Goal: Information Seeking & Learning: Learn about a topic

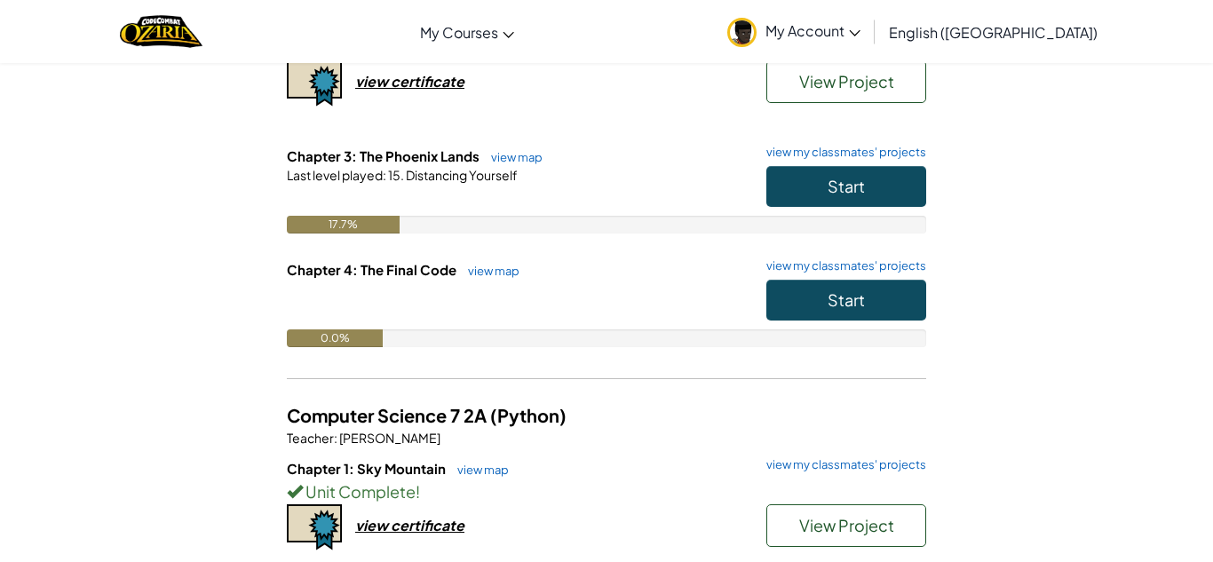
scroll to position [255, 0]
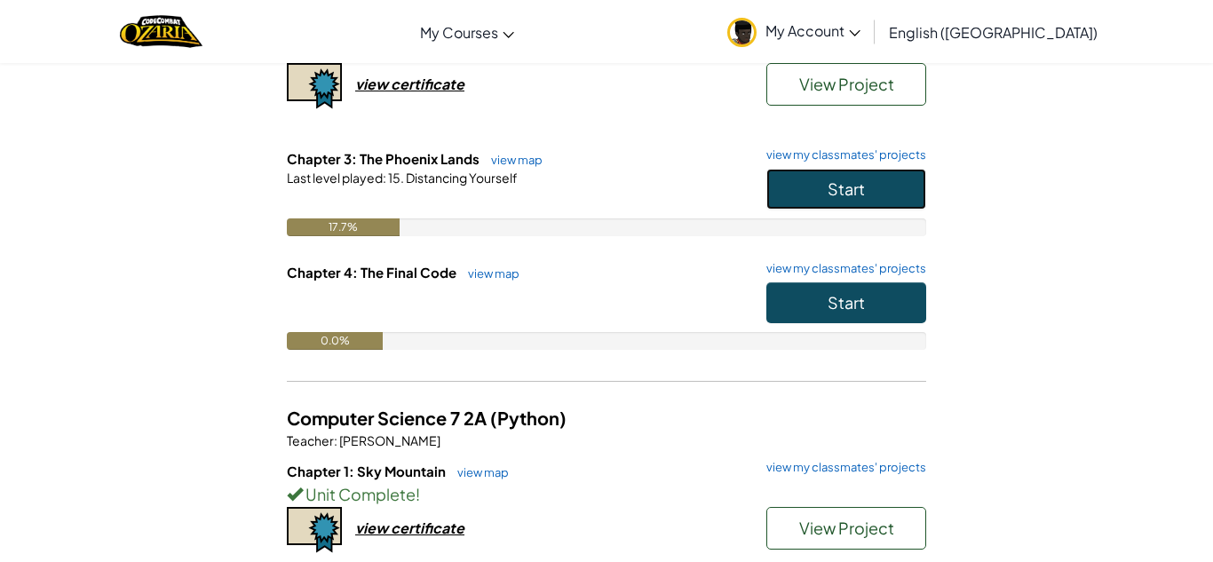
click at [830, 192] on span "Start" at bounding box center [846, 188] width 37 height 20
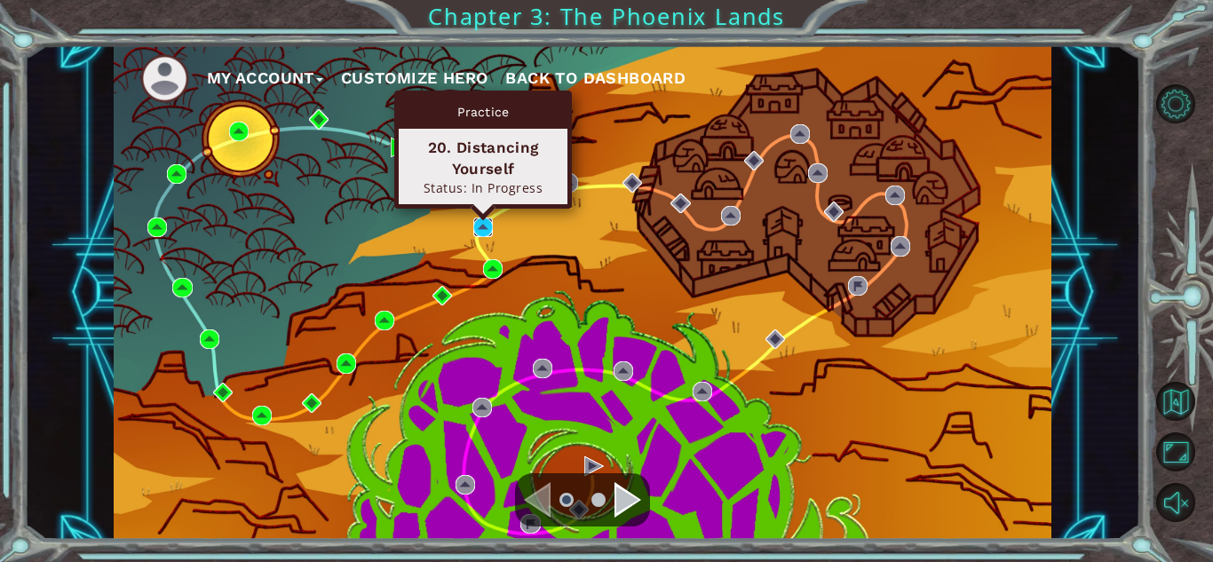
click at [476, 228] on img at bounding box center [483, 228] width 20 height 20
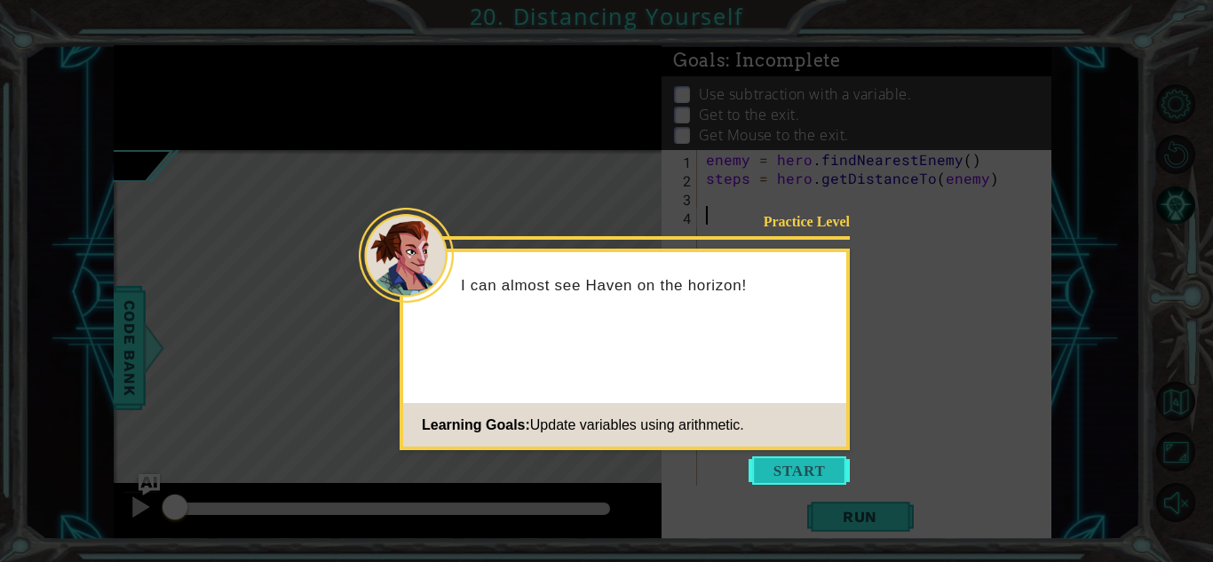
click at [761, 468] on button "Start" at bounding box center [799, 470] width 101 height 28
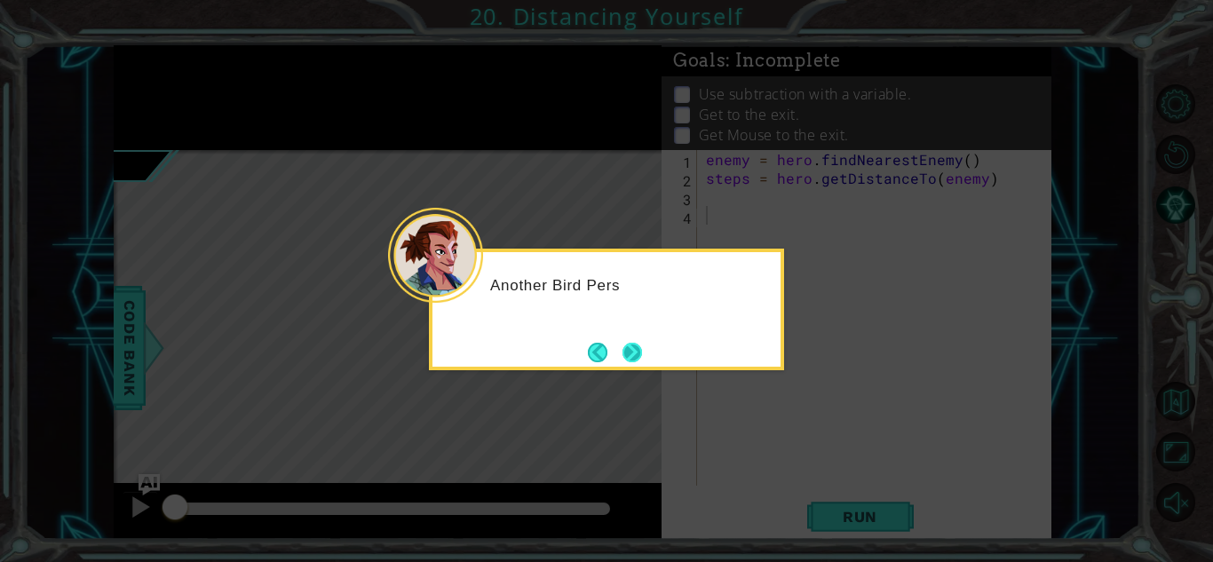
click at [641, 345] on button "Next" at bounding box center [632, 352] width 20 height 20
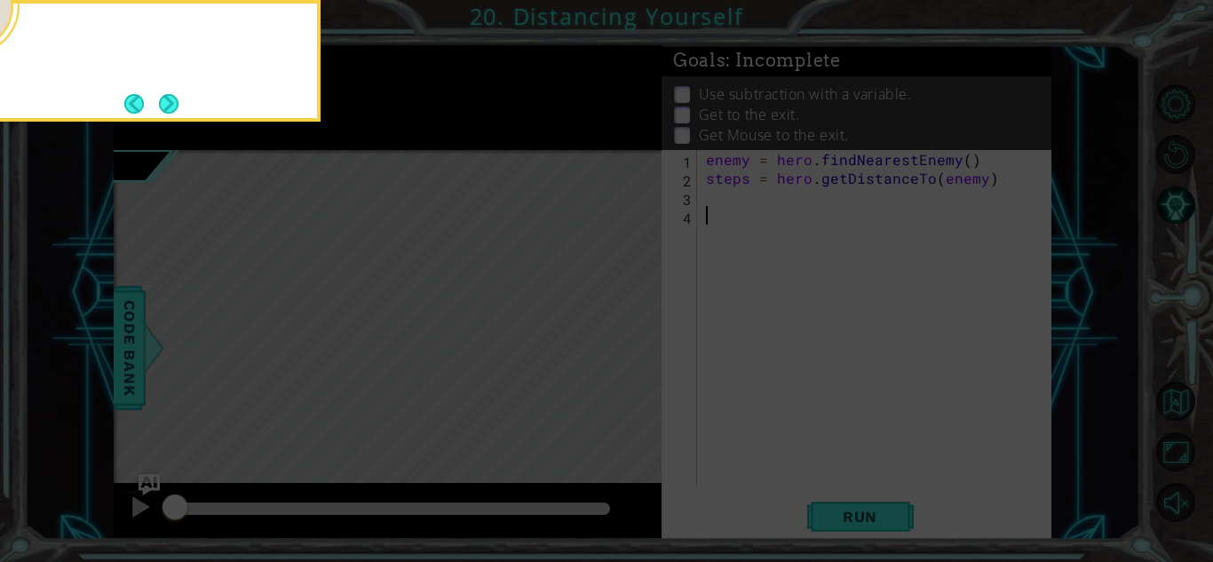
click at [641, 345] on icon at bounding box center [606, 84] width 1213 height 956
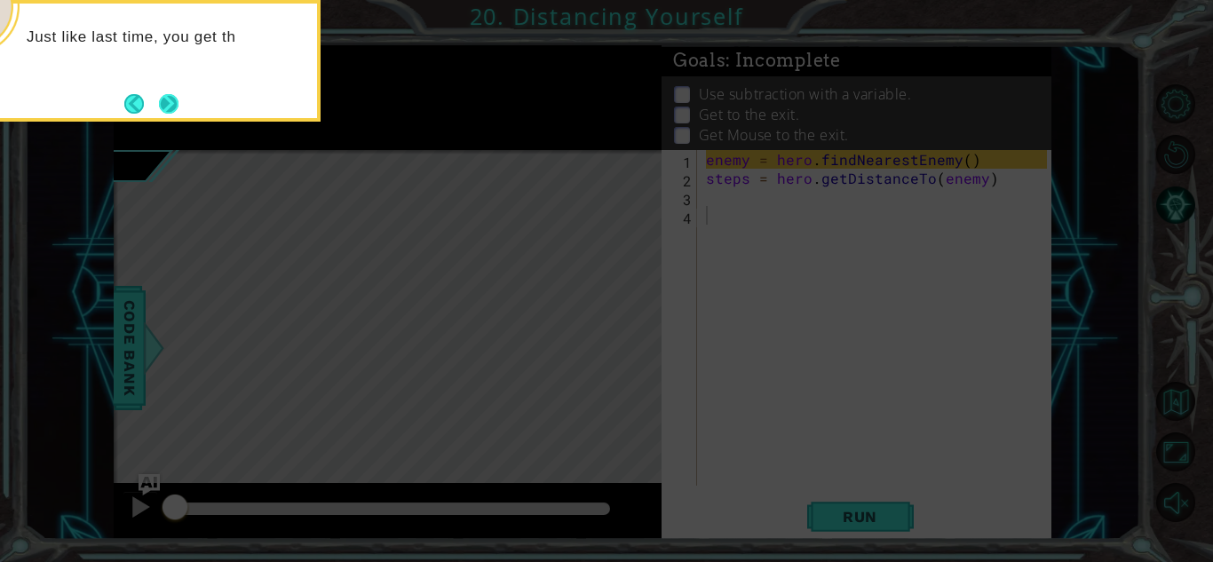
click at [176, 113] on button "Next" at bounding box center [168, 103] width 20 height 20
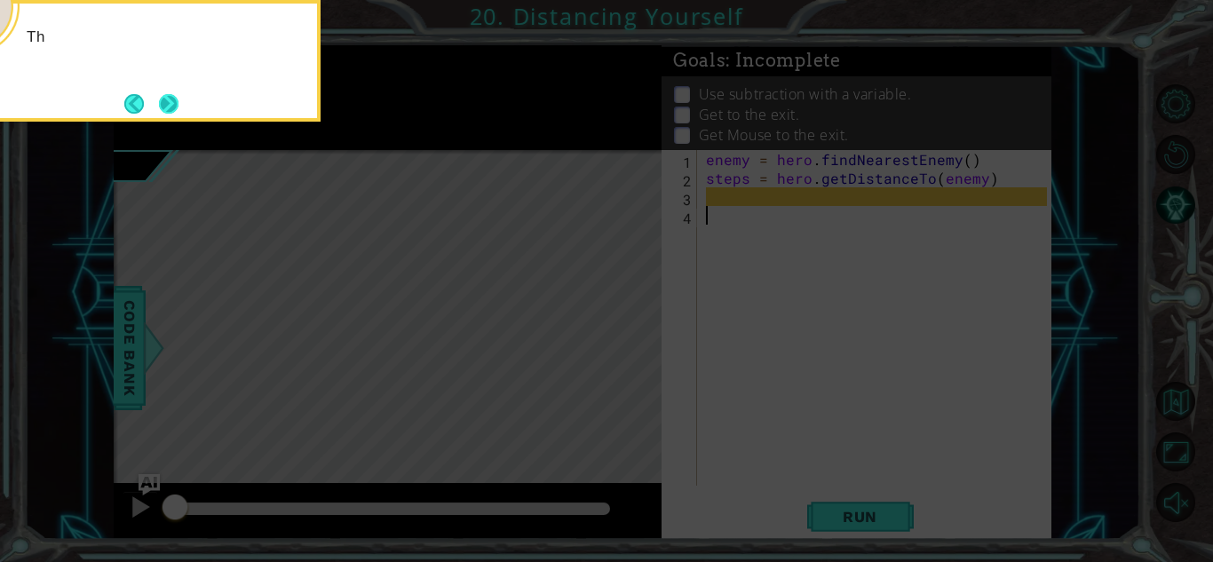
click at [173, 111] on button "Next" at bounding box center [169, 103] width 20 height 20
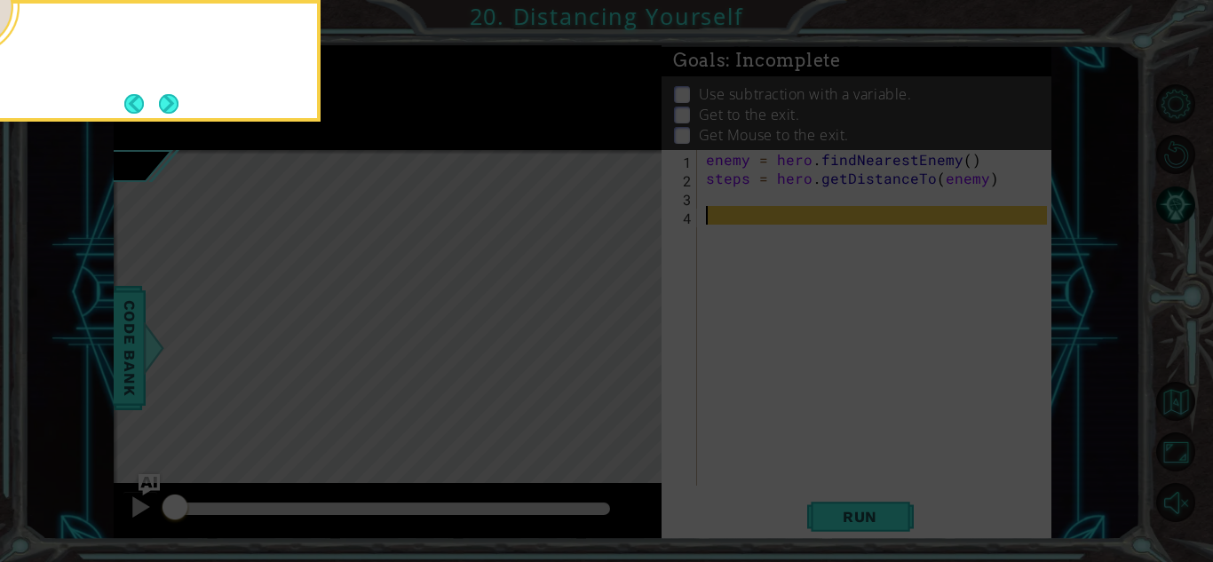
click at [173, 111] on button "Next" at bounding box center [169, 103] width 20 height 20
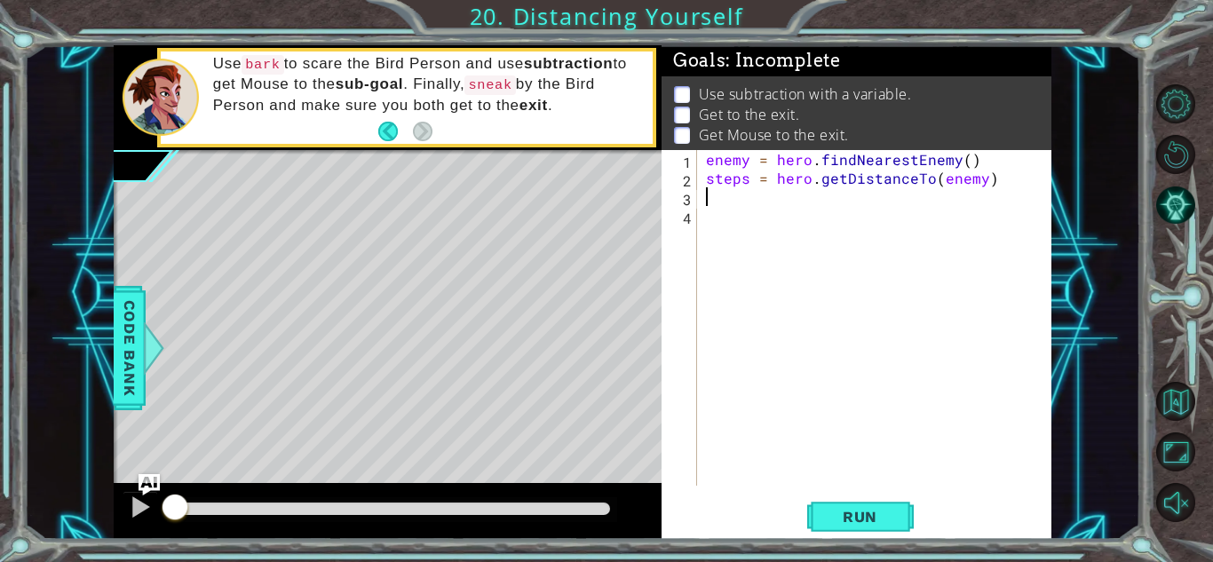
click at [713, 193] on div "enemy = hero . findNearestEnemy ( ) steps = hero . getDistanceTo ( enemy )" at bounding box center [878, 336] width 353 height 373
paste textarea "mouseSteps = steps - 1"
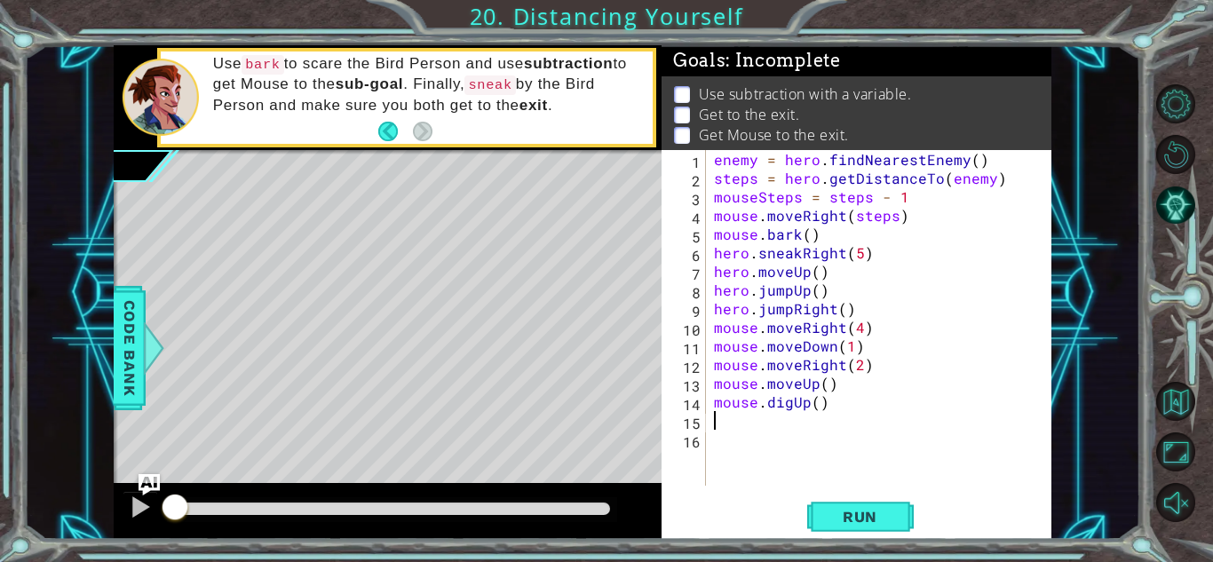
click at [713, 193] on div "enemy = hero . findNearestEnemy ( ) steps = hero . getDistanceTo ( enemy ) mous…" at bounding box center [882, 336] width 345 height 373
type textarea "mouseSteps = steps - 1"
click at [849, 503] on button "Run" at bounding box center [860, 516] width 107 height 39
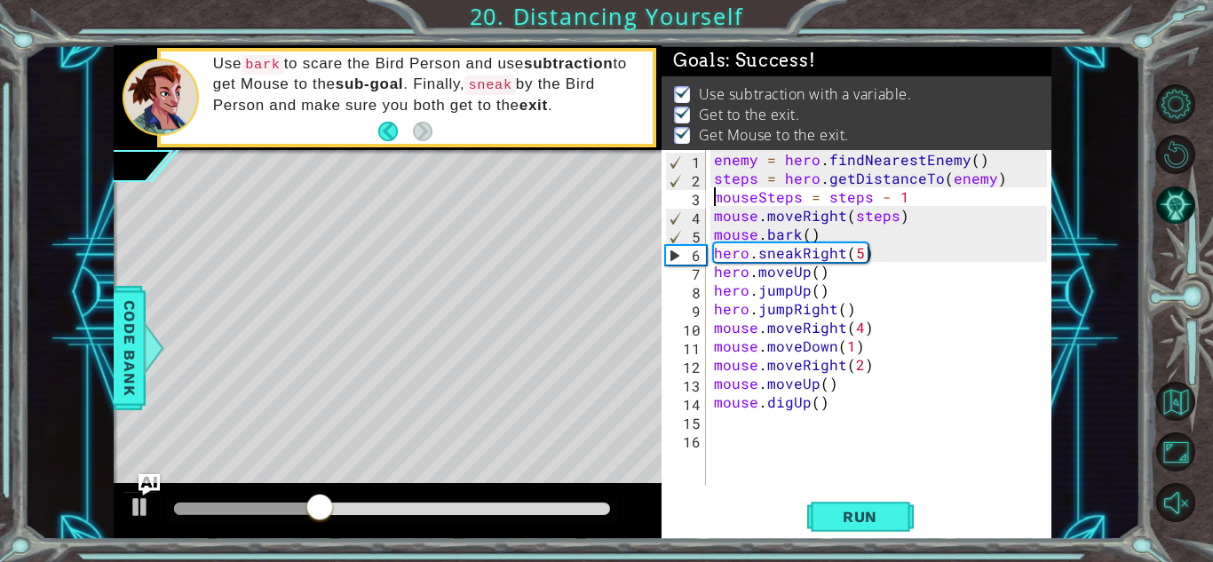
click at [605, 508] on div at bounding box center [392, 509] width 436 height 12
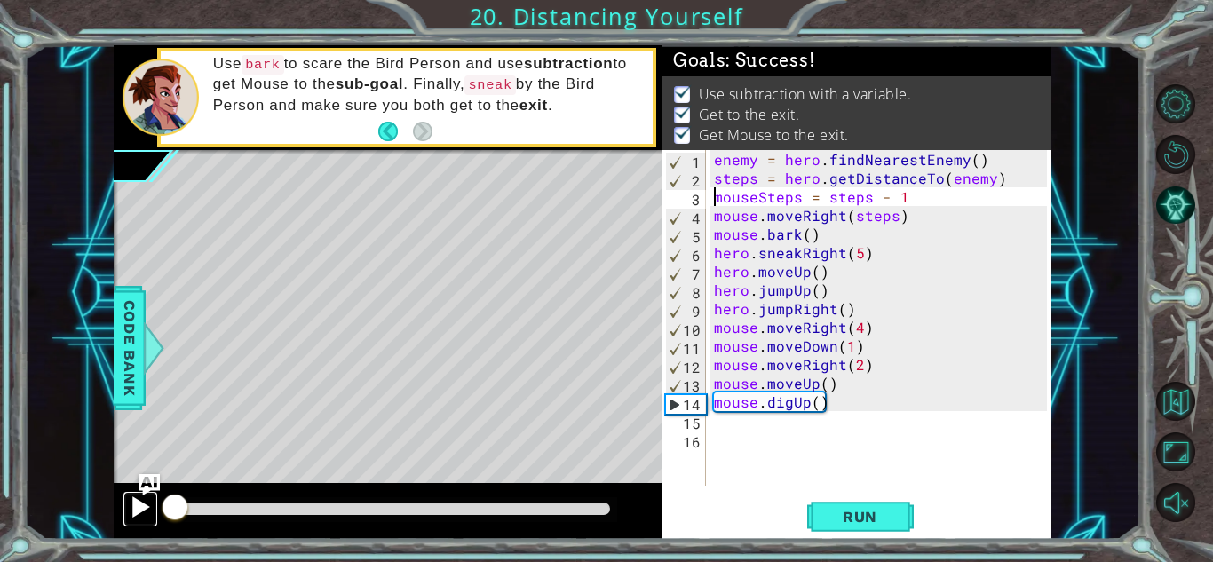
click at [142, 496] on div at bounding box center [140, 506] width 23 height 23
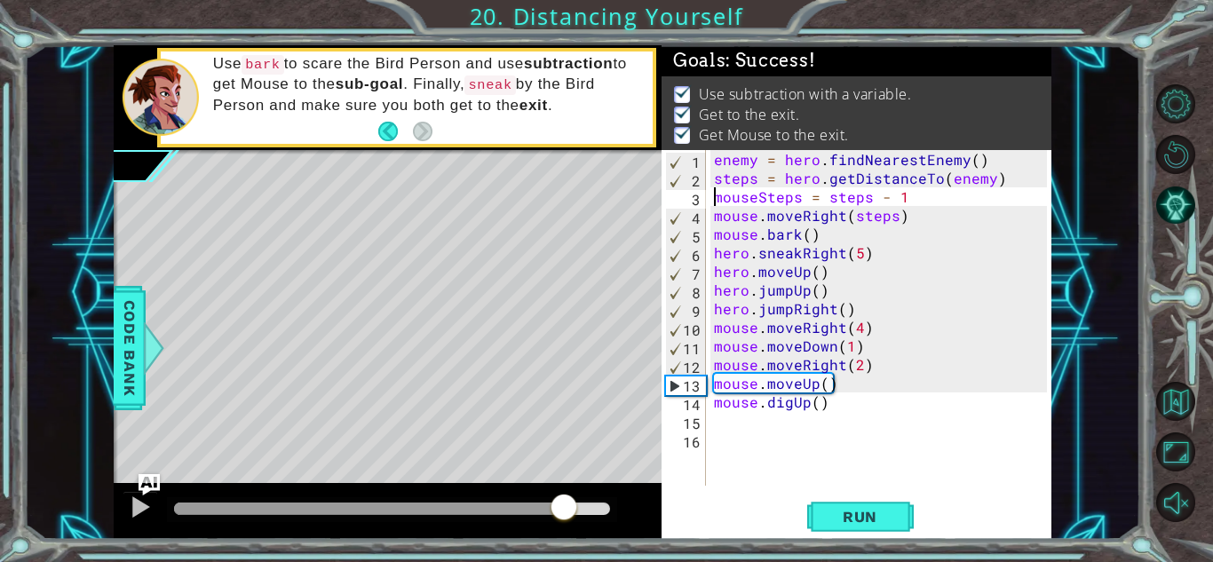
drag, startPoint x: 195, startPoint y: 495, endPoint x: 565, endPoint y: 487, distance: 369.4
click at [565, 487] on div at bounding box center [388, 511] width 548 height 57
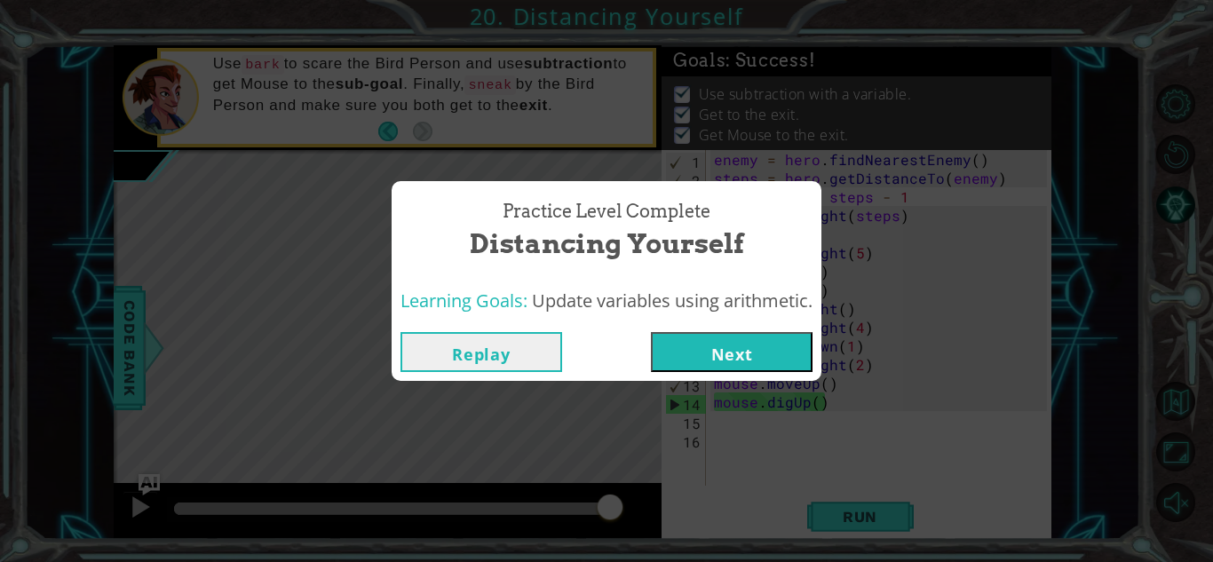
click at [689, 352] on button "Next" at bounding box center [732, 352] width 162 height 40
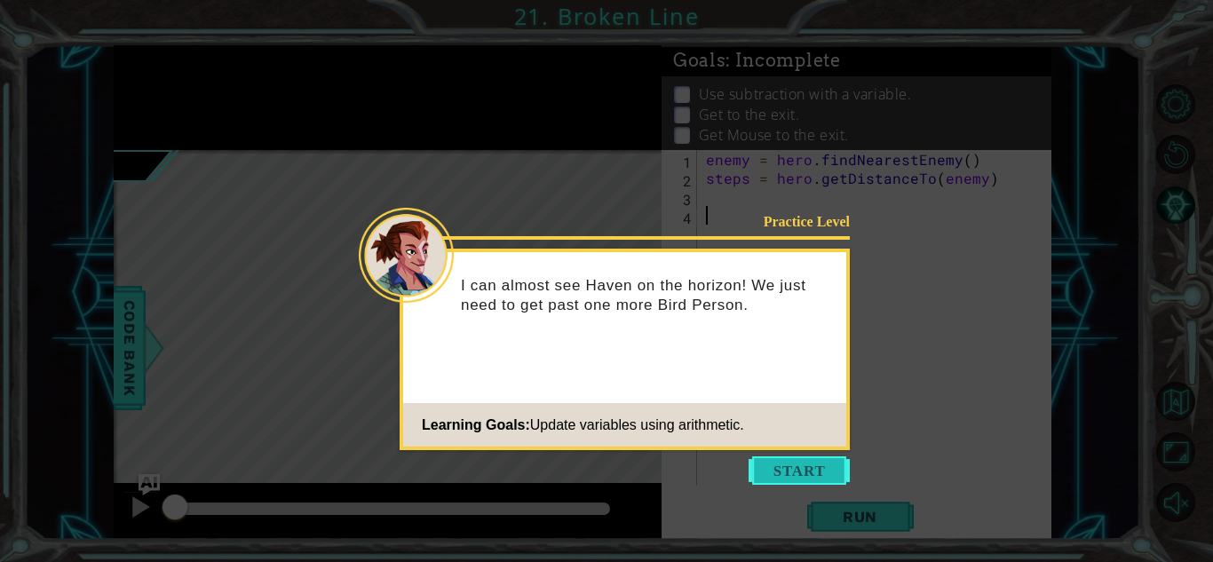
click at [780, 479] on button "Start" at bounding box center [799, 470] width 101 height 28
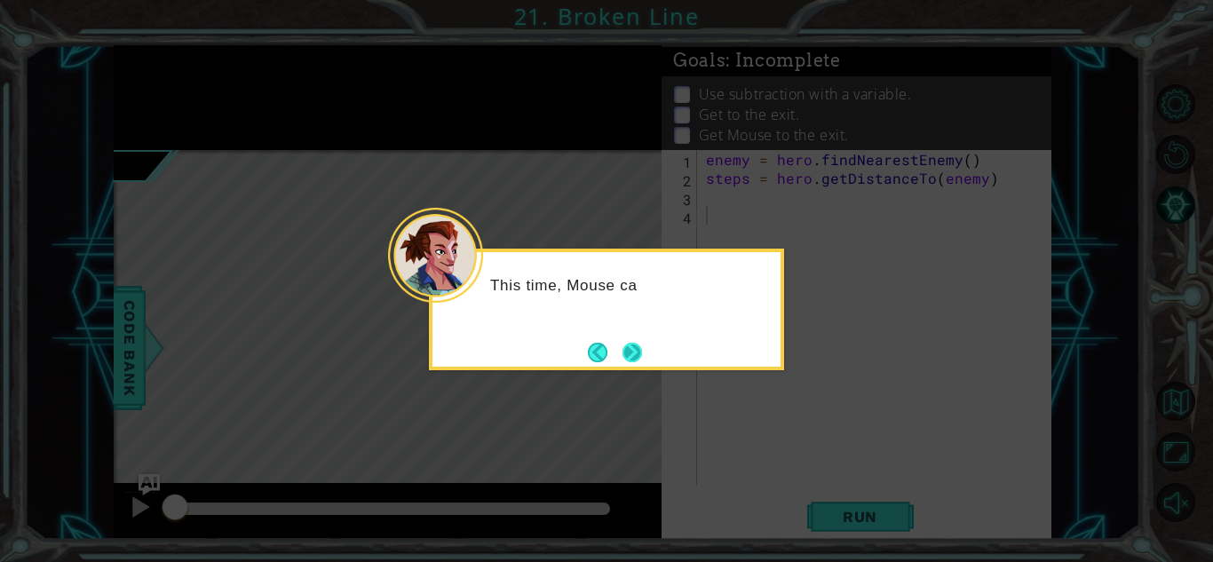
click at [636, 360] on button "Next" at bounding box center [632, 352] width 20 height 20
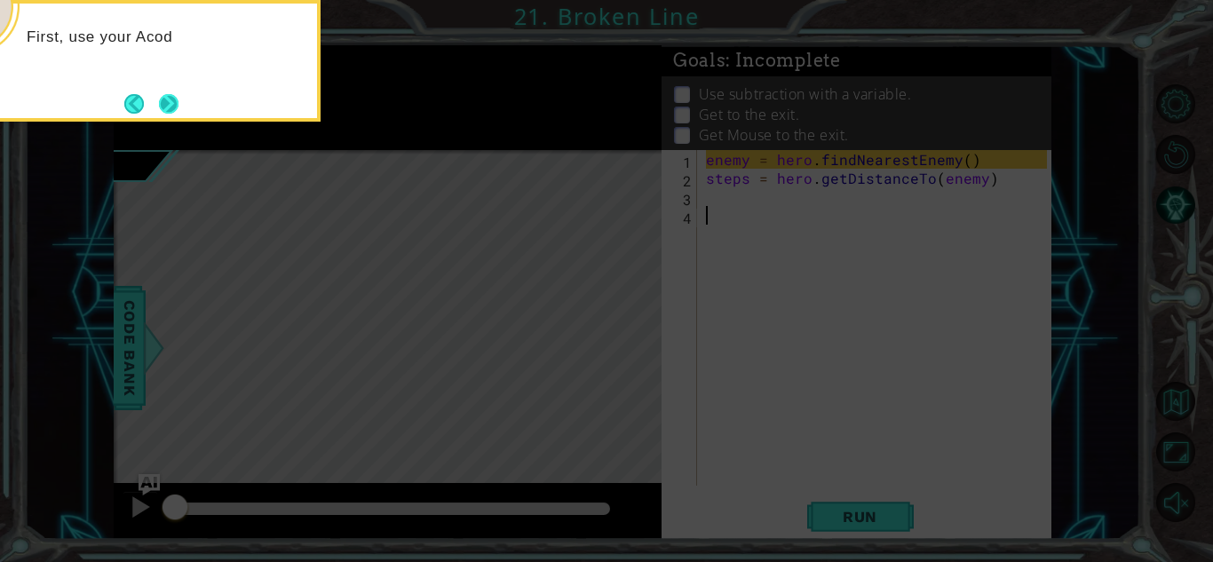
click at [169, 96] on button "Next" at bounding box center [169, 103] width 20 height 20
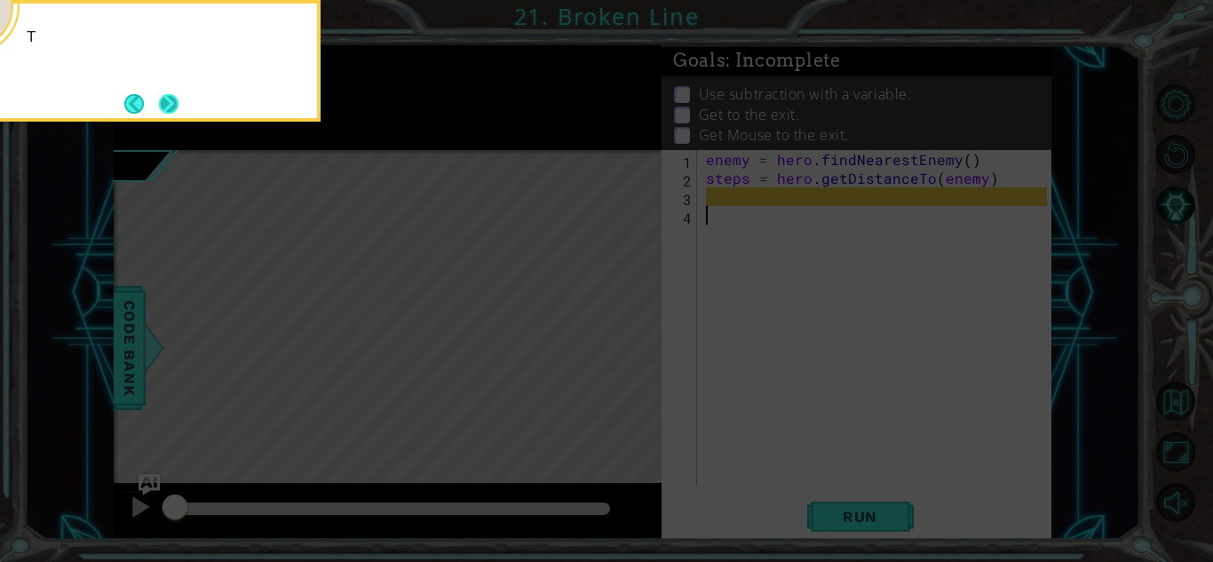
click at [171, 99] on button "Next" at bounding box center [168, 103] width 21 height 21
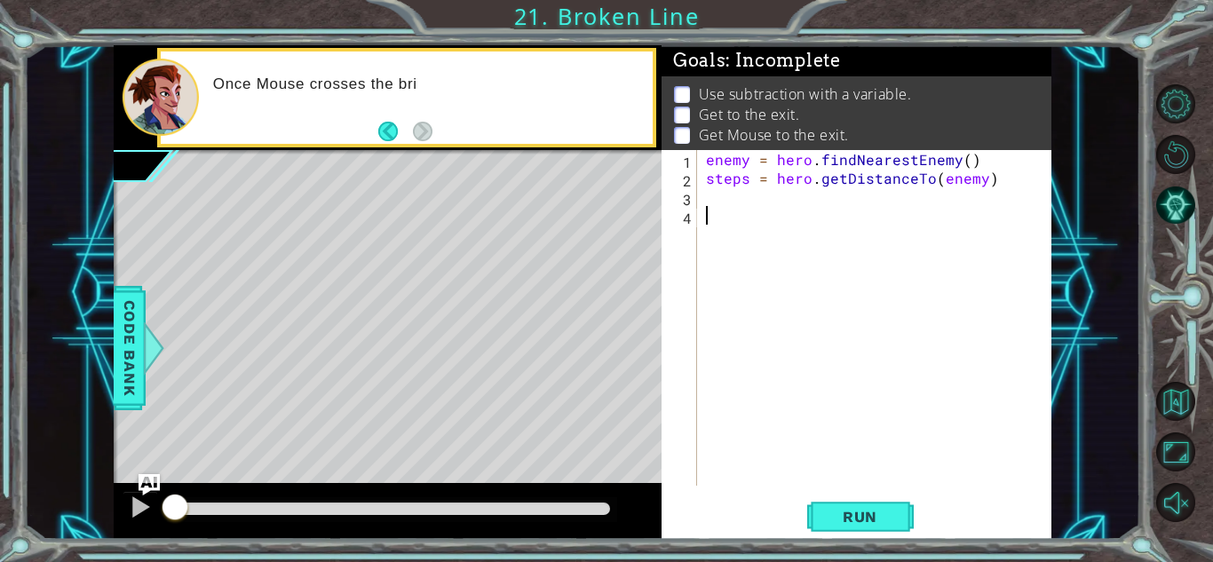
click at [726, 194] on div "enemy = hero . findNearestEnemy ( ) steps = hero . getDistanceTo ( enemy )" at bounding box center [878, 336] width 353 height 373
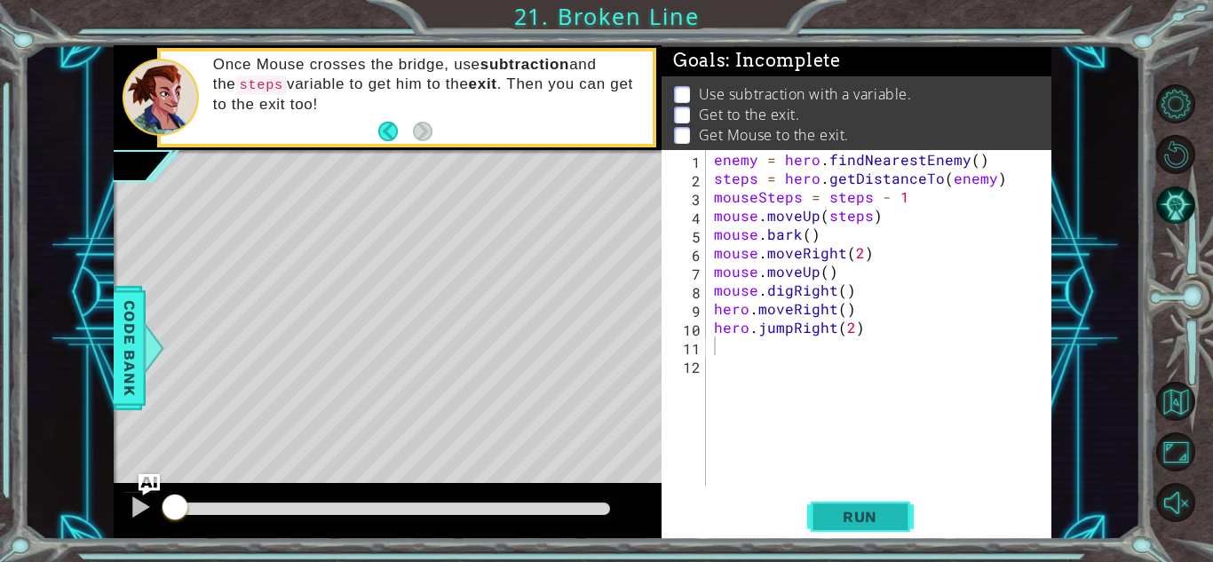
click at [868, 503] on button "Run" at bounding box center [860, 516] width 107 height 39
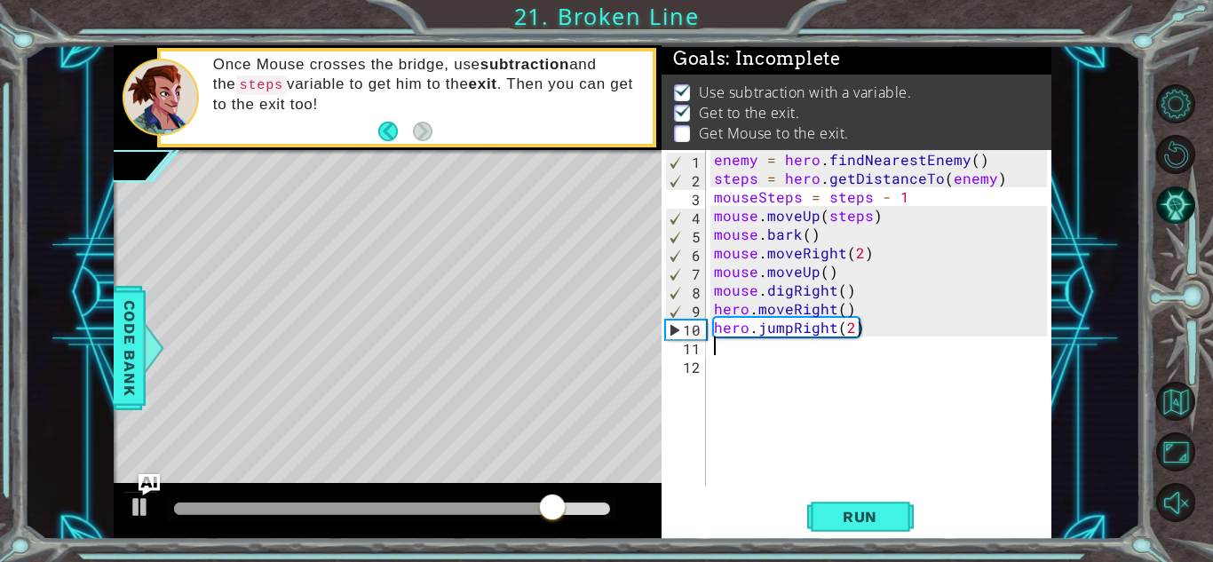
click at [582, 512] on div at bounding box center [392, 509] width 436 height 12
click at [147, 513] on div at bounding box center [140, 506] width 23 height 23
drag, startPoint x: 603, startPoint y: 505, endPoint x: 517, endPoint y: 510, distance: 86.2
click at [517, 510] on div at bounding box center [525, 509] width 32 height 32
click at [888, 524] on span "Run" at bounding box center [860, 517] width 70 height 18
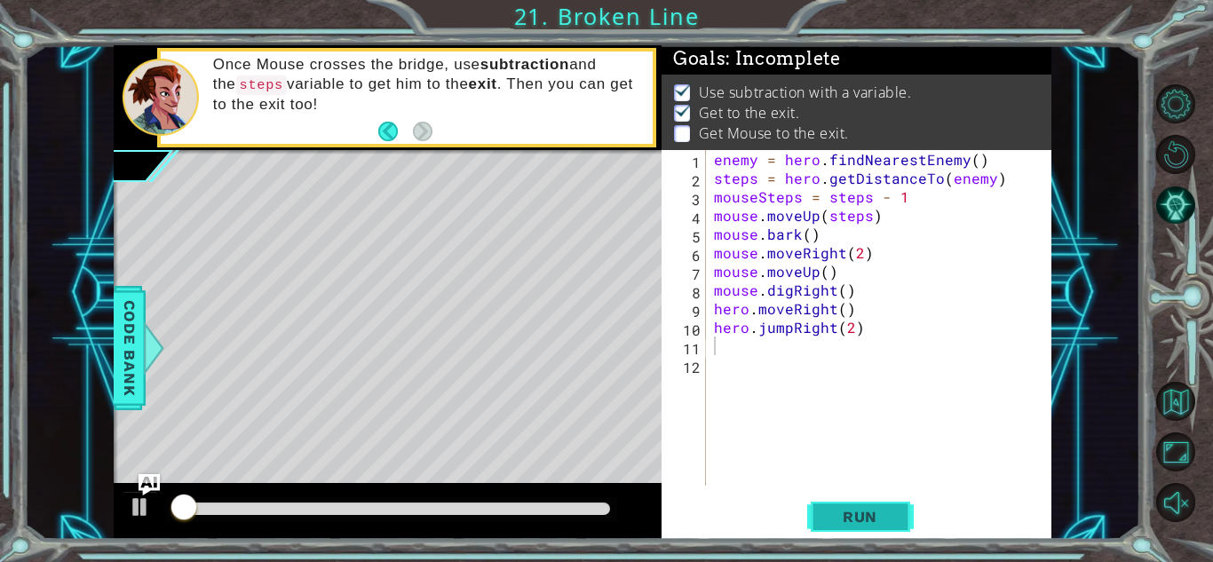
click at [888, 524] on span "Run" at bounding box center [860, 517] width 70 height 18
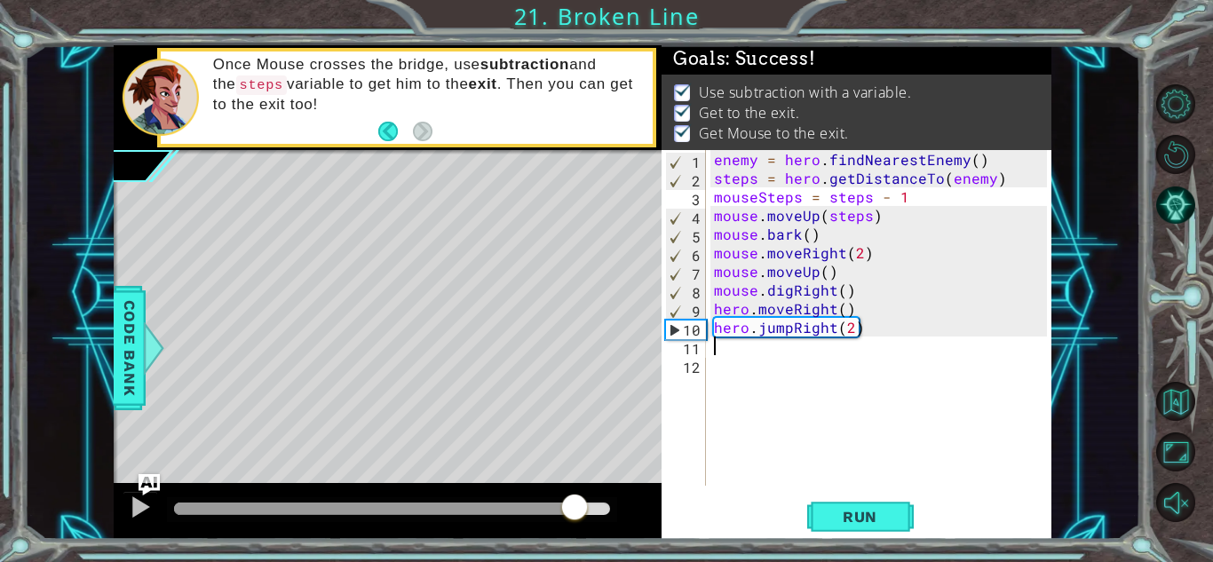
drag, startPoint x: 285, startPoint y: 505, endPoint x: 576, endPoint y: 508, distance: 291.3
click at [576, 508] on div at bounding box center [392, 509] width 436 height 12
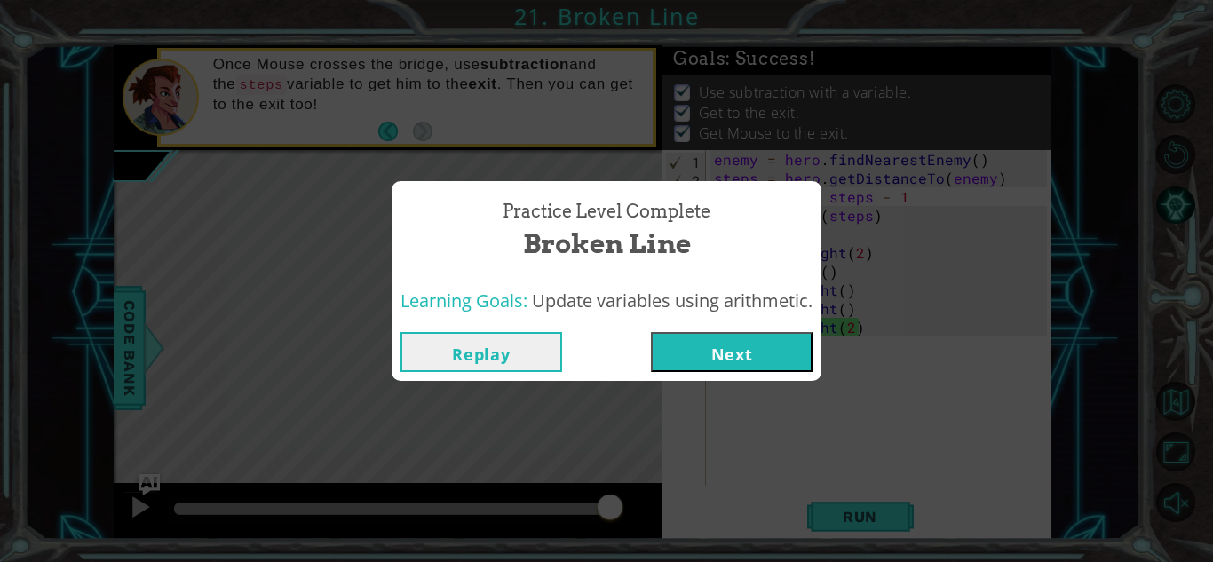
click at [677, 356] on button "Next" at bounding box center [732, 352] width 162 height 40
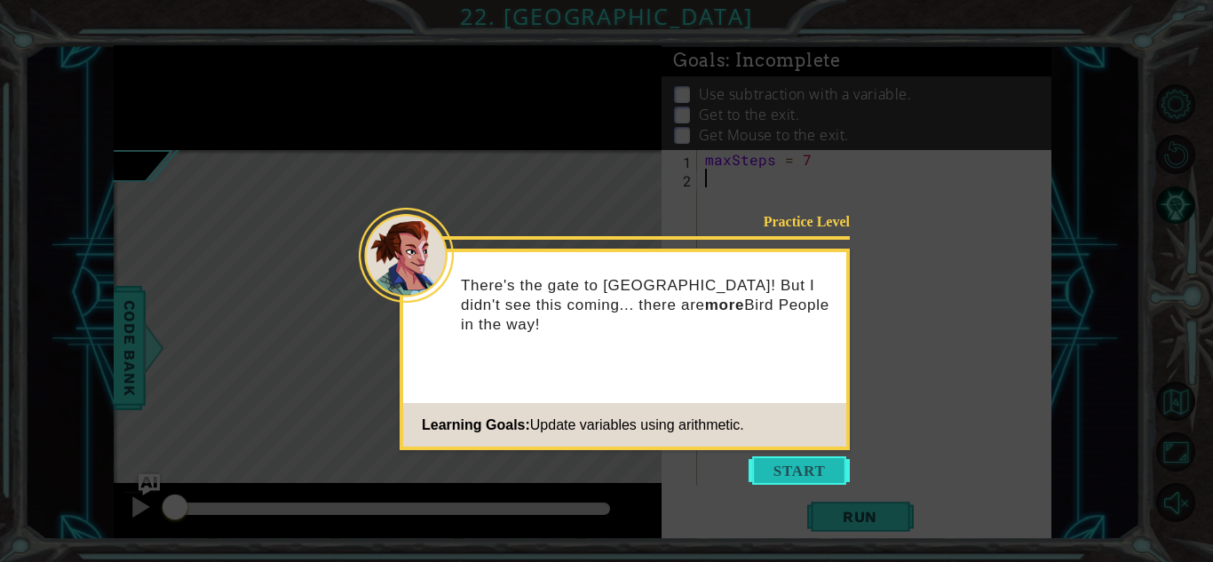
click at [789, 477] on button "Start" at bounding box center [799, 470] width 101 height 28
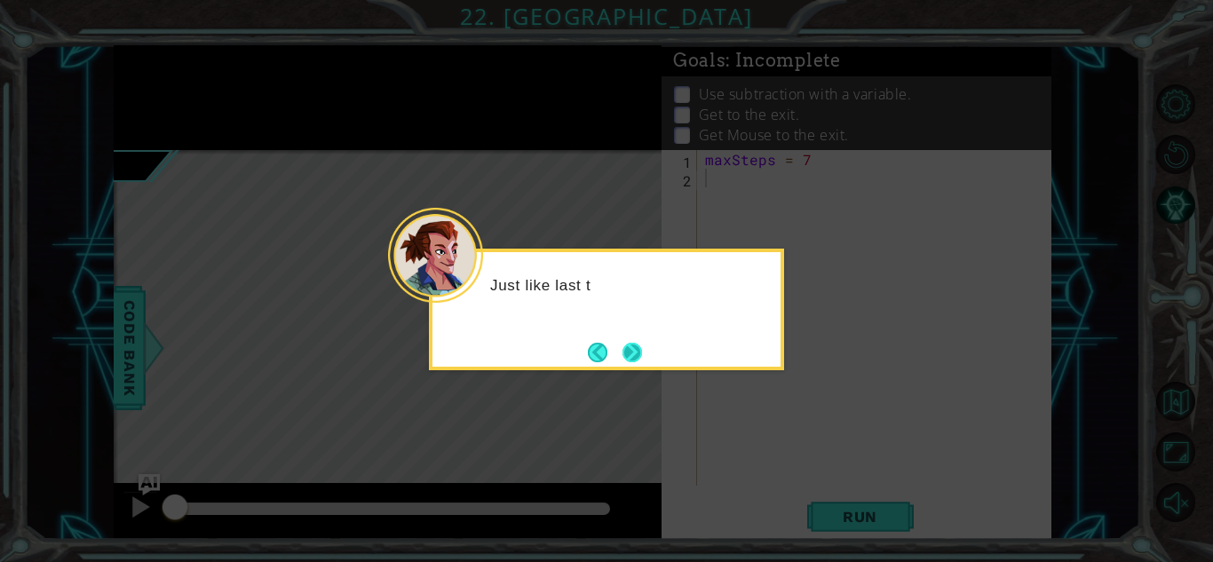
click at [642, 359] on button "Next" at bounding box center [632, 352] width 20 height 20
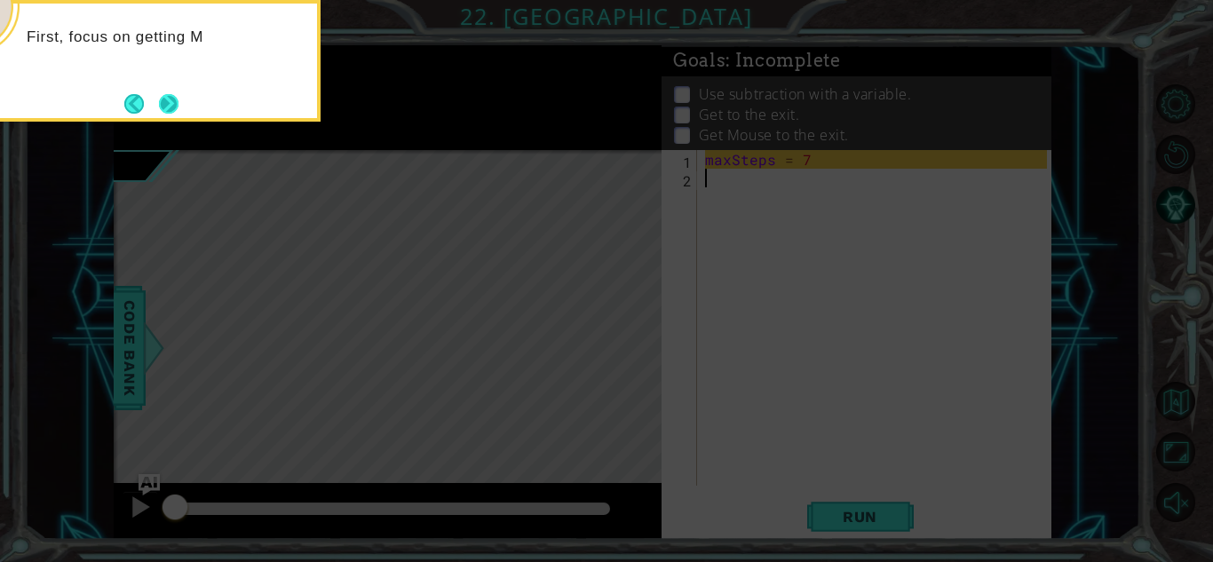
click at [170, 93] on button "Next" at bounding box center [169, 103] width 20 height 20
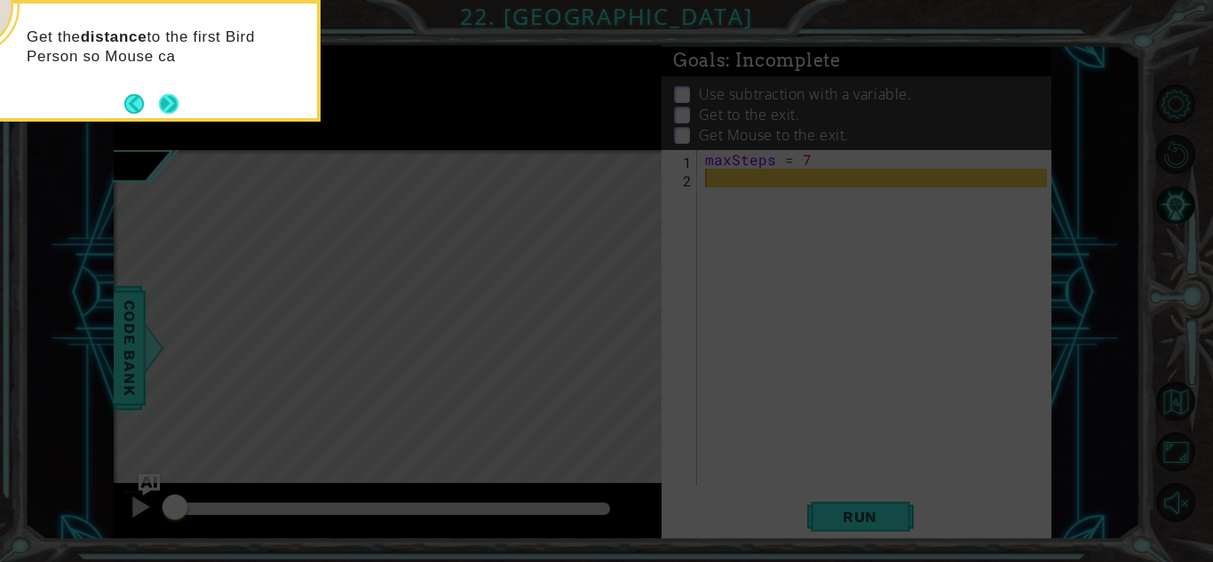
click at [174, 104] on button "Next" at bounding box center [169, 104] width 20 height 20
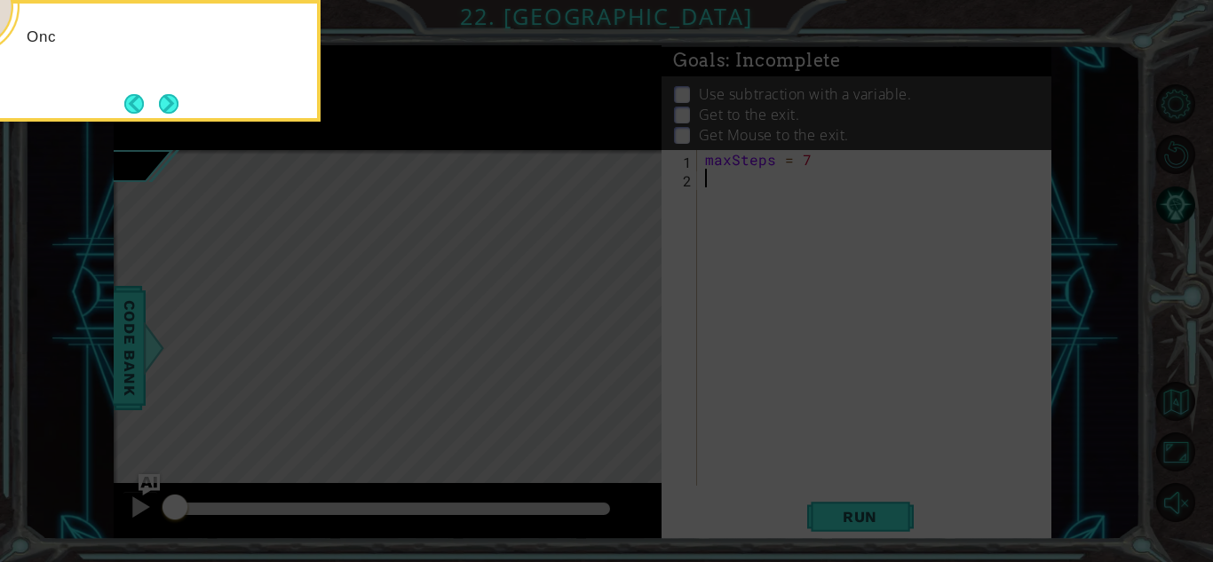
click at [174, 104] on button "Next" at bounding box center [169, 103] width 20 height 20
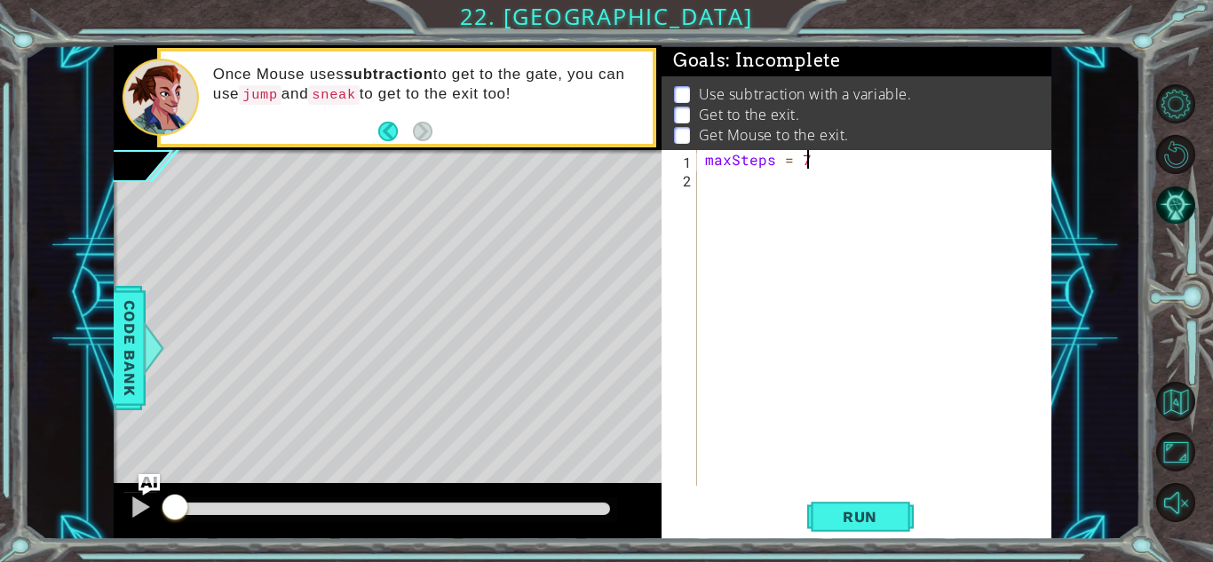
click at [827, 160] on div "maxSteps = 7" at bounding box center [877, 336] width 353 height 373
type textarea "m"
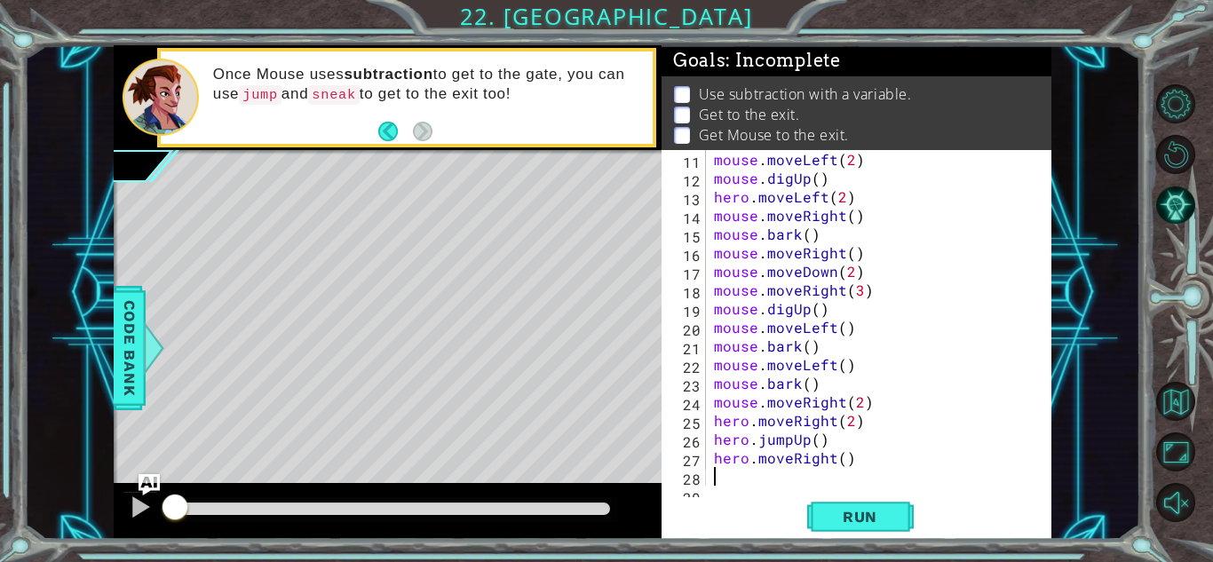
scroll to position [205, 0]
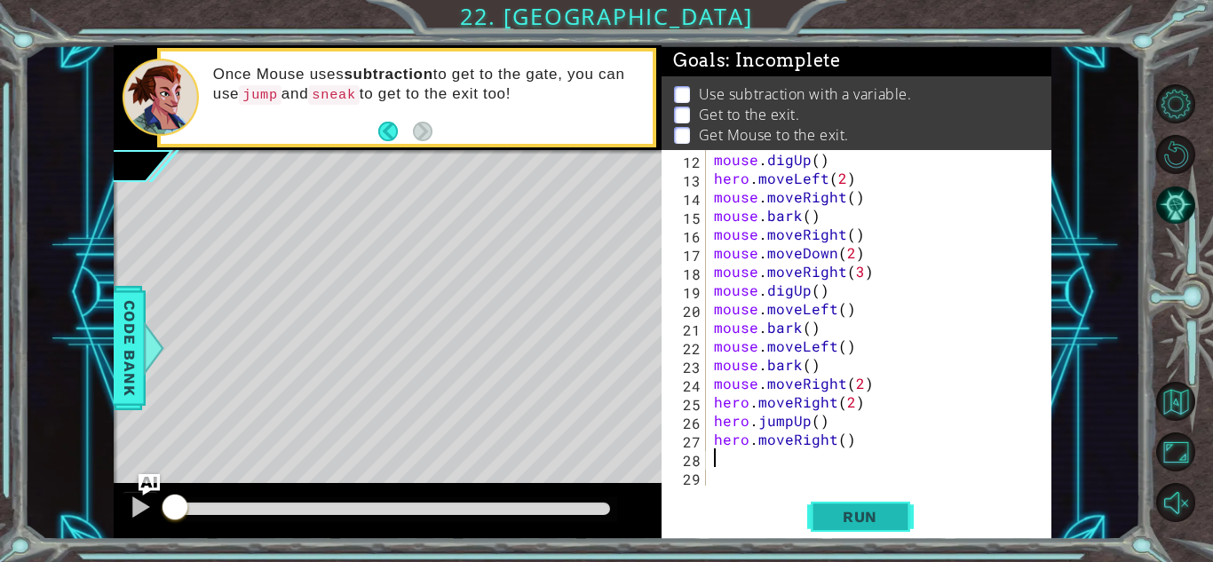
click at [864, 520] on span "Run" at bounding box center [860, 517] width 70 height 18
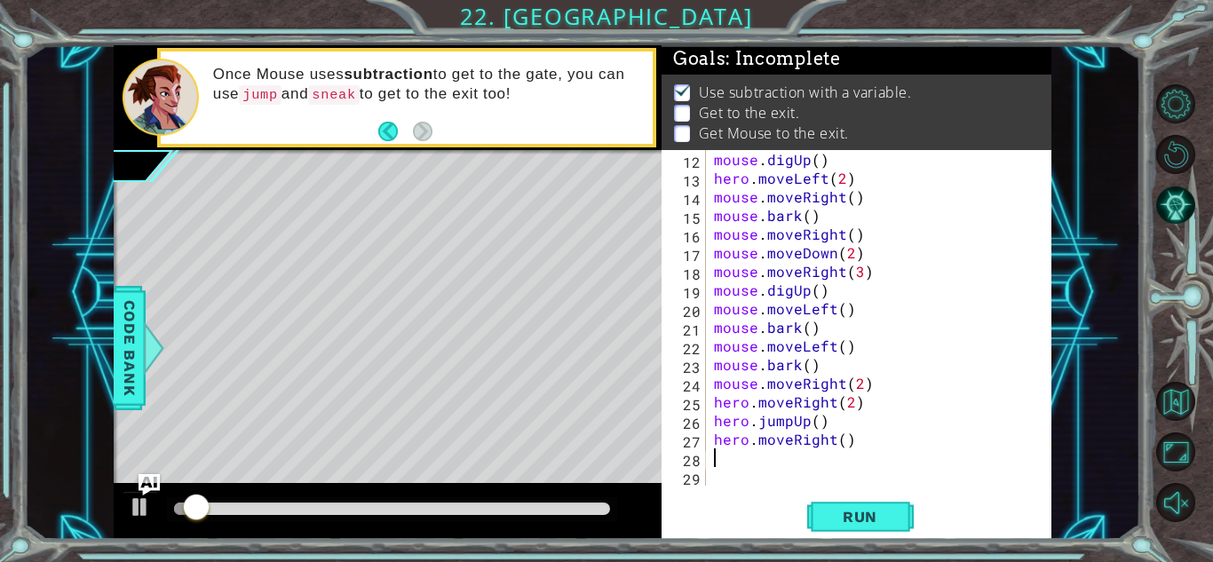
click at [567, 513] on div at bounding box center [392, 509] width 436 height 12
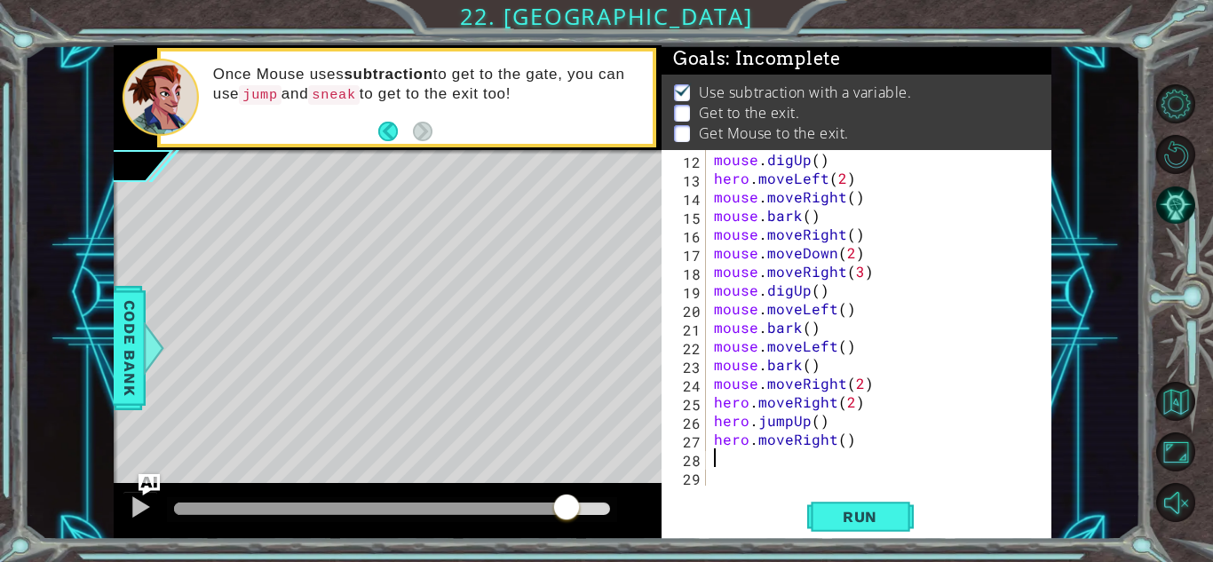
click at [251, 505] on div at bounding box center [370, 509] width 392 height 12
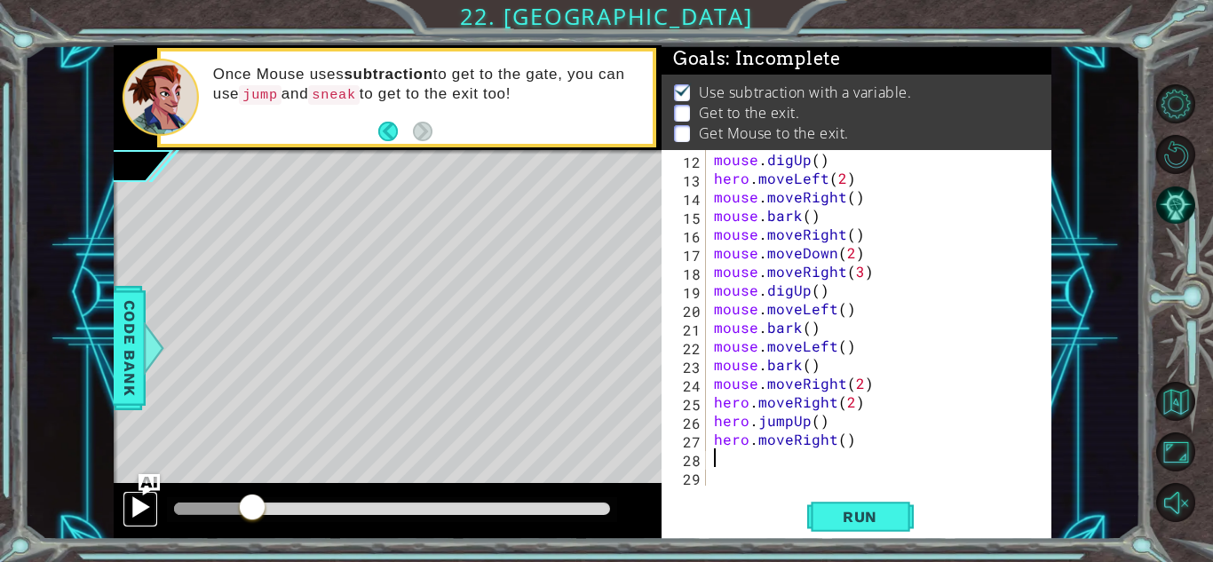
click at [137, 518] on div at bounding box center [140, 506] width 23 height 23
drag, startPoint x: 262, startPoint y: 516, endPoint x: 137, endPoint y: 508, distance: 125.5
click at [137, 508] on div at bounding box center [388, 511] width 548 height 57
click at [876, 497] on button "Run" at bounding box center [860, 516] width 107 height 39
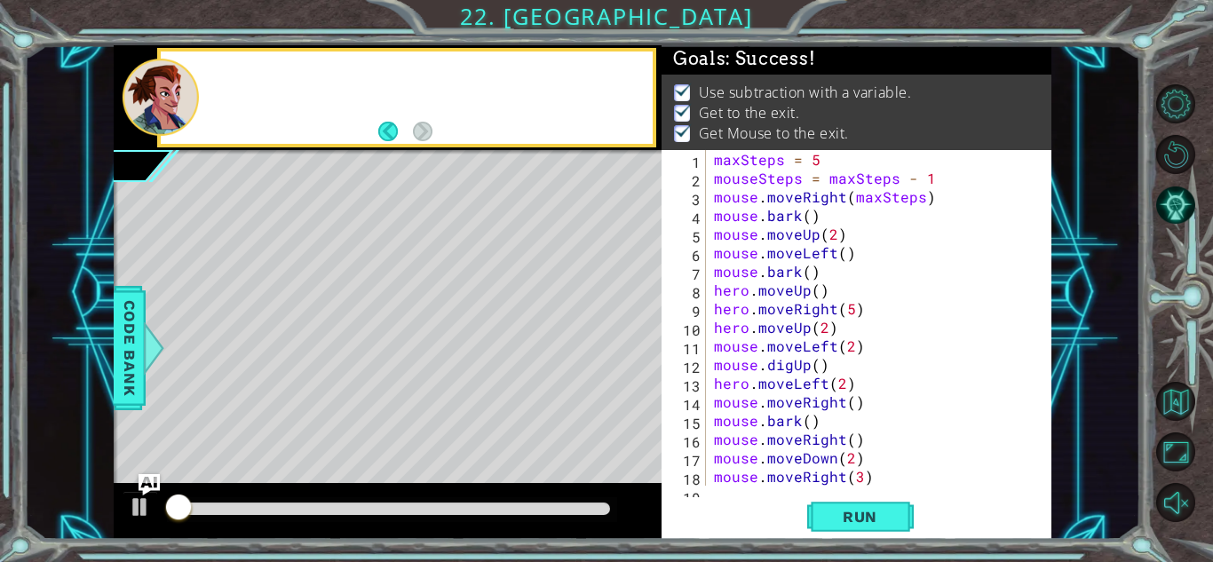
click at [876, 495] on div "1 2 3 4 5 6 7 8 9 10 11 12 13 14 15 16 17 18 19 maxSteps = 5 mouseSteps = maxSt…" at bounding box center [857, 344] width 390 height 389
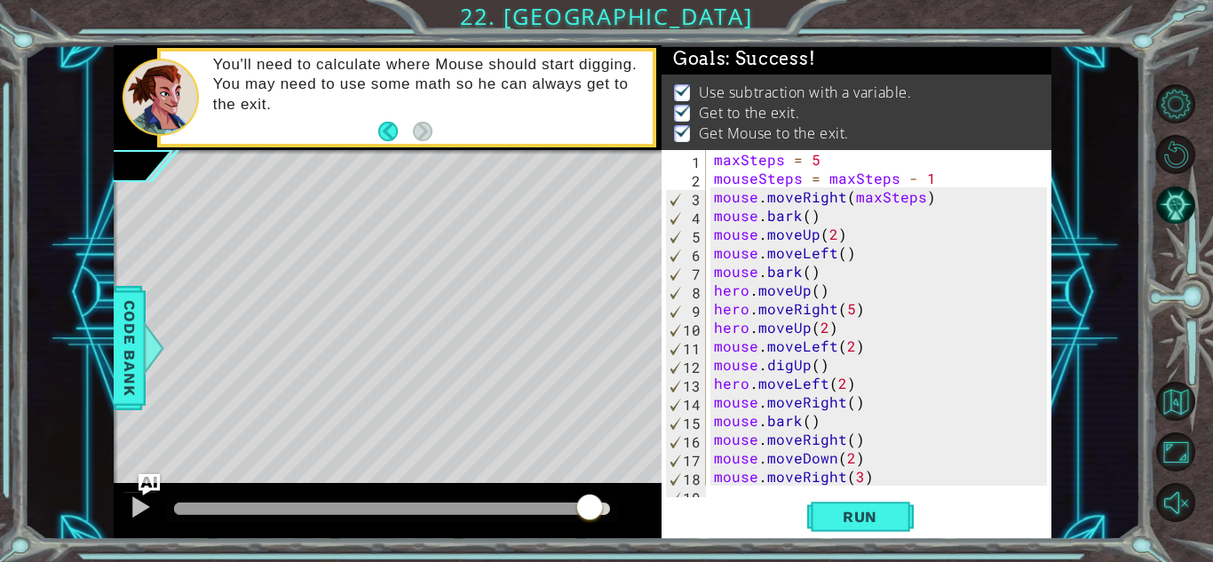
drag, startPoint x: 232, startPoint y: 511, endPoint x: 590, endPoint y: 498, distance: 358.1
click at [590, 498] on div at bounding box center [590, 509] width 32 height 32
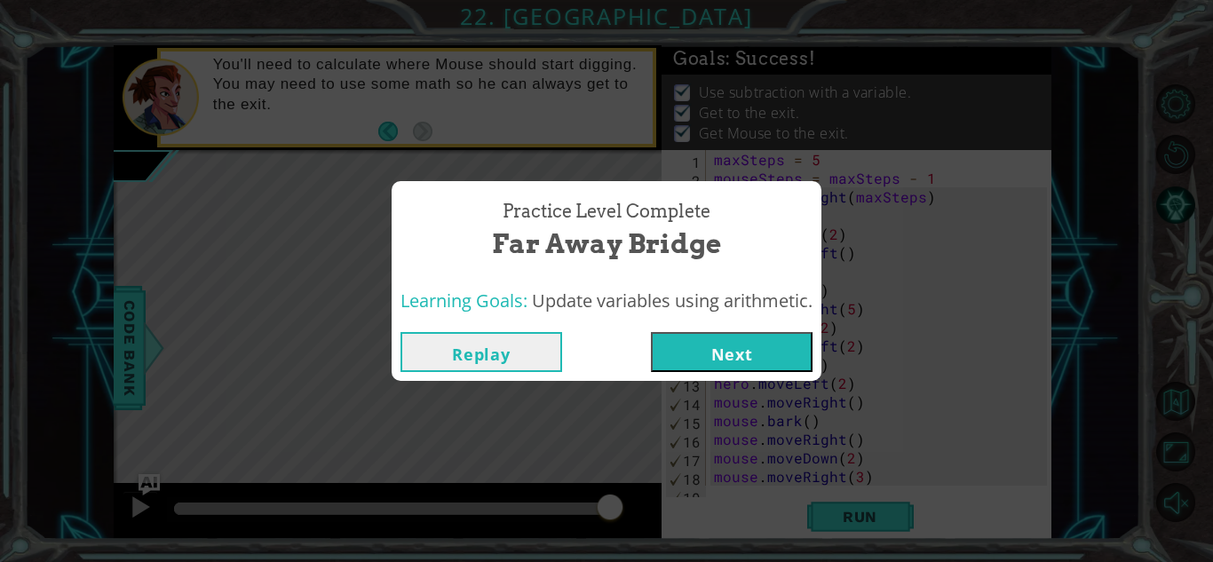
click at [714, 345] on button "Next" at bounding box center [732, 352] width 162 height 40
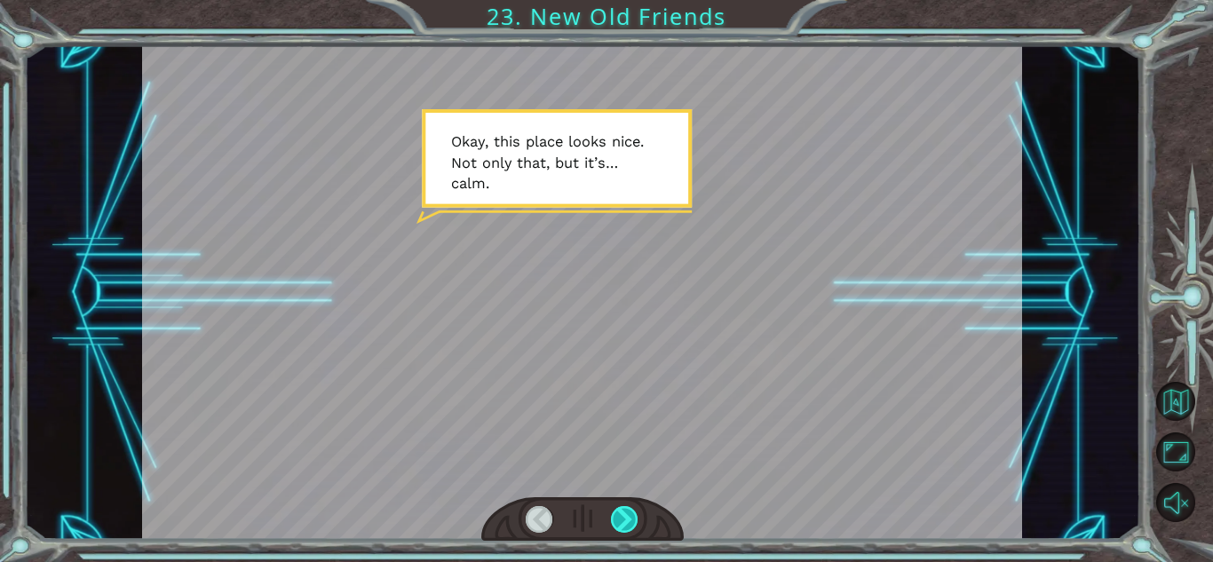
click at [614, 516] on div at bounding box center [625, 519] width 28 height 27
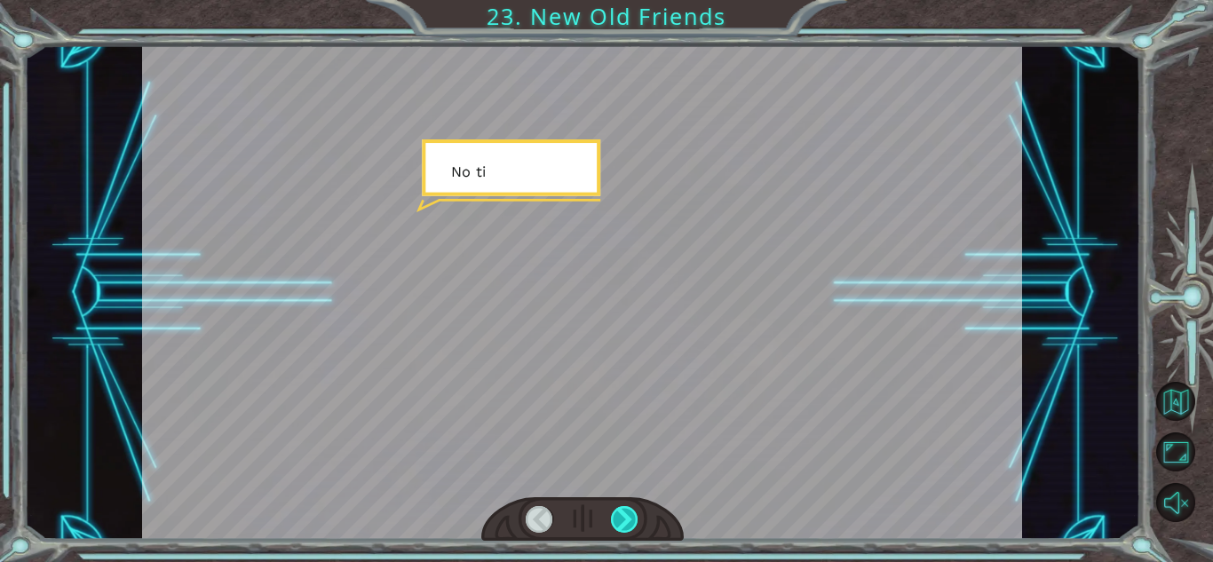
click at [614, 516] on div at bounding box center [625, 519] width 28 height 27
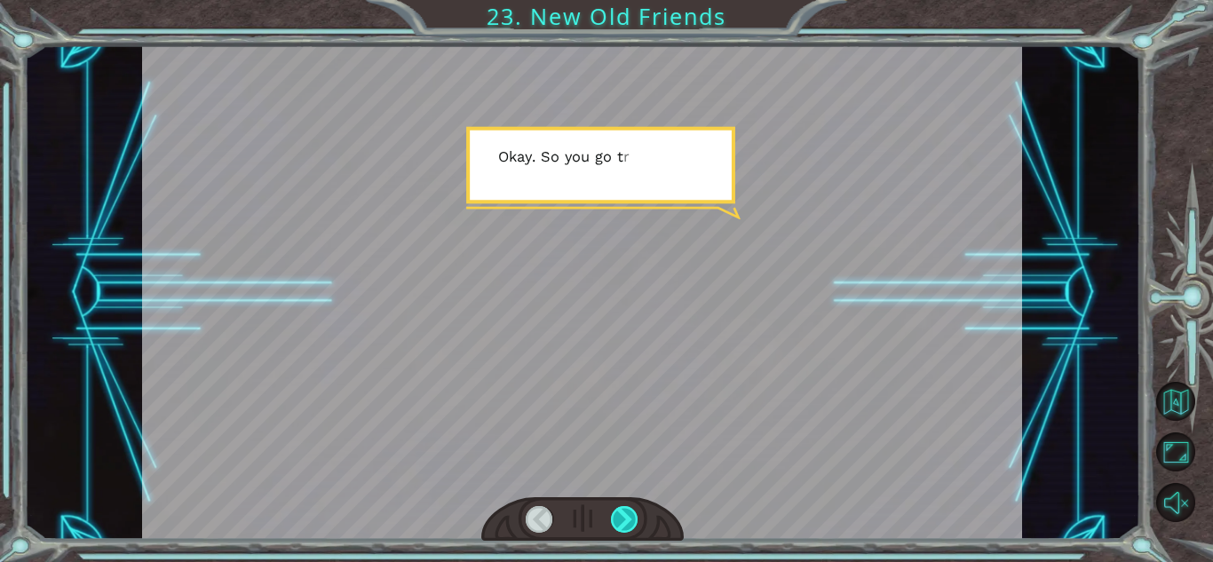
click at [614, 516] on div at bounding box center [625, 519] width 28 height 27
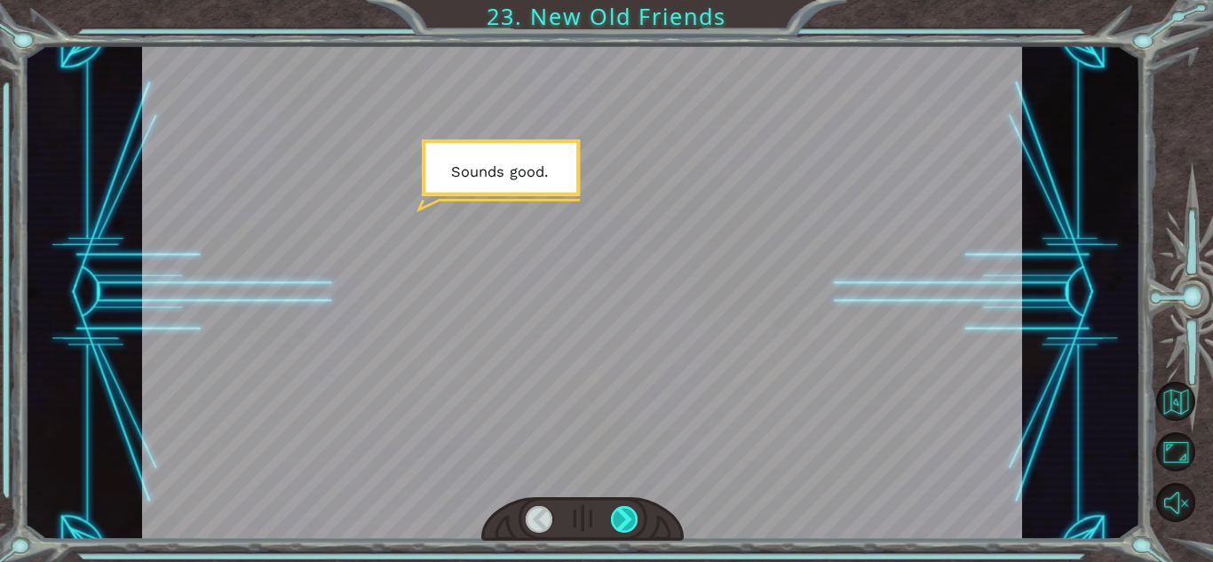
click at [614, 516] on div at bounding box center [625, 519] width 28 height 27
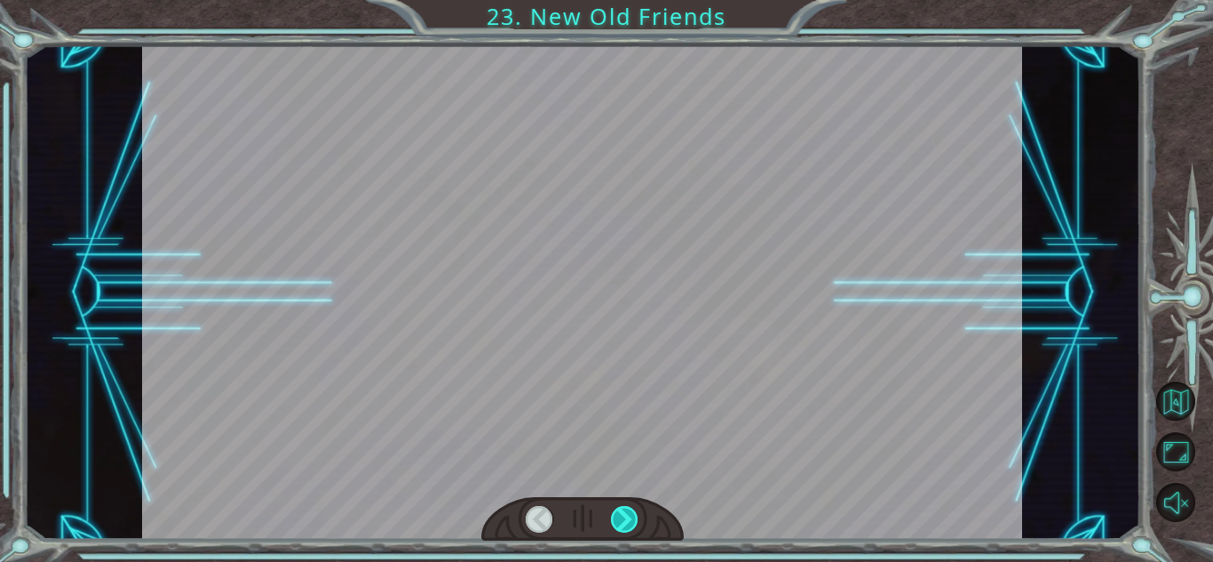
click at [614, 516] on div at bounding box center [625, 519] width 28 height 27
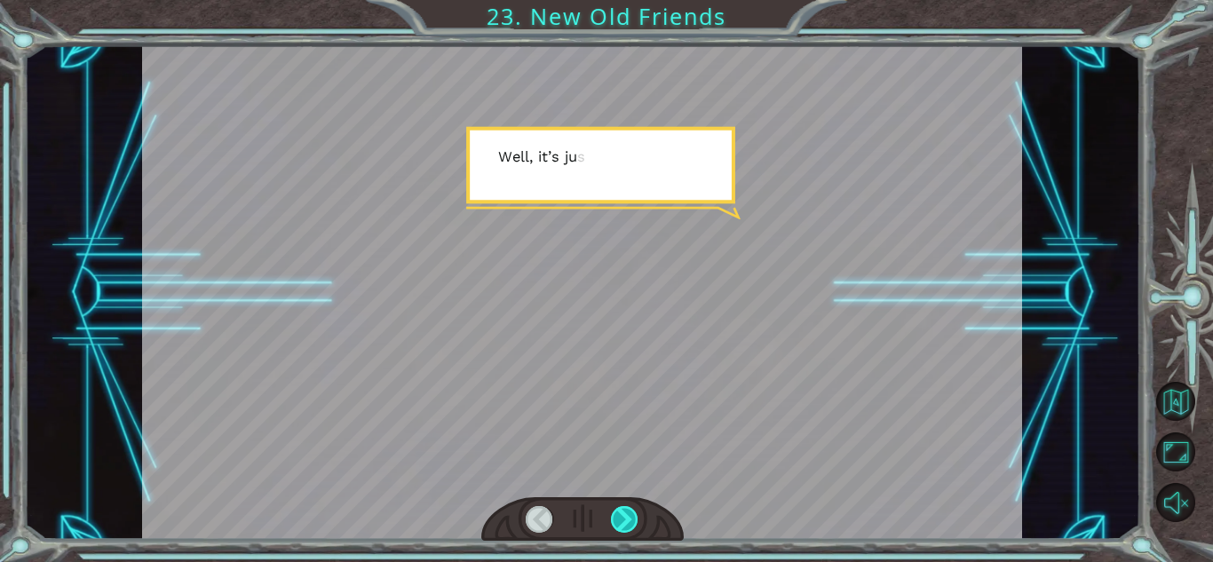
click at [614, 516] on div at bounding box center [625, 519] width 28 height 27
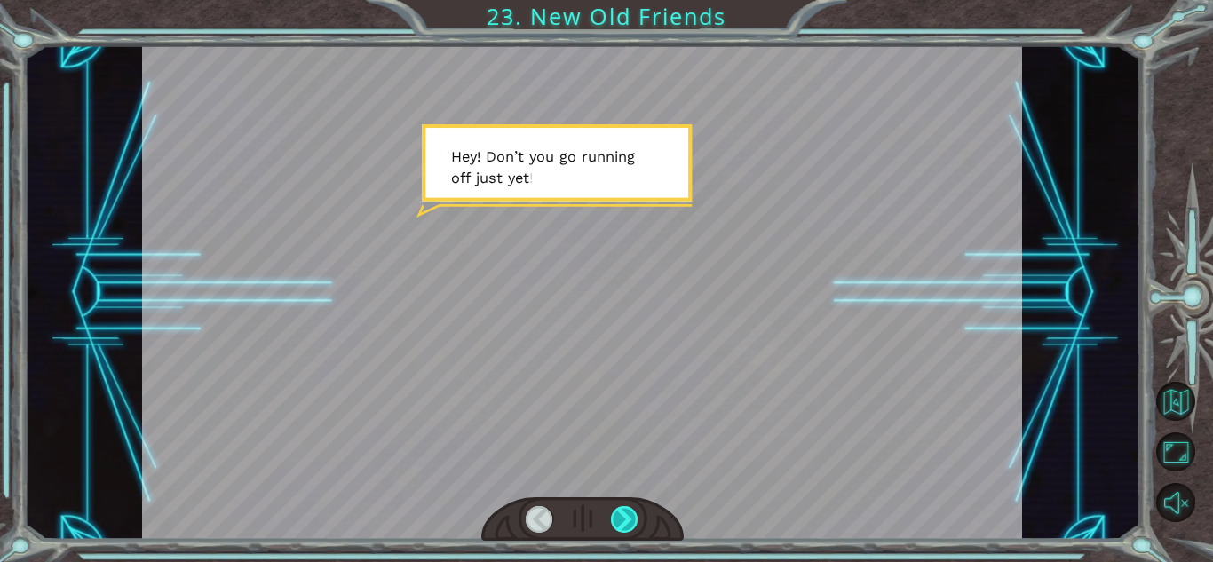
click at [614, 515] on div at bounding box center [625, 519] width 28 height 27
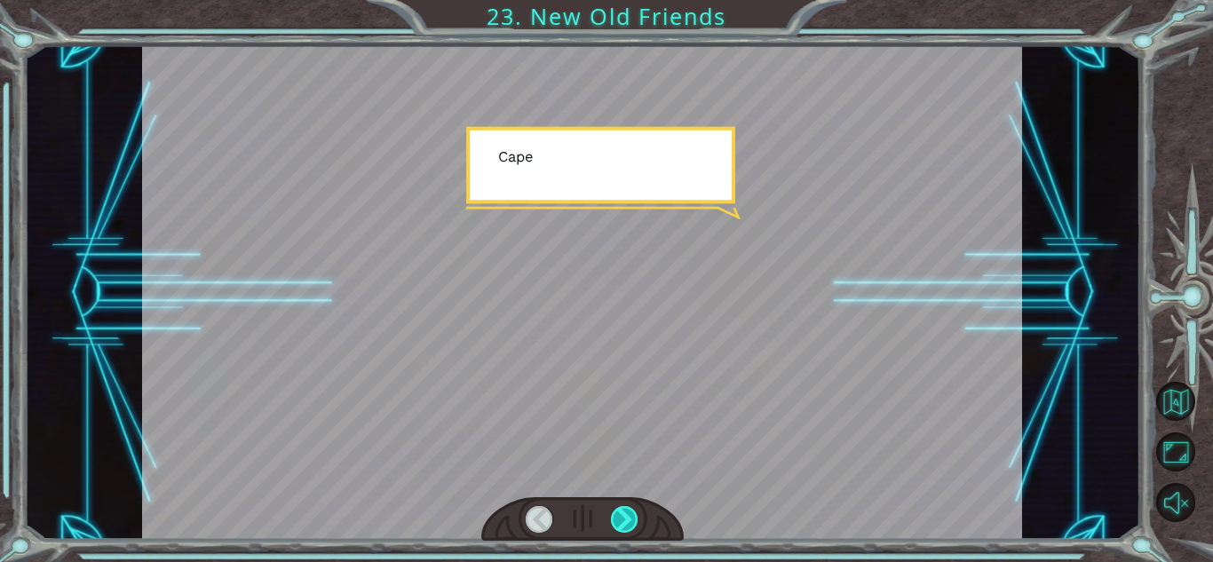
click at [614, 515] on div at bounding box center [625, 519] width 28 height 27
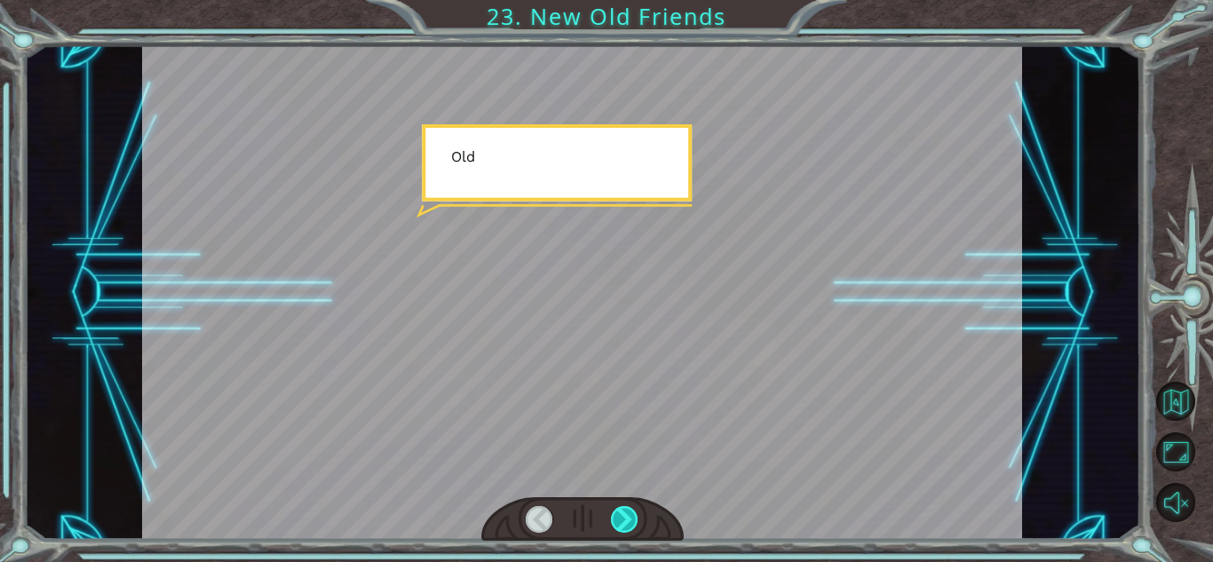
click at [614, 515] on div at bounding box center [625, 519] width 28 height 27
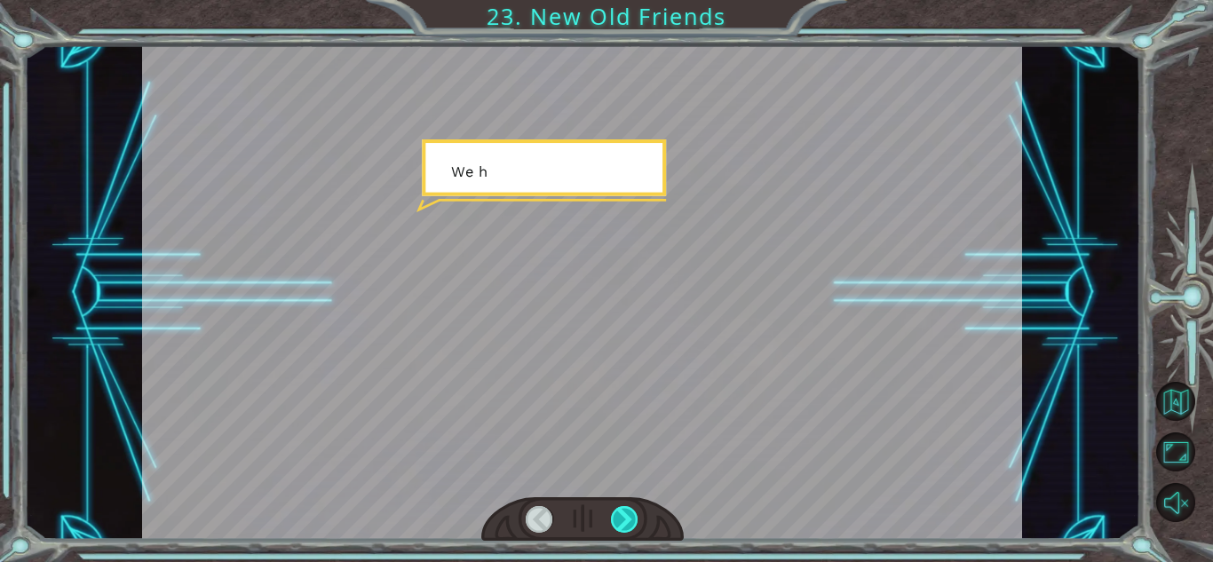
click at [614, 515] on div at bounding box center [625, 519] width 28 height 27
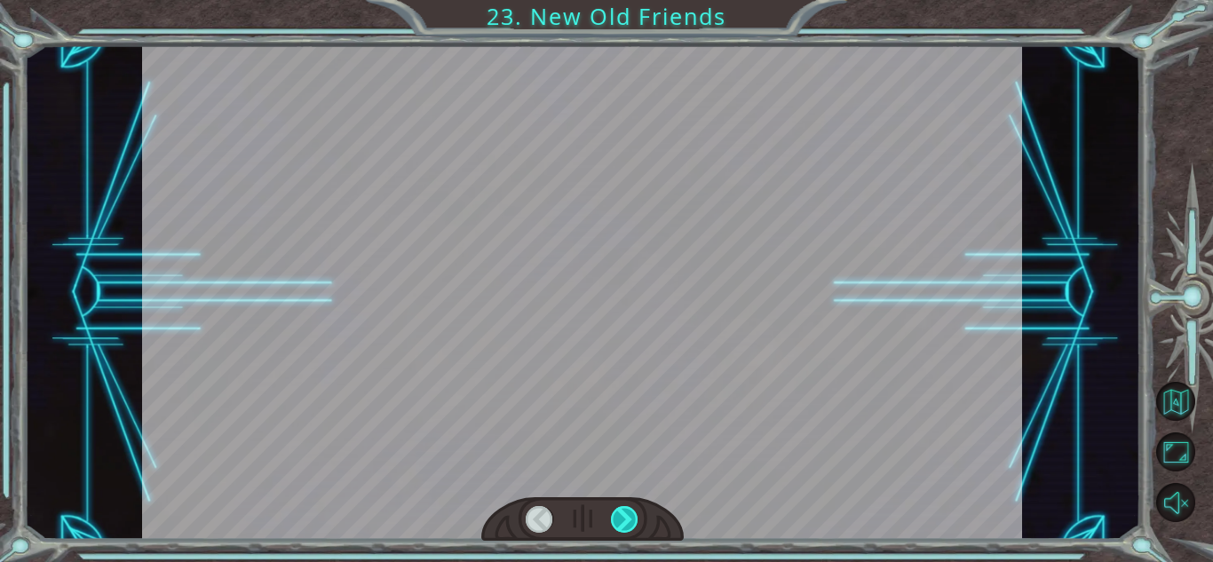
click at [614, 515] on div at bounding box center [625, 519] width 28 height 27
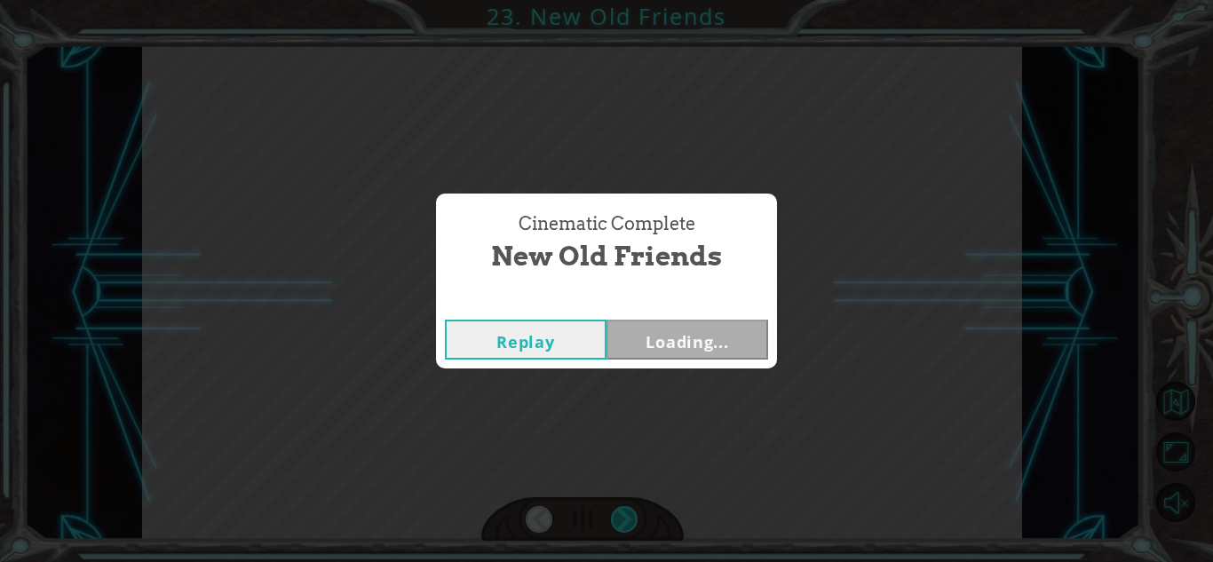
click at [614, 515] on div "Cinematic Complete New Old Friends Replay Loading..." at bounding box center [606, 281] width 1213 height 562
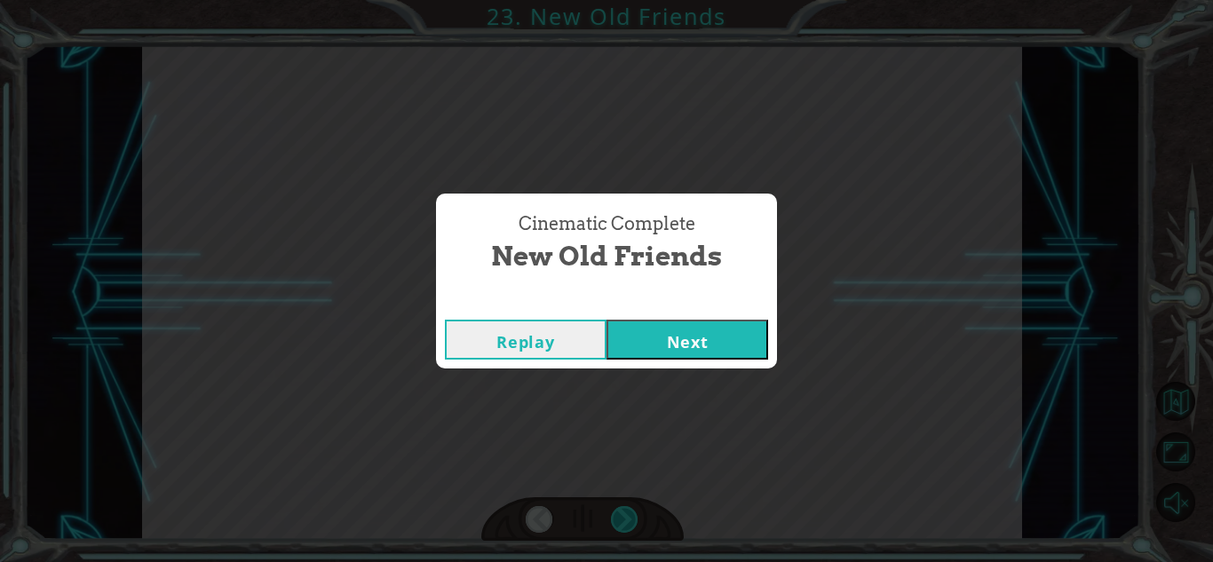
click at [614, 515] on div "Cinematic Complete New Old Friends Replay Next" at bounding box center [606, 281] width 1213 height 562
click at [653, 344] on button "Next" at bounding box center [687, 340] width 162 height 40
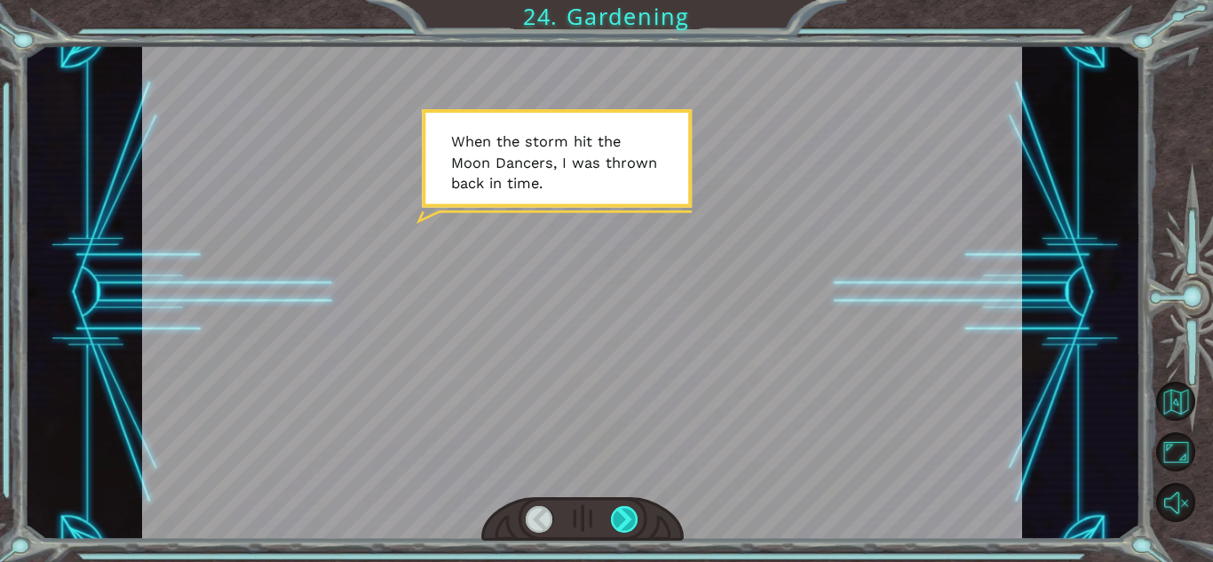
click at [622, 516] on div at bounding box center [625, 519] width 28 height 27
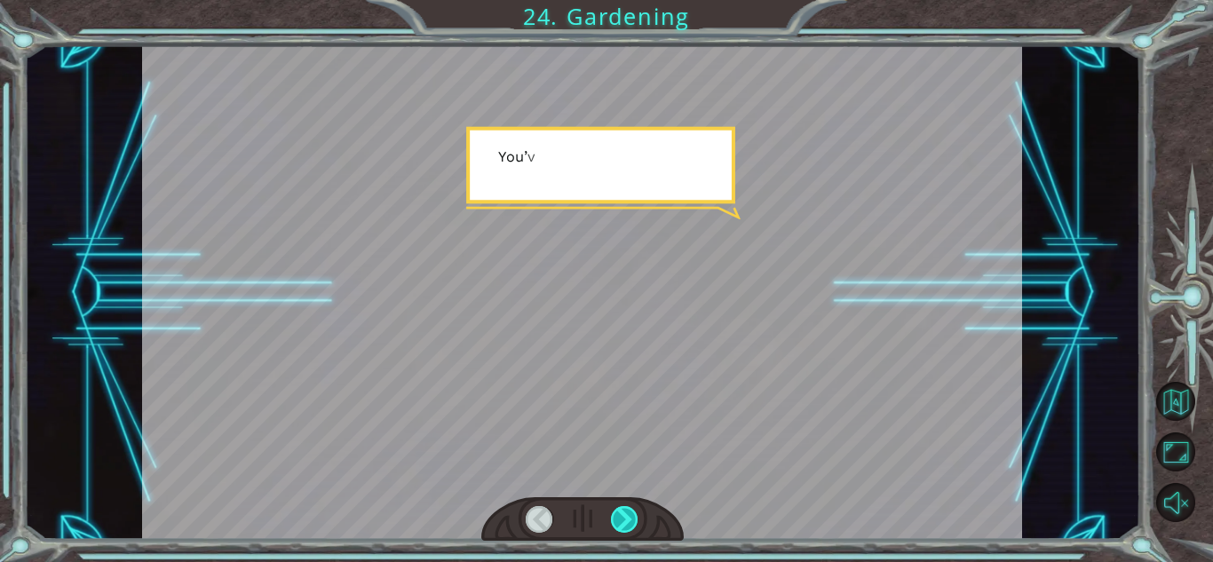
click at [622, 516] on div at bounding box center [625, 519] width 28 height 27
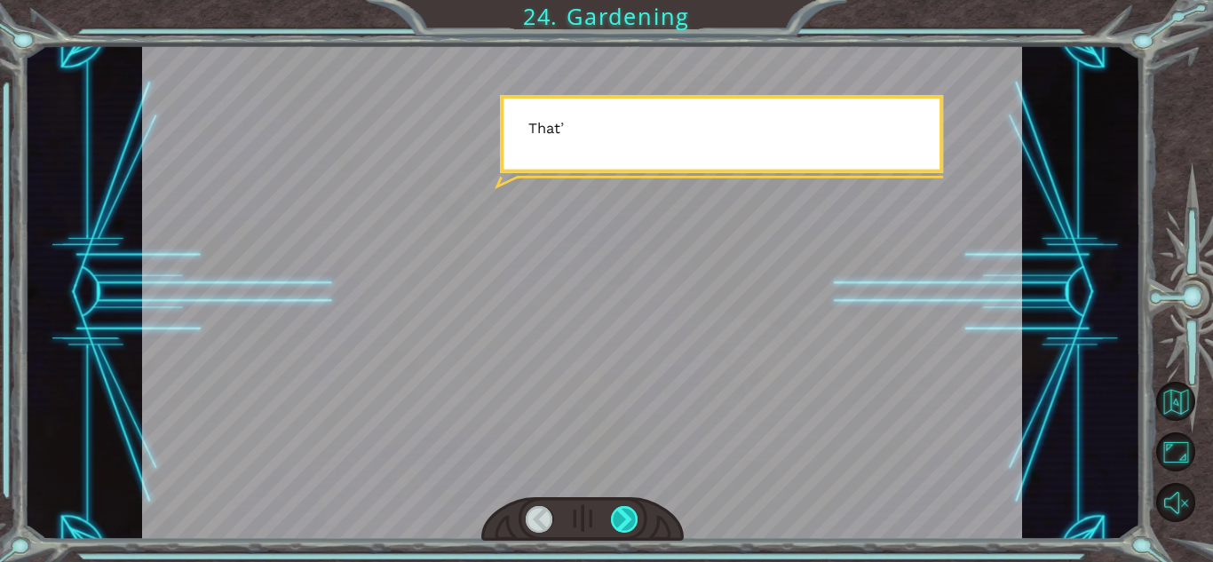
click at [622, 516] on div at bounding box center [625, 519] width 28 height 27
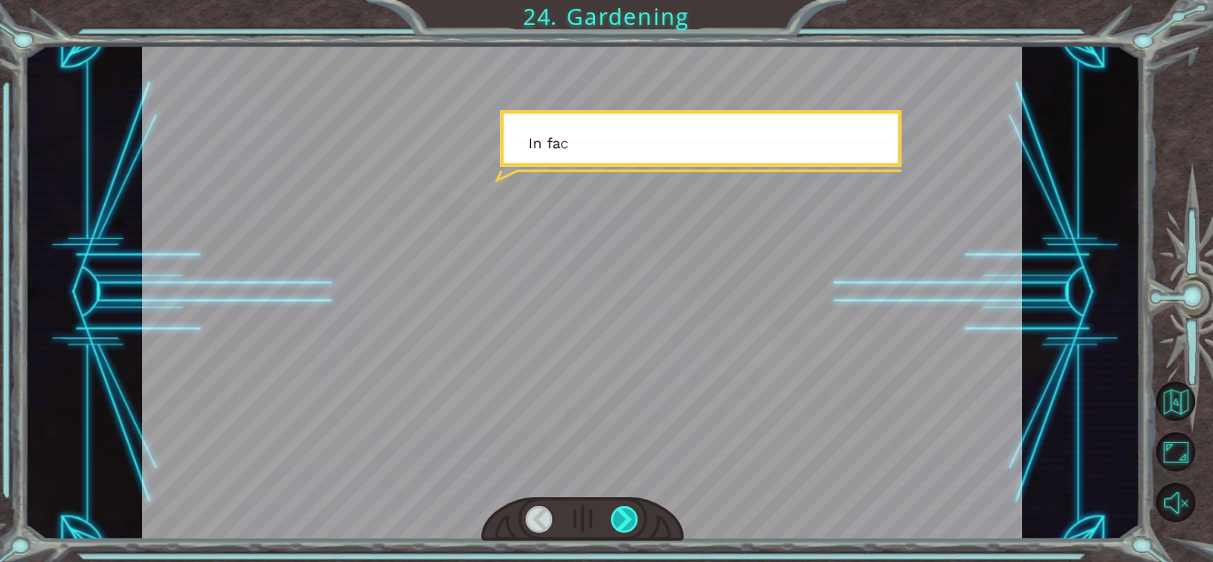
click at [622, 516] on div at bounding box center [625, 519] width 28 height 27
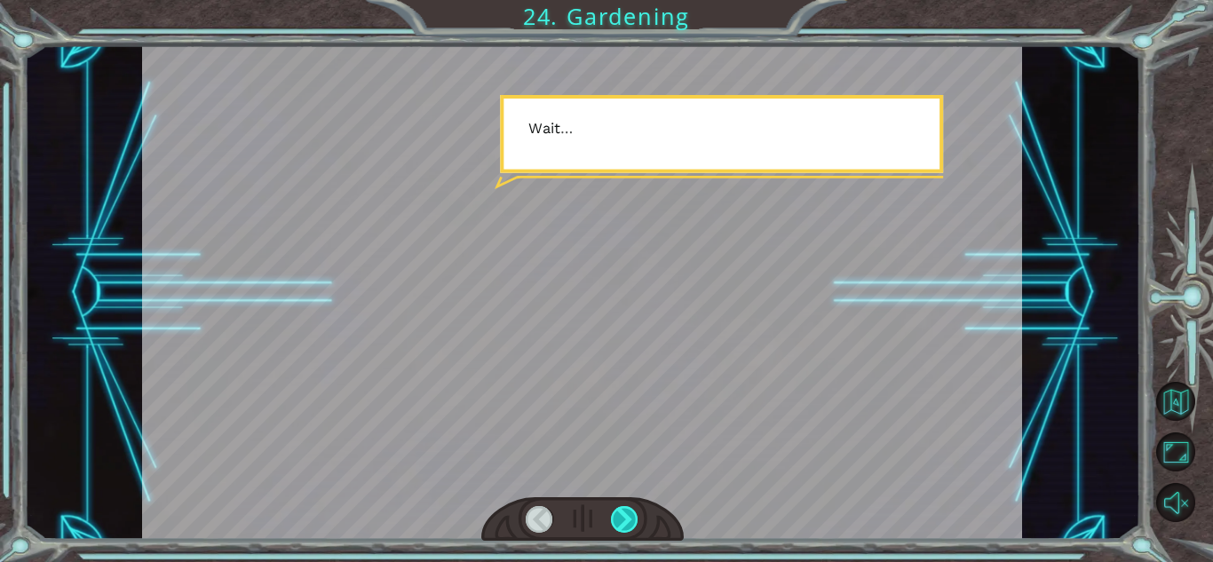
click at [622, 516] on div at bounding box center [625, 519] width 28 height 27
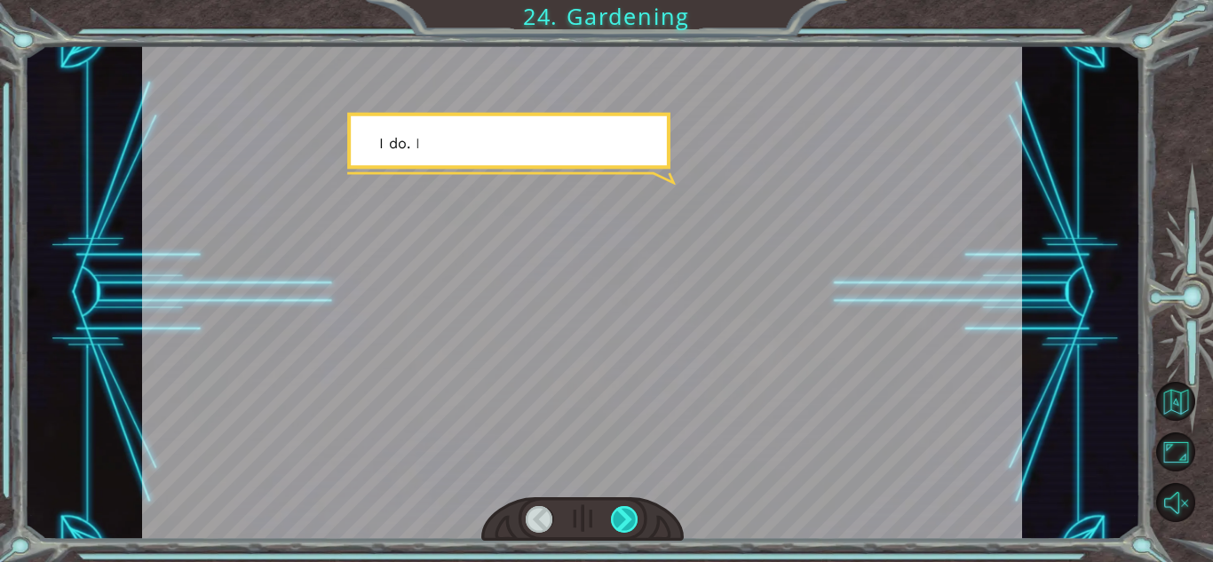
click at [622, 516] on div at bounding box center [625, 519] width 28 height 27
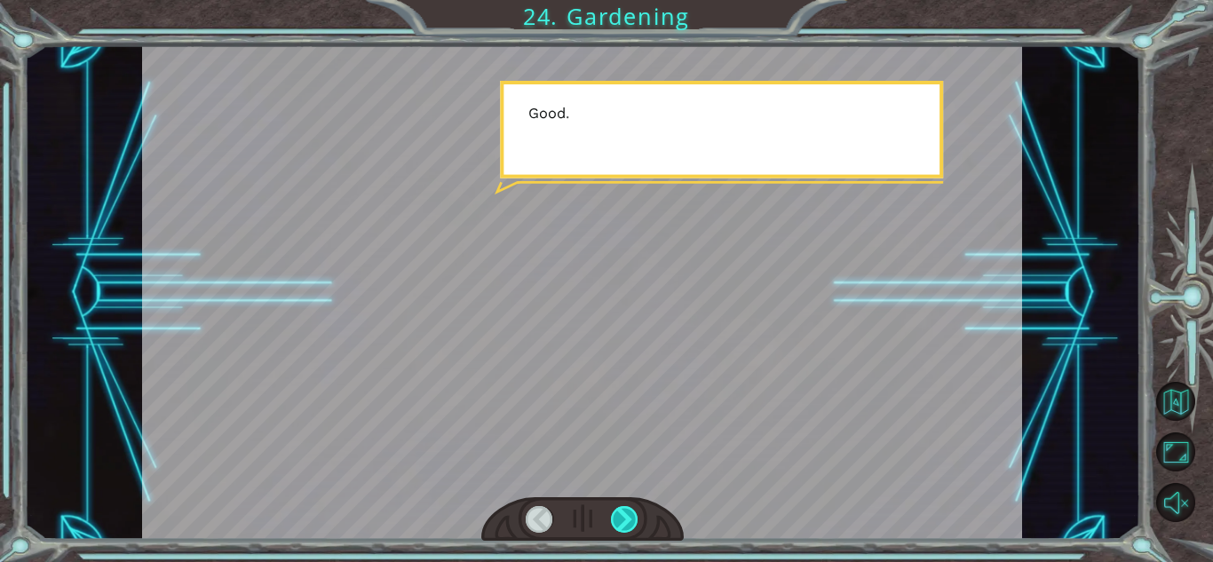
click at [622, 516] on div at bounding box center [625, 519] width 28 height 27
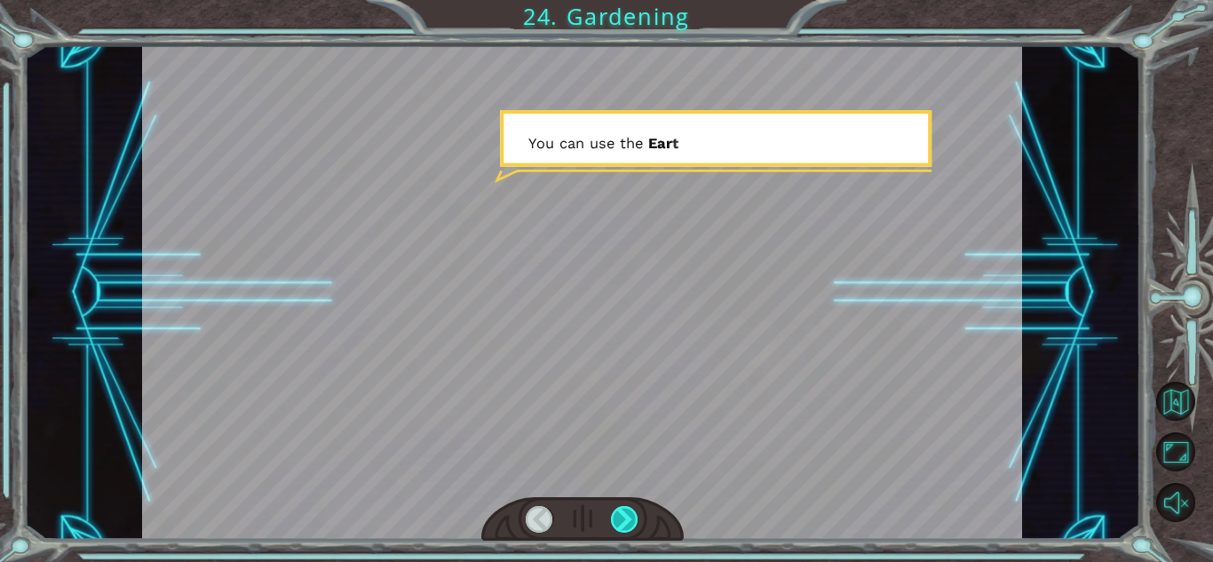
click at [622, 516] on div at bounding box center [625, 519] width 28 height 27
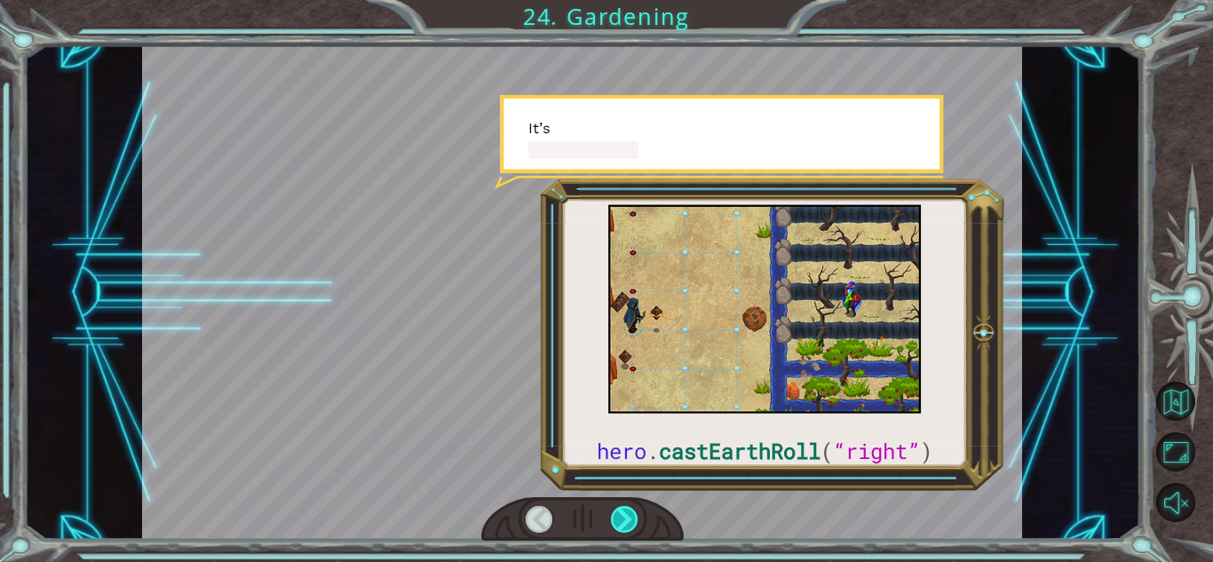
click at [622, 516] on div at bounding box center [625, 519] width 28 height 27
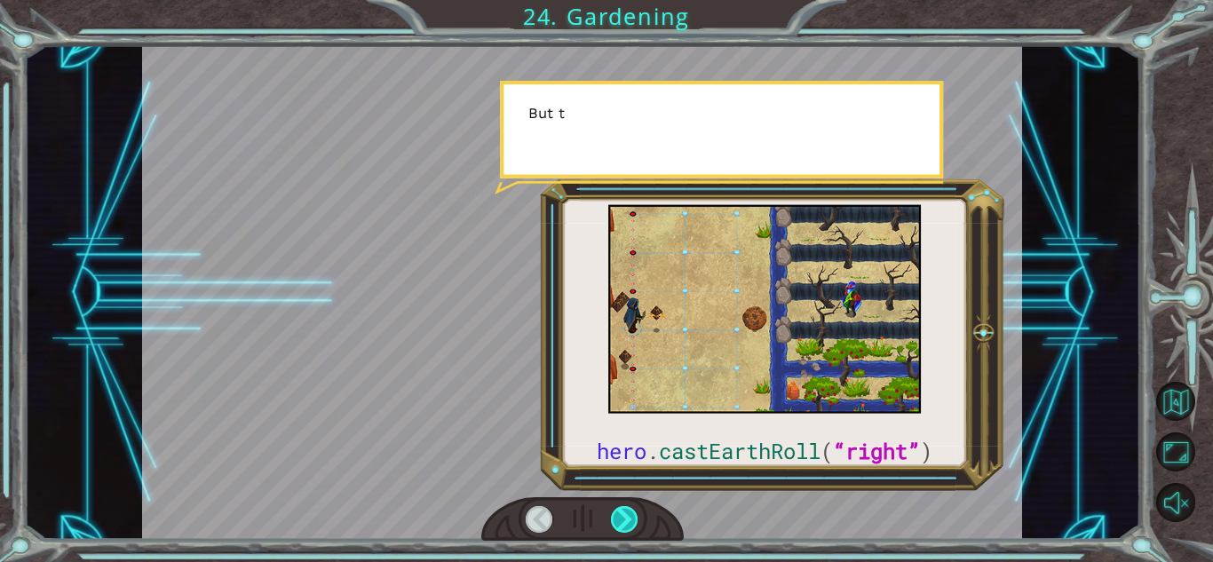
click at [622, 516] on div at bounding box center [625, 519] width 28 height 27
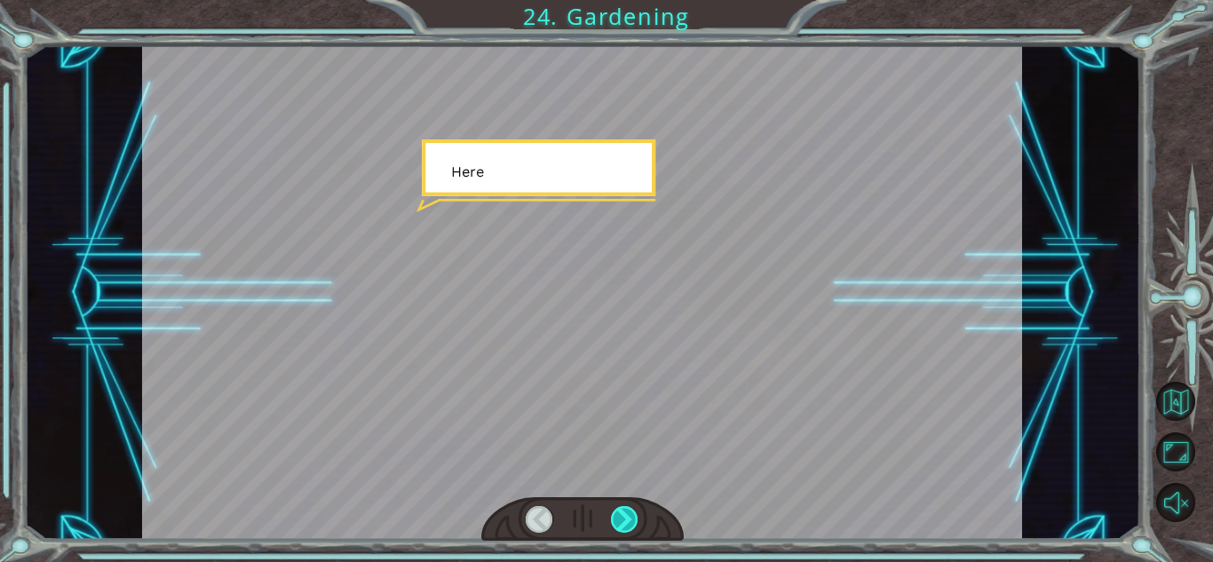
click at [622, 516] on div at bounding box center [625, 519] width 28 height 27
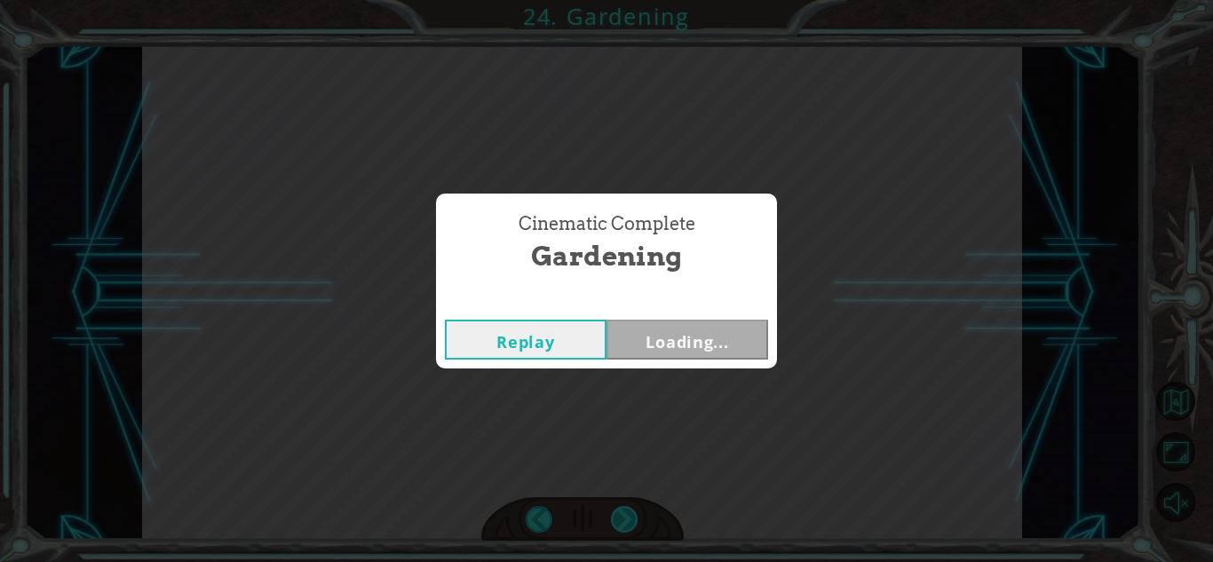
click at [622, 516] on div "Cinematic Complete Gardening Replay Loading..." at bounding box center [606, 281] width 1213 height 562
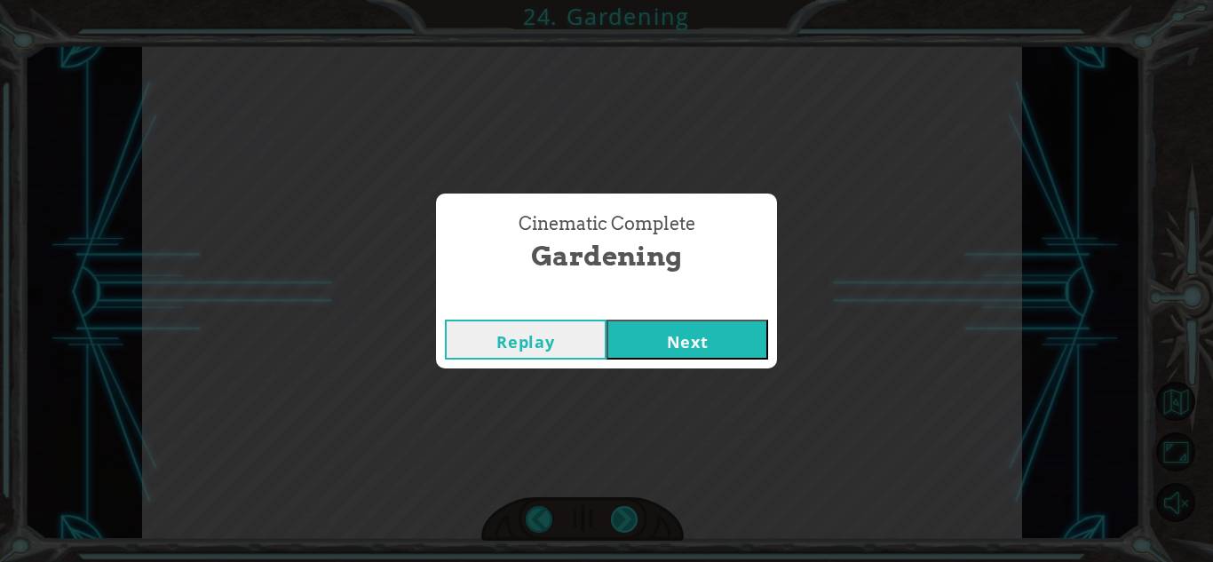
click at [622, 516] on div "Cinematic Complete Gardening Replay Next" at bounding box center [606, 281] width 1213 height 562
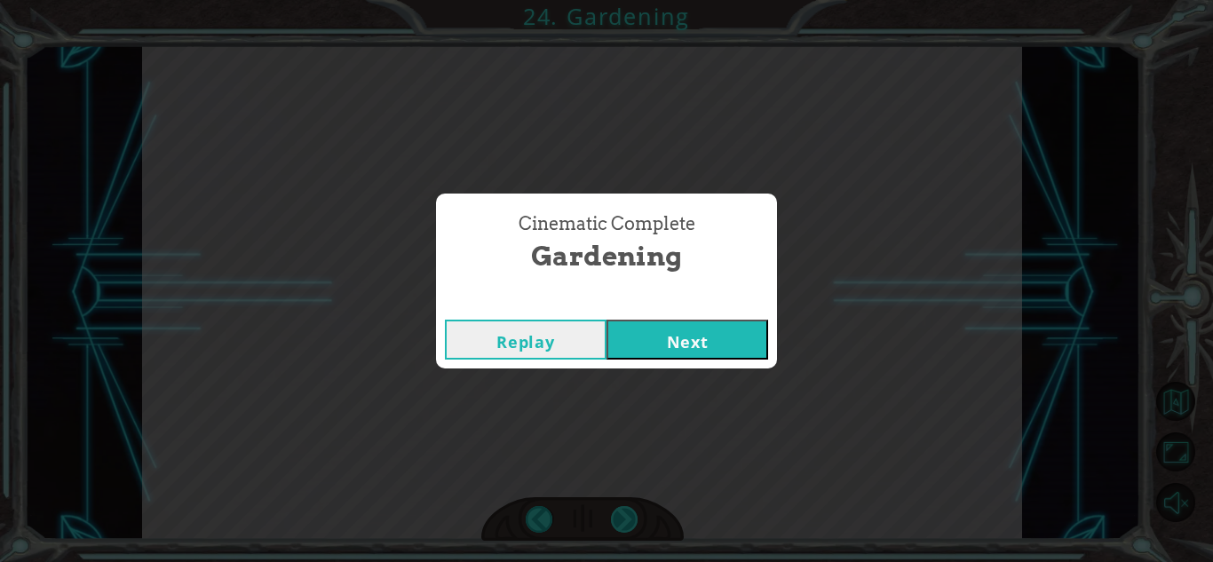
click at [622, 516] on div "Cinematic Complete Gardening Replay Next" at bounding box center [606, 281] width 1213 height 562
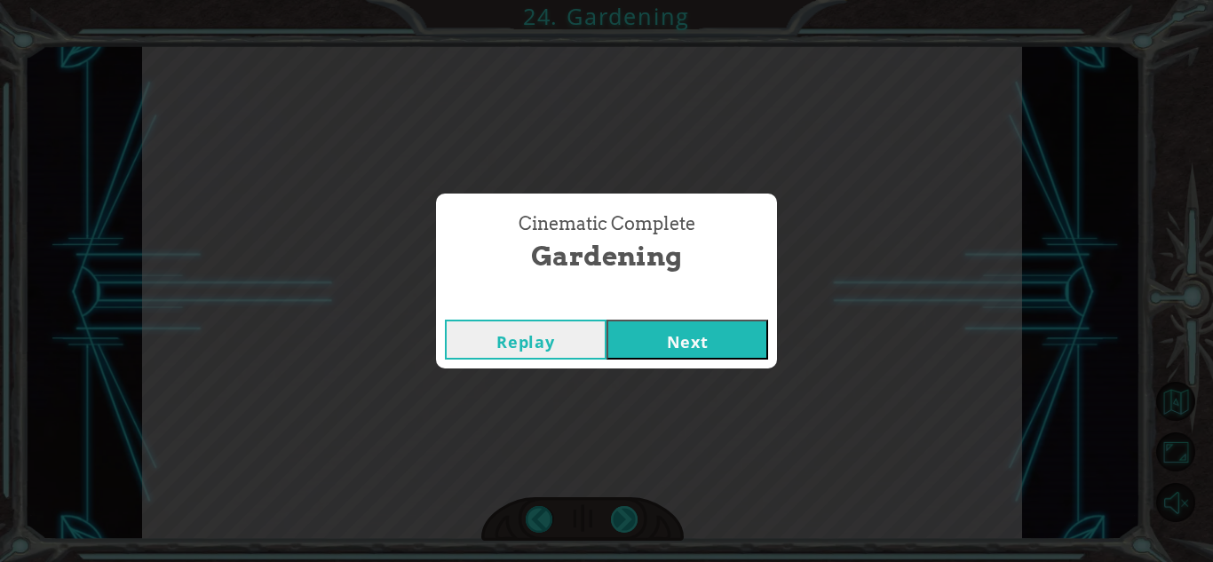
click at [622, 516] on div "Cinematic Complete Gardening Replay Next" at bounding box center [606, 281] width 1213 height 562
click at [663, 353] on button "Next" at bounding box center [687, 340] width 162 height 40
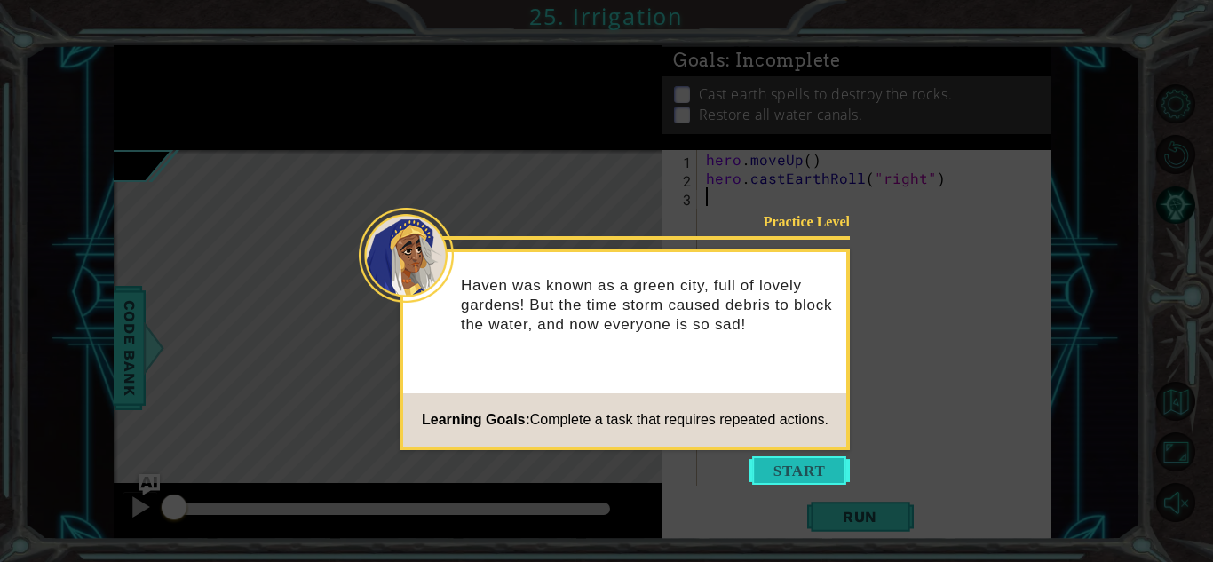
click at [781, 469] on button "Start" at bounding box center [799, 470] width 101 height 28
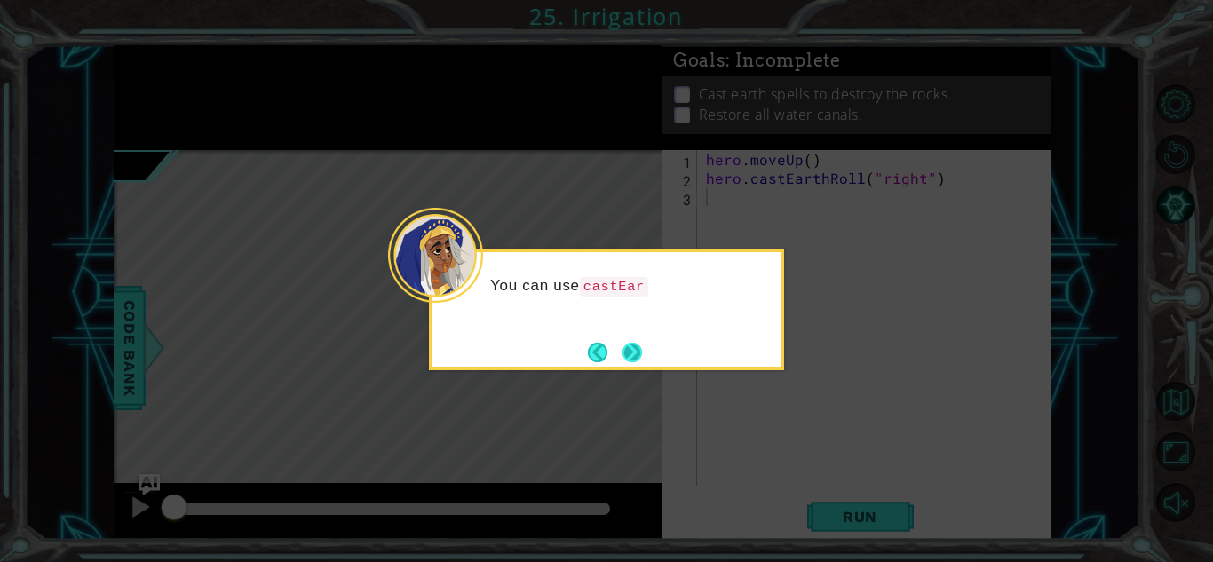
click at [624, 347] on button "Next" at bounding box center [632, 353] width 20 height 20
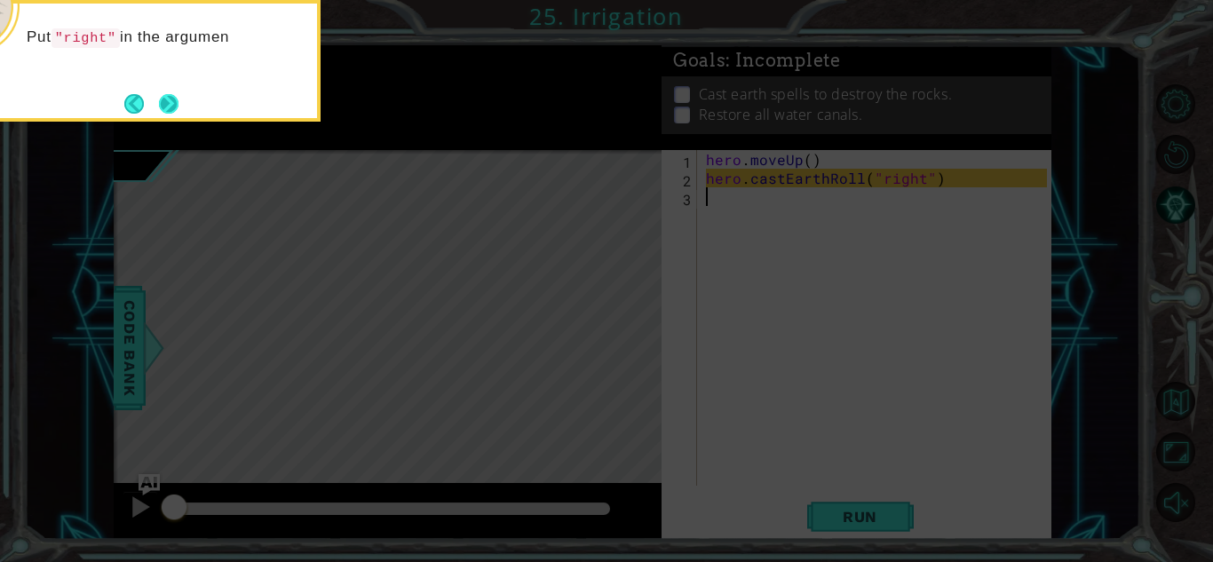
click at [181, 104] on button "Next" at bounding box center [169, 103] width 24 height 24
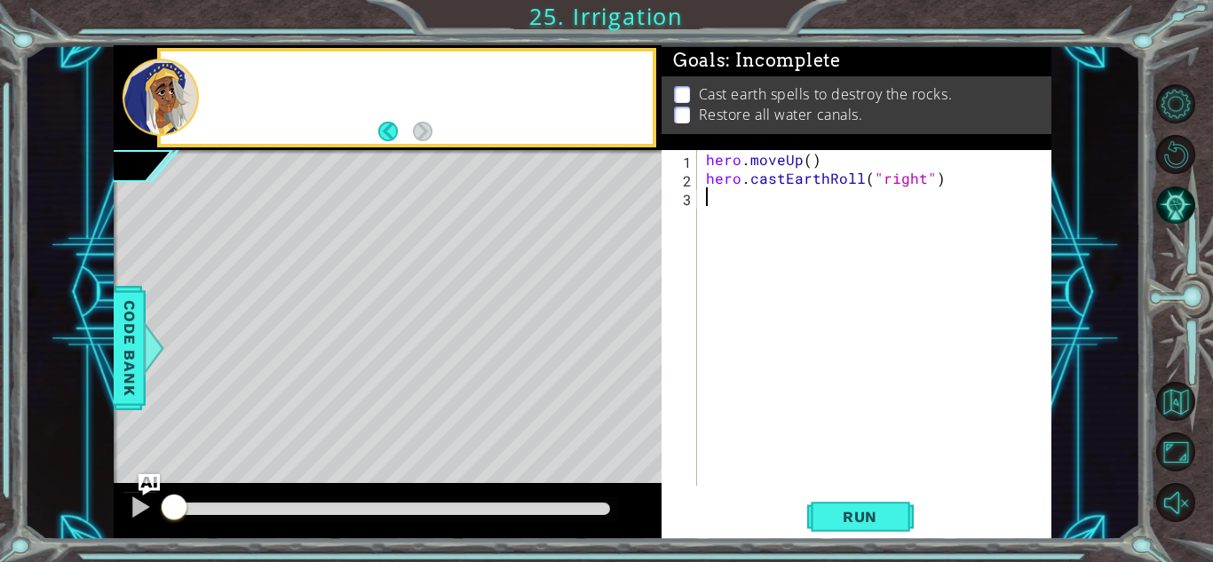
click at [182, 104] on div at bounding box center [161, 97] width 76 height 77
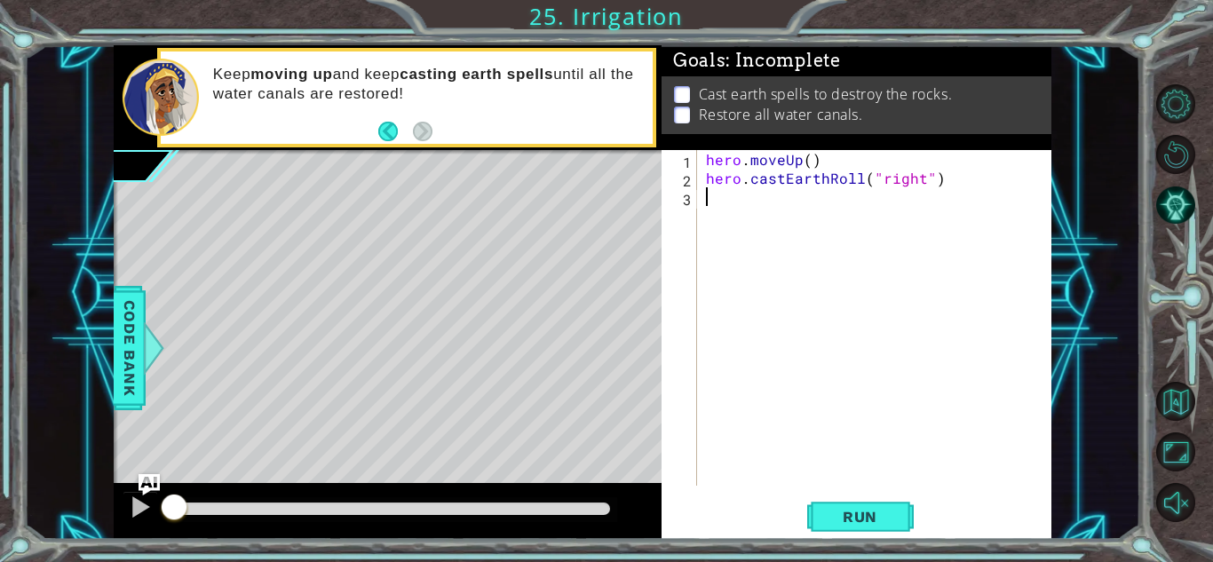
click at [717, 202] on div "hero . moveUp ( ) hero . castEarthRoll ( "right" )" at bounding box center [878, 336] width 353 height 373
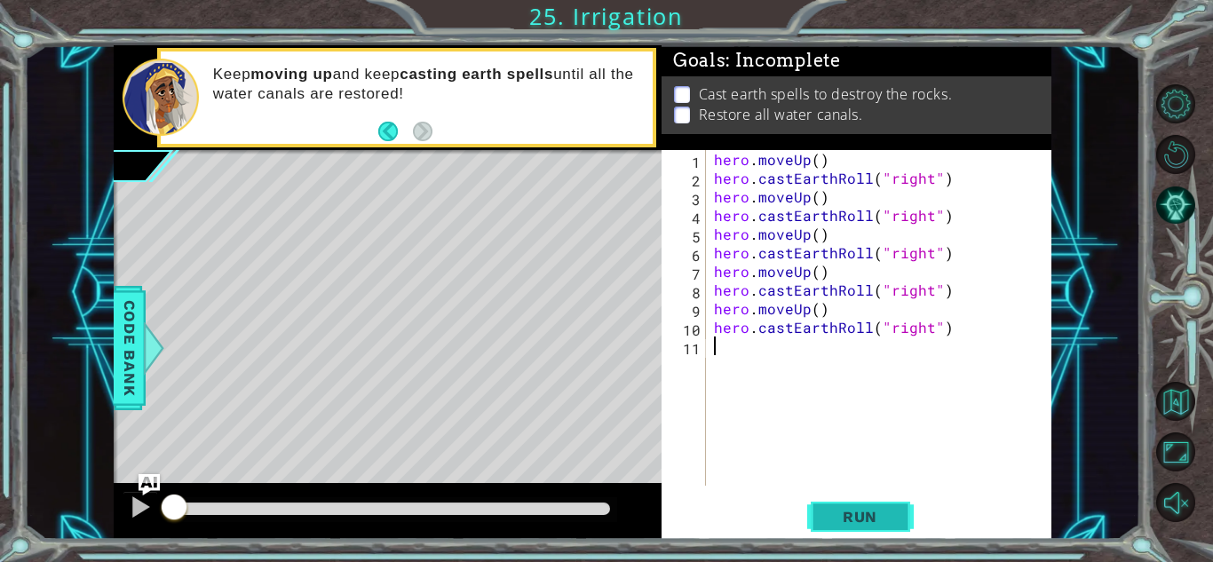
click at [907, 518] on button "Run" at bounding box center [860, 516] width 107 height 39
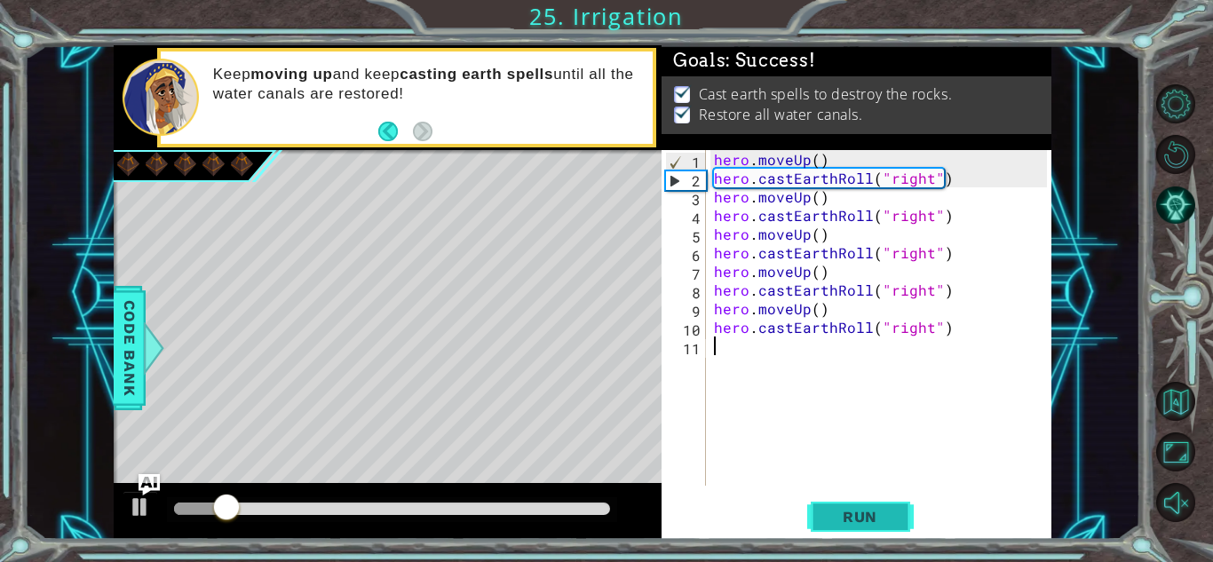
click at [905, 515] on button "Run" at bounding box center [860, 516] width 107 height 39
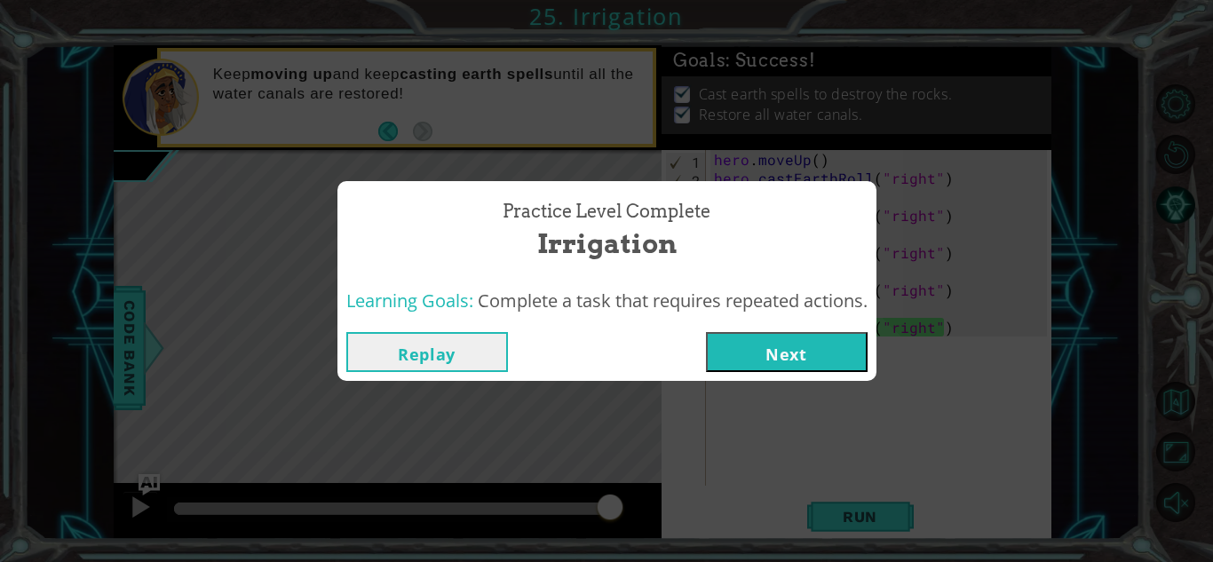
click at [781, 368] on button "Next" at bounding box center [787, 352] width 162 height 40
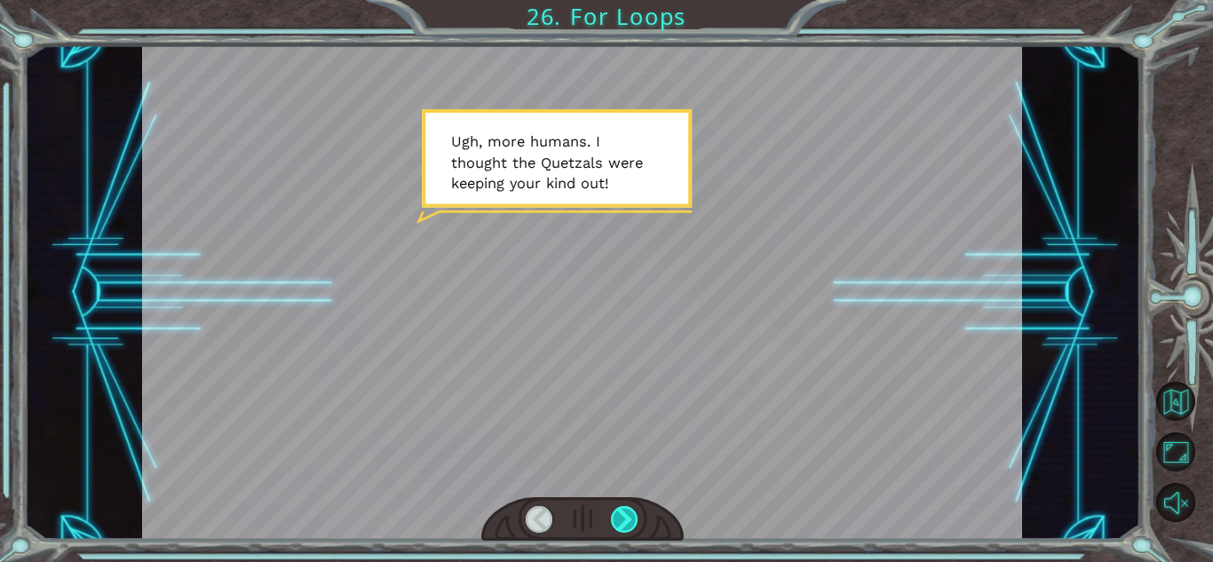
click at [630, 522] on div at bounding box center [625, 519] width 28 height 27
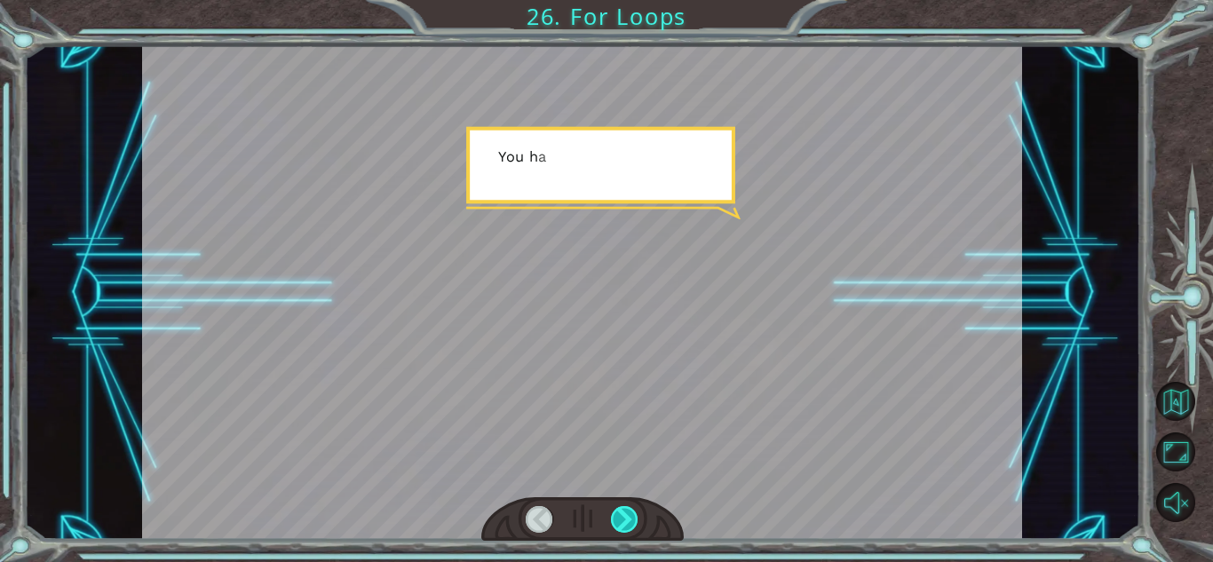
click at [630, 522] on div at bounding box center [625, 519] width 28 height 27
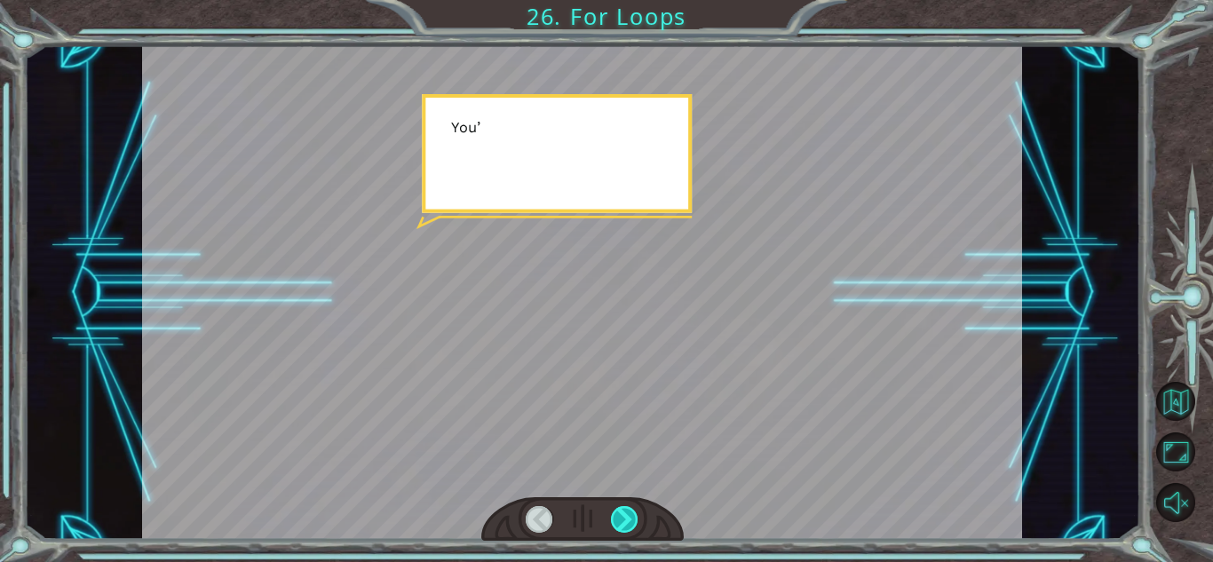
click at [630, 522] on div at bounding box center [625, 519] width 28 height 27
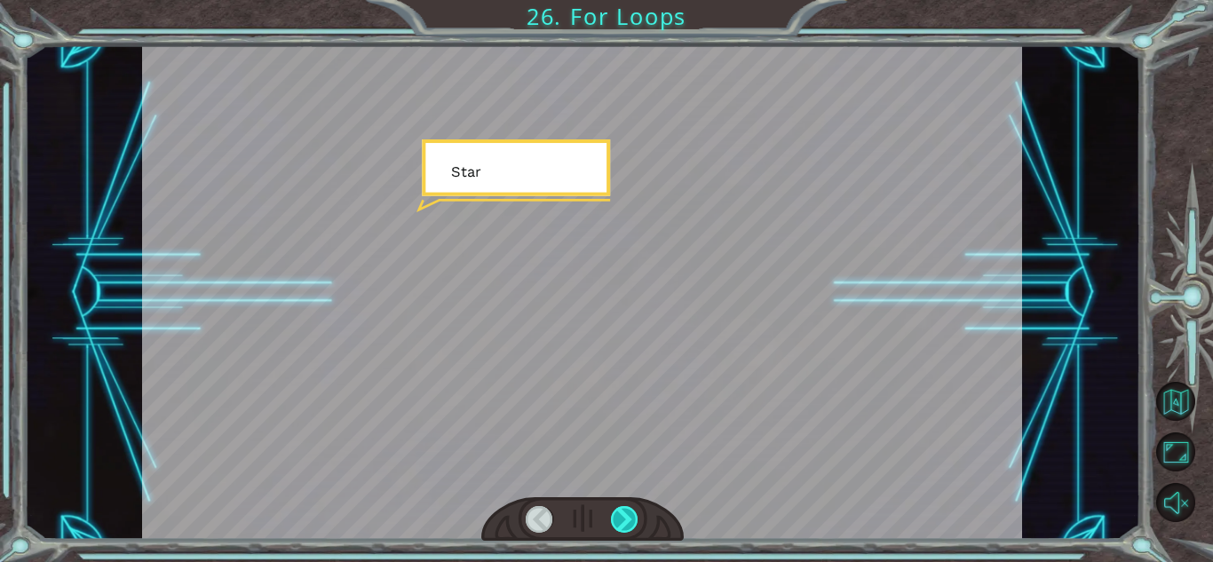
click at [630, 522] on div at bounding box center [625, 519] width 28 height 27
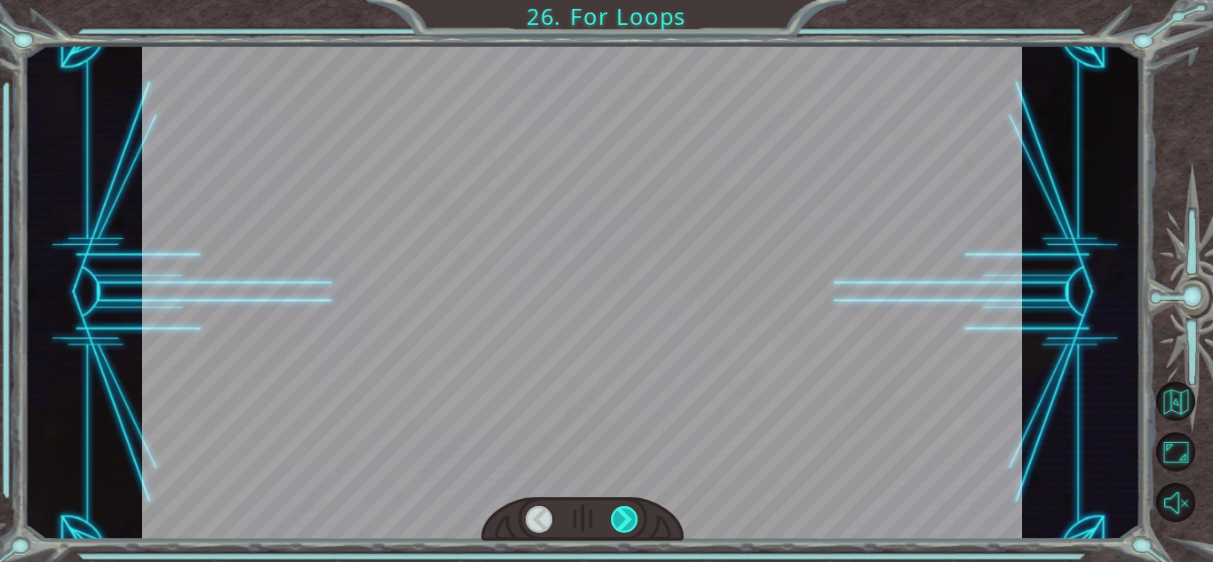
click at [630, 522] on div at bounding box center [625, 519] width 28 height 27
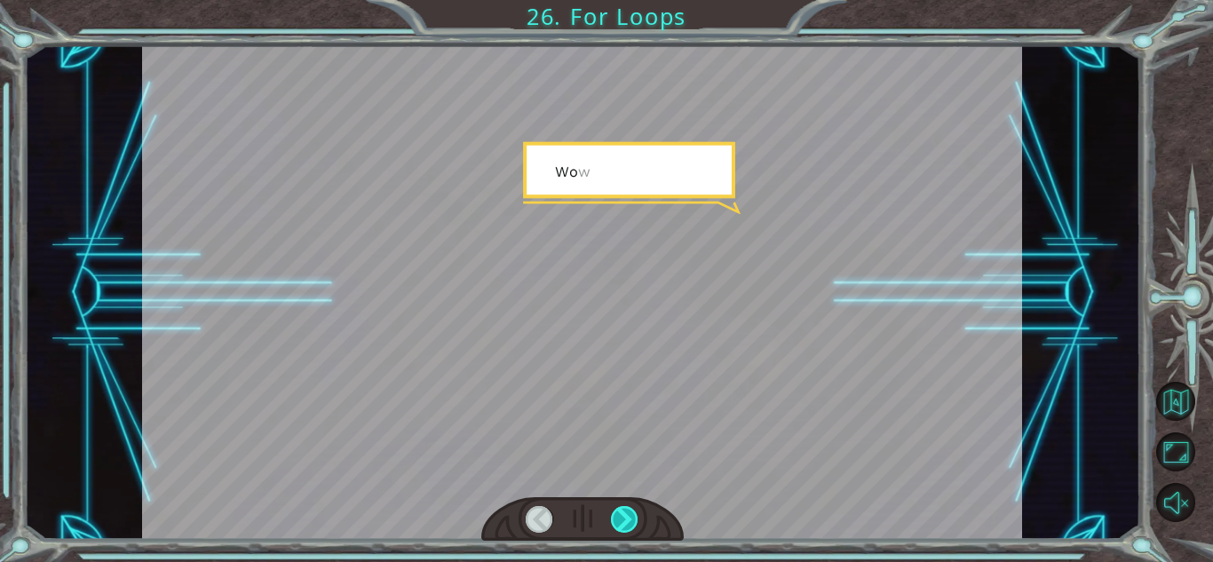
click at [630, 522] on div at bounding box center [625, 519] width 28 height 27
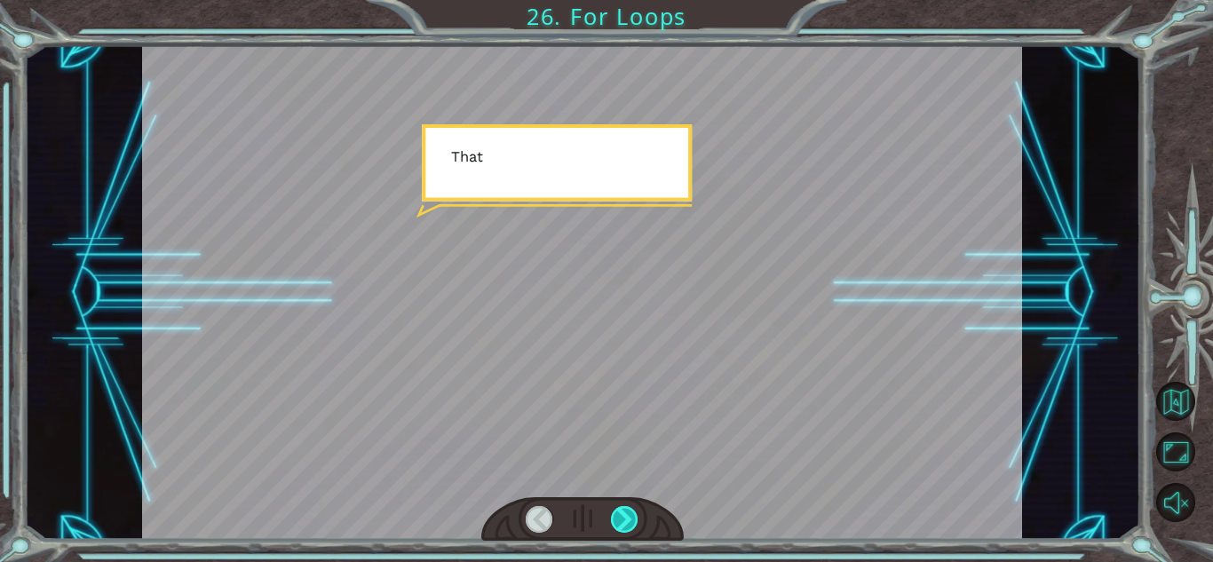
click at [630, 522] on div at bounding box center [625, 519] width 28 height 27
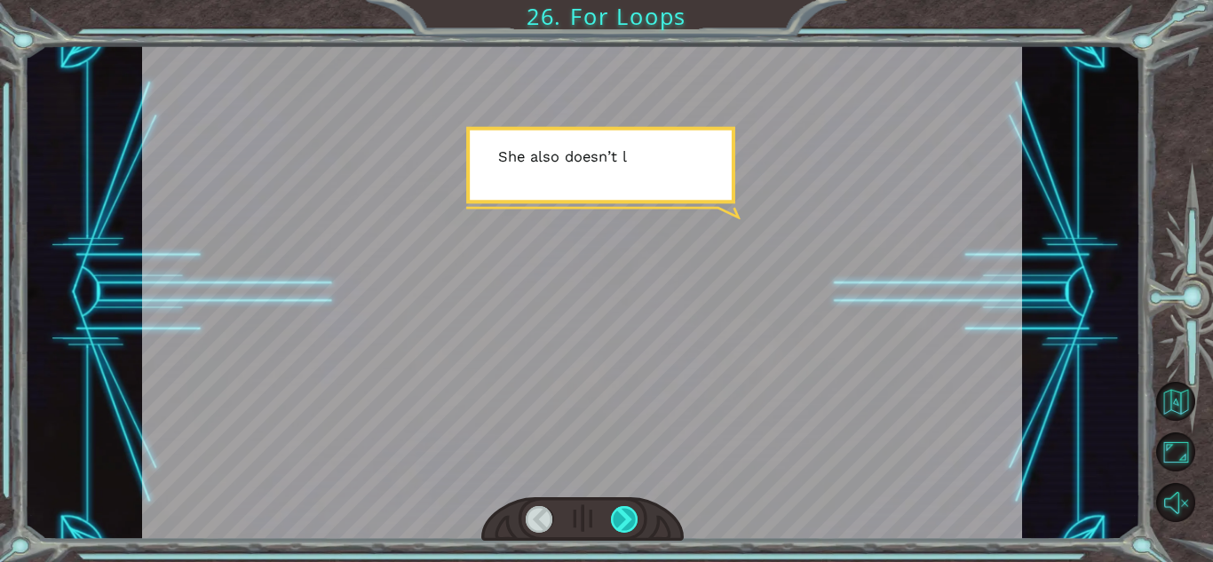
click at [630, 522] on div at bounding box center [625, 519] width 28 height 27
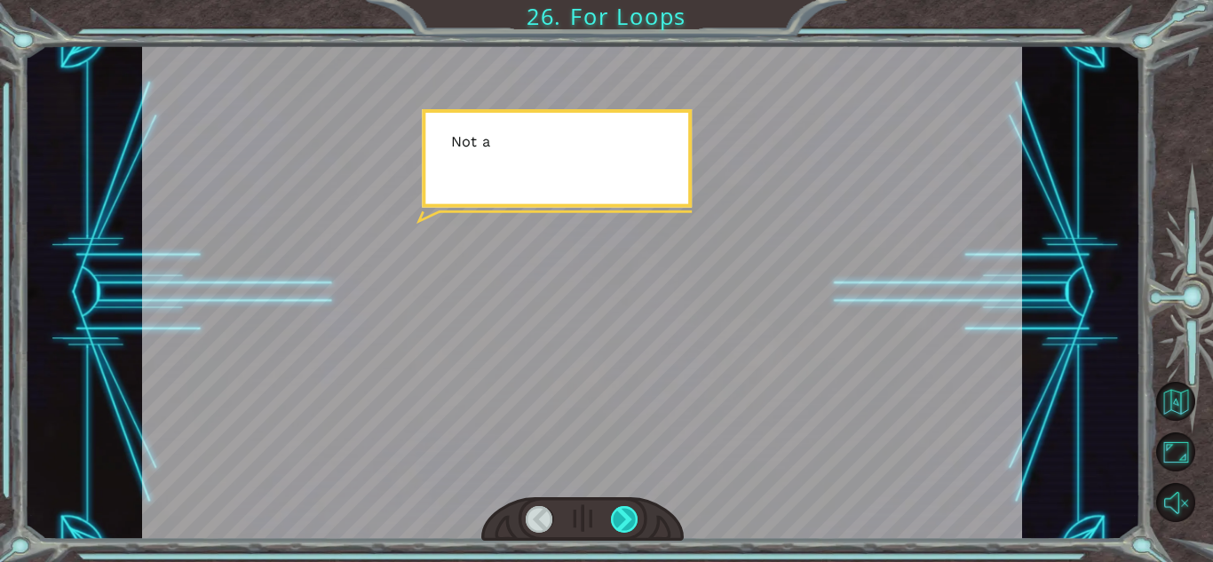
click at [630, 522] on div at bounding box center [625, 519] width 28 height 27
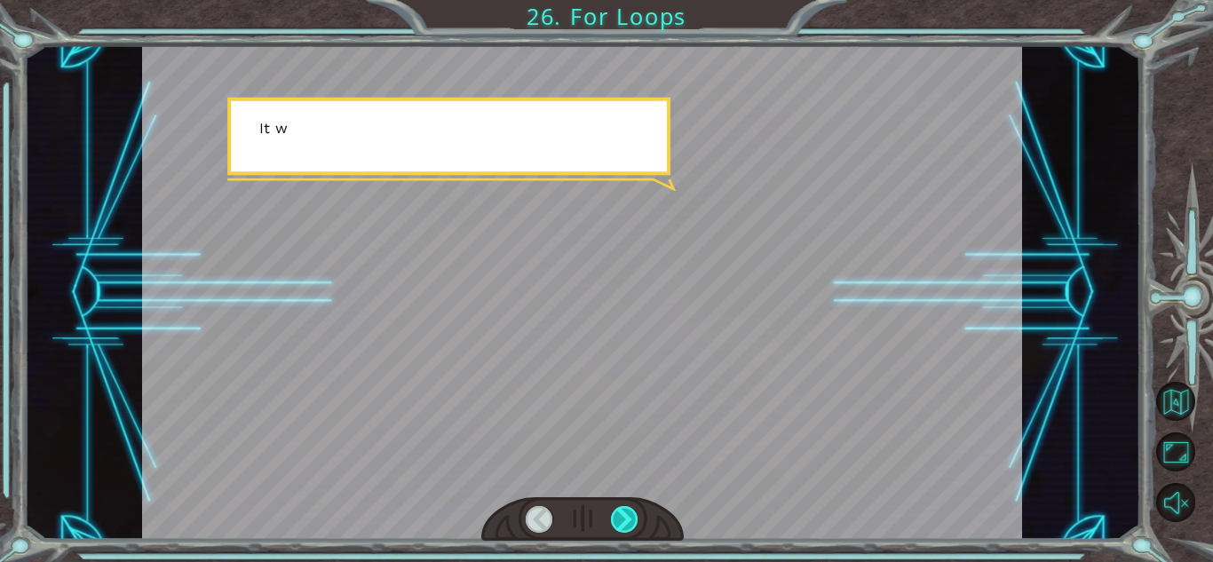
click at [630, 522] on div at bounding box center [625, 519] width 28 height 27
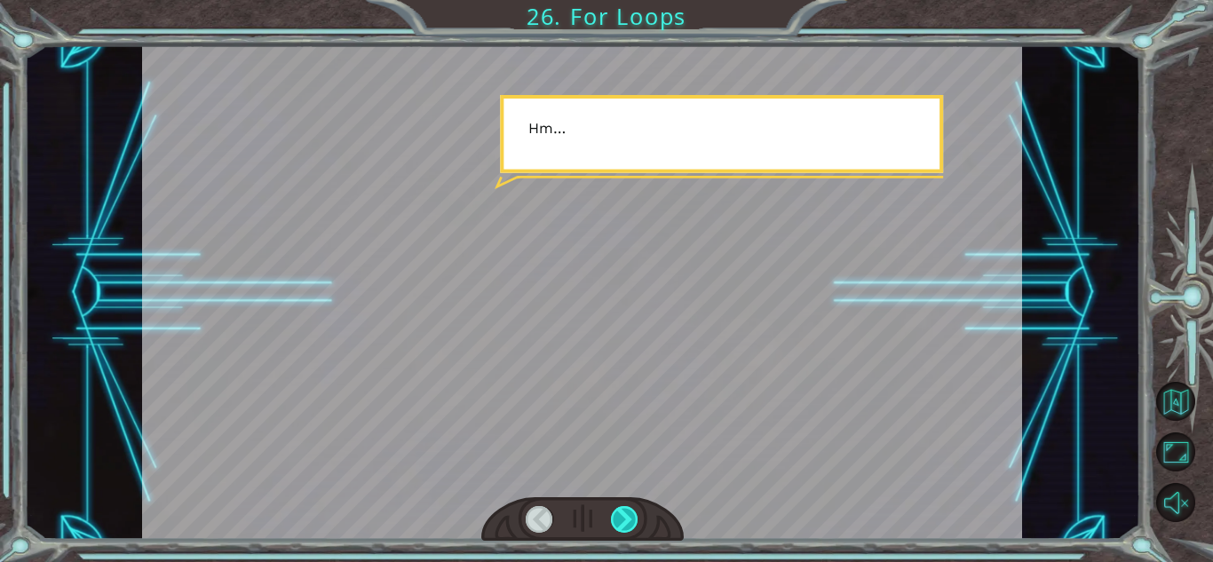
click at [630, 522] on div at bounding box center [625, 519] width 28 height 27
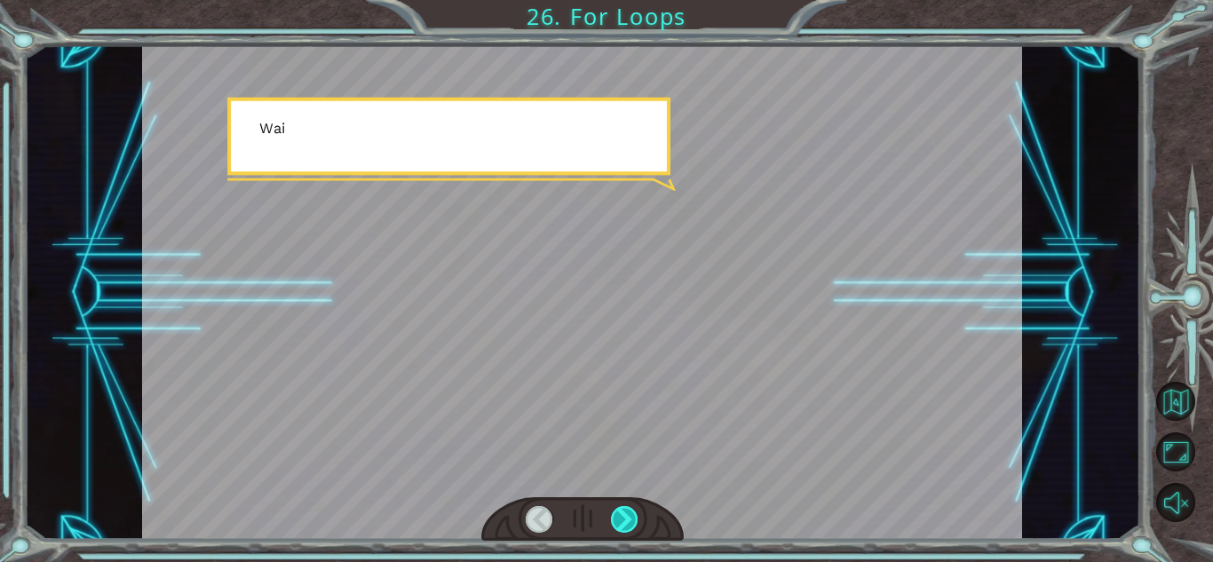
click at [630, 522] on div at bounding box center [625, 519] width 28 height 27
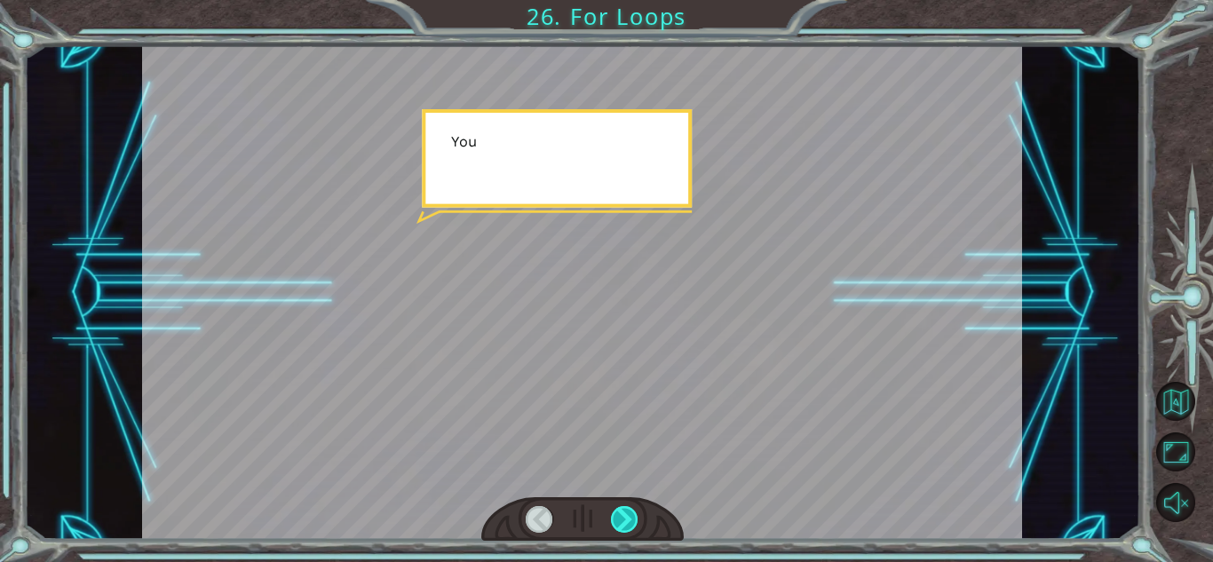
click at [630, 522] on div at bounding box center [625, 519] width 28 height 27
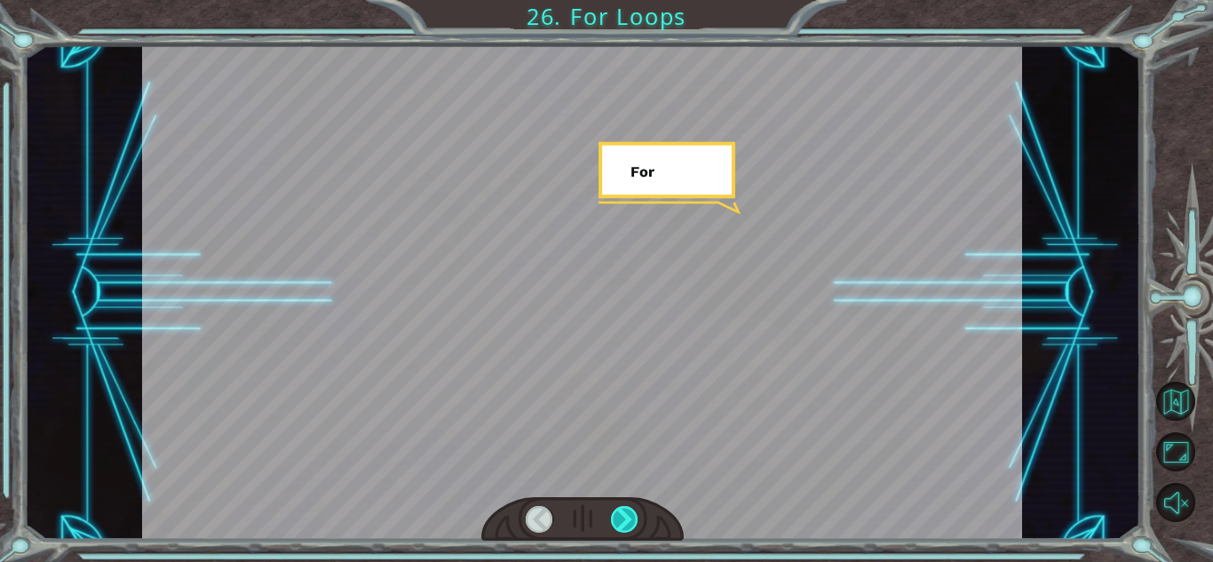
click at [630, 522] on div at bounding box center [625, 519] width 28 height 27
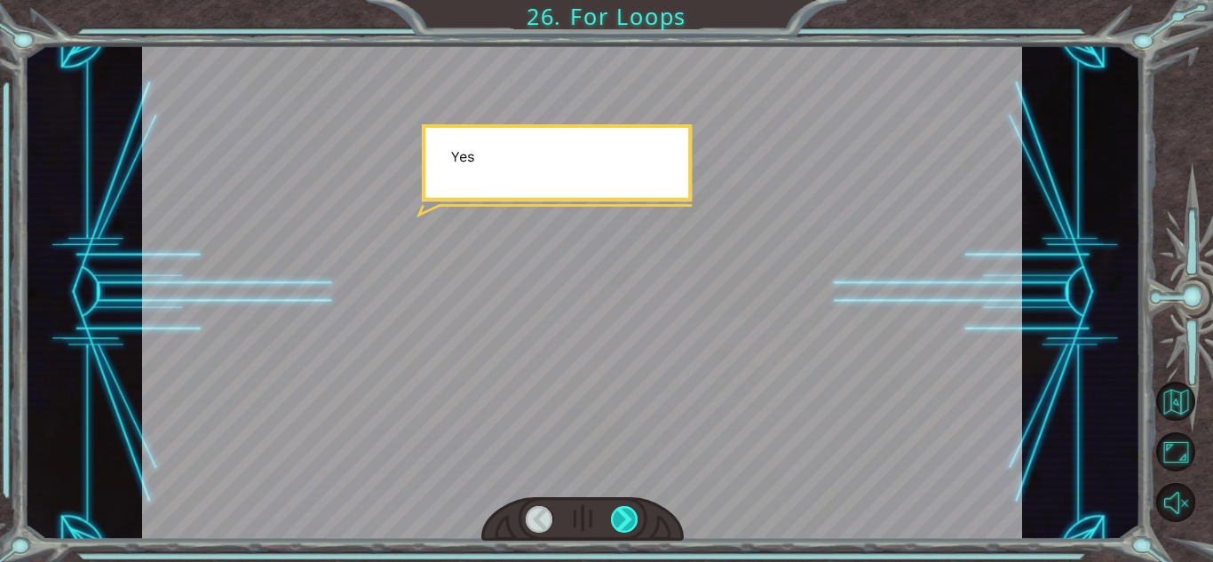
click at [630, 522] on div at bounding box center [625, 519] width 28 height 27
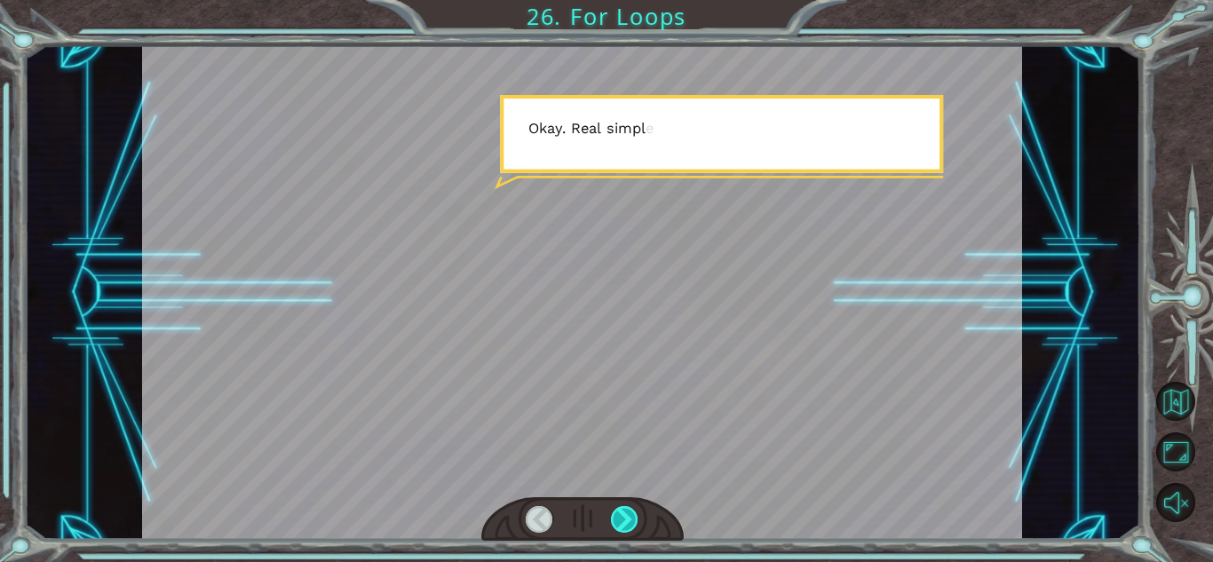
click at [630, 522] on div at bounding box center [625, 519] width 28 height 27
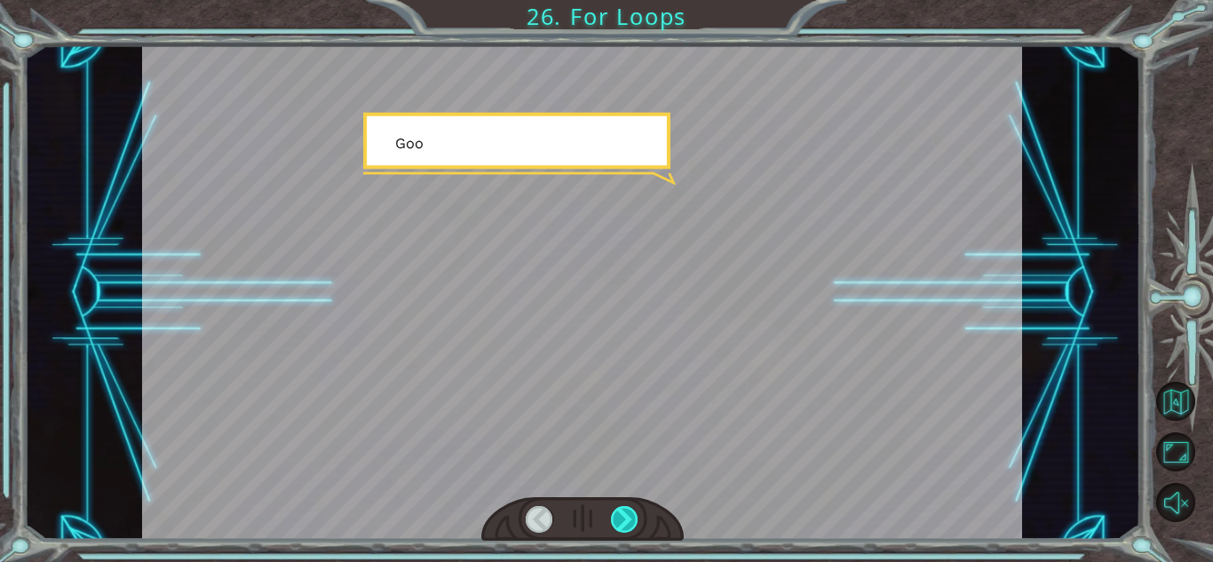
click at [630, 522] on div at bounding box center [625, 519] width 28 height 27
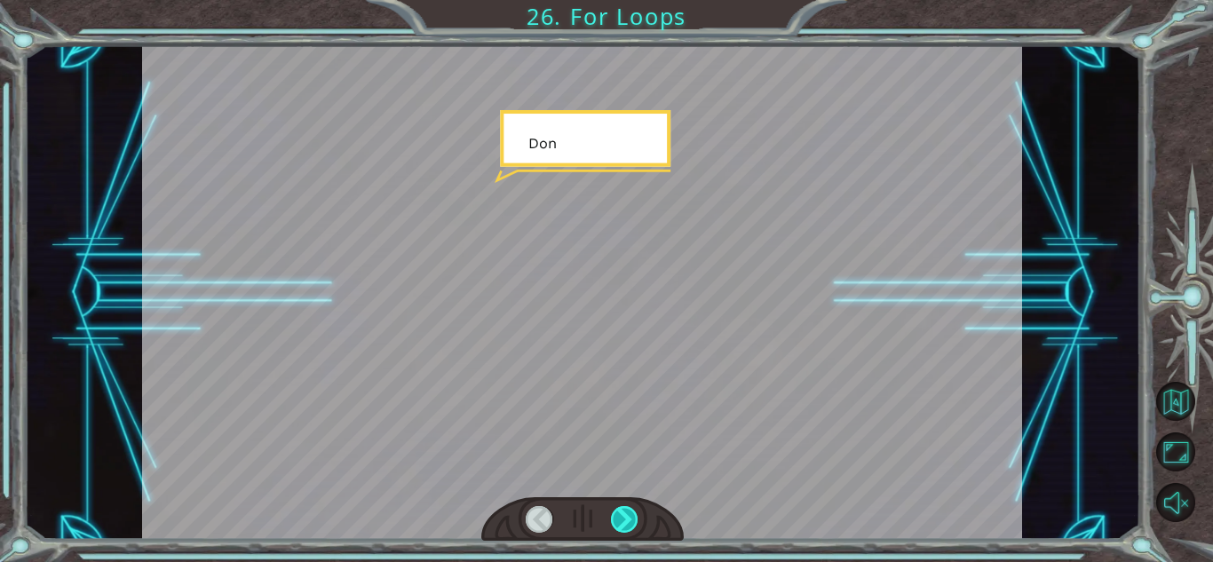
click at [630, 522] on div at bounding box center [625, 519] width 28 height 27
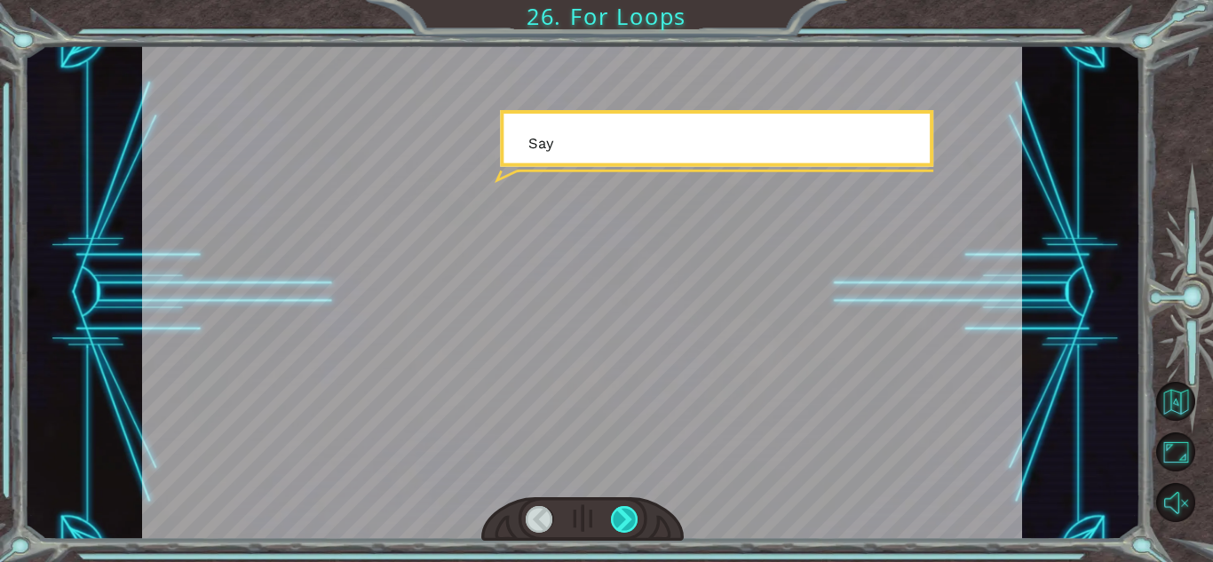
click at [630, 522] on div at bounding box center [625, 519] width 28 height 27
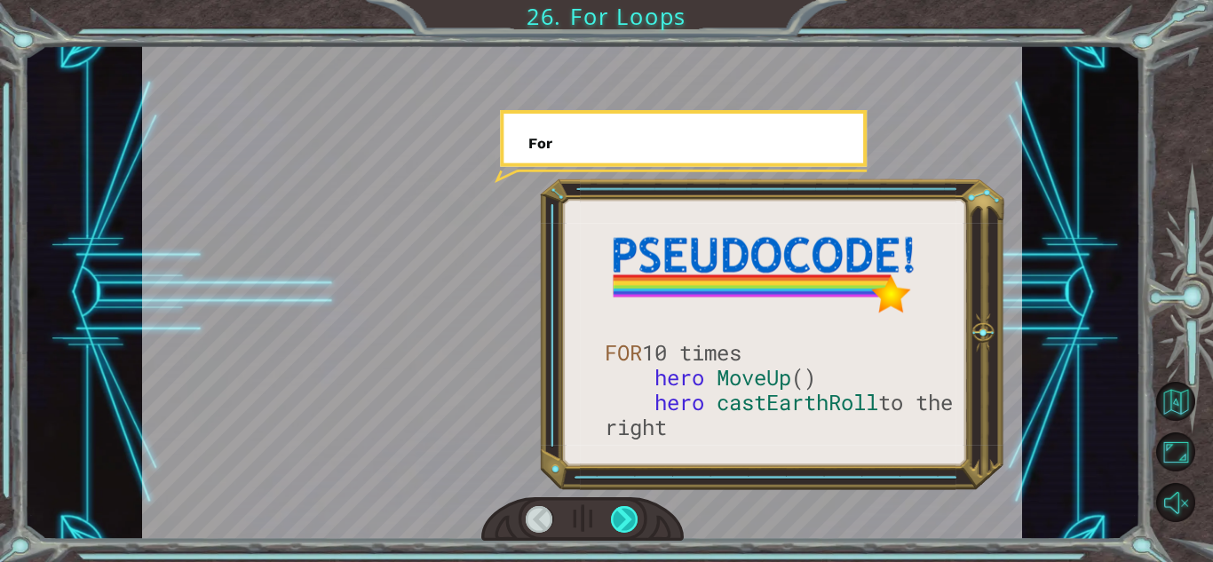
click at [630, 522] on div at bounding box center [625, 519] width 28 height 27
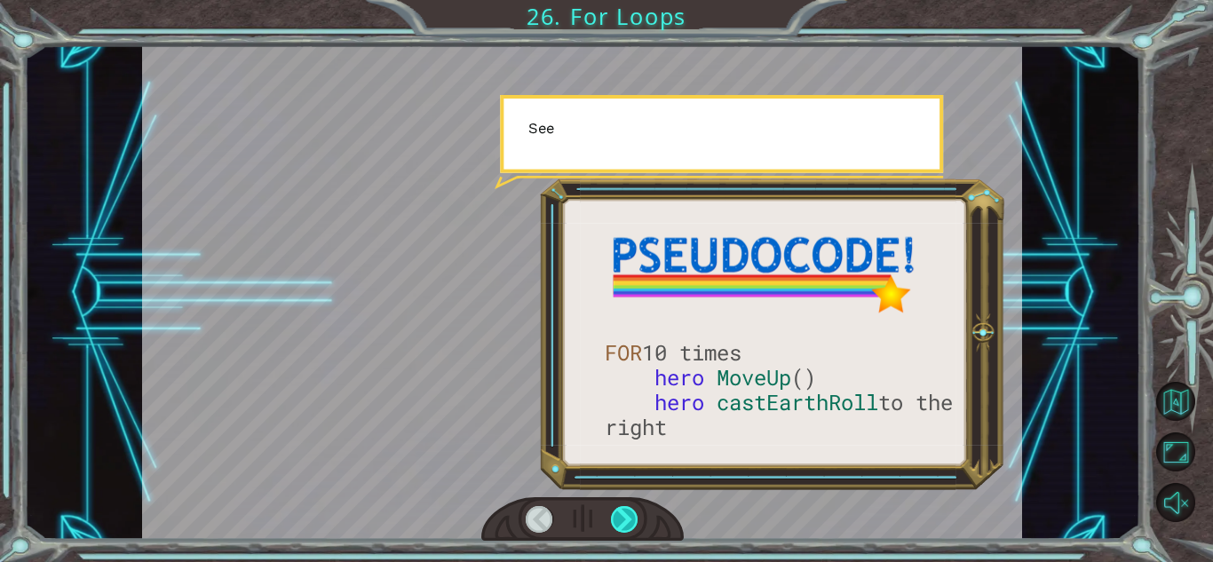
click at [630, 522] on div at bounding box center [625, 519] width 28 height 27
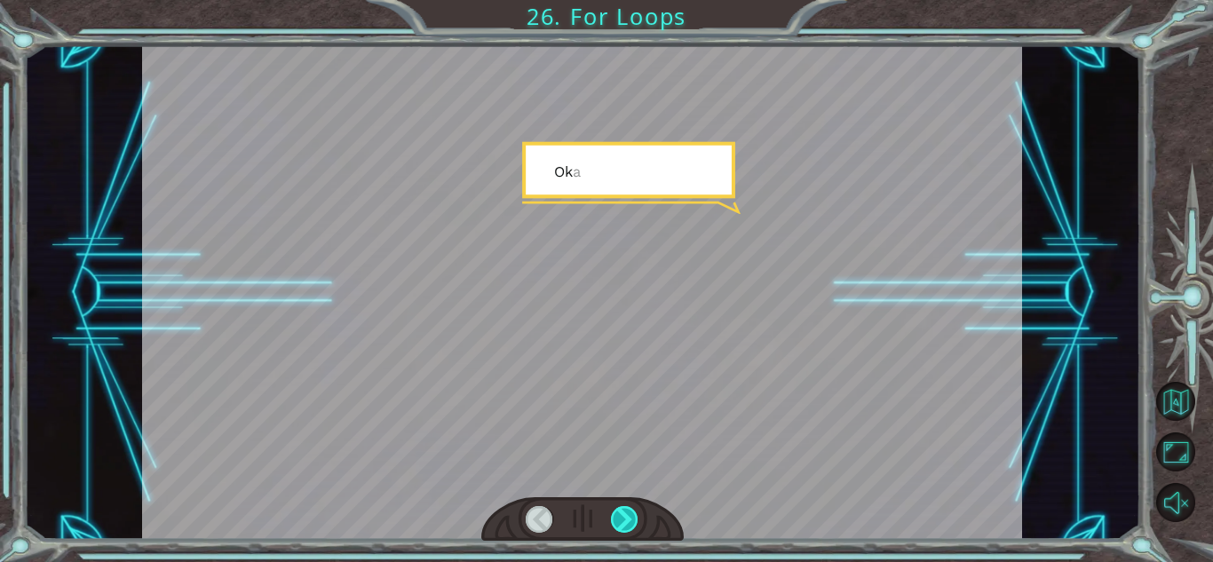
click at [630, 522] on div at bounding box center [625, 519] width 28 height 27
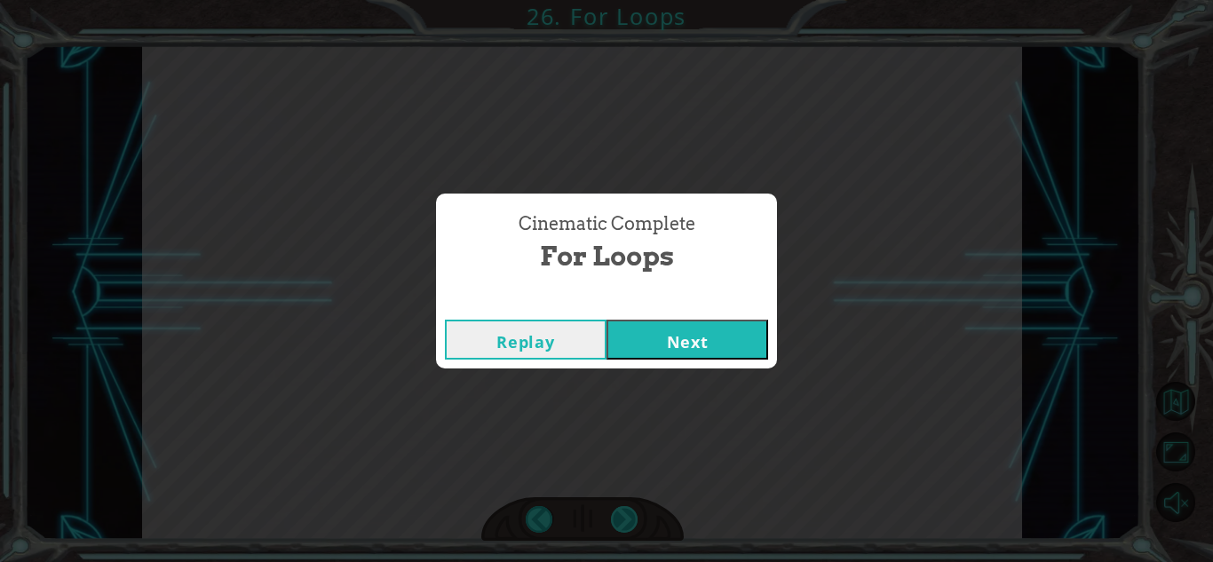
click at [630, 522] on div "Cinematic Complete For Loops Replay Next" at bounding box center [606, 281] width 1213 height 562
click at [717, 335] on button "Next" at bounding box center [687, 340] width 162 height 40
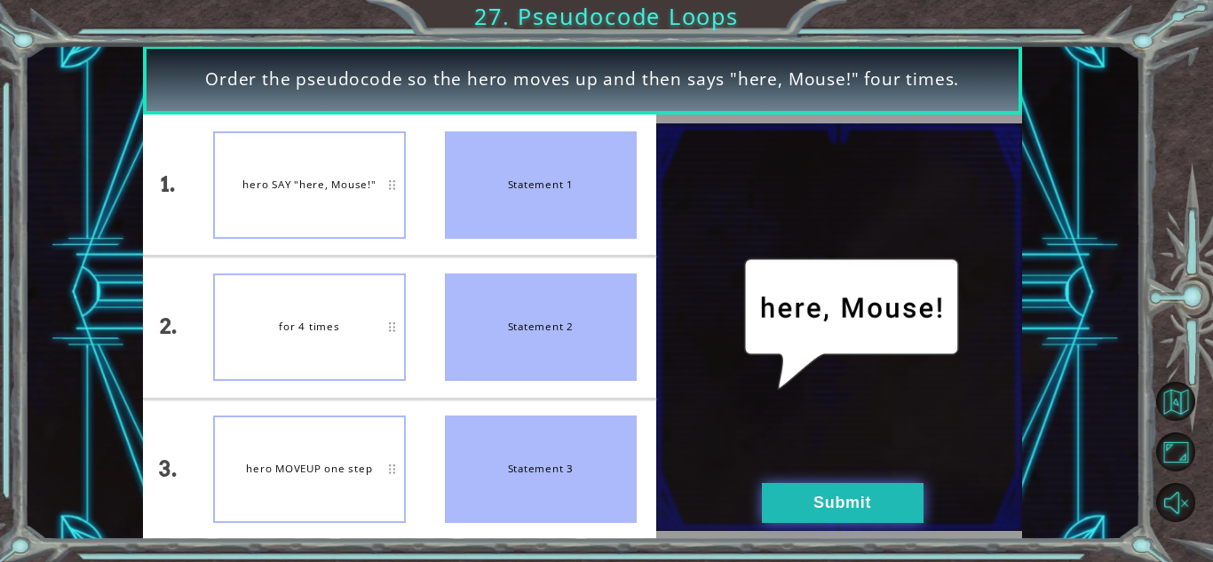
click at [900, 508] on button "Submit" at bounding box center [843, 503] width 162 height 40
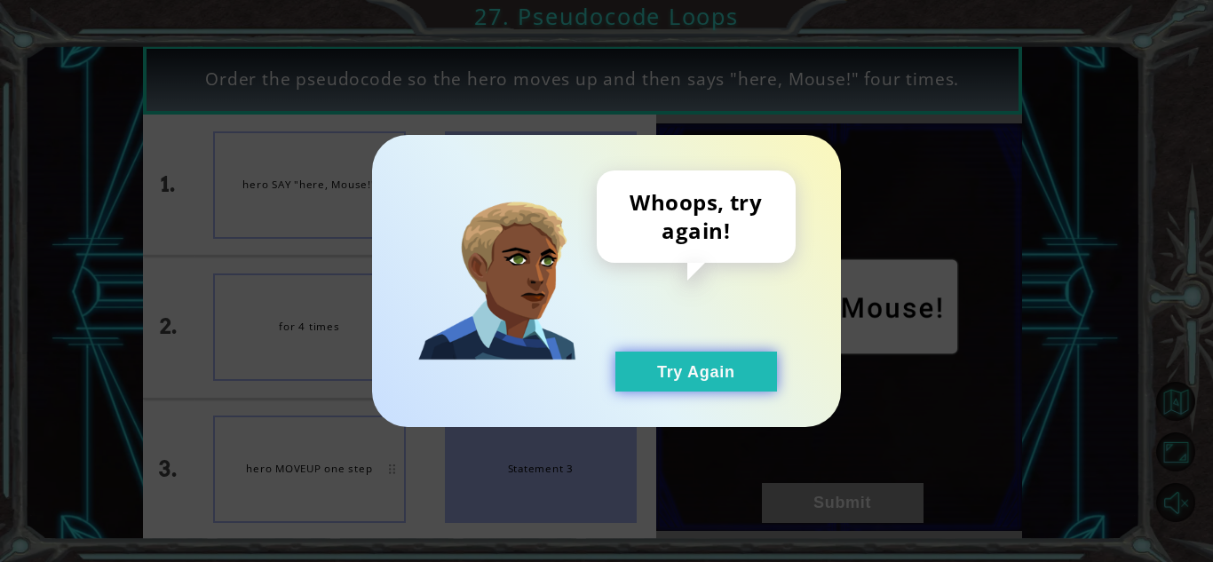
click at [725, 372] on button "Try Again" at bounding box center [696, 372] width 162 height 40
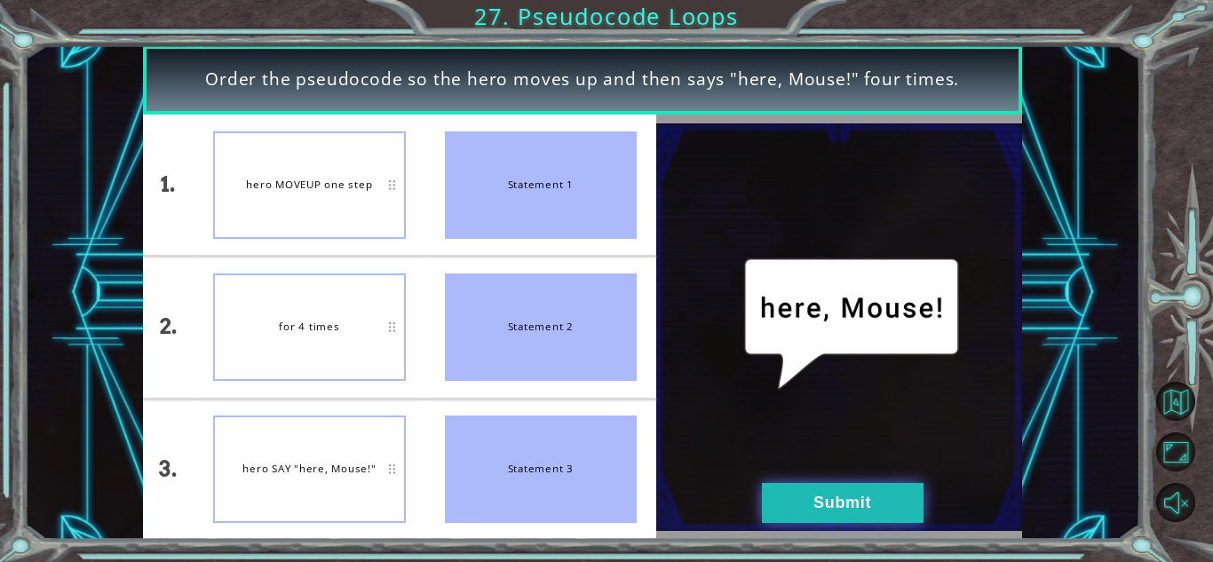
click at [819, 505] on button "Submit" at bounding box center [843, 503] width 162 height 40
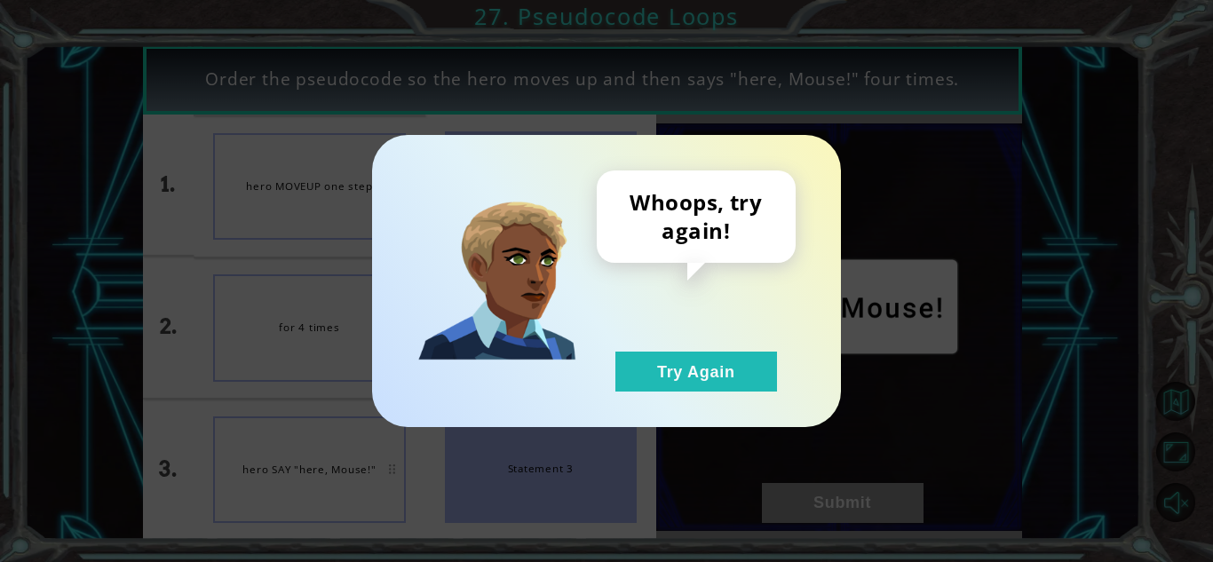
click at [677, 337] on div "Whoops, try again! Try Again" at bounding box center [696, 280] width 199 height 221
click at [685, 350] on div "Whoops, try again! Try Again" at bounding box center [696, 280] width 199 height 221
click at [692, 360] on button "Try Again" at bounding box center [696, 372] width 162 height 40
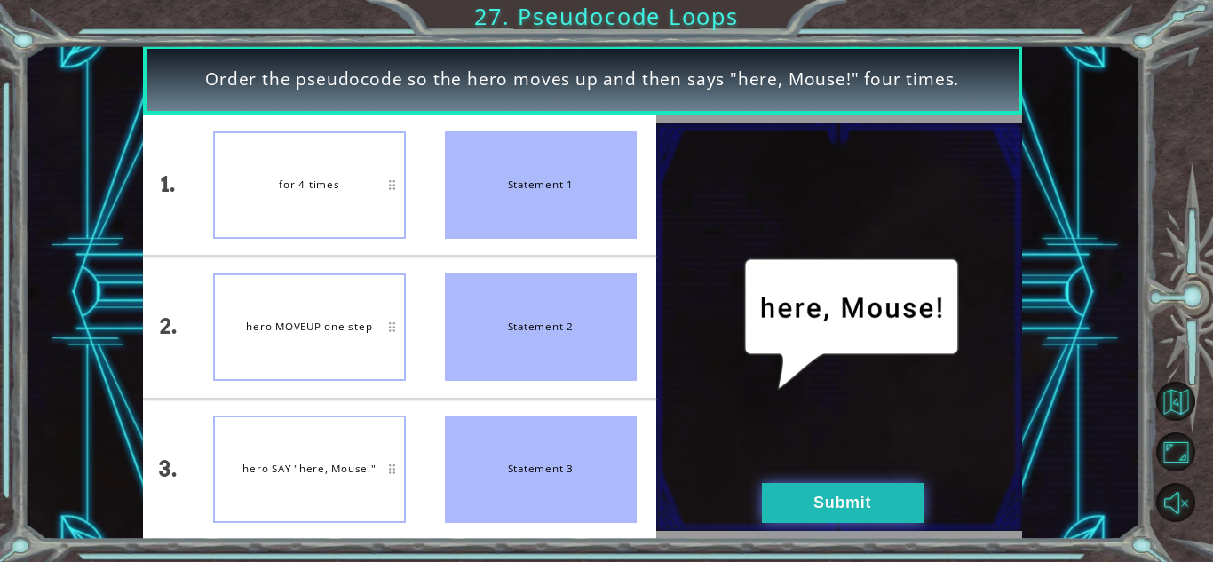
click at [793, 515] on button "Submit" at bounding box center [843, 503] width 162 height 40
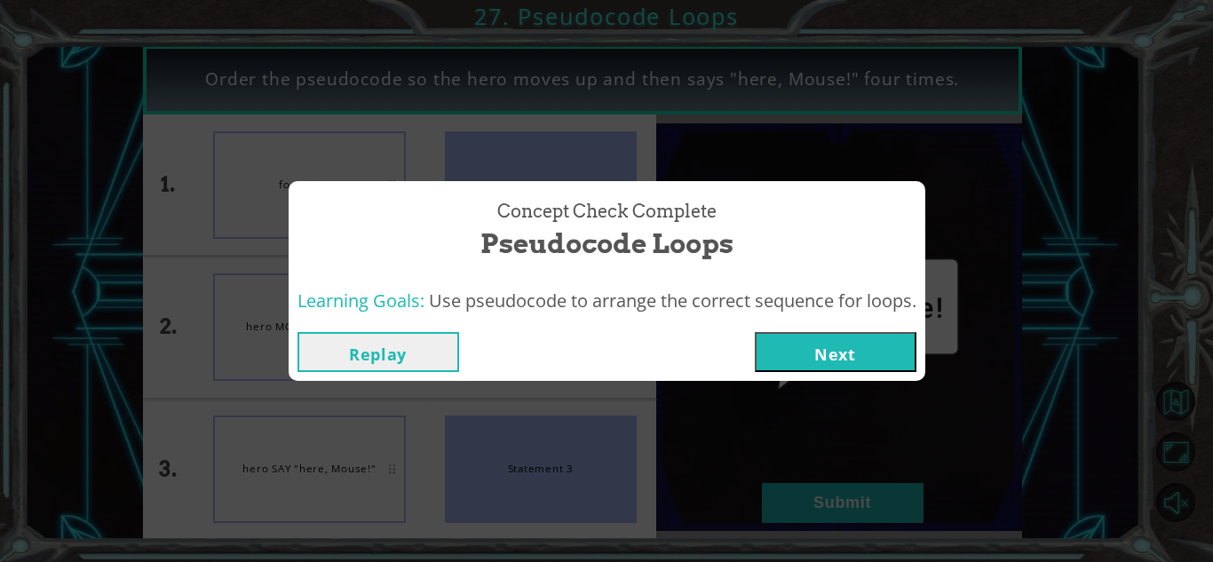
click at [788, 352] on button "Next" at bounding box center [836, 352] width 162 height 40
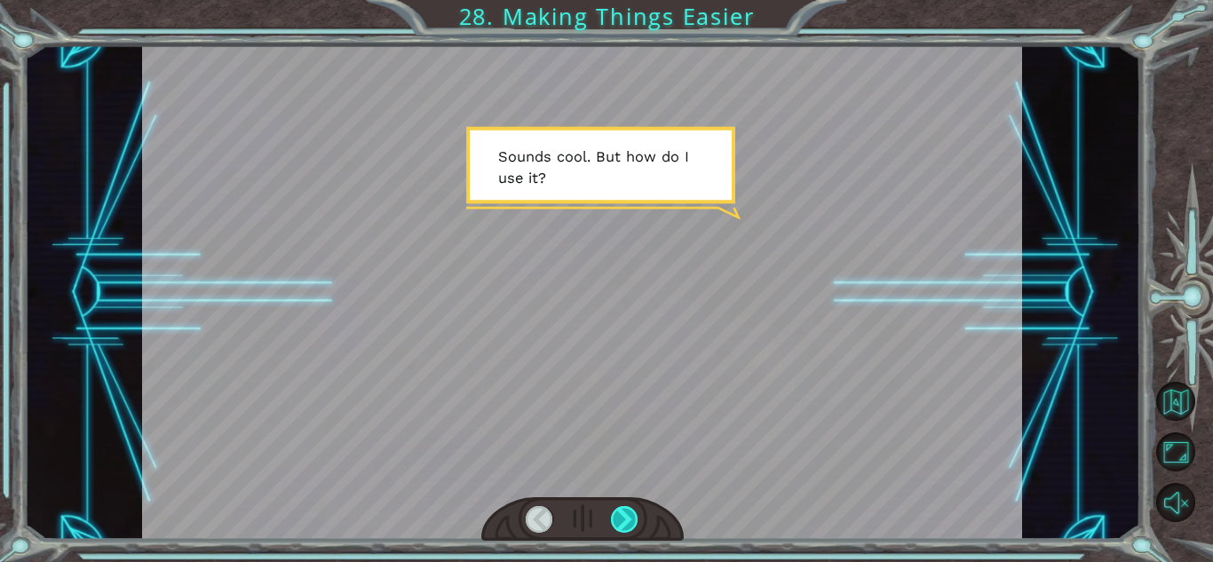
click at [619, 510] on div at bounding box center [625, 519] width 28 height 27
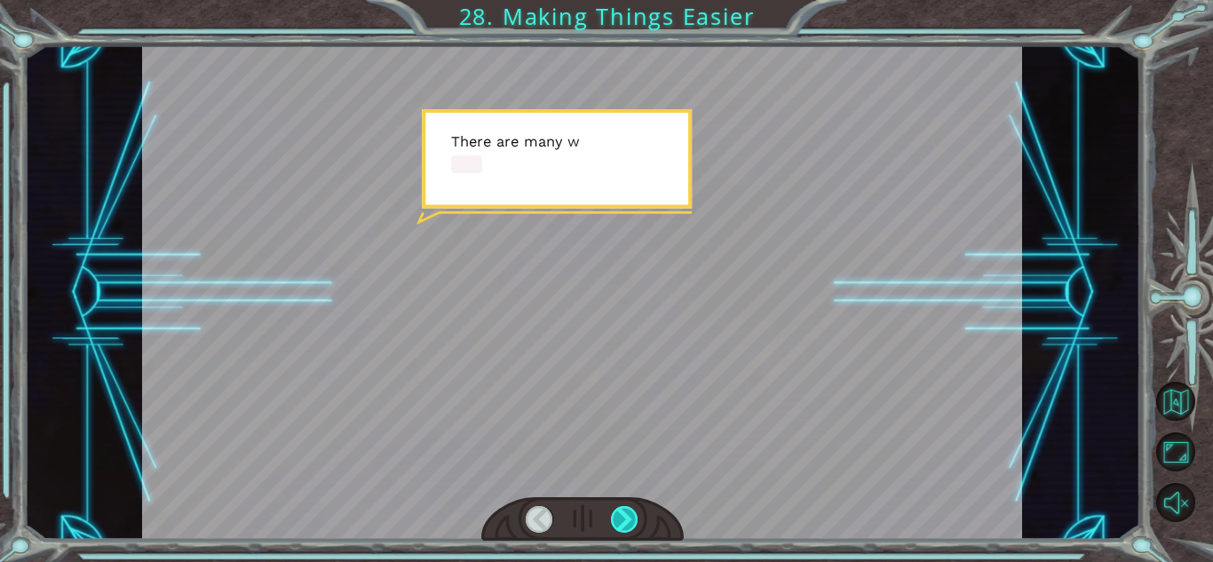
click at [619, 510] on div at bounding box center [625, 519] width 28 height 27
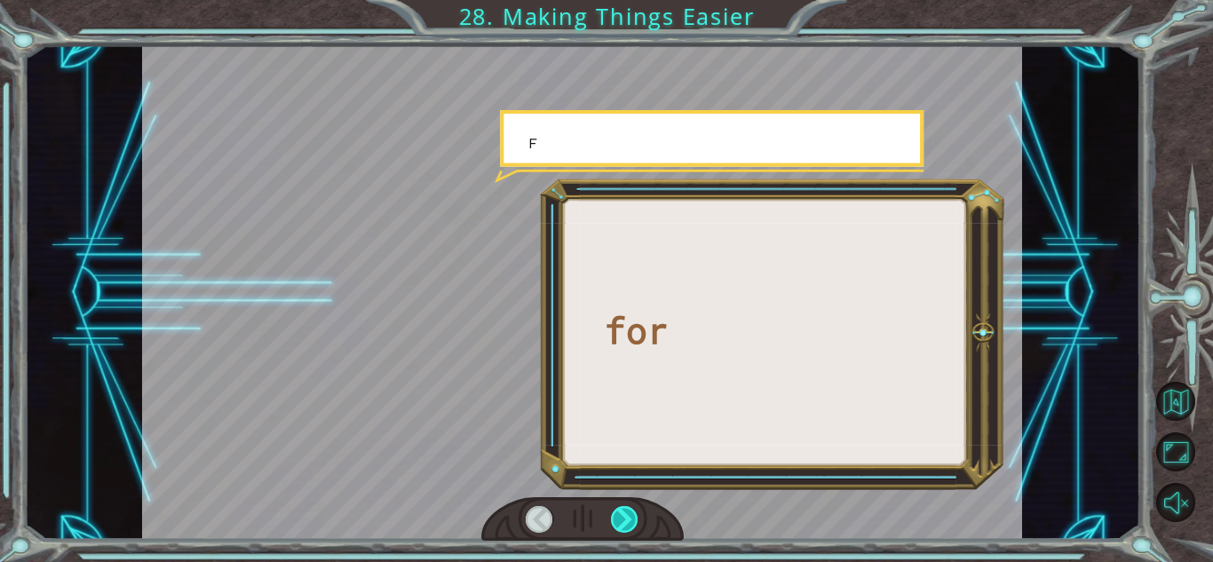
click at [619, 510] on div at bounding box center [625, 519] width 28 height 27
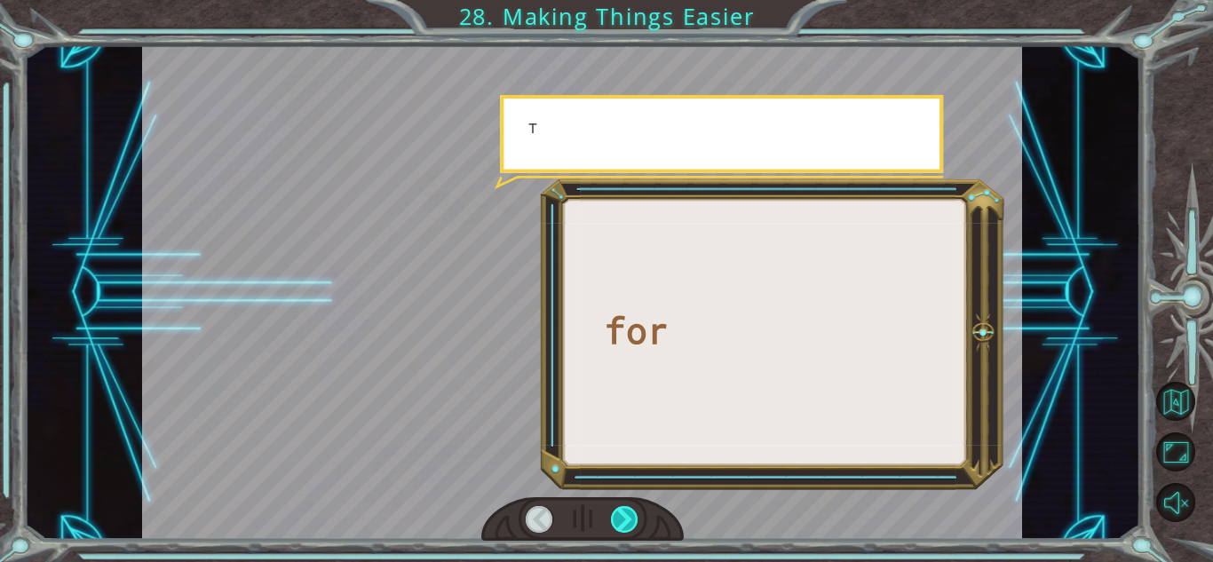
click at [619, 510] on div at bounding box center [625, 519] width 28 height 27
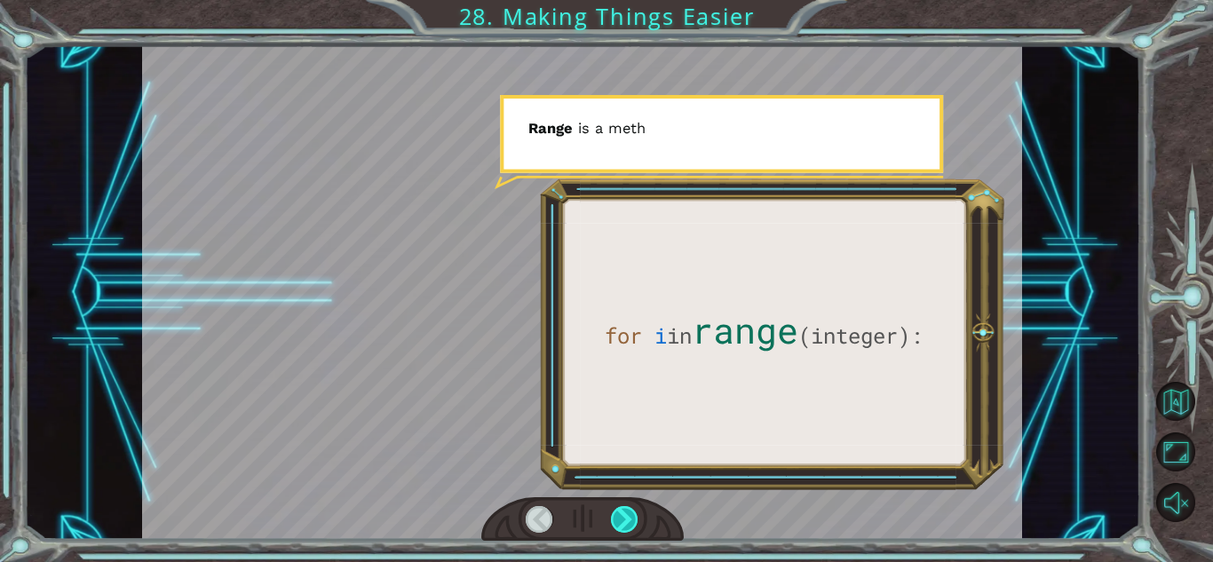
click at [619, 510] on div at bounding box center [625, 519] width 28 height 27
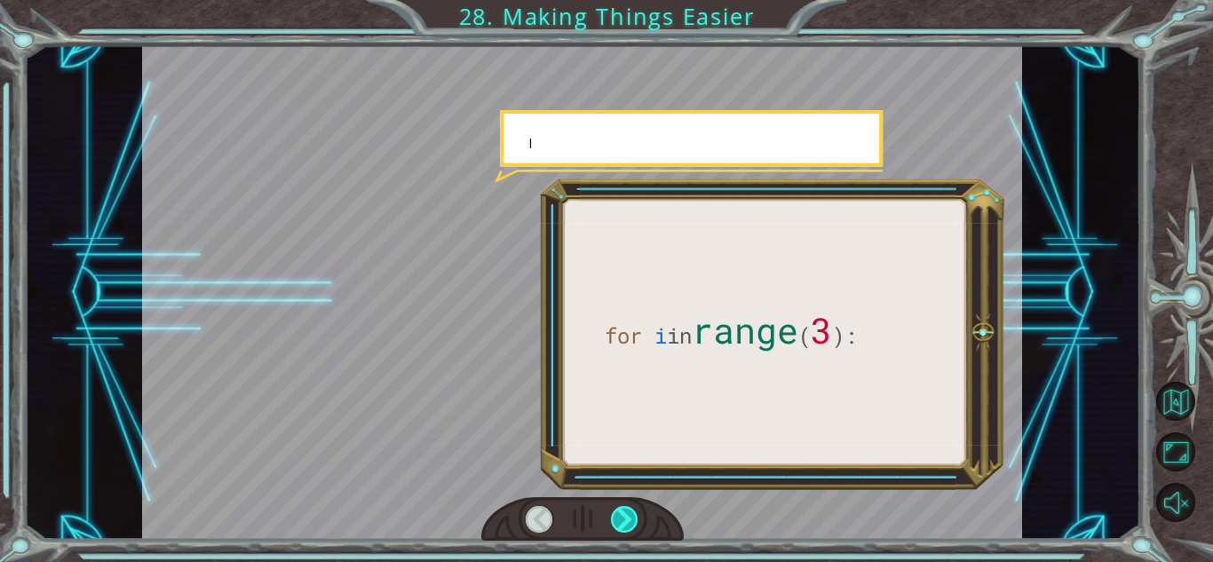
click at [619, 510] on div at bounding box center [625, 519] width 28 height 27
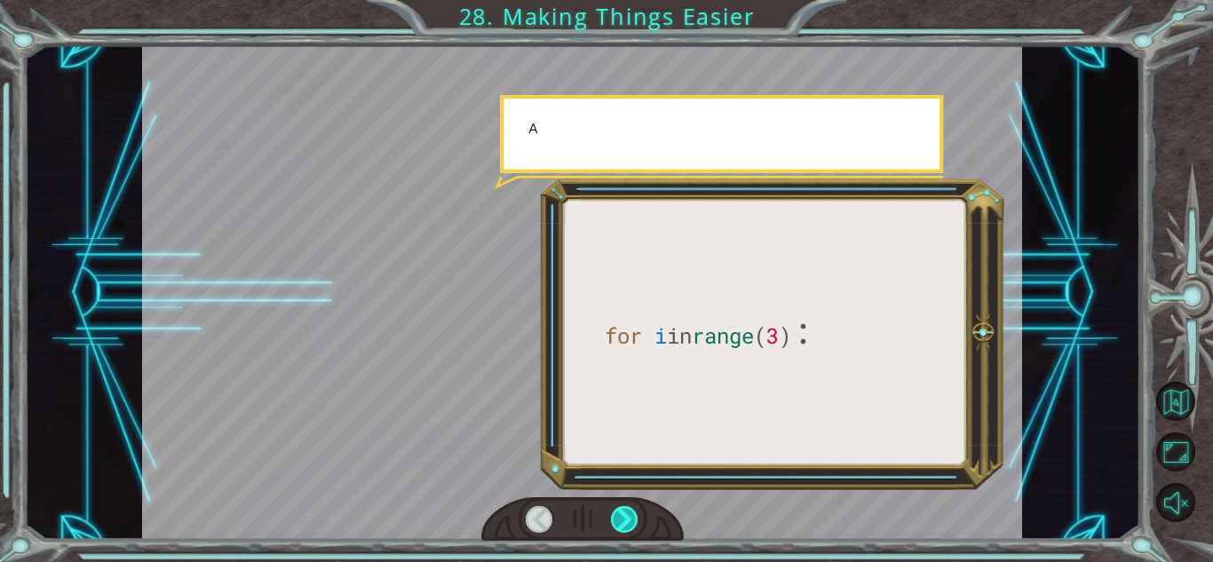
click at [619, 510] on div at bounding box center [625, 519] width 28 height 27
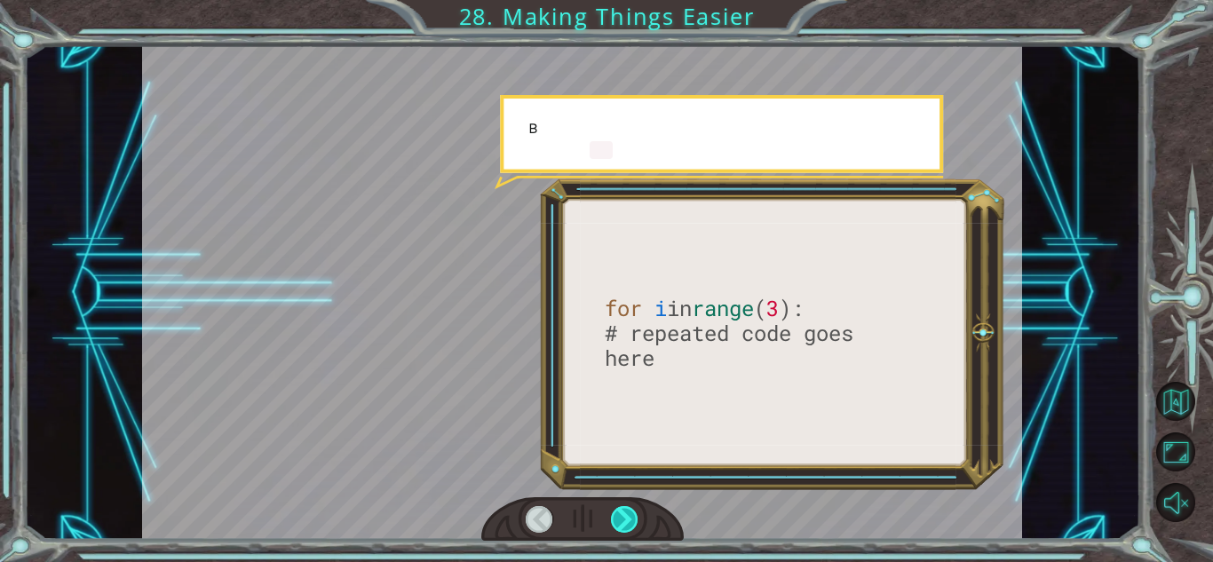
click at [619, 510] on div at bounding box center [625, 519] width 28 height 27
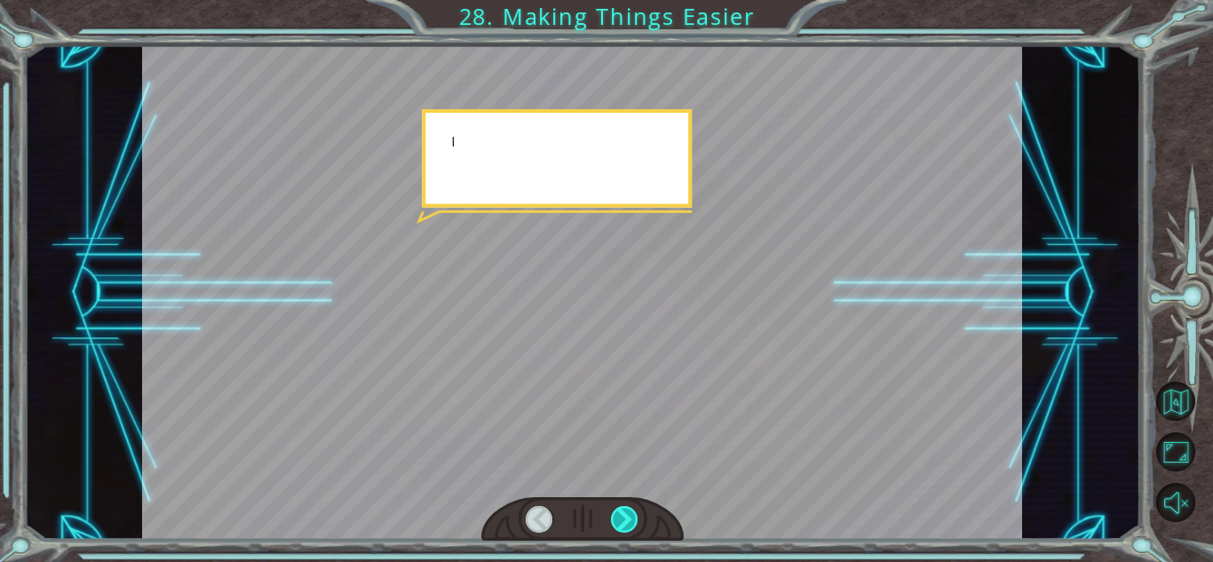
click at [619, 510] on div at bounding box center [625, 519] width 28 height 27
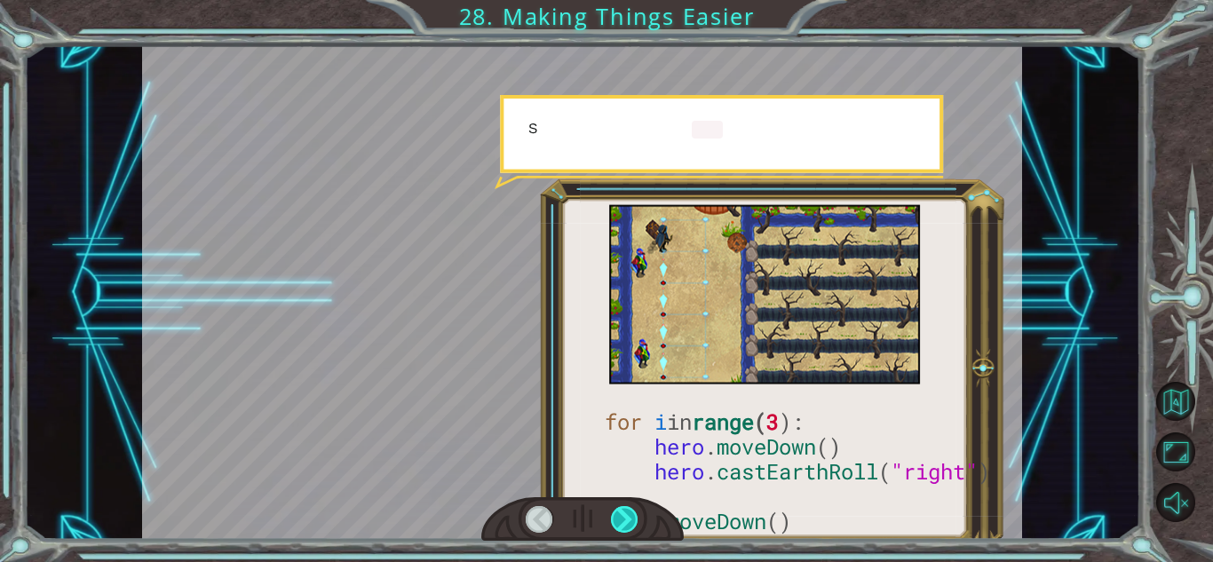
click at [619, 510] on div at bounding box center [625, 519] width 28 height 27
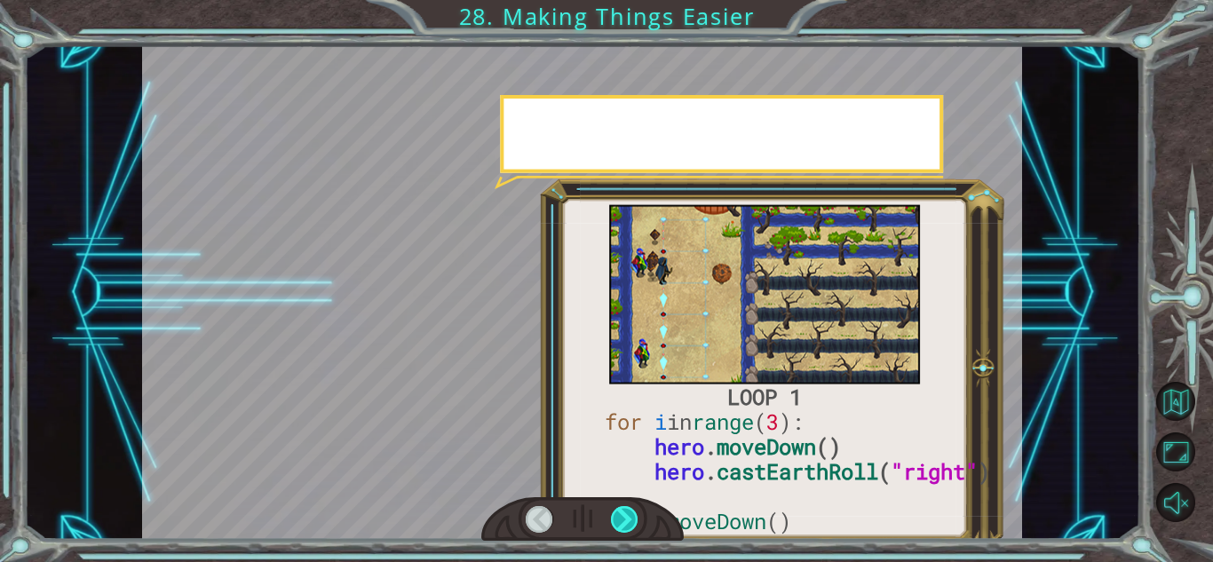
click at [619, 510] on div at bounding box center [625, 519] width 28 height 27
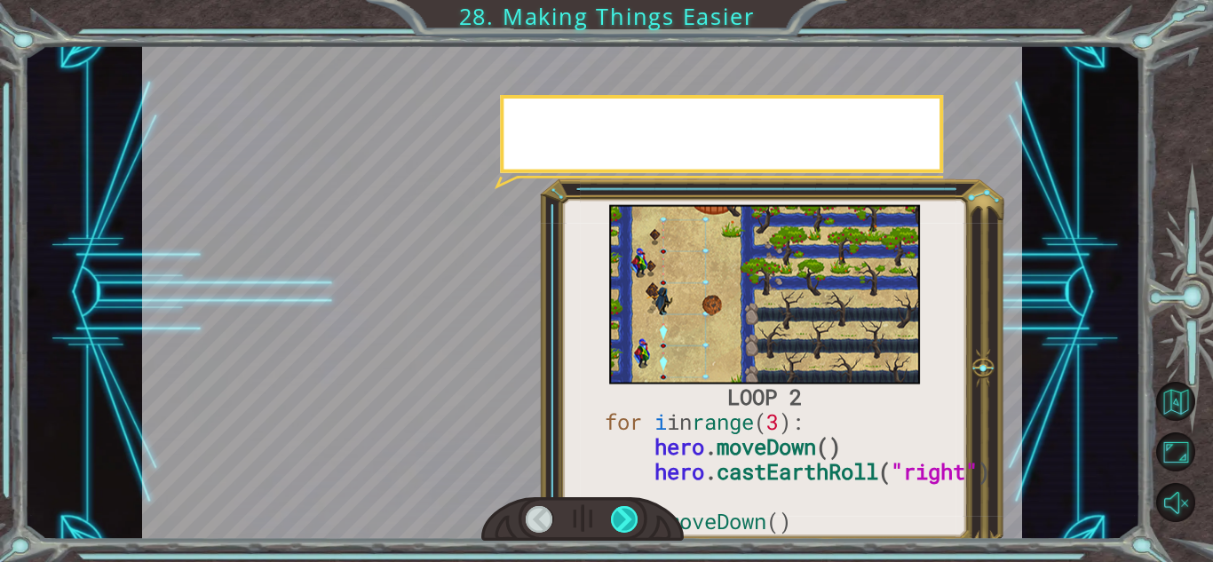
click at [619, 510] on div at bounding box center [625, 519] width 28 height 27
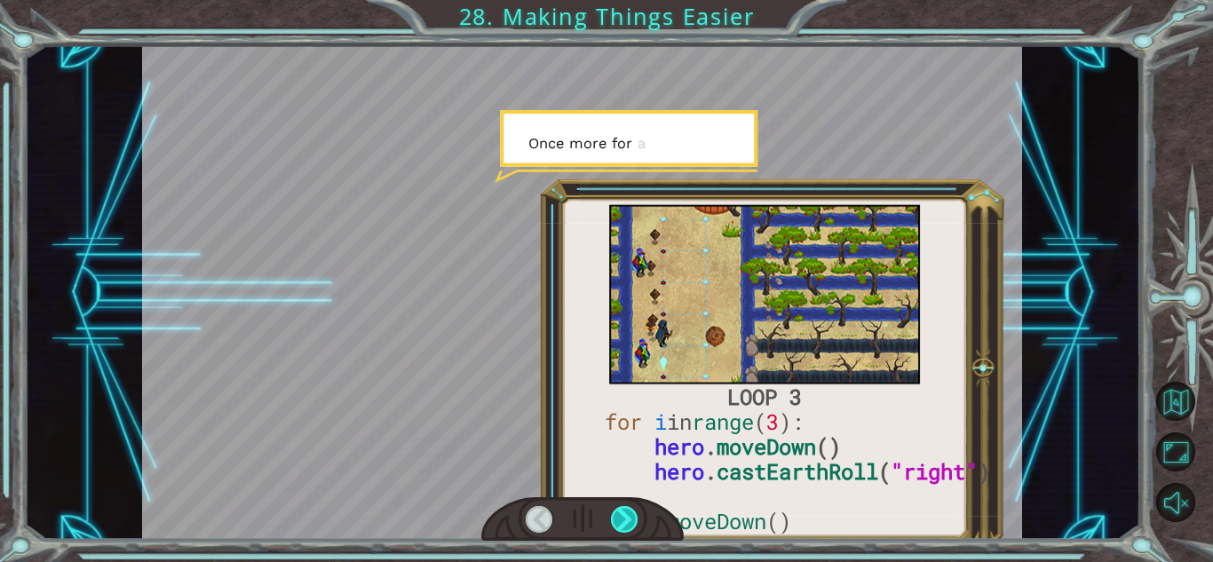
click at [619, 510] on div at bounding box center [625, 519] width 28 height 27
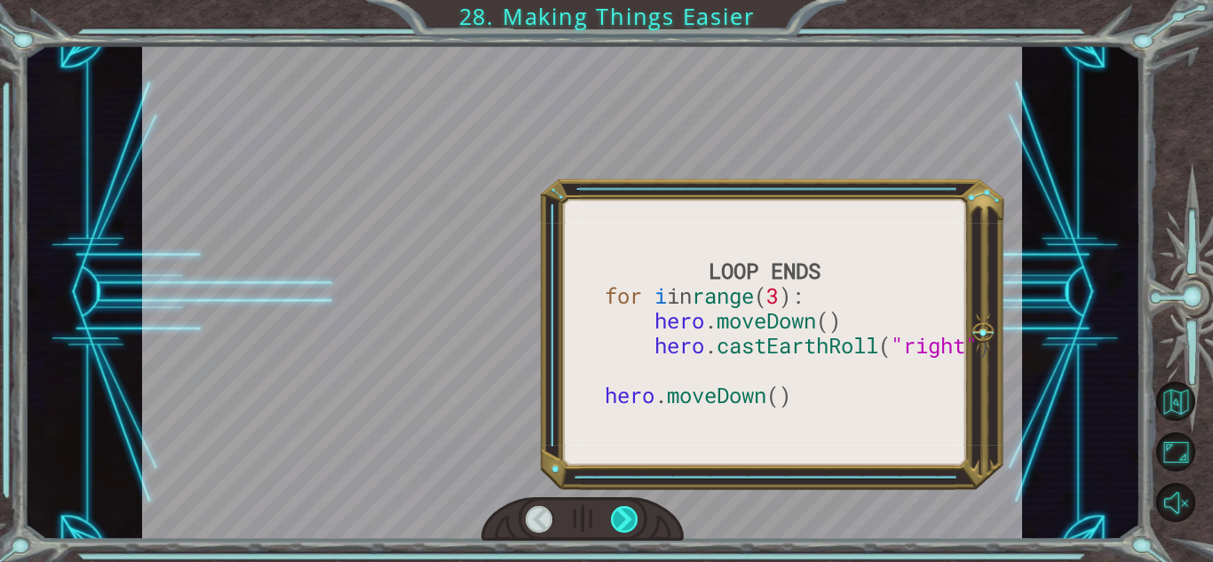
click at [619, 510] on div at bounding box center [625, 519] width 28 height 27
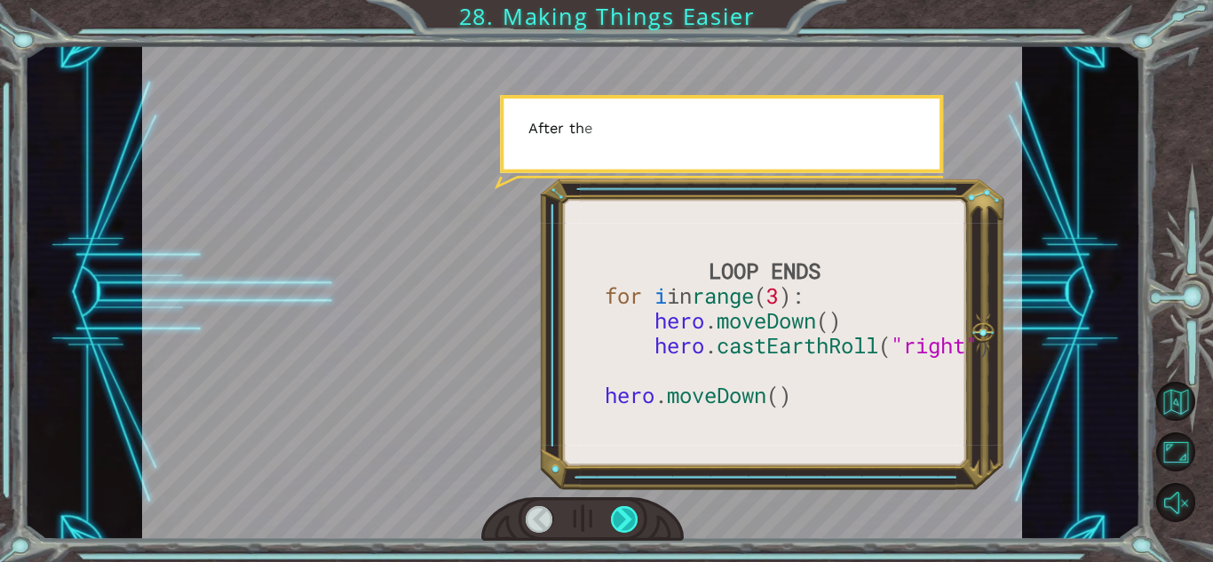
click at [619, 510] on div at bounding box center [625, 519] width 28 height 27
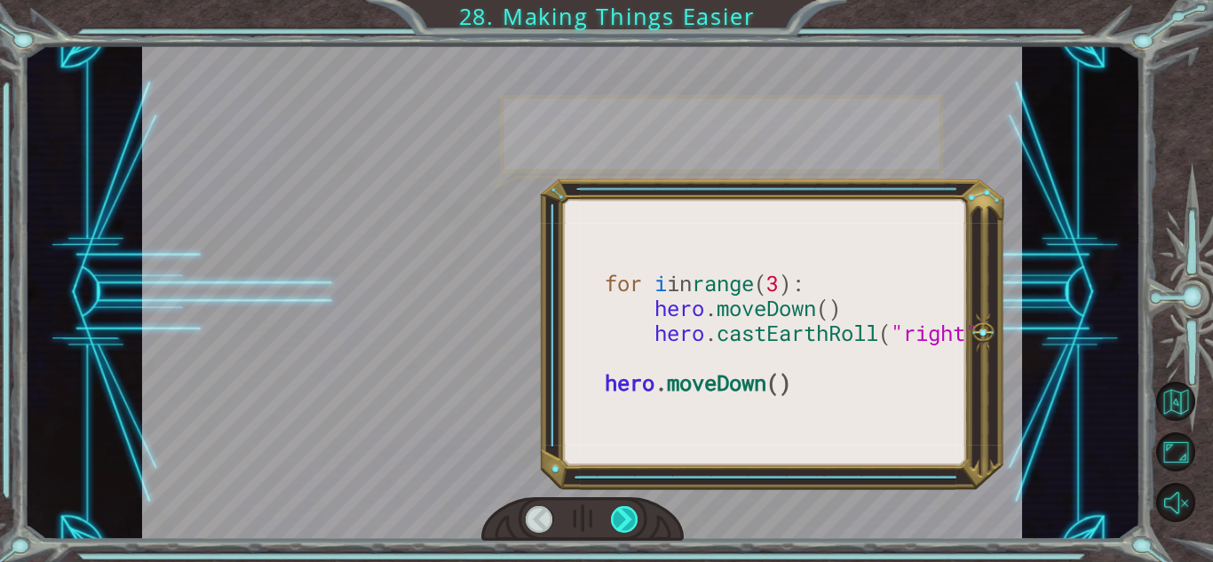
click at [619, 510] on div at bounding box center [625, 519] width 28 height 27
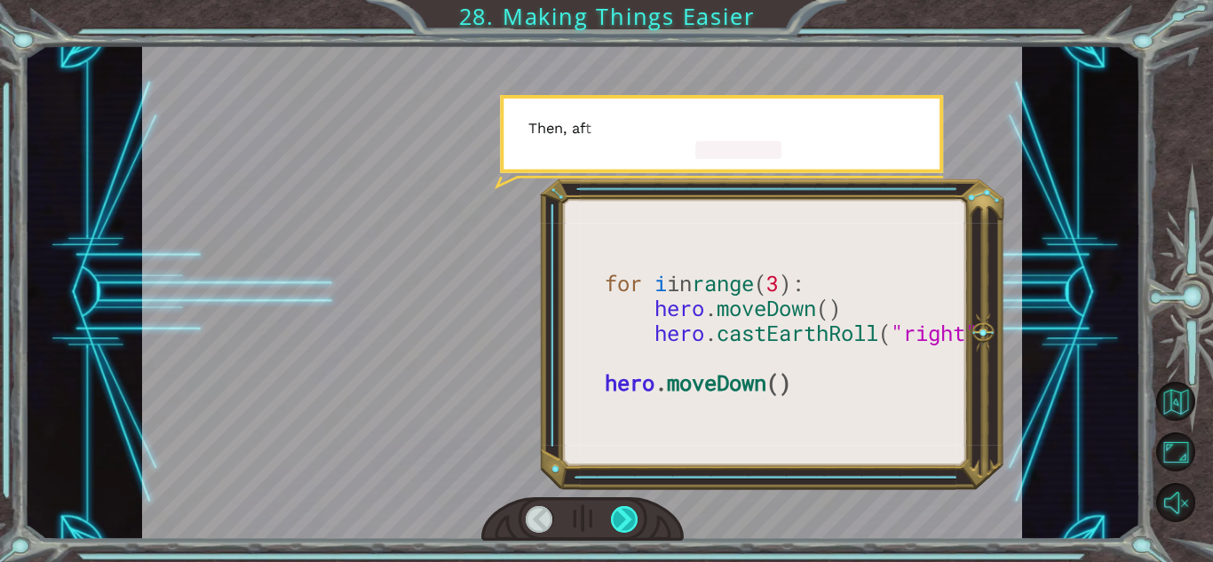
click at [619, 510] on div at bounding box center [625, 519] width 28 height 27
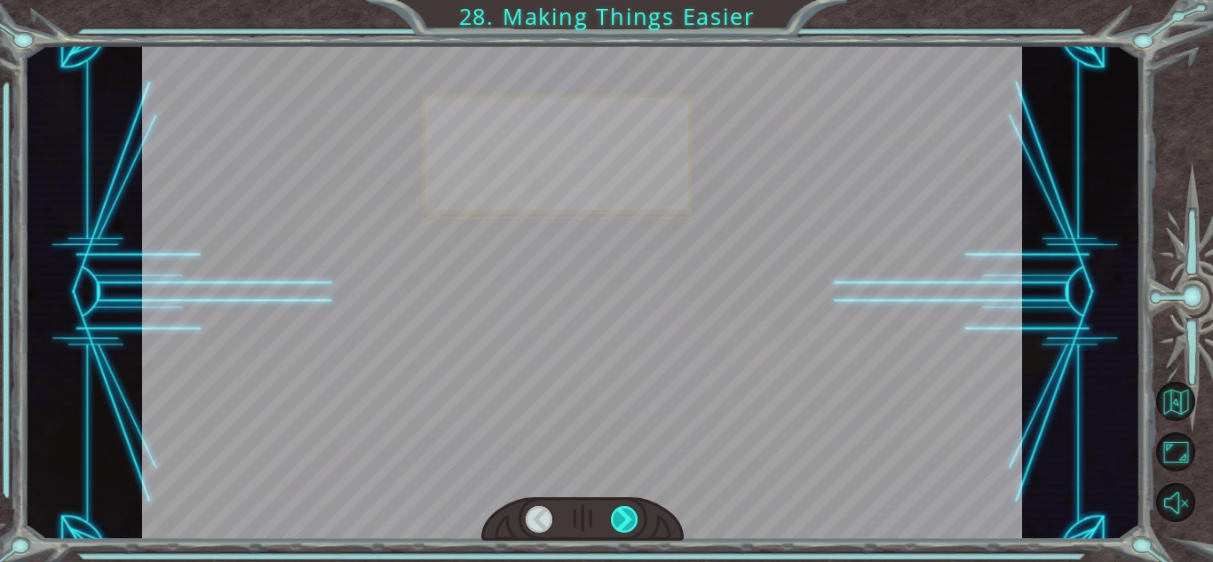
click at [619, 510] on div at bounding box center [625, 519] width 28 height 27
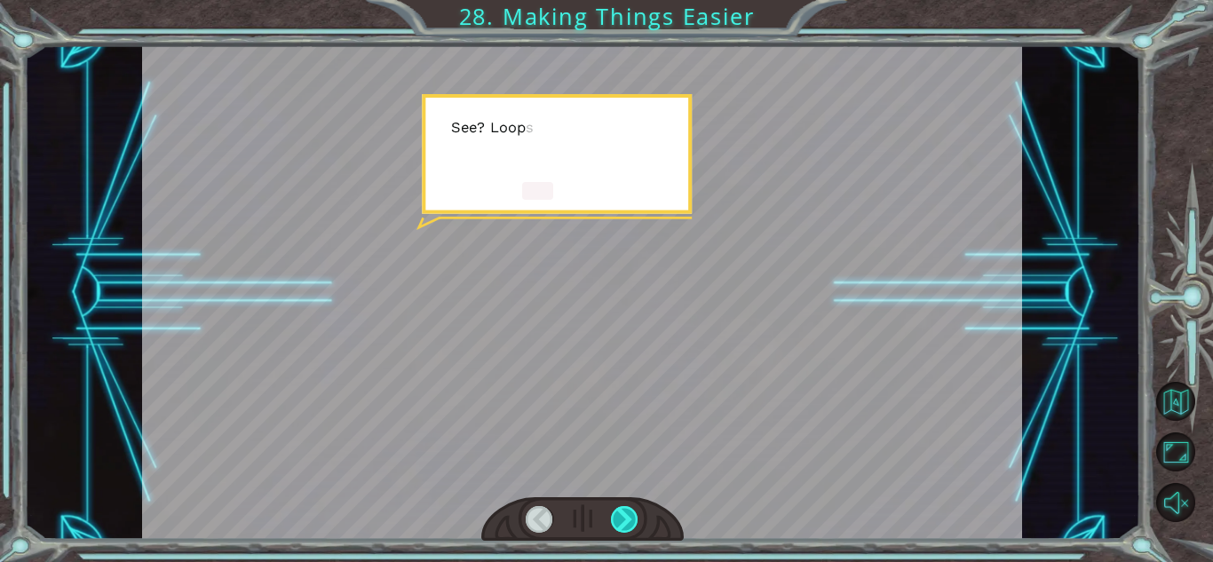
click at [619, 510] on div at bounding box center [625, 519] width 28 height 27
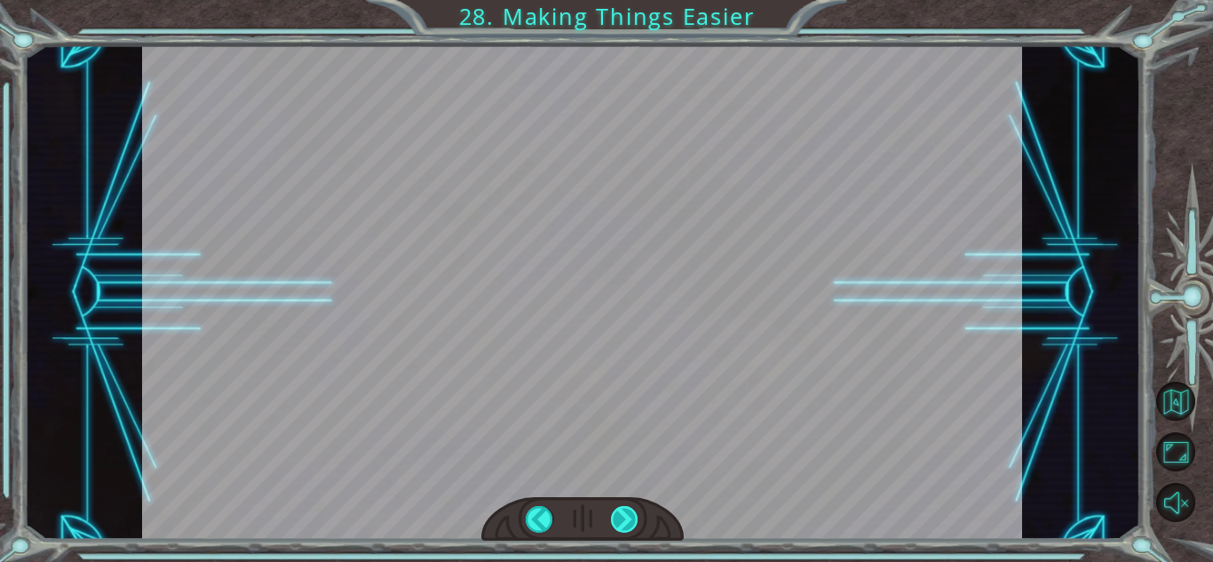
click at [619, 510] on div at bounding box center [625, 519] width 28 height 27
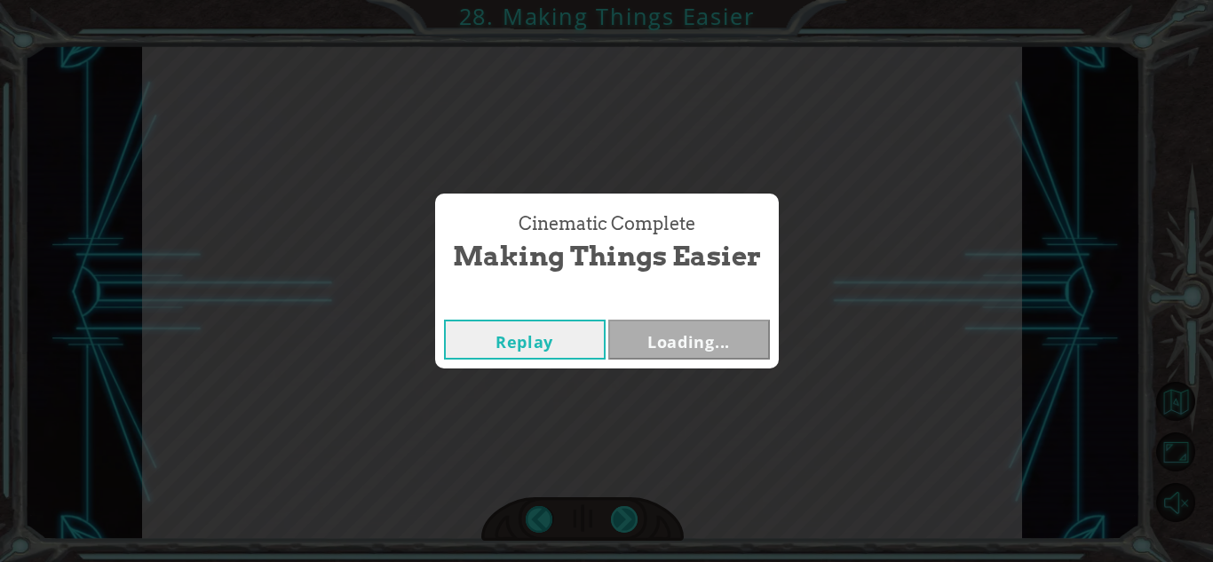
click at [619, 510] on div "Cinematic Complete Making Things Easier Replay Loading..." at bounding box center [606, 281] width 1213 height 562
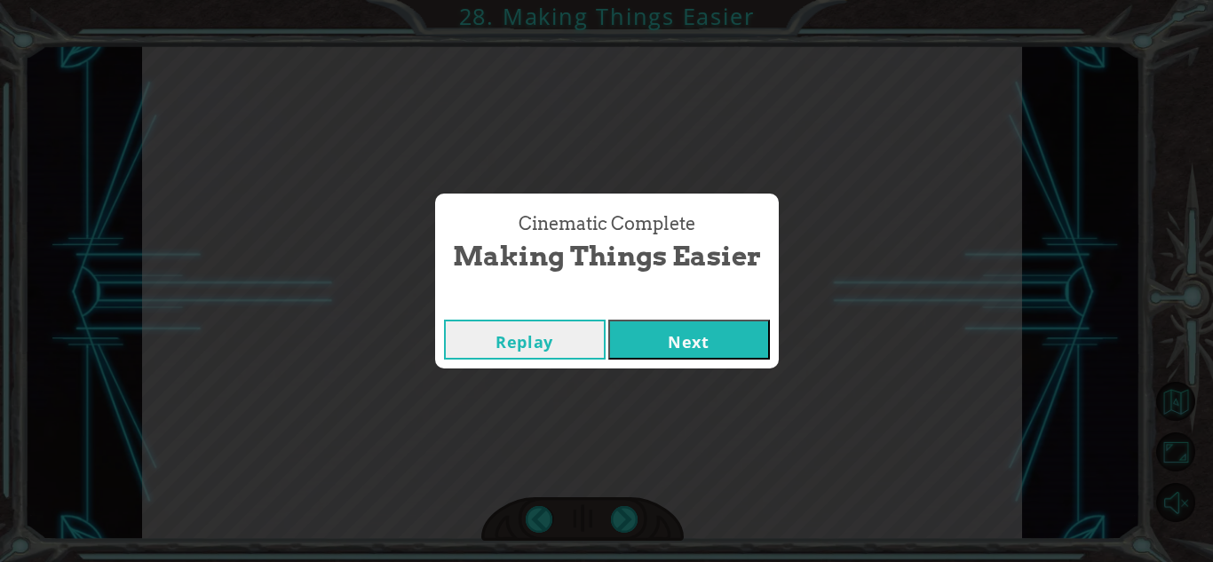
click at [680, 351] on button "Next" at bounding box center [689, 340] width 162 height 40
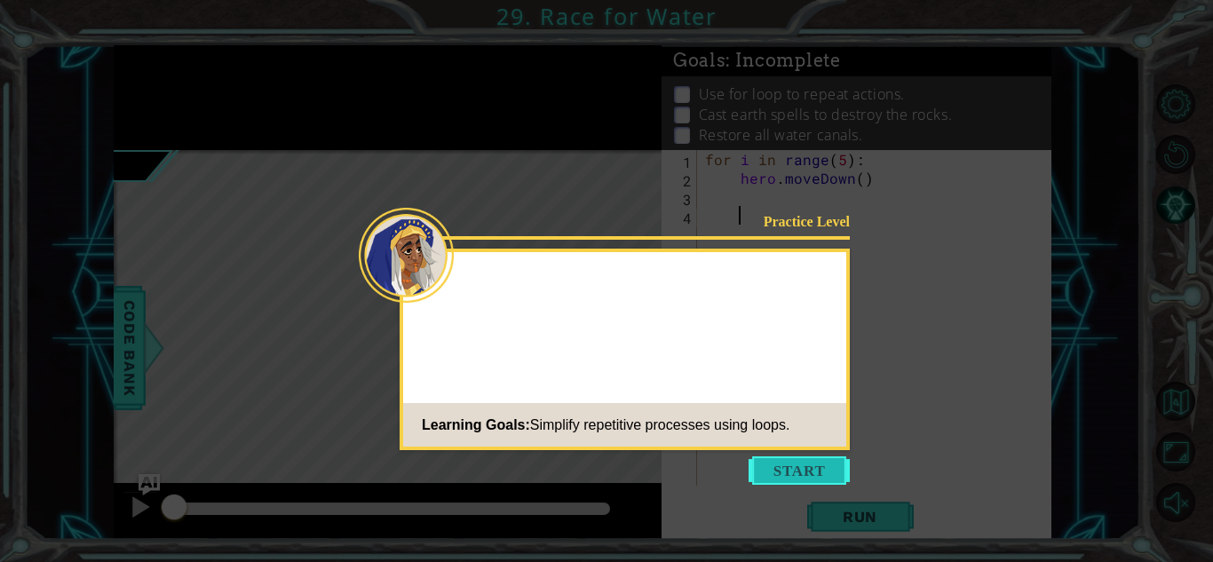
click at [779, 462] on button "Start" at bounding box center [799, 470] width 101 height 28
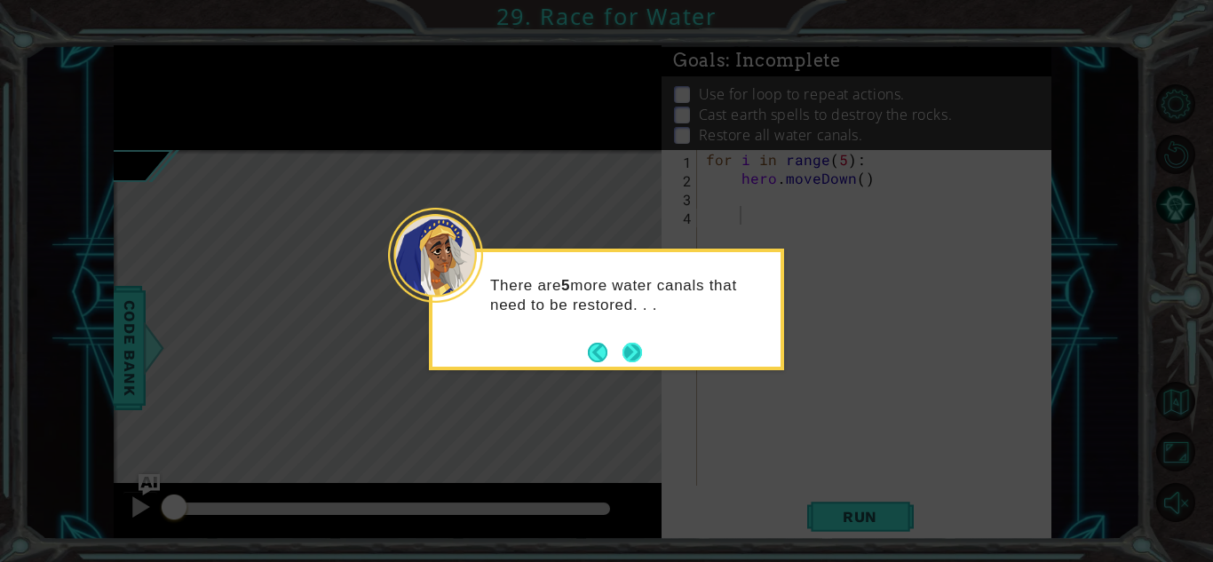
click at [634, 346] on button "Next" at bounding box center [632, 352] width 21 height 21
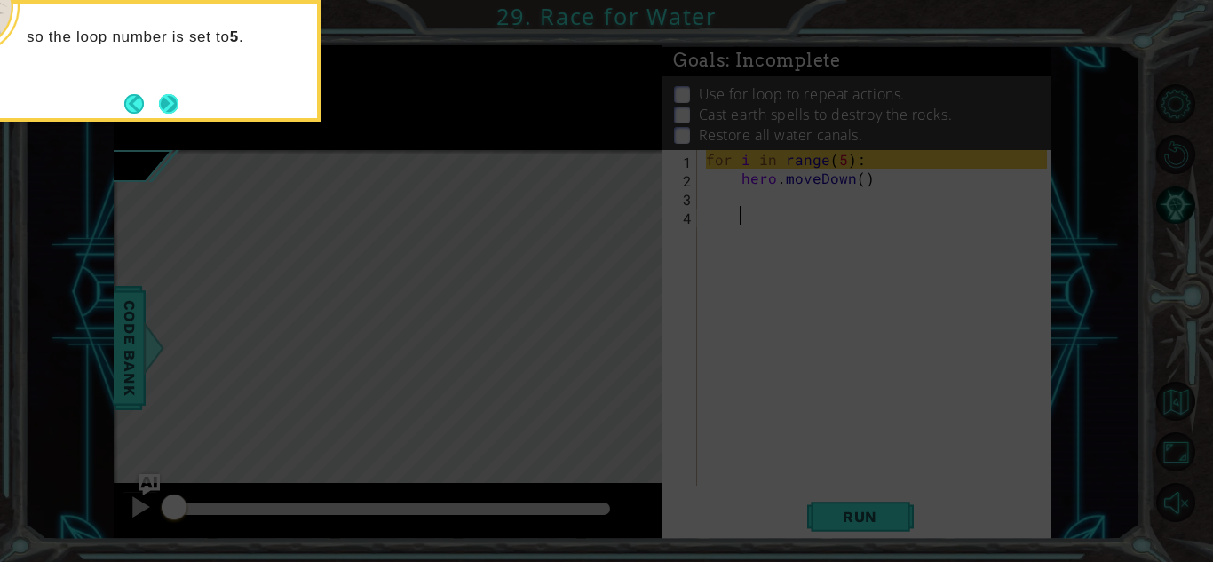
click at [179, 106] on button "Next" at bounding box center [168, 103] width 23 height 23
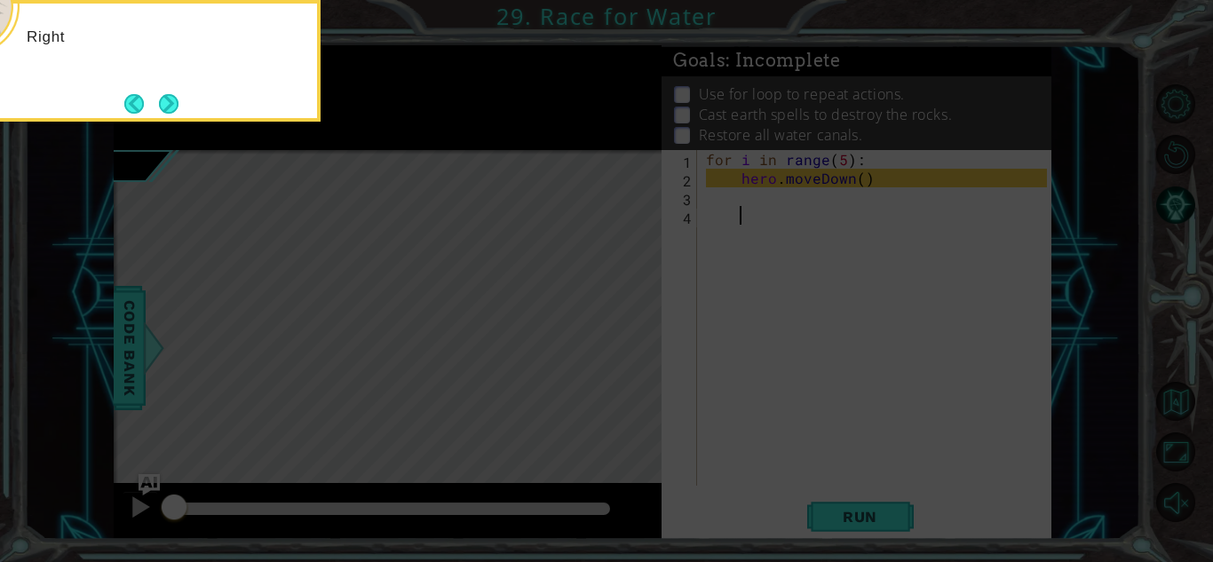
click at [179, 106] on button "Next" at bounding box center [169, 103] width 24 height 24
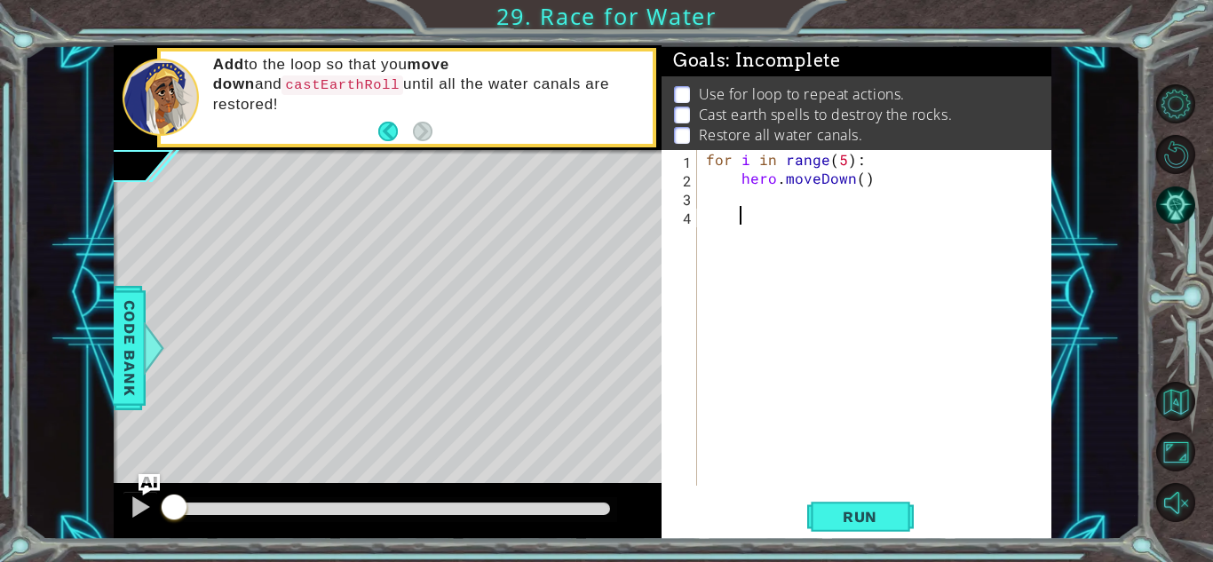
click at [781, 182] on div "for i in range ( 5 ) : hero . moveDown ( )" at bounding box center [878, 336] width 353 height 373
click at [781, 182] on div "for i in range ( 5 ) : hero . moveDown ( )" at bounding box center [874, 318] width 345 height 336
type textarea "hero.moveDown()"
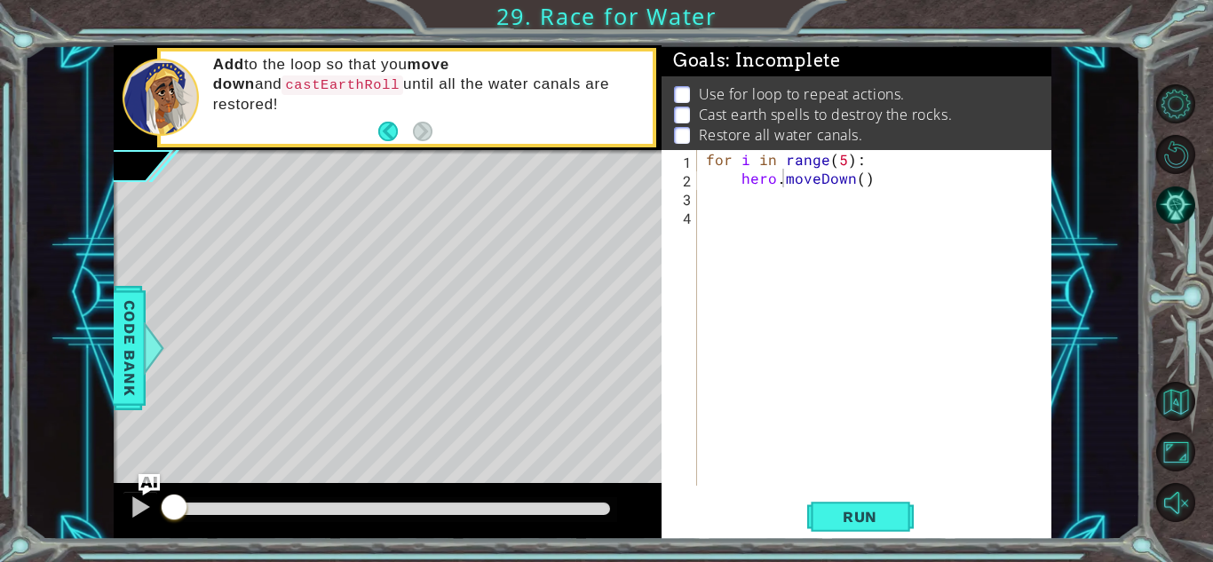
drag, startPoint x: 697, startPoint y: 162, endPoint x: 830, endPoint y: 182, distance: 134.6
click at [830, 182] on div "hero.moveDown() 1 2 3 4 for i in range ( 5 ) : hero . moveDown ( ) הההההההההההה…" at bounding box center [854, 318] width 385 height 336
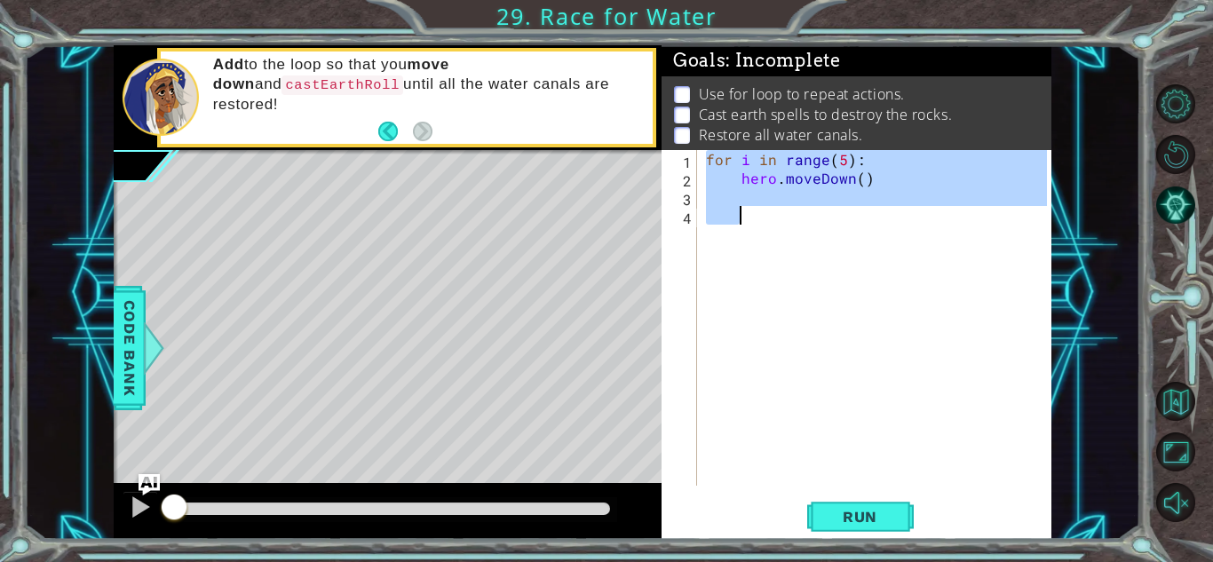
drag, startPoint x: 708, startPoint y: 158, endPoint x: 947, endPoint y: 230, distance: 250.3
click at [947, 230] on div "for i in range ( 5 ) : hero . moveDown ( )" at bounding box center [878, 336] width 353 height 373
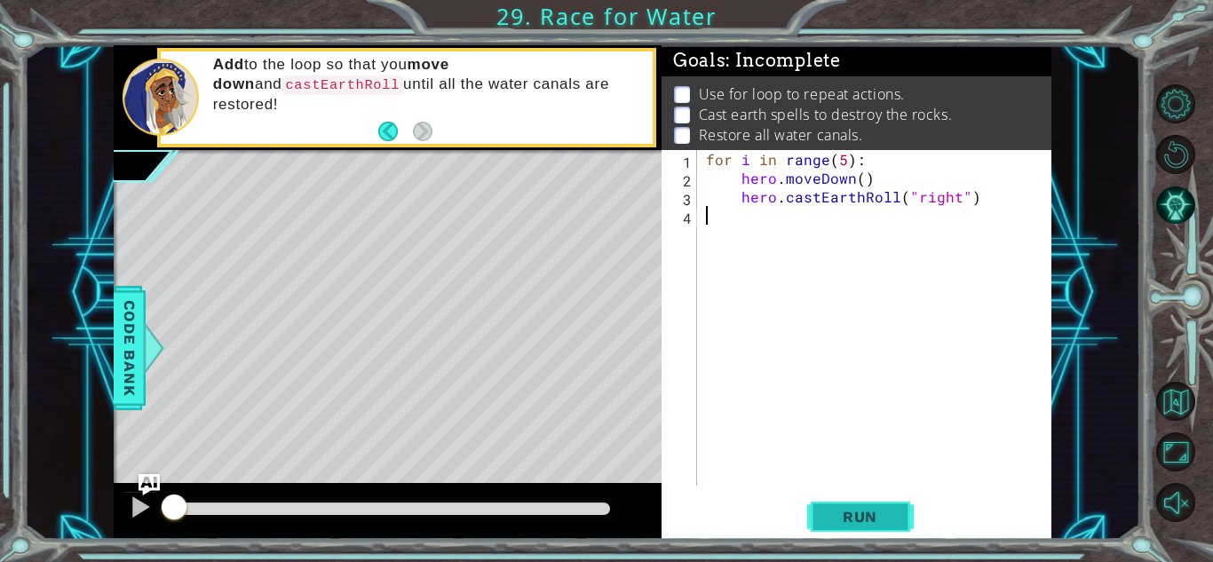
click at [901, 517] on button "Run" at bounding box center [860, 516] width 107 height 39
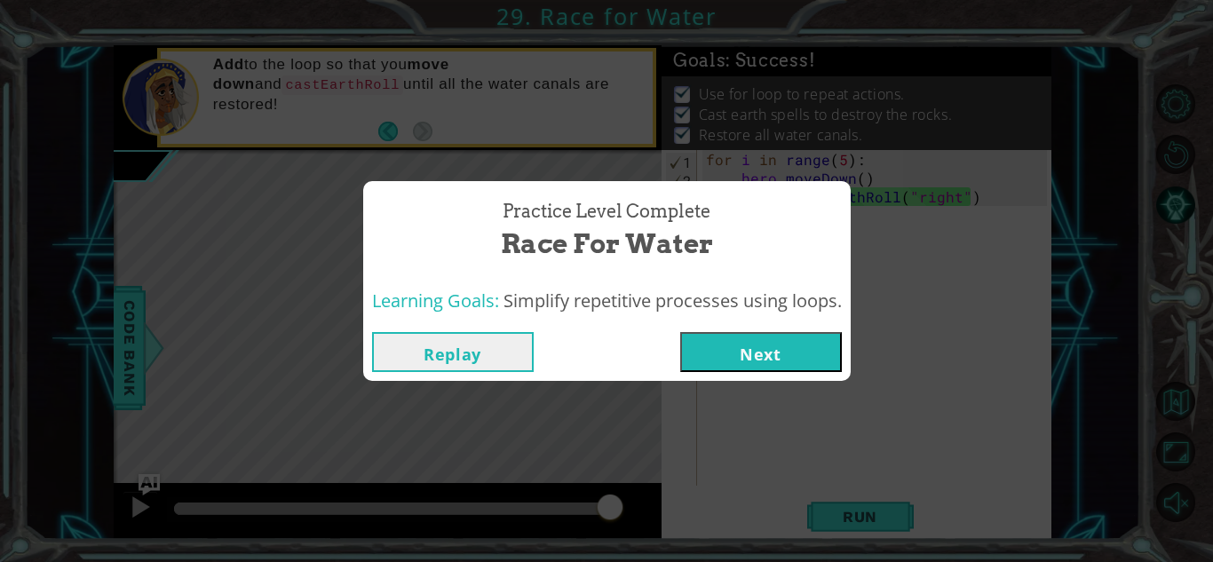
click at [725, 350] on button "Next" at bounding box center [761, 352] width 162 height 40
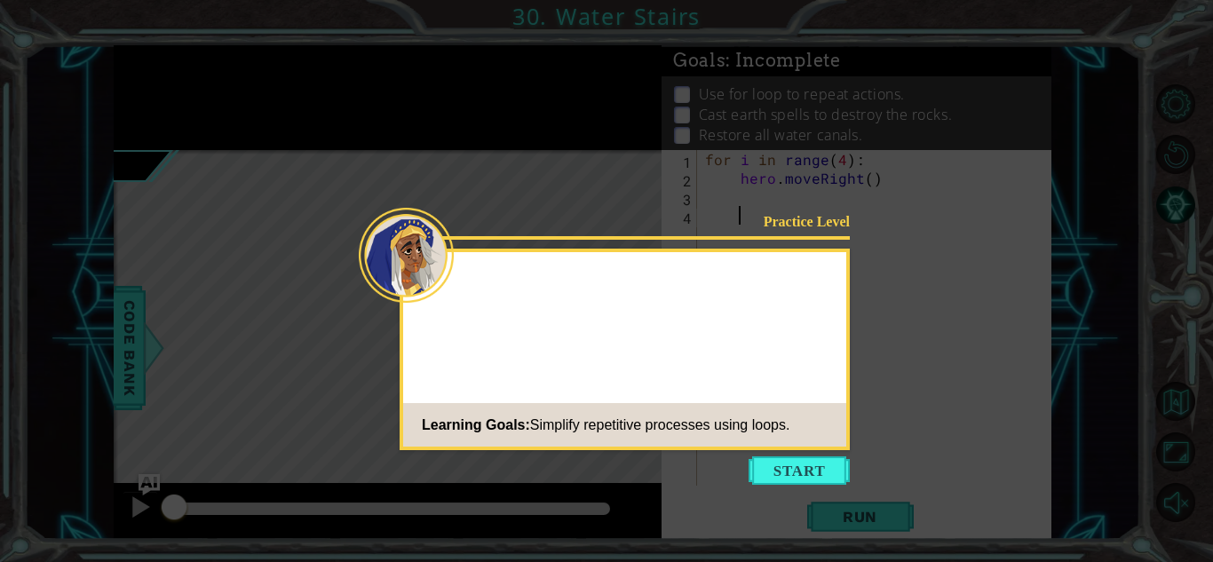
click at [793, 488] on icon at bounding box center [606, 281] width 1213 height 562
click at [789, 473] on button "Start" at bounding box center [799, 470] width 101 height 28
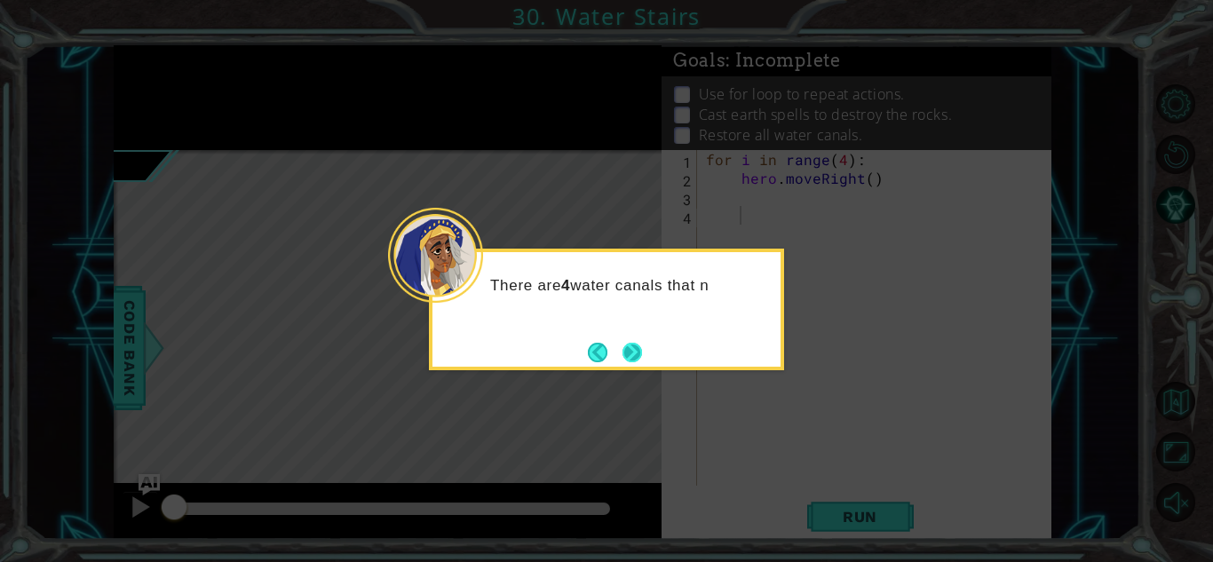
click at [643, 362] on button "Next" at bounding box center [632, 352] width 21 height 21
click at [647, 362] on icon at bounding box center [606, 281] width 1213 height 562
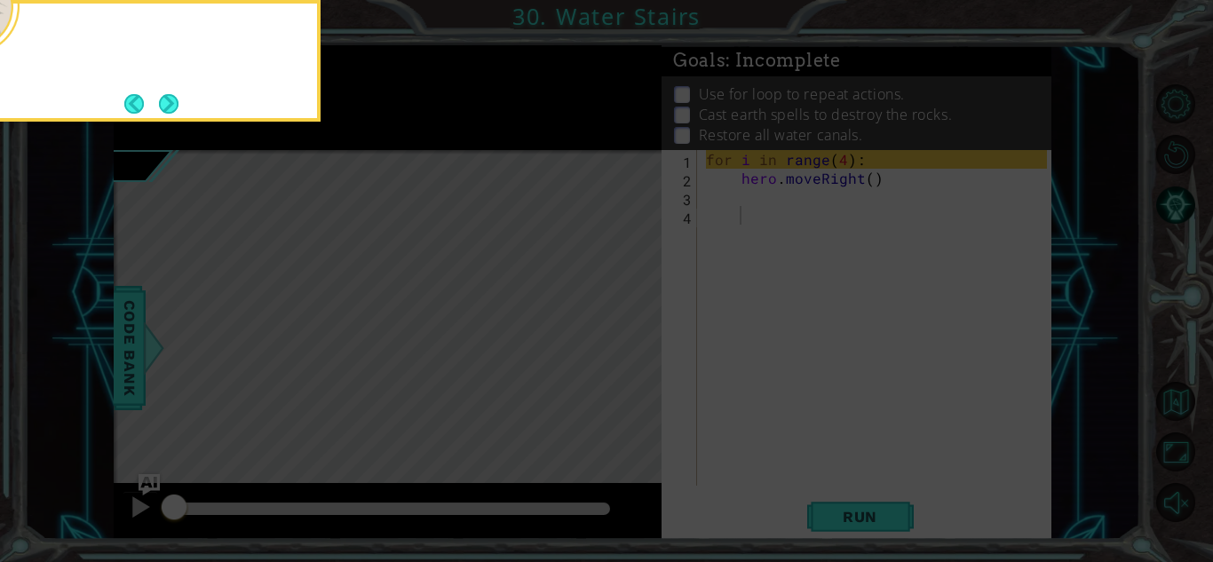
click at [647, 362] on icon at bounding box center [606, 84] width 1213 height 956
drag, startPoint x: 647, startPoint y: 362, endPoint x: 440, endPoint y: 265, distance: 228.4
click at [440, 265] on icon at bounding box center [606, 84] width 1213 height 956
click at [168, 99] on button "Next" at bounding box center [169, 103] width 20 height 20
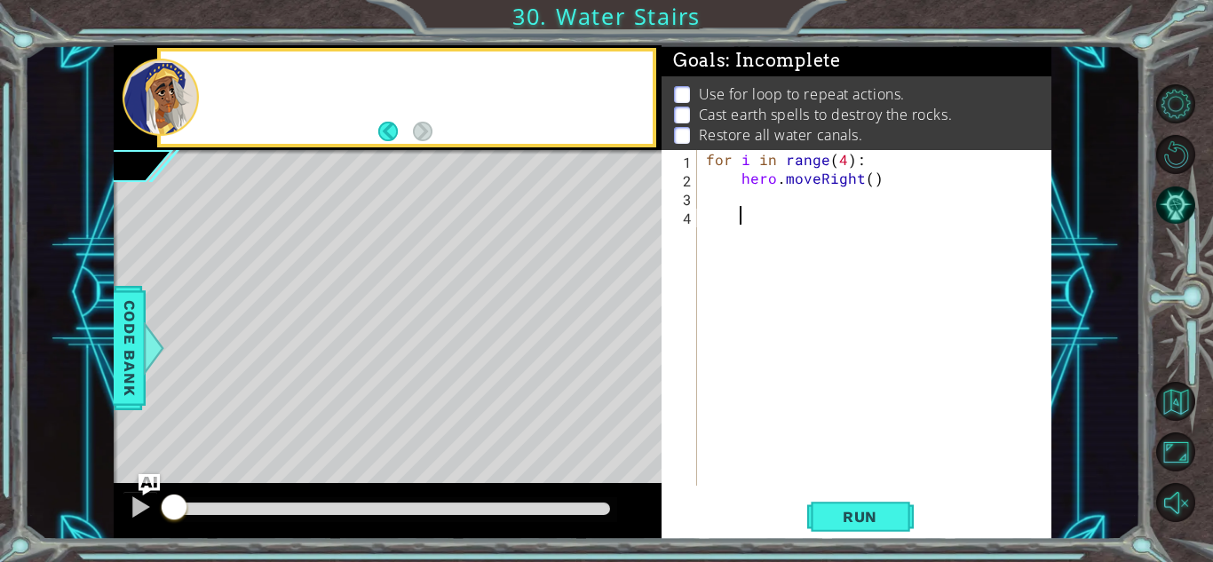
click at [168, 99] on div at bounding box center [161, 97] width 76 height 77
click at [502, 170] on div "methods hero moveUp() moveDown() moveLeft() moveRight() sneakUp() sneakDown() s…" at bounding box center [583, 292] width 938 height 495
click at [861, 218] on div "for i in range ( 4 ) : hero . moveRight ( )" at bounding box center [878, 336] width 353 height 373
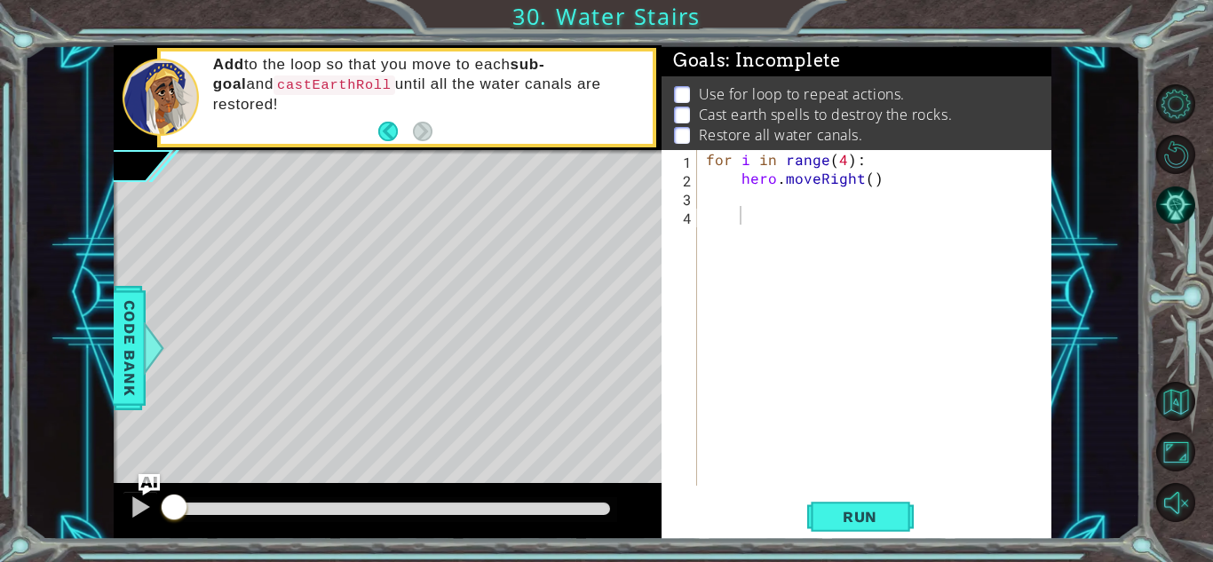
drag, startPoint x: 698, startPoint y: 151, endPoint x: 817, endPoint y: 181, distance: 122.8
click at [817, 181] on div "1 2 3 4 for i in range ( 4 ) : hero . moveRight ( ) ההההההההההההההההההההההההההה…" at bounding box center [854, 318] width 385 height 336
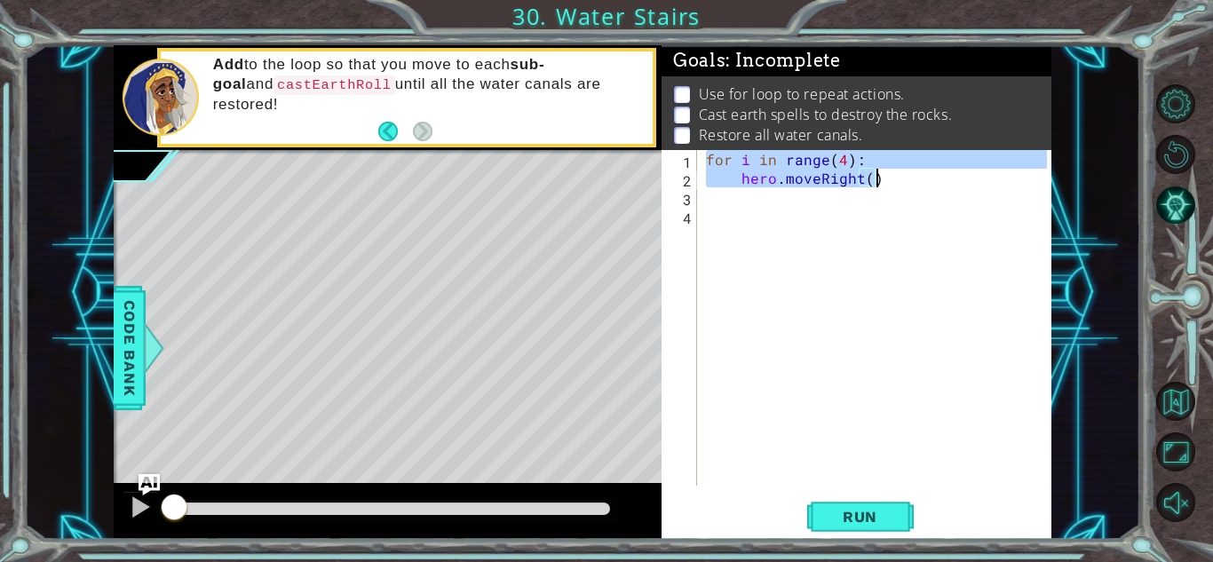
drag, startPoint x: 706, startPoint y: 159, endPoint x: 891, endPoint y: 180, distance: 186.8
click at [891, 180] on div "for i in range ( 4 ) : hero . moveRight ( )" at bounding box center [878, 336] width 353 height 373
type textarea "for i in range(4): hero.moveRight()"
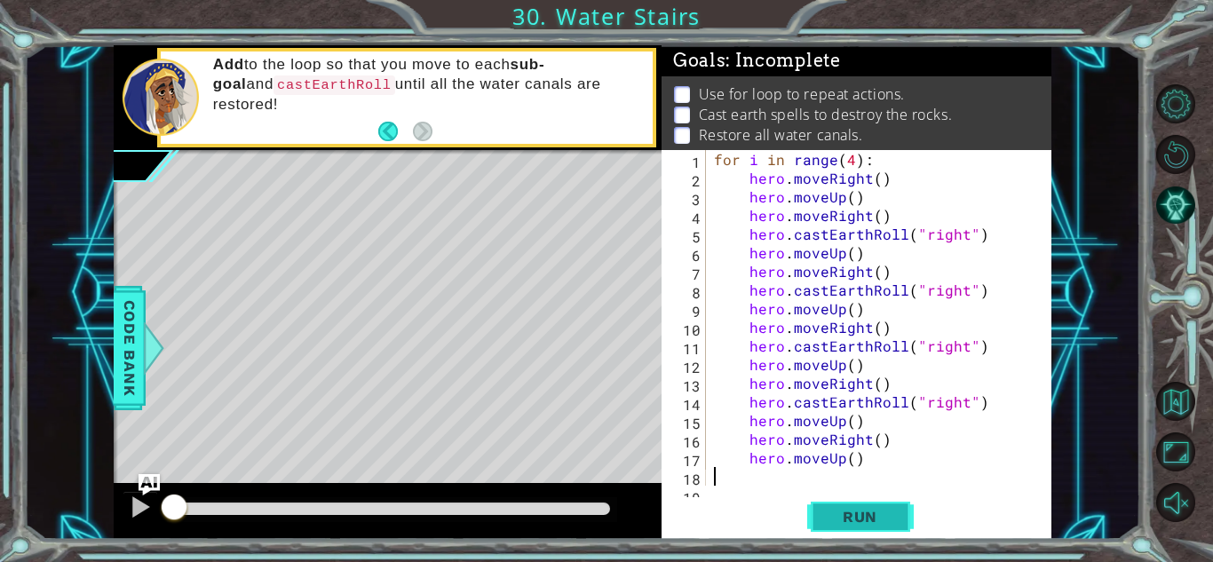
click at [832, 526] on button "Run" at bounding box center [860, 516] width 107 height 39
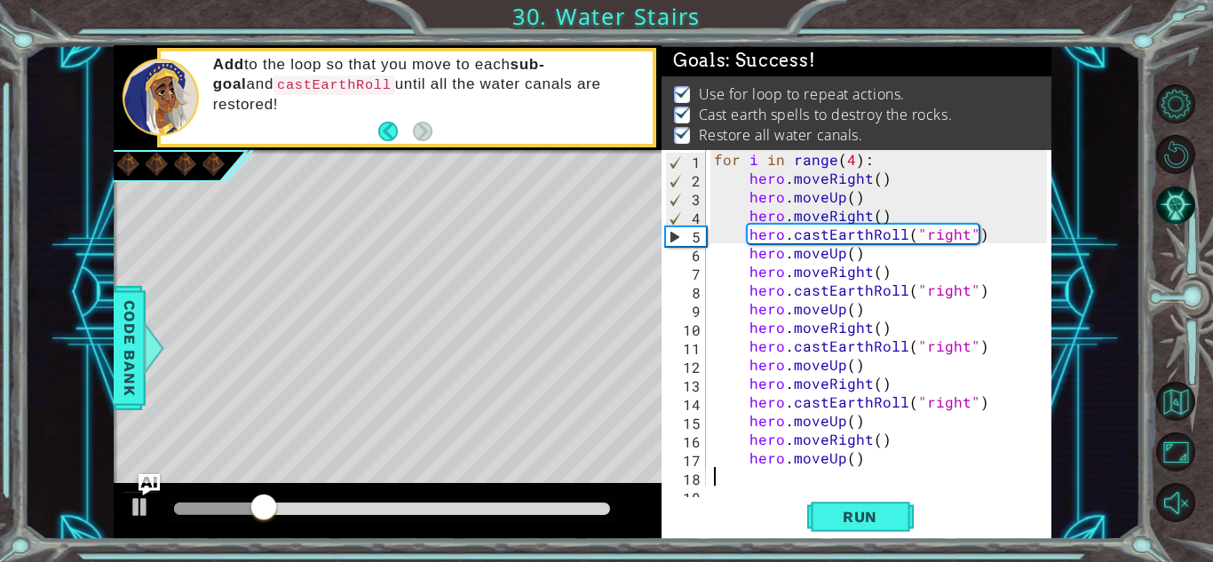
click at [592, 505] on div at bounding box center [392, 509] width 436 height 12
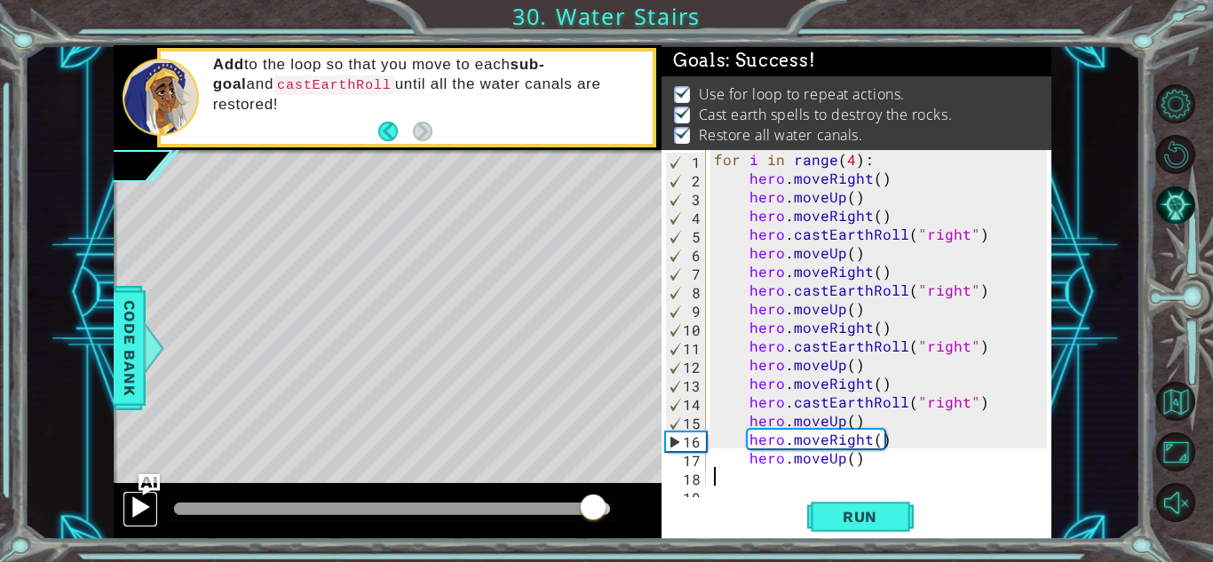
click at [151, 509] on div at bounding box center [140, 506] width 23 height 23
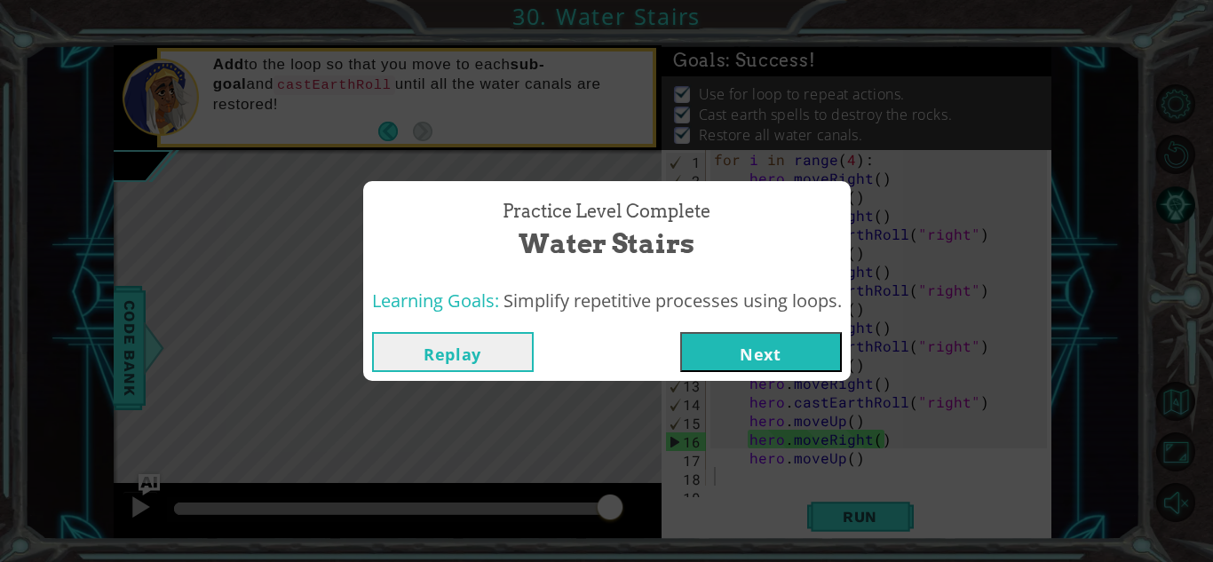
click at [752, 366] on button "Next" at bounding box center [761, 352] width 162 height 40
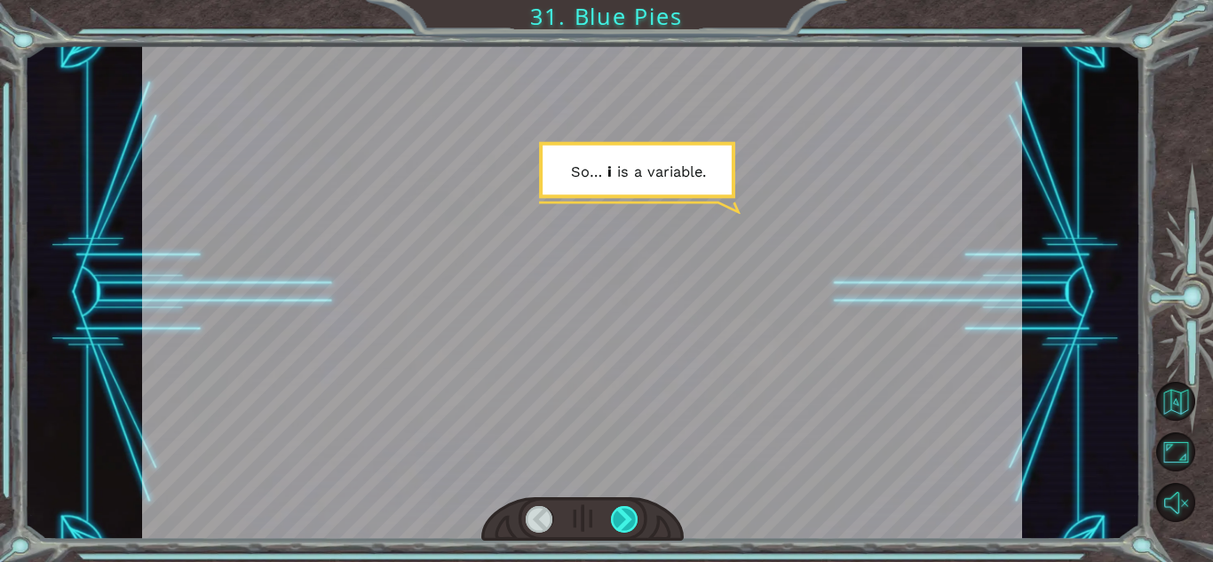
click at [637, 528] on div at bounding box center [625, 519] width 28 height 27
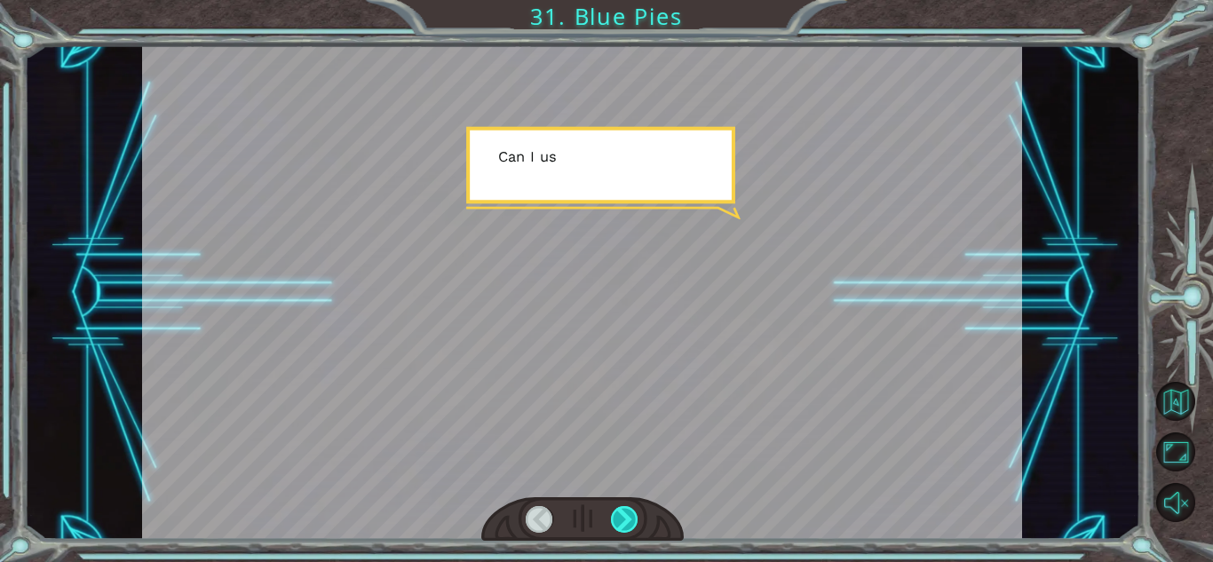
click at [637, 528] on div at bounding box center [625, 519] width 28 height 27
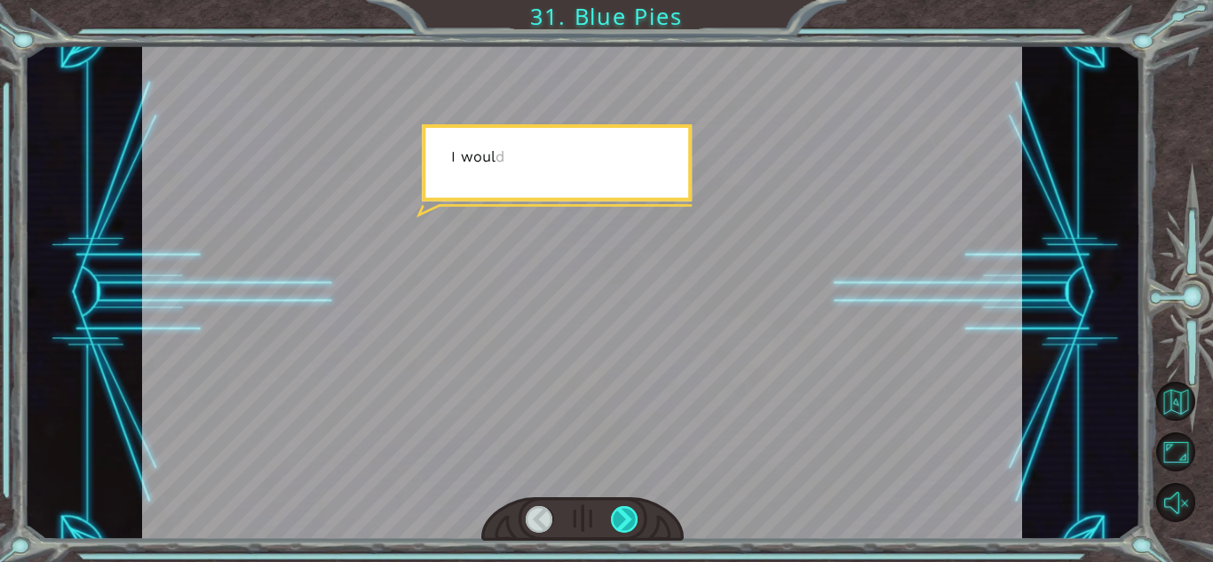
click at [637, 528] on div at bounding box center [625, 519] width 28 height 27
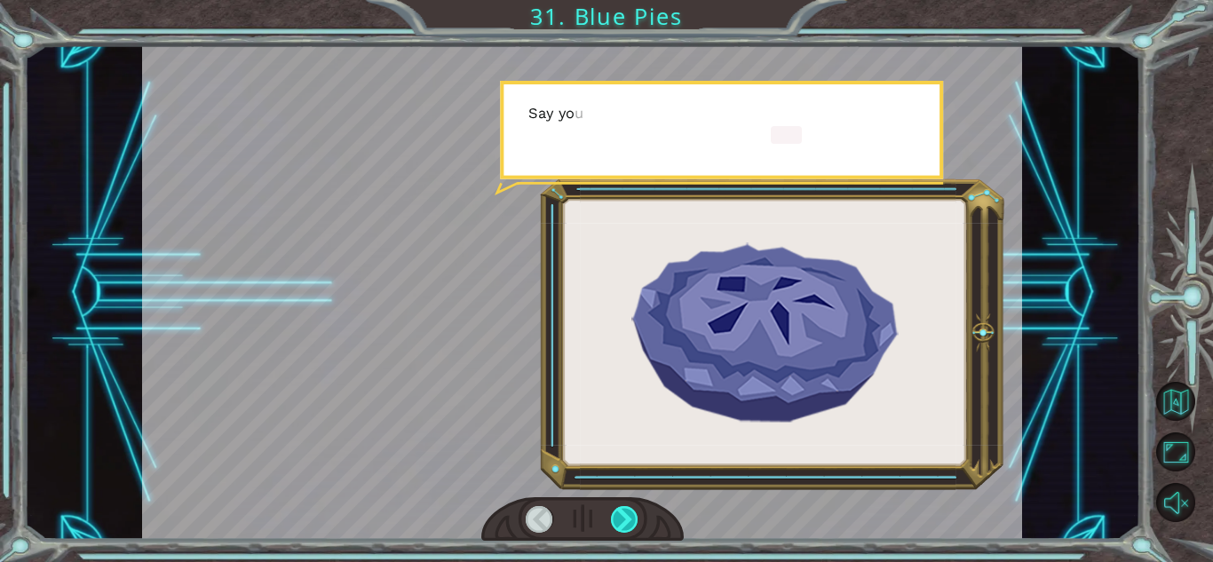
click at [637, 528] on div at bounding box center [625, 519] width 28 height 27
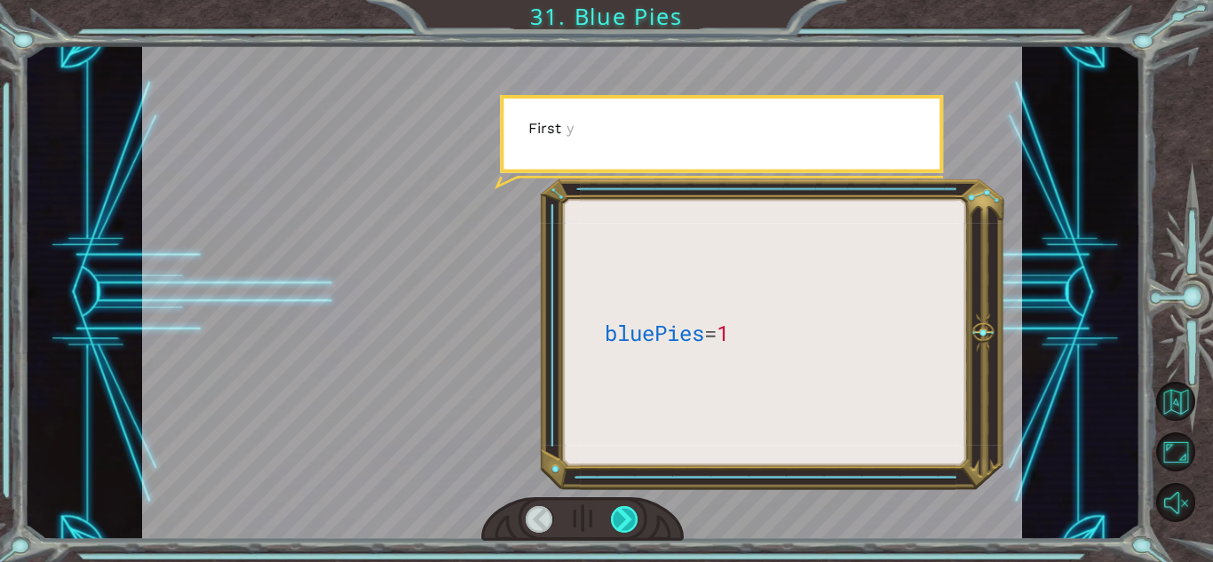
click at [637, 528] on div at bounding box center [625, 519] width 28 height 27
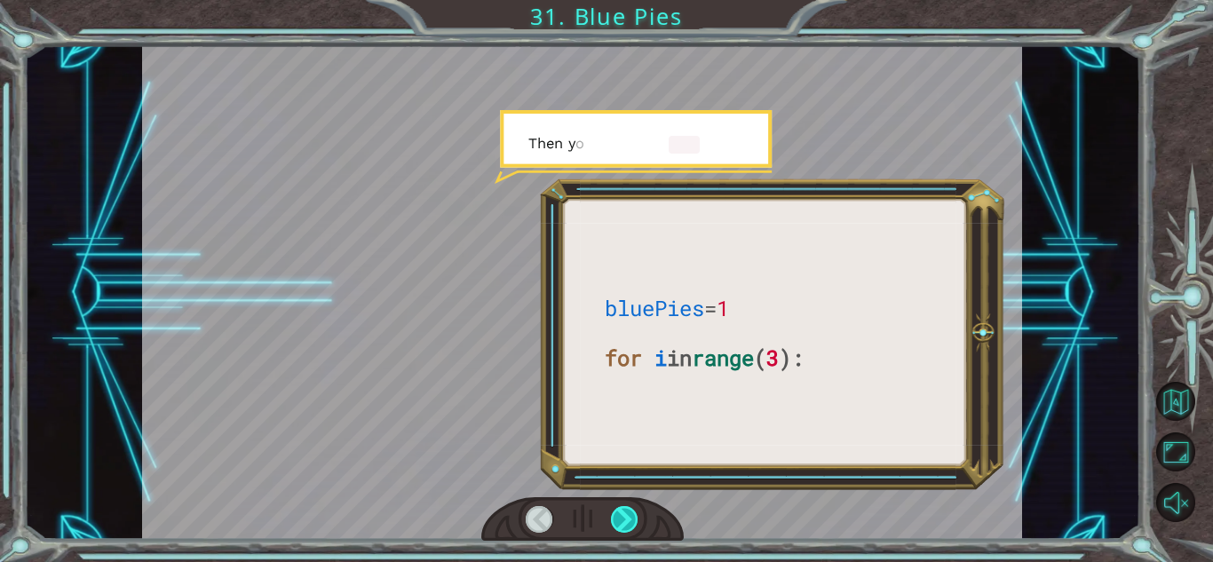
click at [636, 528] on div at bounding box center [625, 519] width 28 height 27
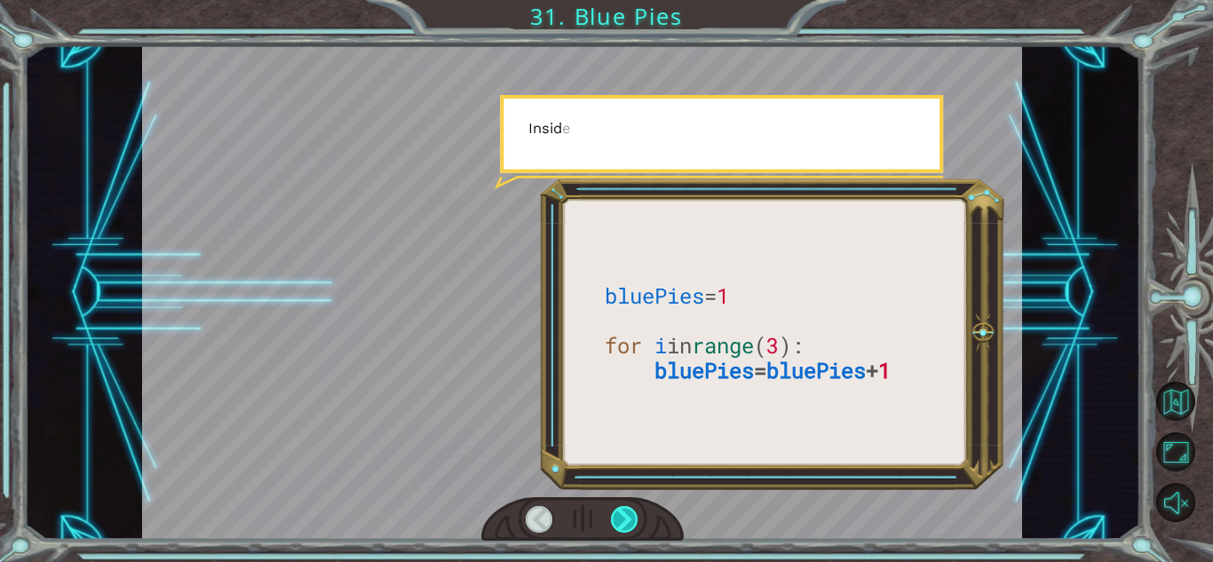
click at [636, 528] on div at bounding box center [625, 519] width 28 height 27
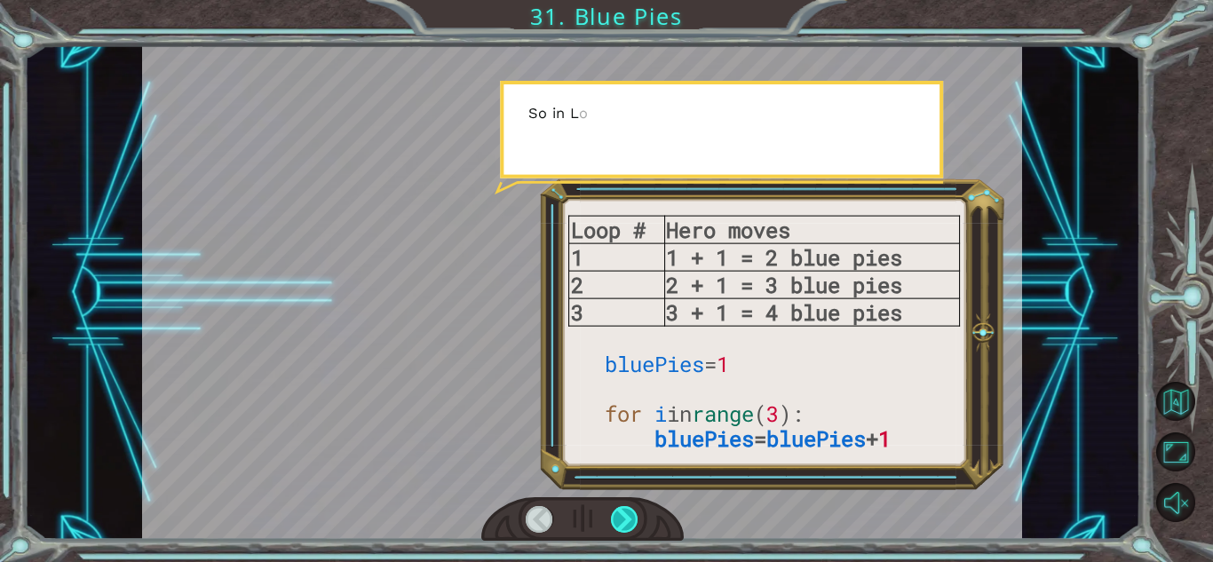
click at [636, 528] on div at bounding box center [625, 519] width 28 height 27
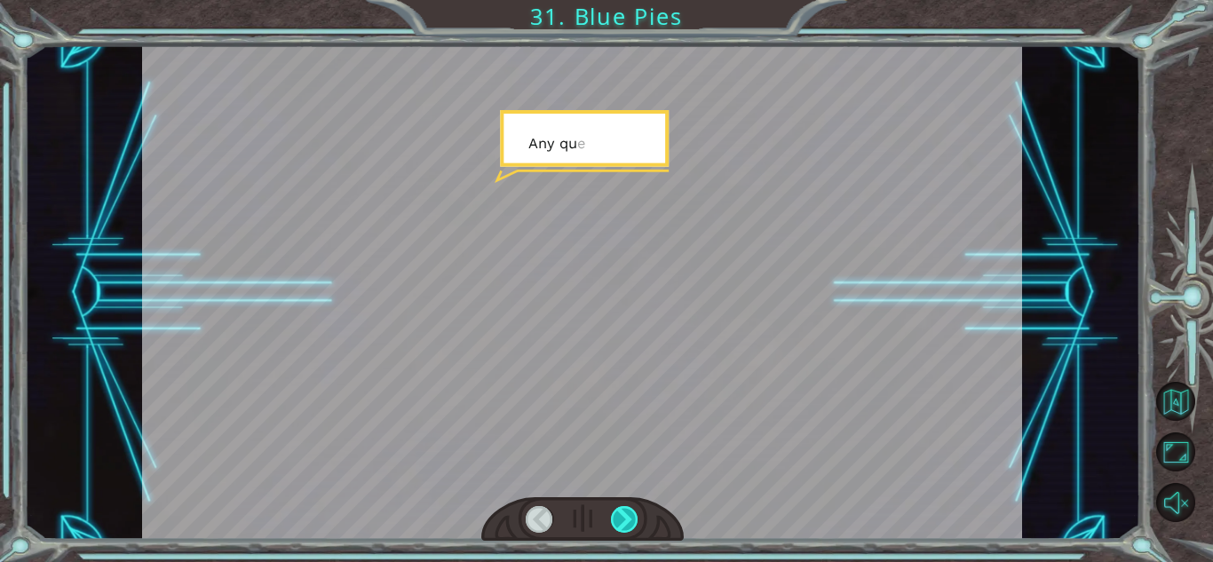
click at [636, 528] on div at bounding box center [625, 519] width 28 height 27
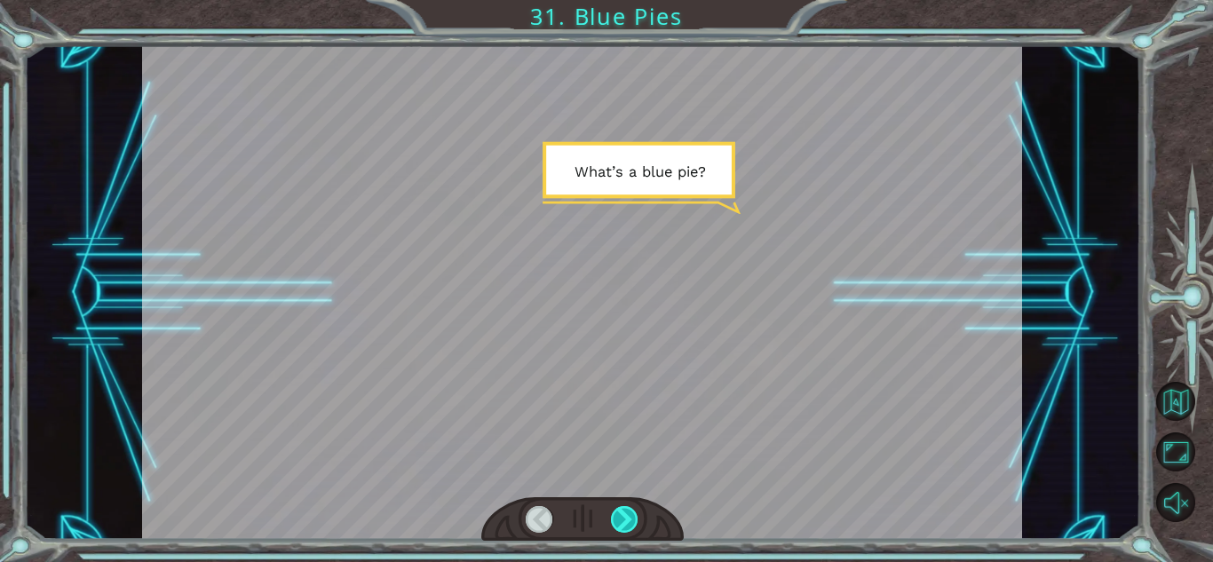
click at [636, 528] on div at bounding box center [625, 519] width 28 height 27
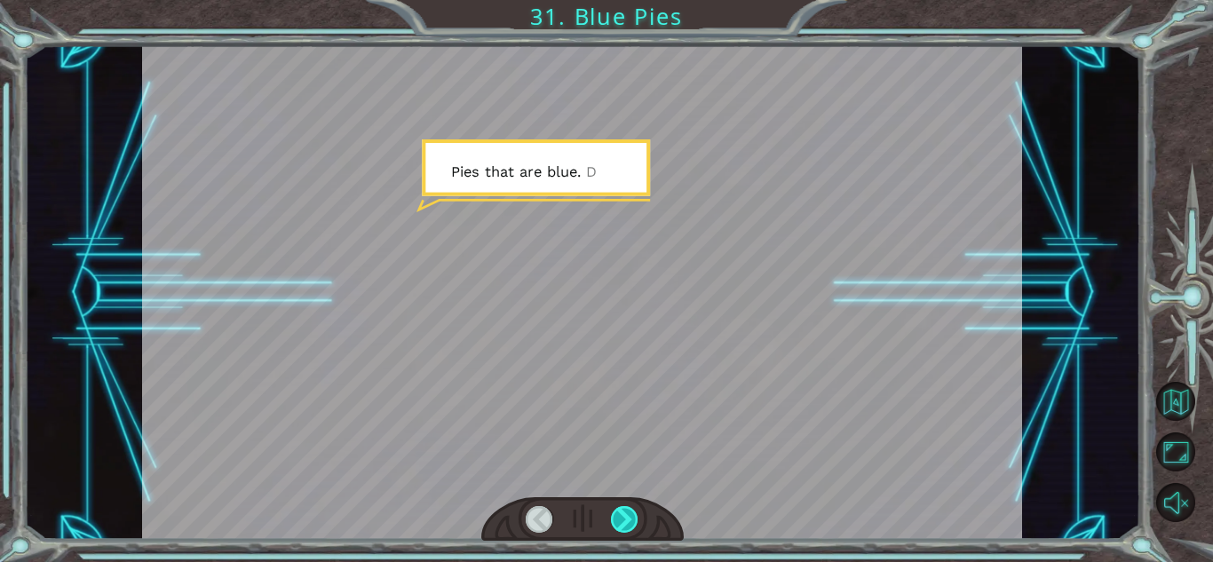
click at [636, 528] on div at bounding box center [625, 519] width 28 height 27
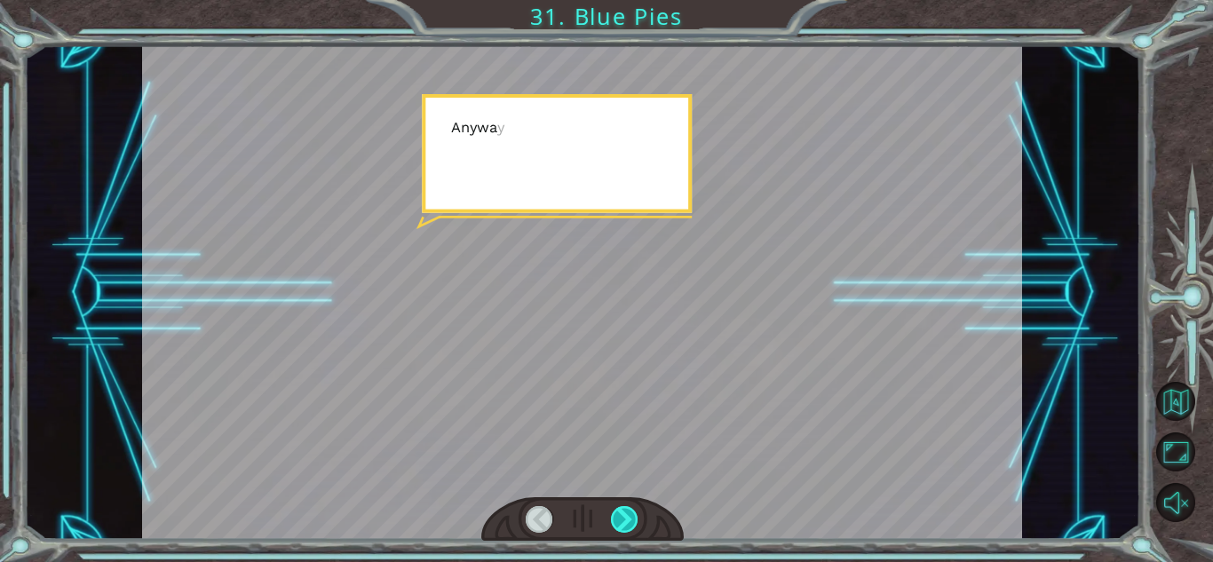
click at [636, 528] on div at bounding box center [625, 519] width 28 height 27
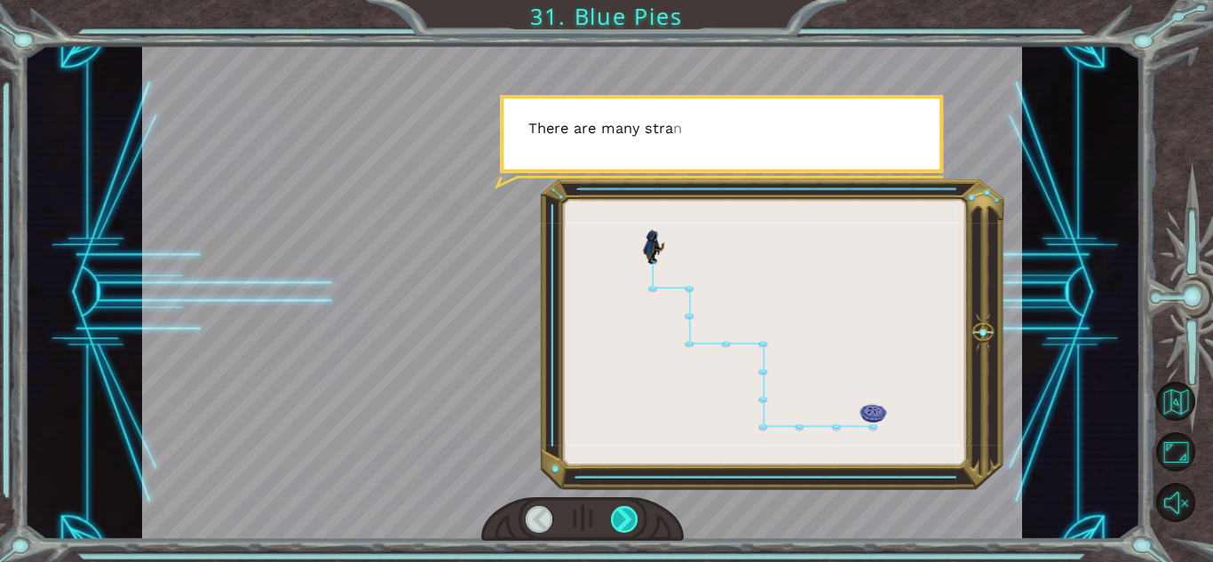
click at [636, 528] on div at bounding box center [625, 519] width 28 height 27
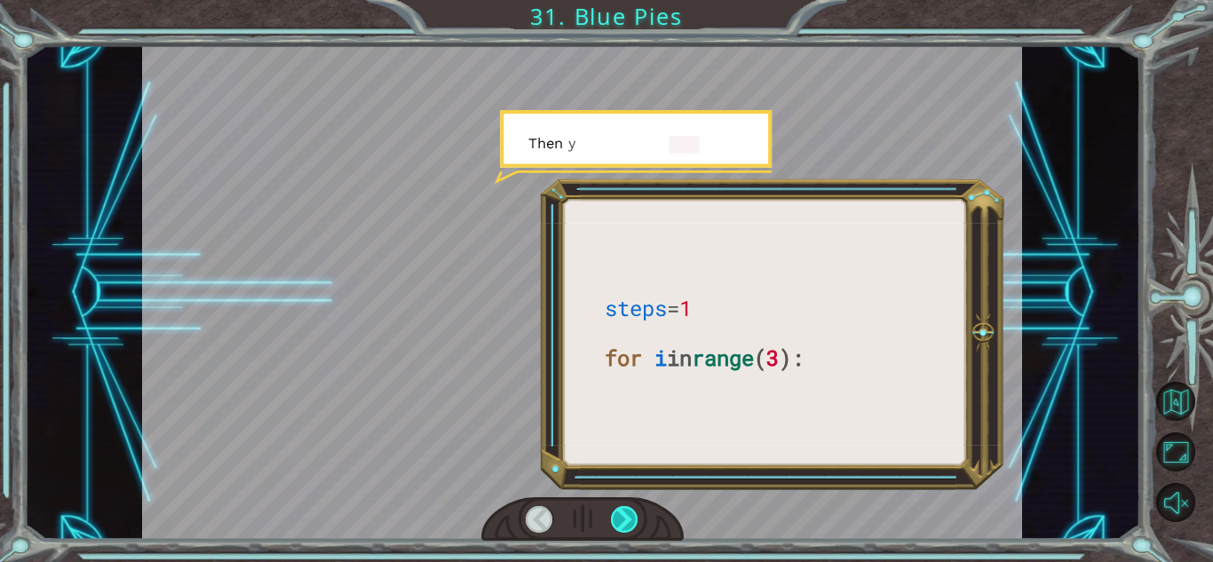
click at [636, 528] on div at bounding box center [625, 519] width 28 height 27
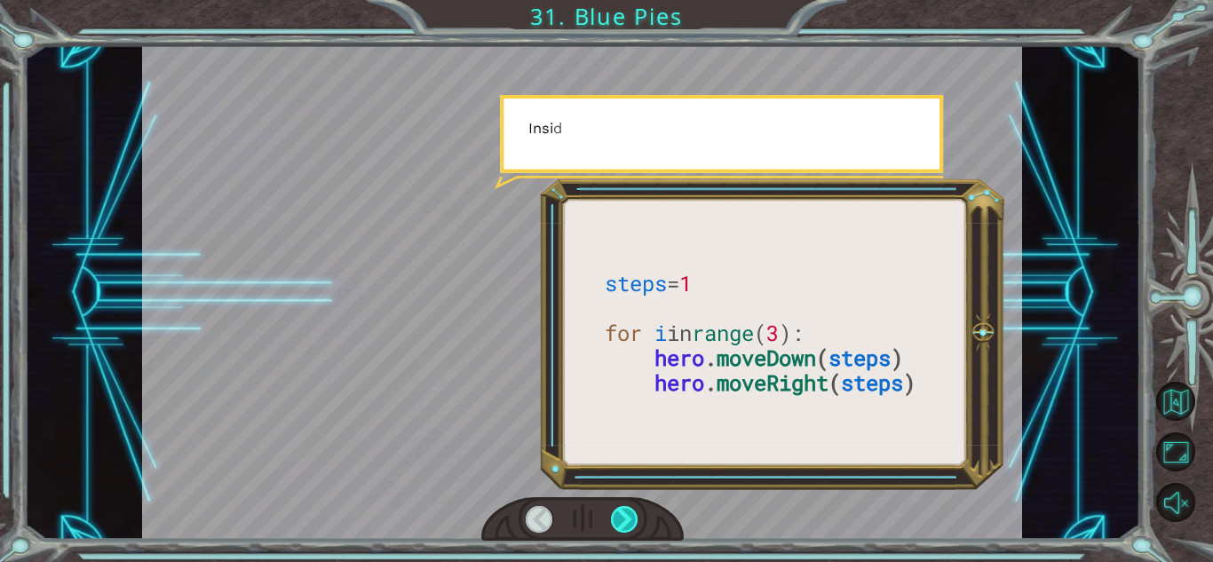
click at [636, 528] on div at bounding box center [625, 519] width 28 height 27
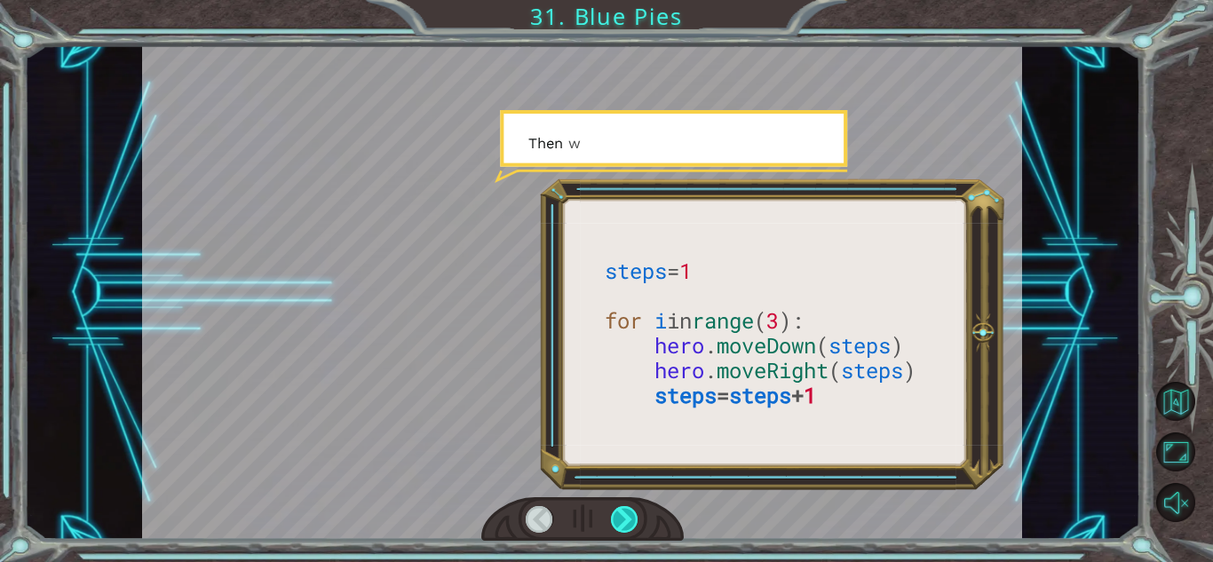
click at [636, 528] on div at bounding box center [625, 519] width 28 height 27
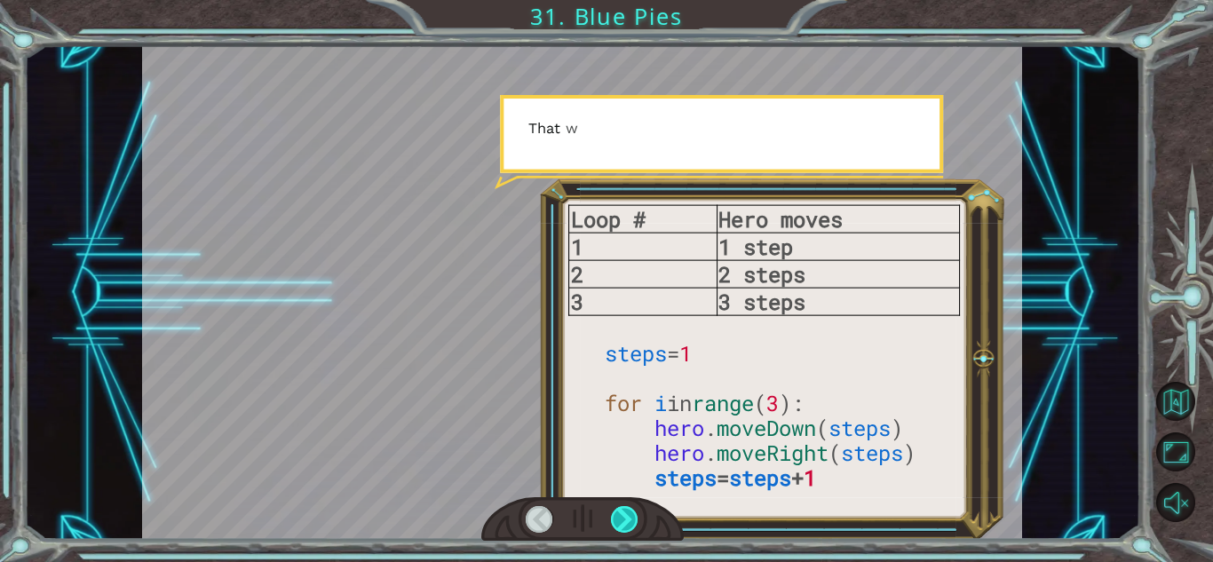
click at [636, 528] on div at bounding box center [625, 519] width 28 height 27
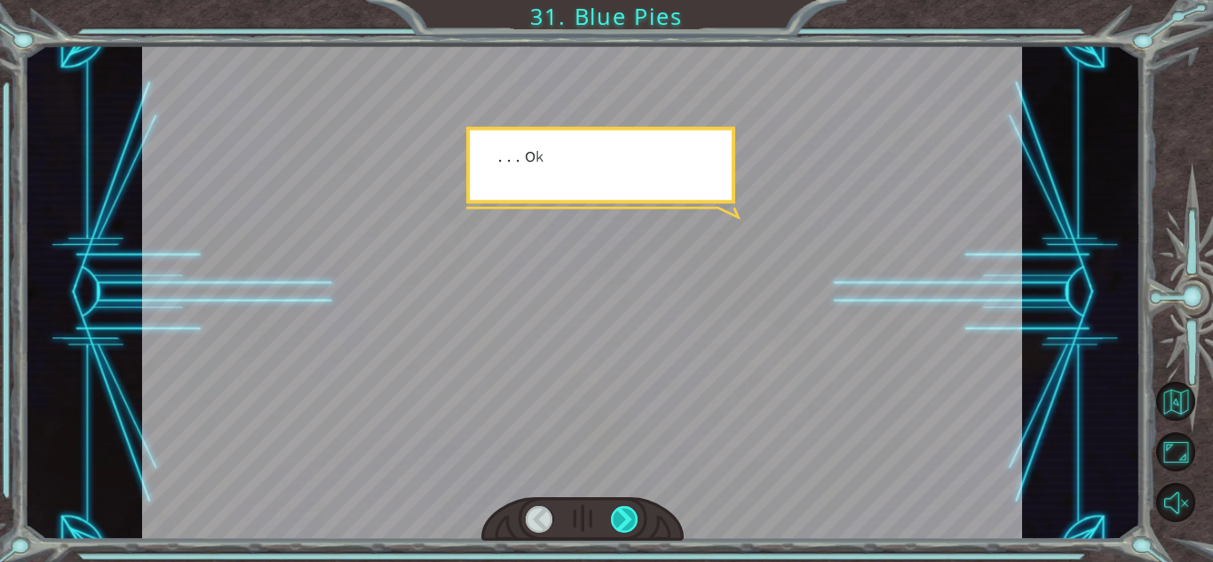
click at [636, 528] on div at bounding box center [625, 519] width 28 height 27
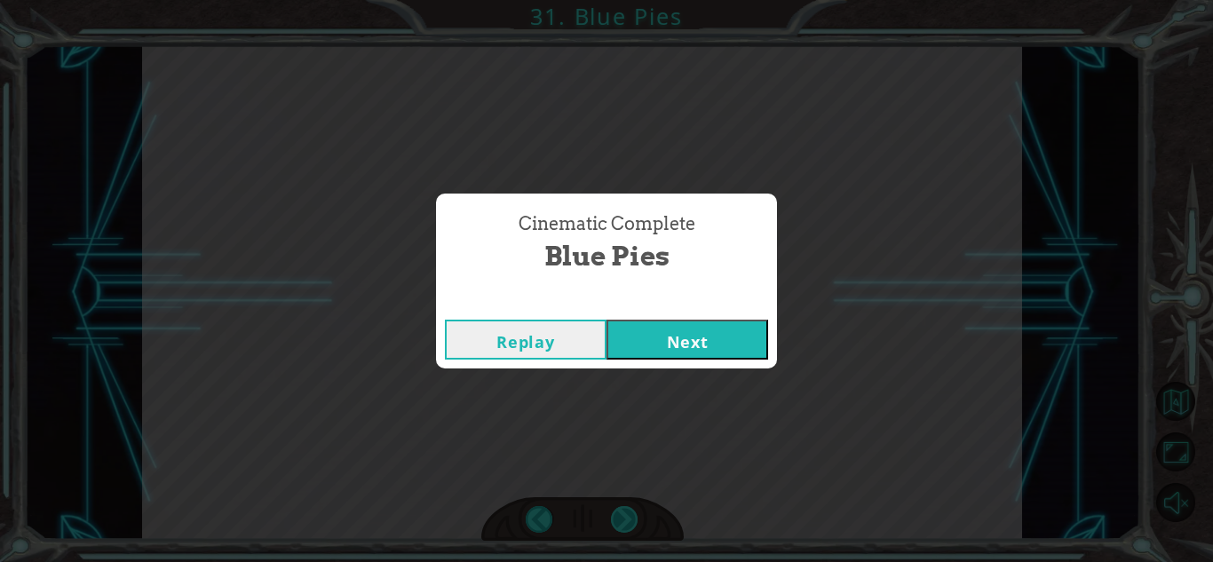
click at [636, 528] on div "Cinematic Complete Blue Pies Replay Next" at bounding box center [606, 281] width 1213 height 562
drag, startPoint x: 636, startPoint y: 528, endPoint x: 654, endPoint y: 349, distance: 180.2
click at [654, 349] on div "Cinematic Complete Blue Pies Replay Next" at bounding box center [606, 281] width 1213 height 562
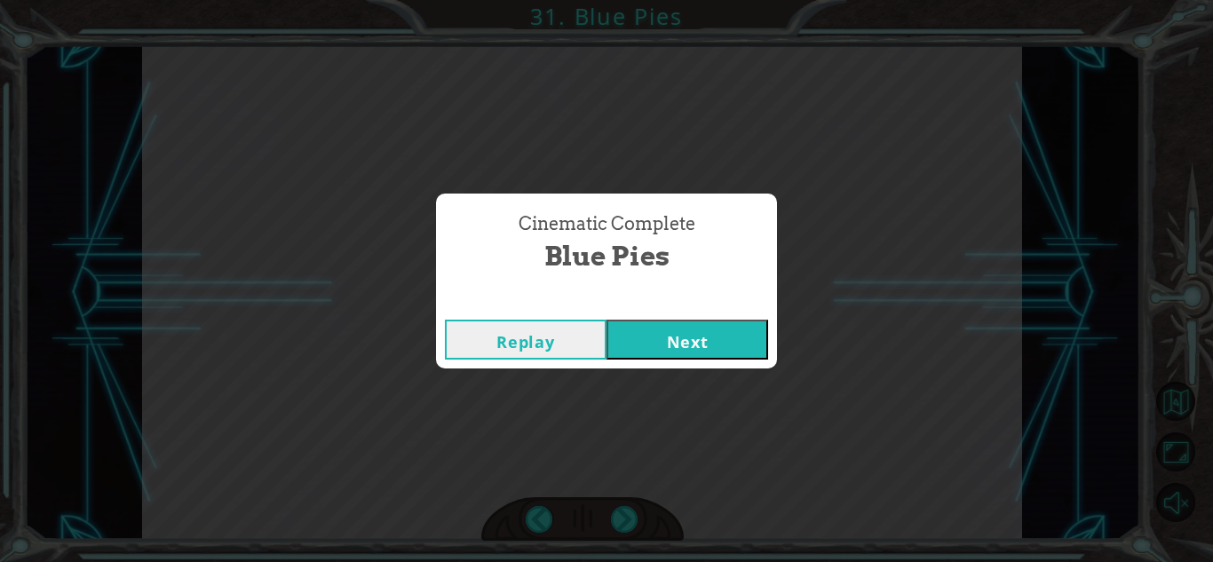
click at [654, 349] on button "Next" at bounding box center [687, 340] width 162 height 40
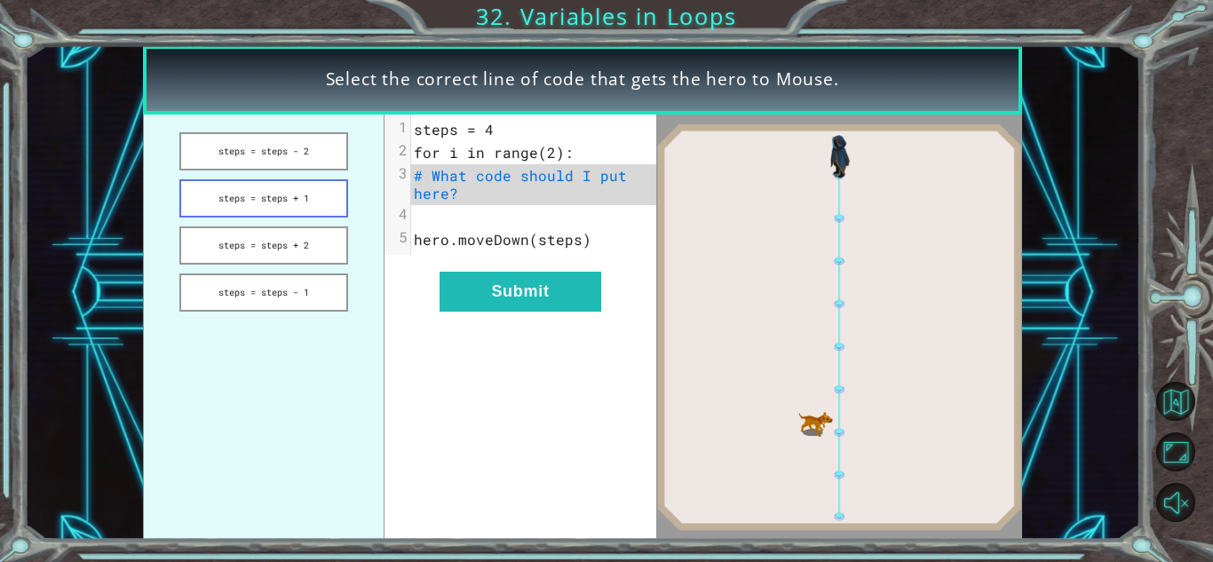
click at [330, 203] on button "steps = steps + 1" at bounding box center [263, 198] width 168 height 38
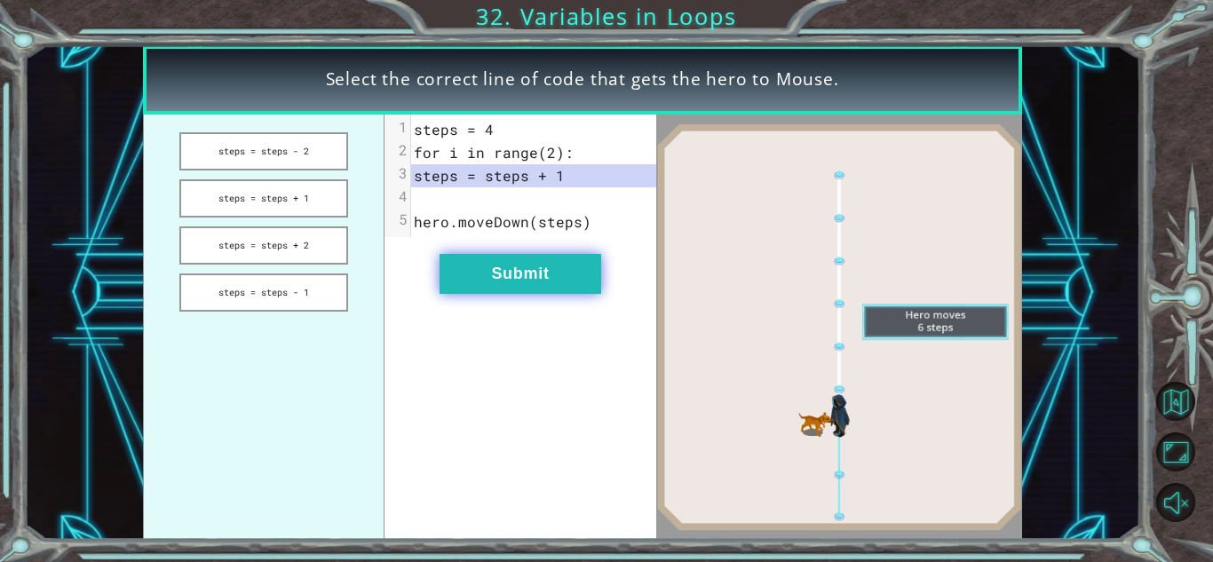
click at [484, 281] on button "Submit" at bounding box center [521, 274] width 162 height 40
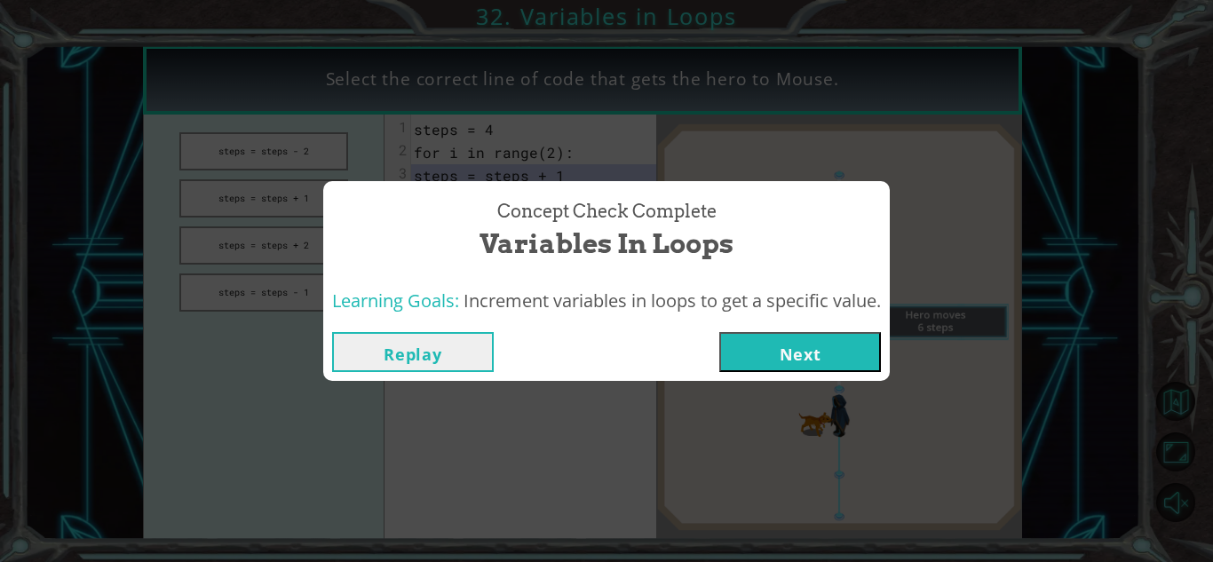
click at [824, 350] on button "Next" at bounding box center [800, 352] width 162 height 40
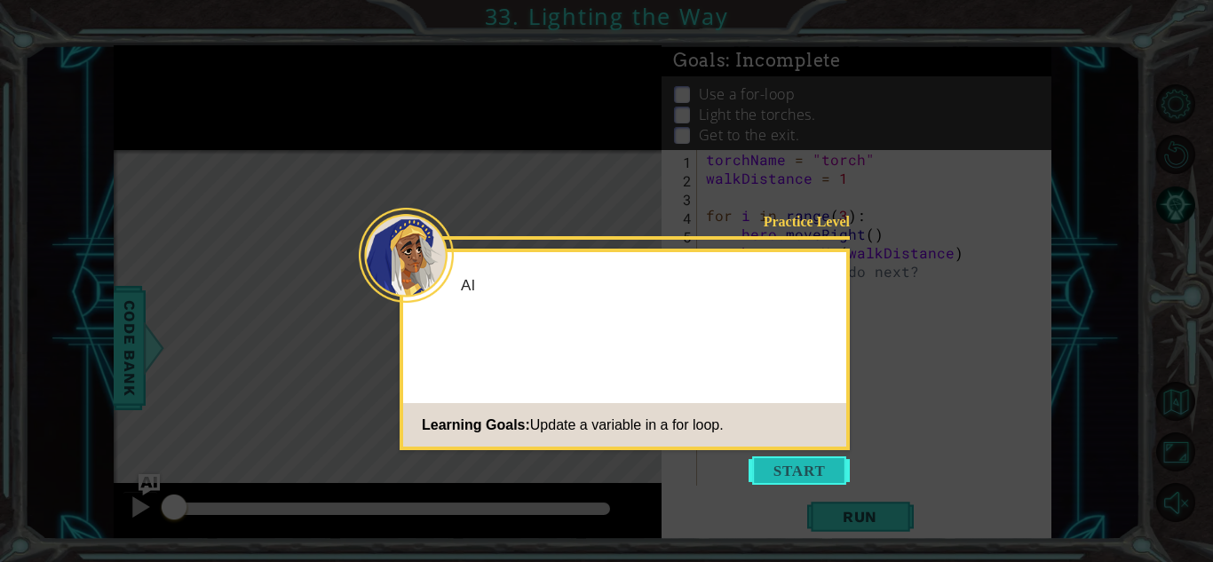
click at [808, 466] on button "Start" at bounding box center [799, 470] width 101 height 28
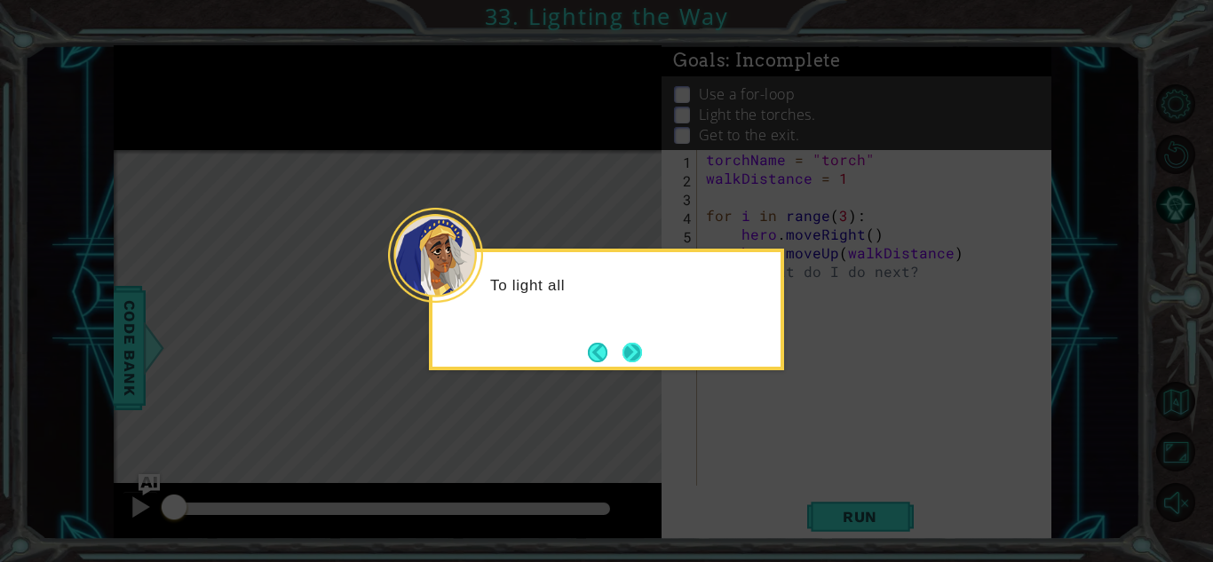
click at [633, 345] on button "Next" at bounding box center [633, 352] width 24 height 24
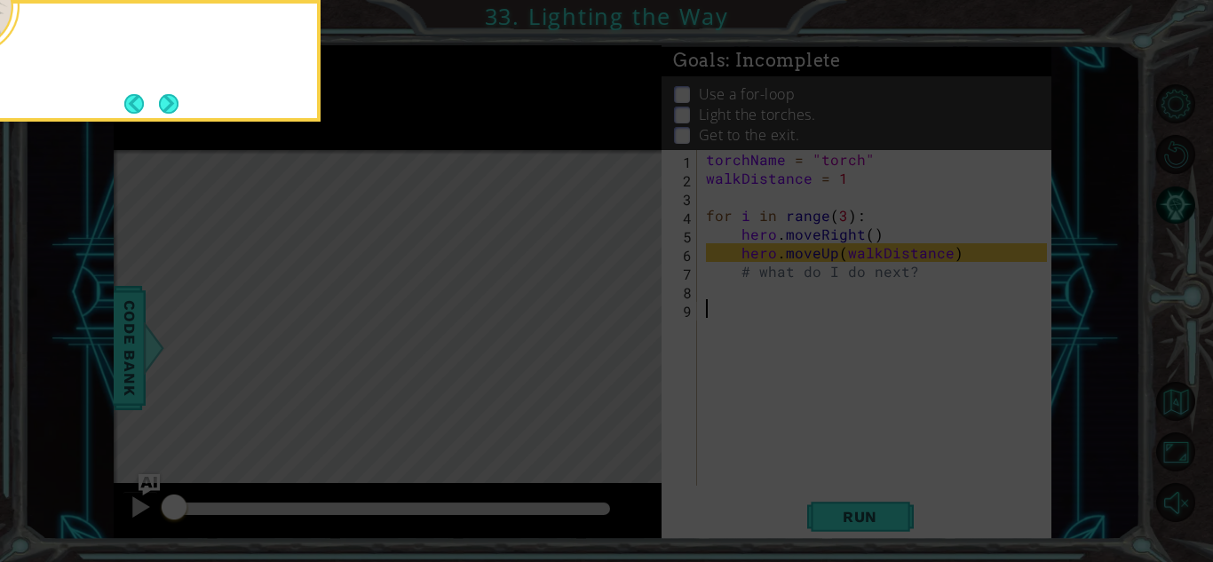
click at [633, 345] on icon at bounding box center [606, 84] width 1213 height 956
click at [178, 94] on button "Next" at bounding box center [169, 104] width 20 height 20
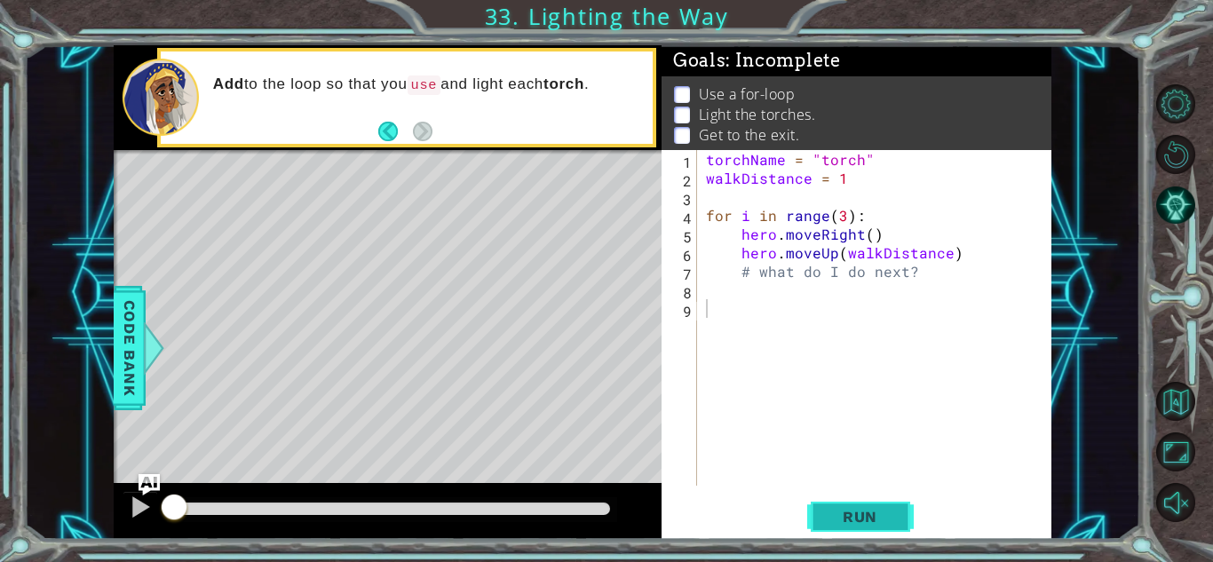
click at [842, 513] on span "Run" at bounding box center [860, 517] width 70 height 18
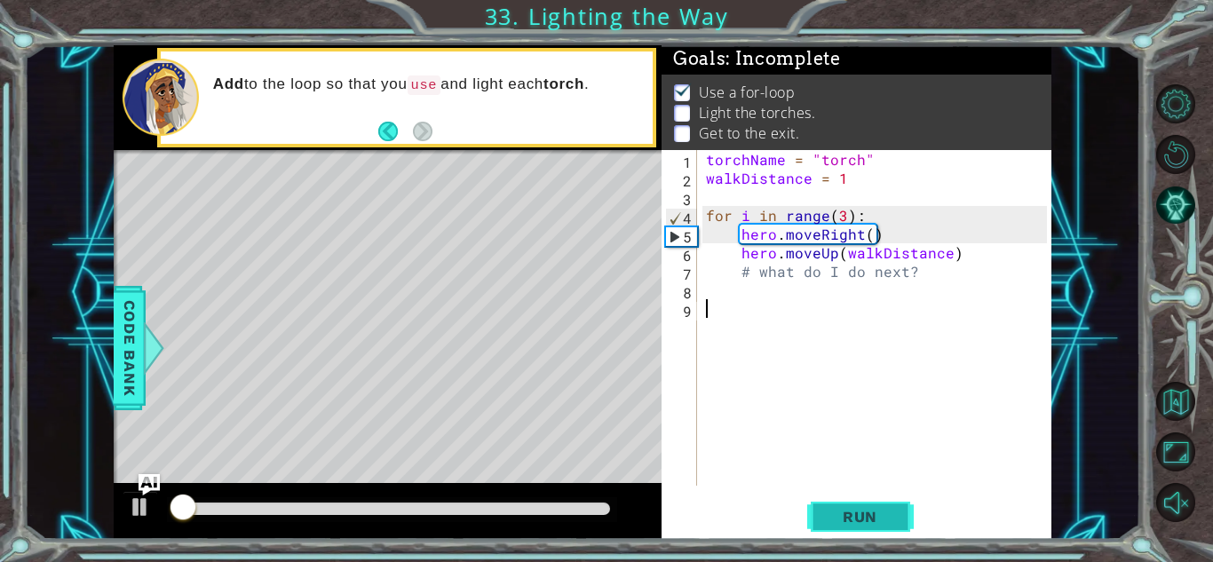
scroll to position [2, 0]
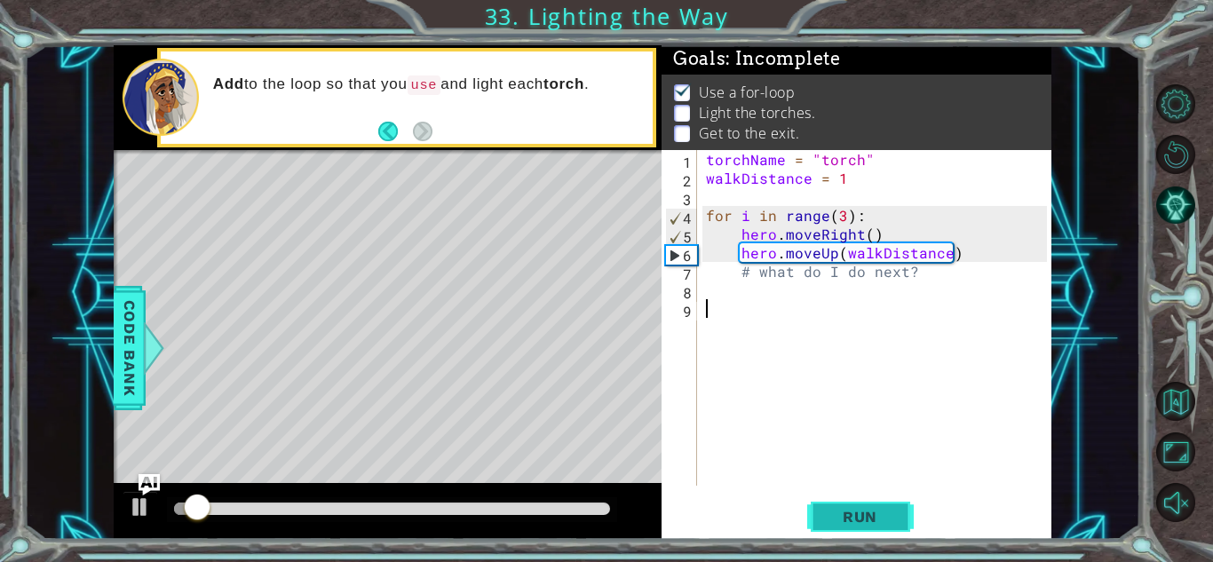
click at [842, 513] on span "Run" at bounding box center [860, 517] width 70 height 18
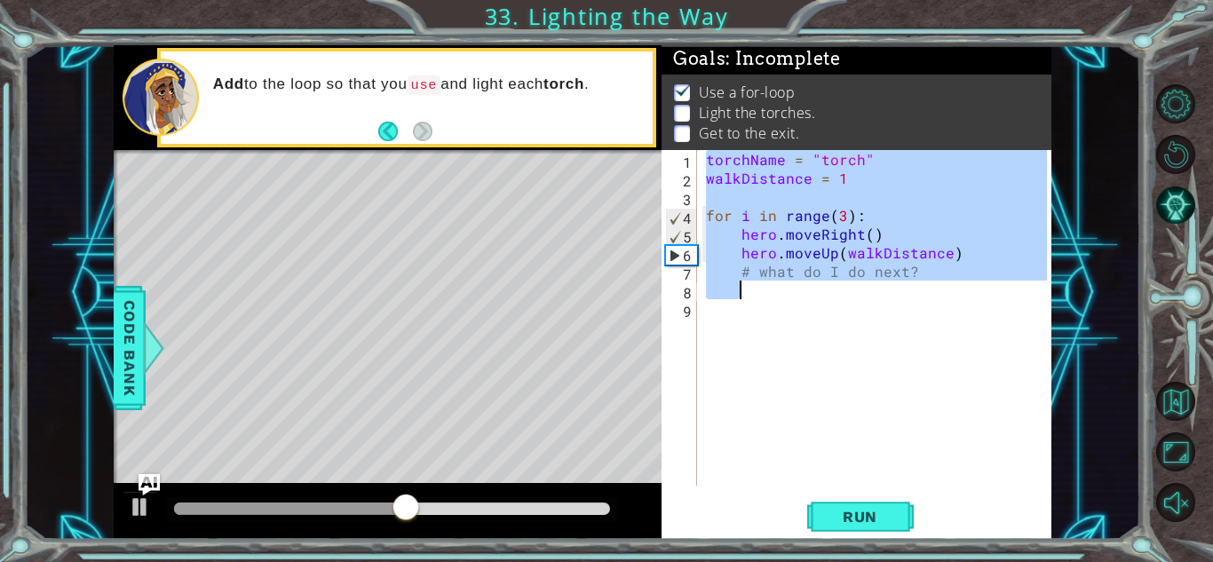
drag, startPoint x: 703, startPoint y: 159, endPoint x: 936, endPoint y: 281, distance: 262.5
click at [936, 281] on div "torchName = "torch" walkDistance = 1 for i in range ( 3 ) : hero . moveRight ( …" at bounding box center [878, 336] width 353 height 373
type textarea "hero.moveUp(walkDistance) # what do I do next?"
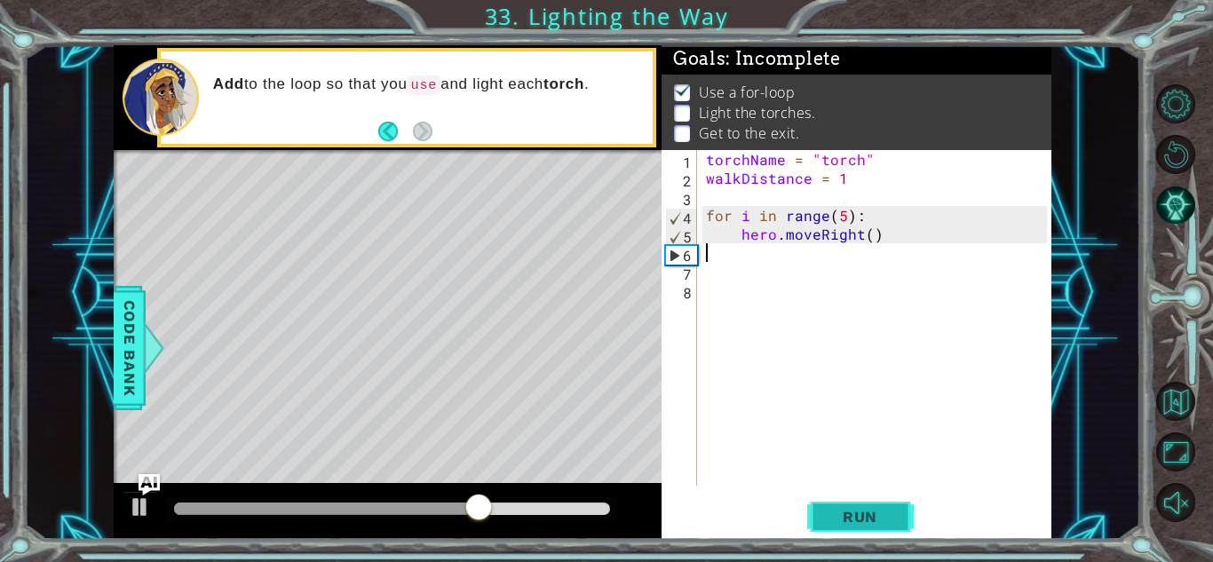
click at [866, 512] on span "Run" at bounding box center [860, 517] width 70 height 18
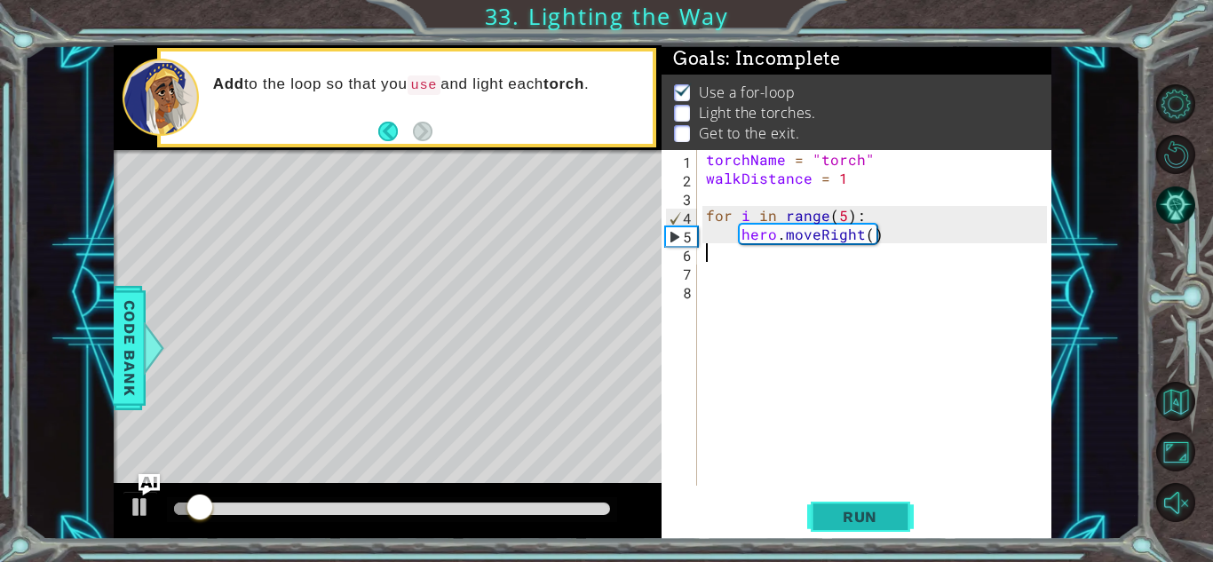
click at [866, 512] on span "Run" at bounding box center [860, 517] width 70 height 18
click at [865, 511] on span "Run" at bounding box center [860, 517] width 70 height 18
click at [858, 234] on div "torchName = "torch" walkDistance = 1 for i in range ( 5 ) : hero . moveRight ( )" at bounding box center [878, 336] width 353 height 373
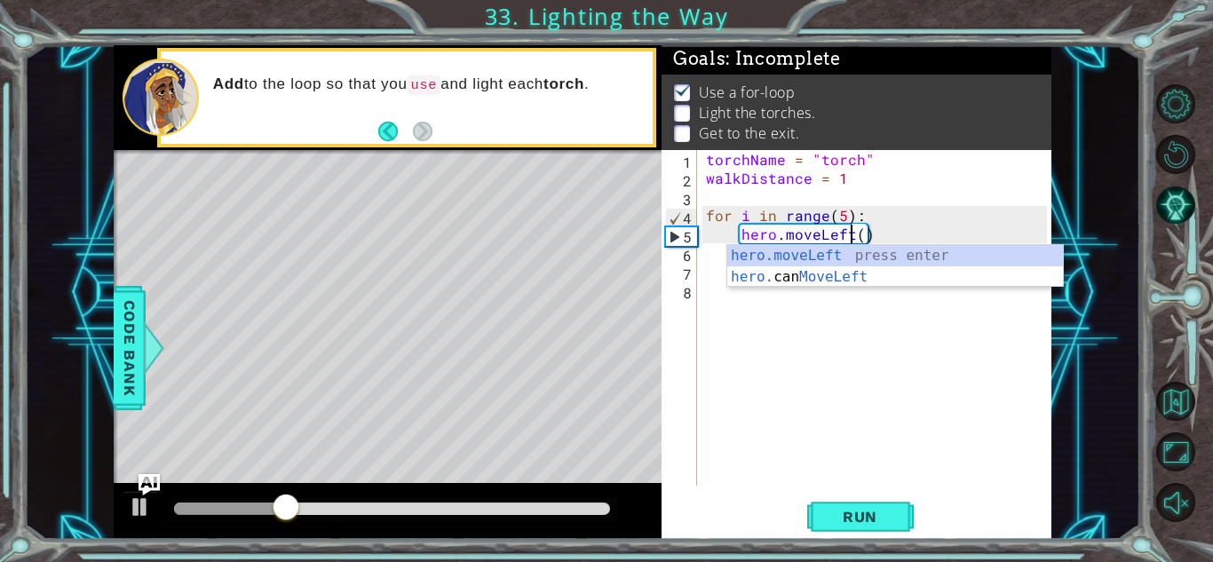
scroll to position [0, 9]
click at [845, 502] on button "Run" at bounding box center [860, 516] width 107 height 39
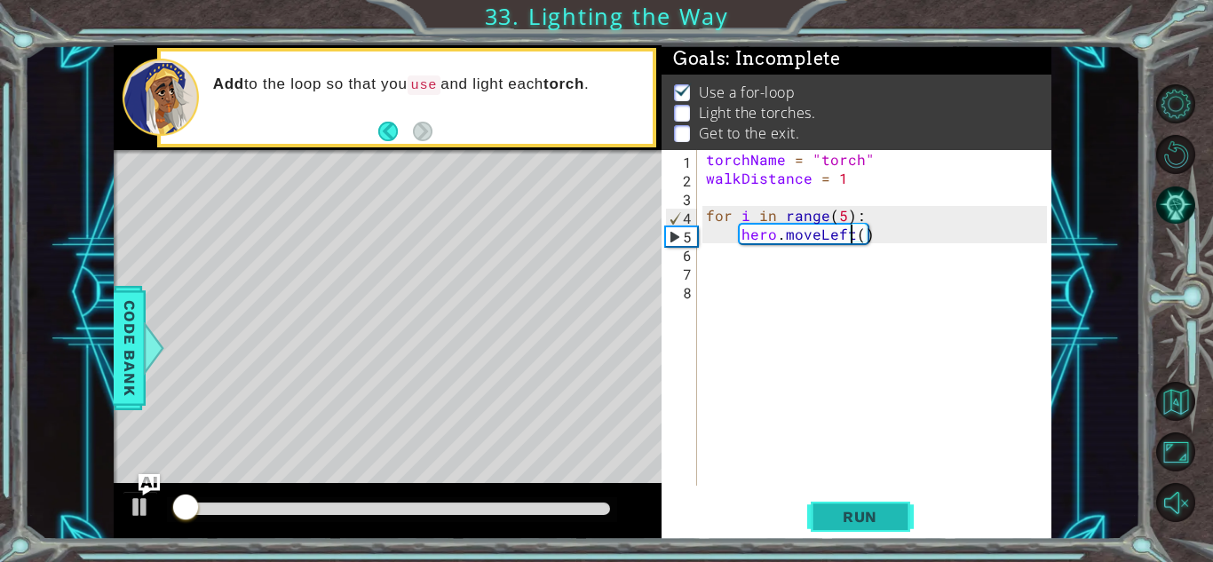
click at [845, 502] on button "Run" at bounding box center [860, 516] width 107 height 39
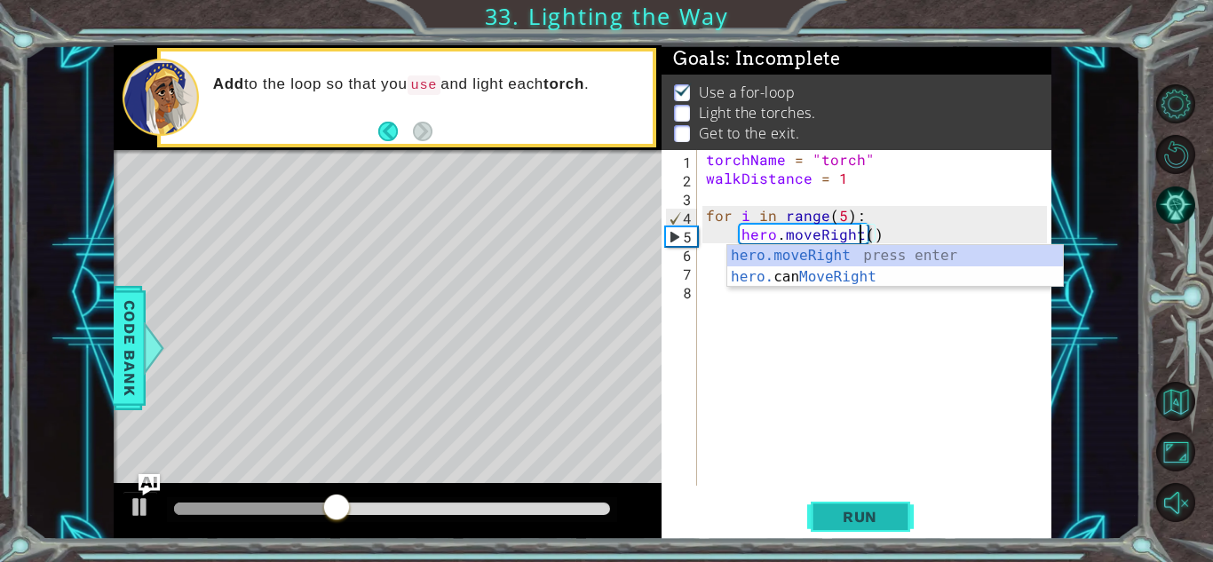
click at [854, 511] on span "Run" at bounding box center [860, 517] width 70 height 18
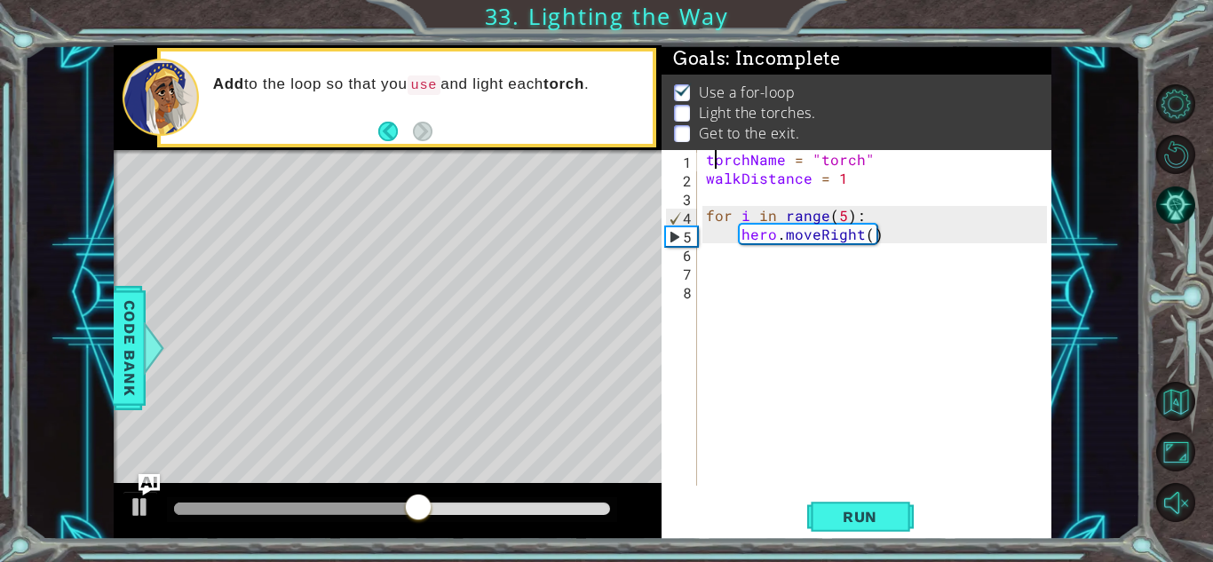
drag, startPoint x: 713, startPoint y: 160, endPoint x: 740, endPoint y: 178, distance: 32.5
click at [740, 178] on div "torchName = "torch" walkDistance = 1 for i in range ( 5 ) : hero . moveRight ( )" at bounding box center [878, 336] width 353 height 373
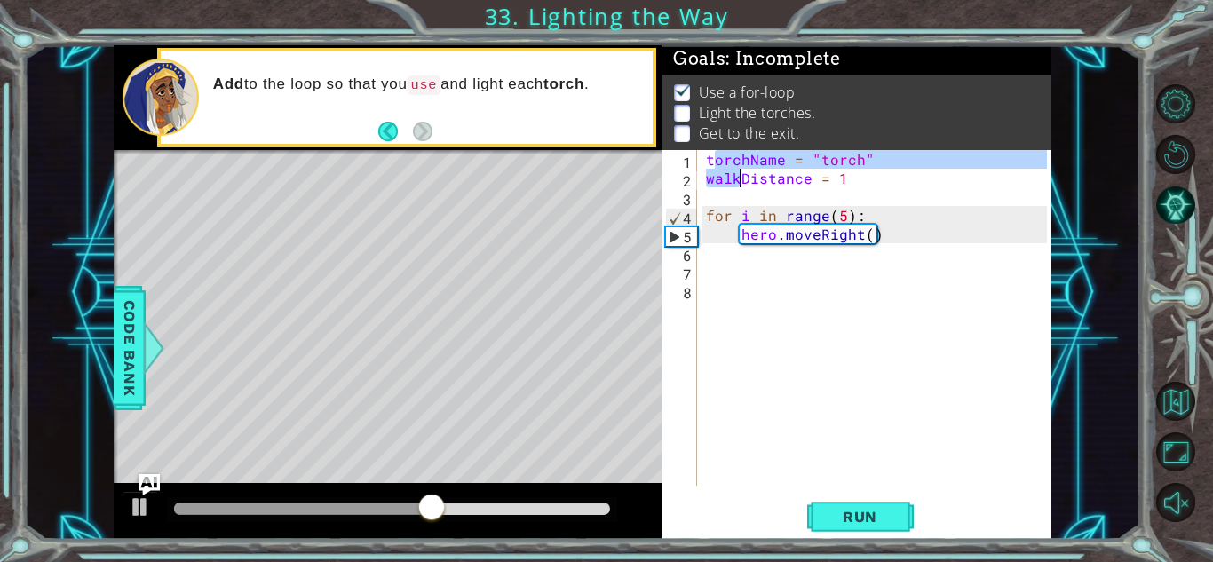
click at [715, 166] on div "torchName = "torch" walkDistance = 1 for i in range ( 5 ) : hero . moveRight ( )" at bounding box center [874, 318] width 345 height 336
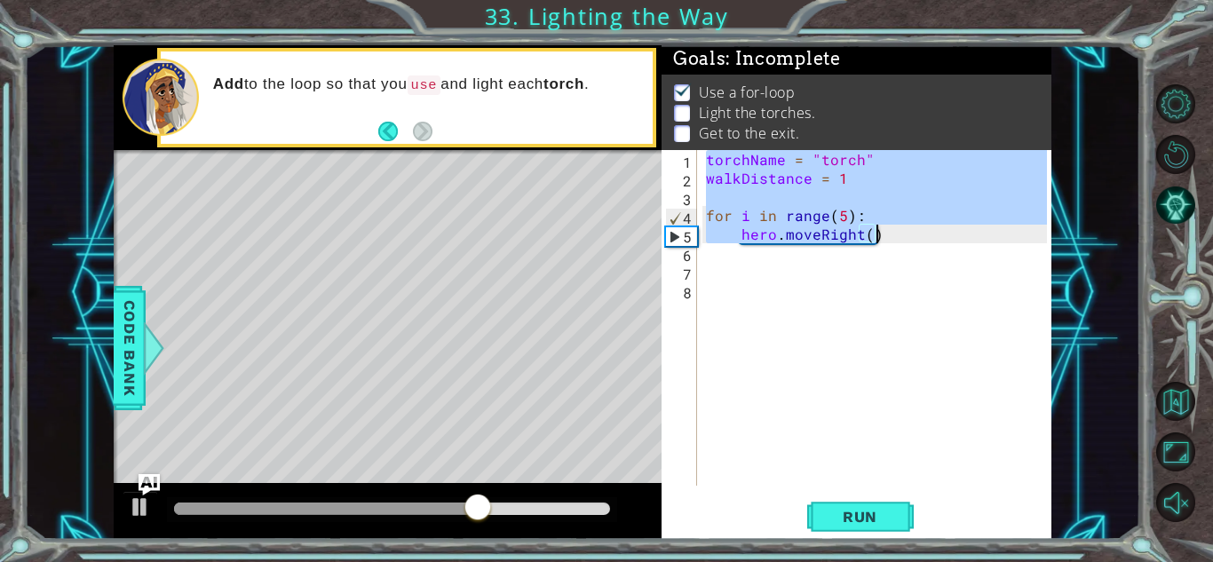
drag, startPoint x: 704, startPoint y: 159, endPoint x: 893, endPoint y: 234, distance: 203.6
click at [893, 234] on div "torchName = "torch" walkDistance = 1 for i in range ( 5 ) : hero . moveRight ( )" at bounding box center [878, 336] width 353 height 373
type textarea "for i in range(5): hero.moveRight()"
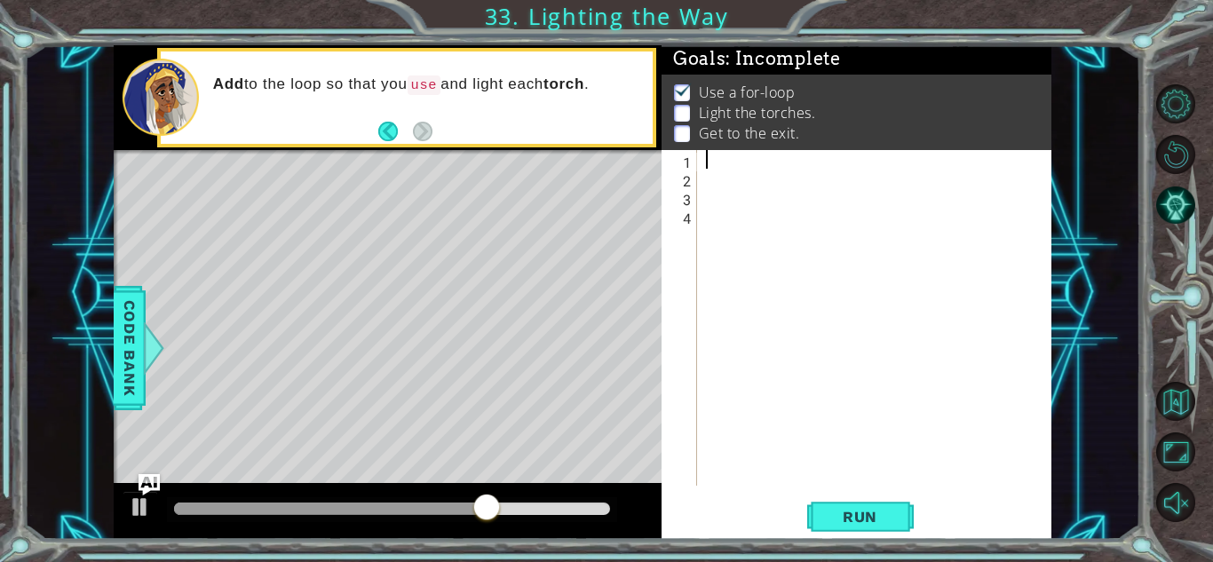
scroll to position [0, 0]
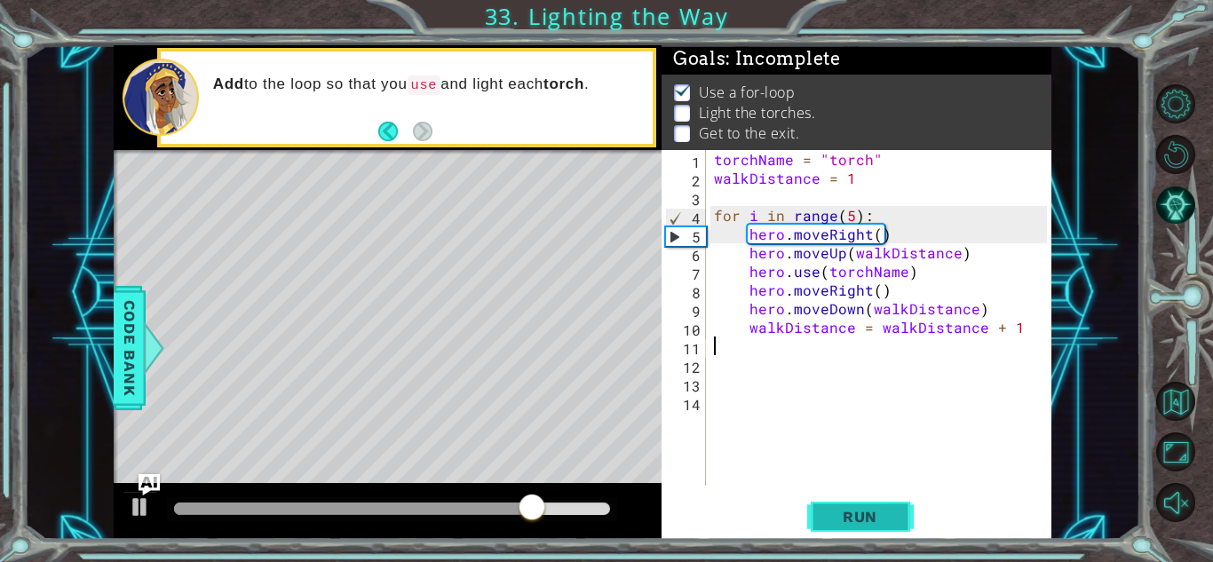
click at [891, 518] on span "Run" at bounding box center [860, 517] width 70 height 18
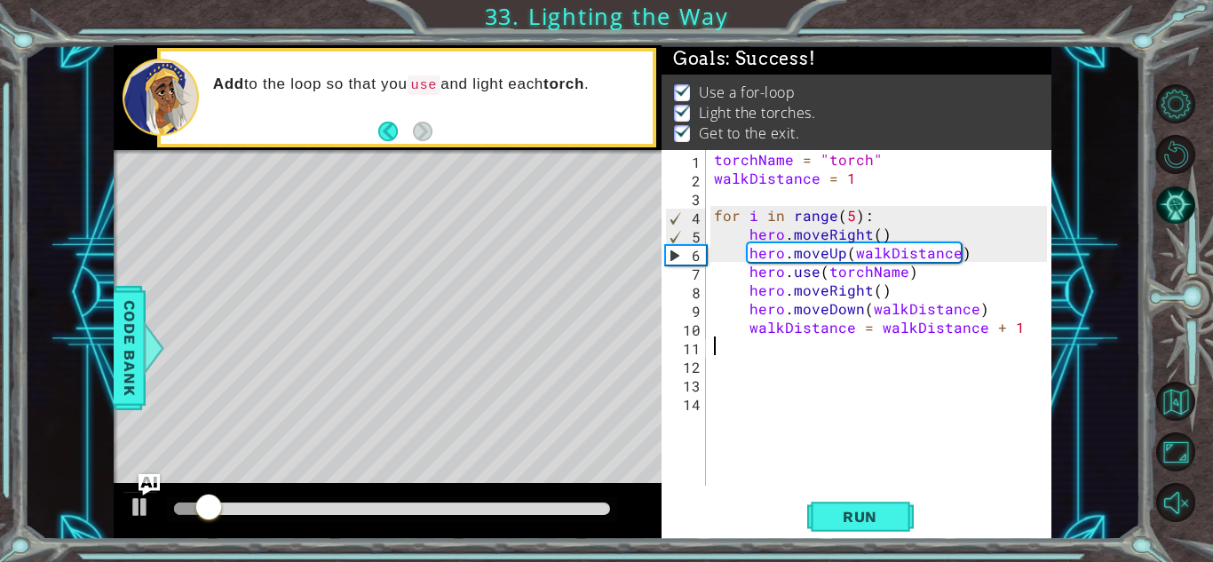
click at [554, 506] on div at bounding box center [392, 509] width 436 height 12
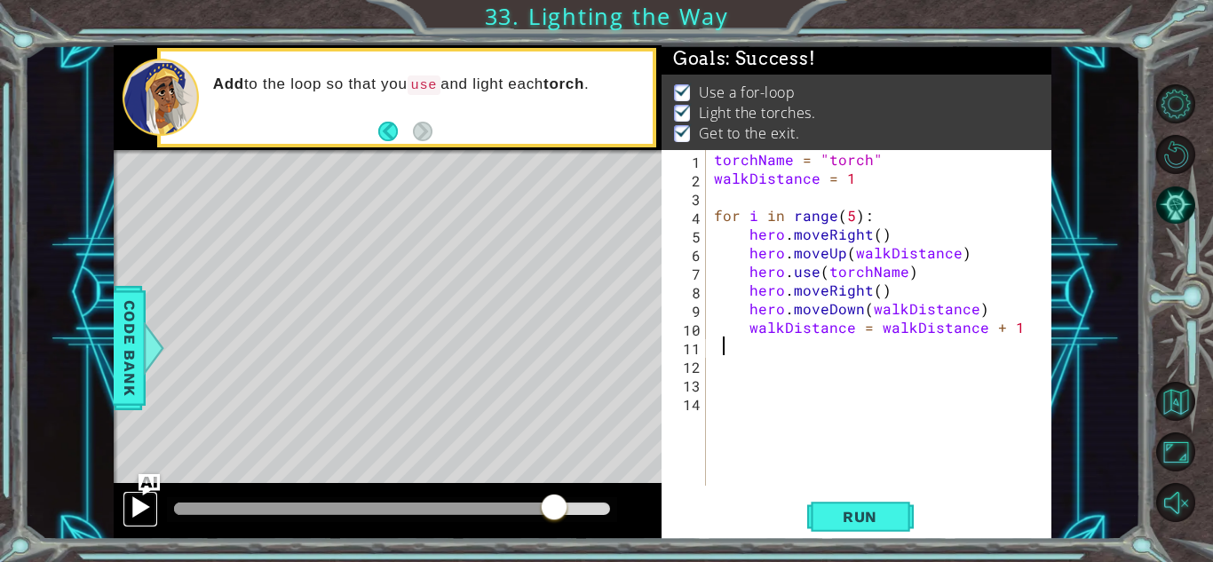
click at [143, 522] on button at bounding box center [141, 509] width 36 height 36
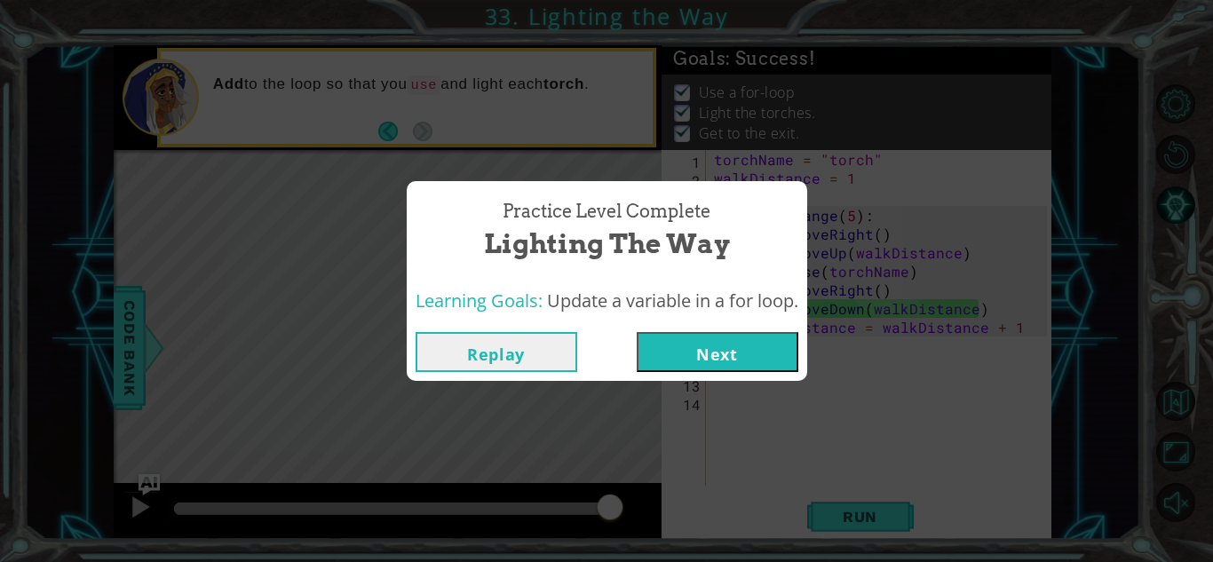
click at [717, 357] on button "Next" at bounding box center [718, 352] width 162 height 40
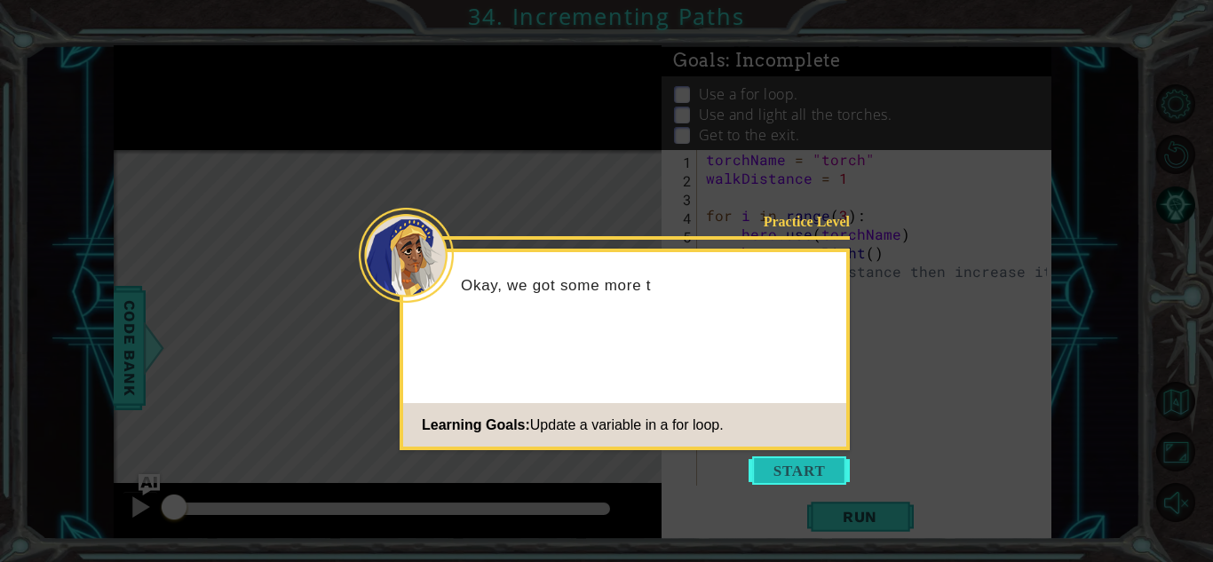
click at [788, 456] on button "Start" at bounding box center [799, 470] width 101 height 28
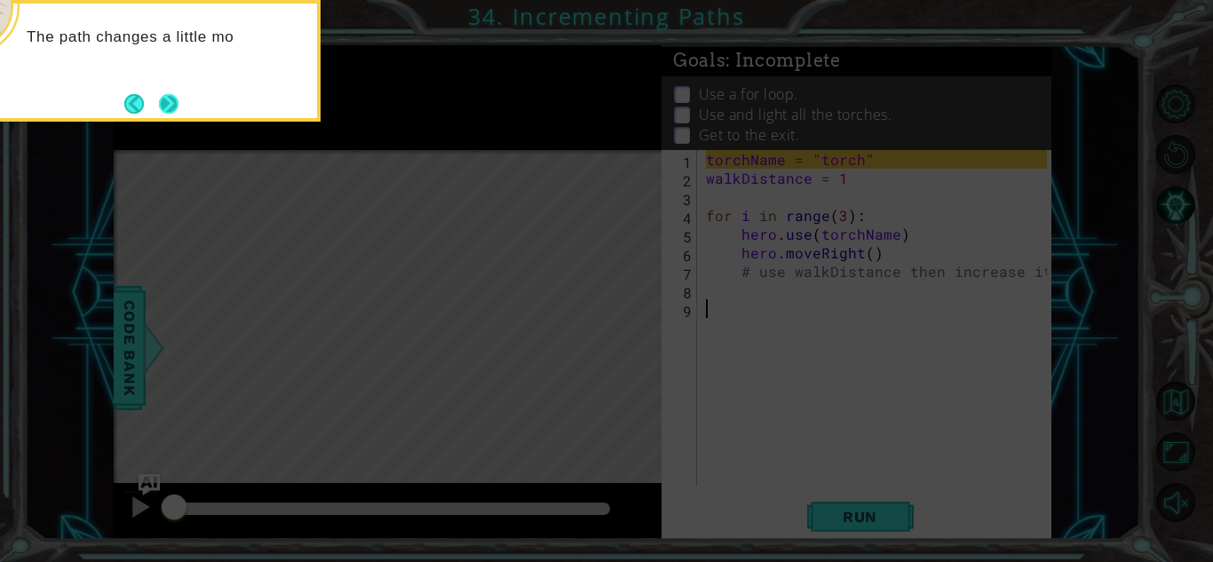
click at [177, 93] on button "Next" at bounding box center [168, 103] width 20 height 20
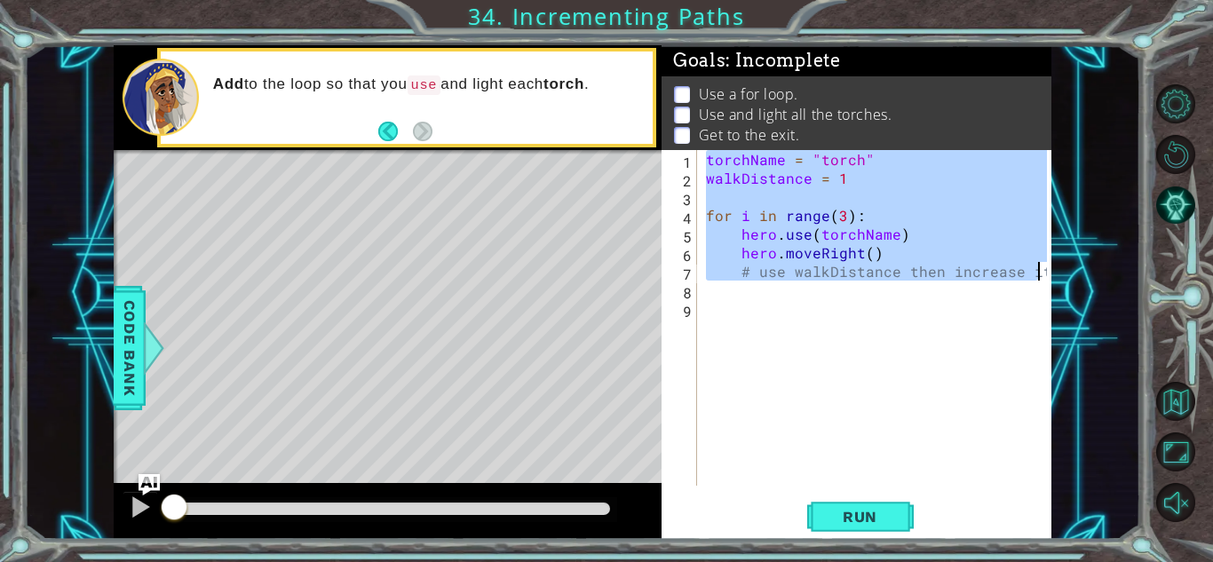
drag, startPoint x: 708, startPoint y: 153, endPoint x: 1074, endPoint y: 271, distance: 384.4
click at [1074, 271] on div "1 ההההההההההההההההההההההההההההההההההההההההההההההההההההההההההההההההההההההההההההה…" at bounding box center [582, 292] width 1116 height 495
type textarea "hero.moveRight() # use walkDistance then increase it"
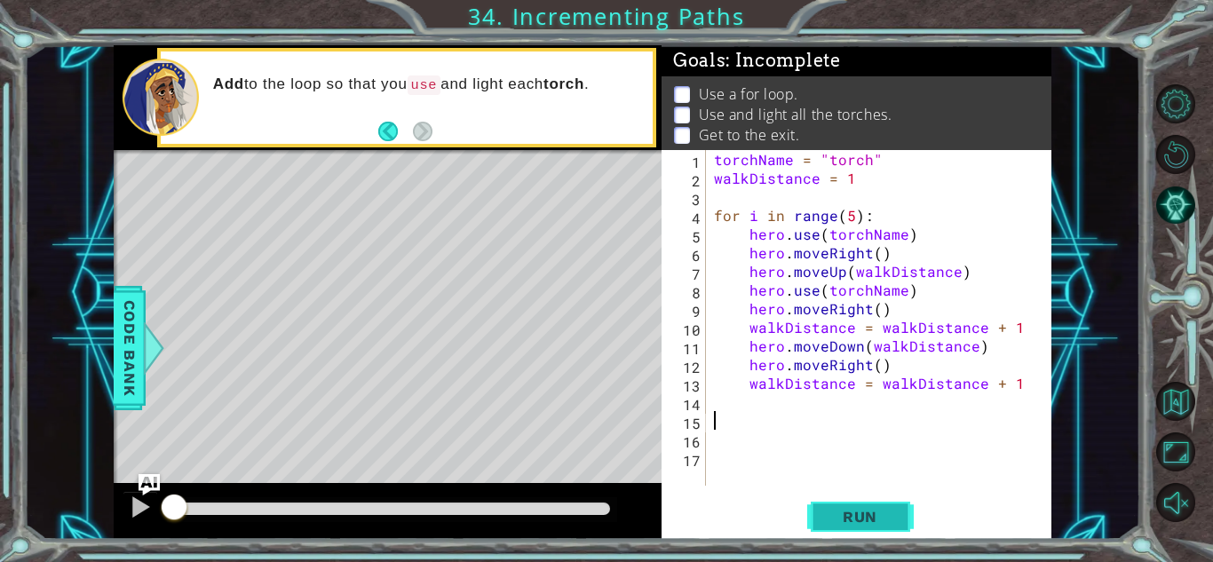
click at [891, 511] on span "Run" at bounding box center [860, 517] width 70 height 18
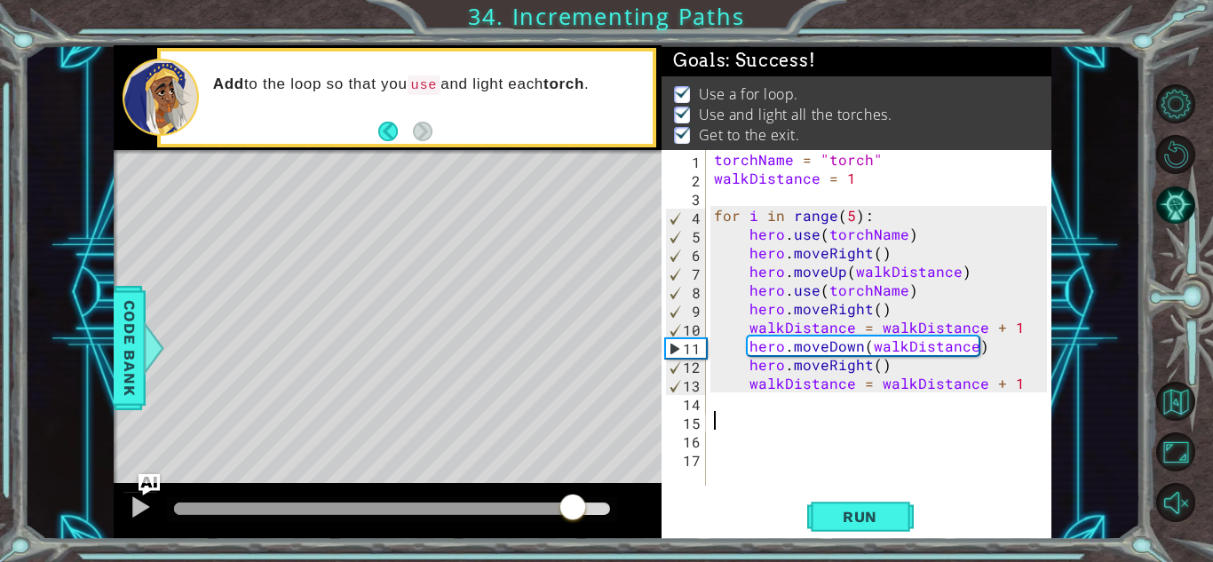
drag, startPoint x: 203, startPoint y: 508, endPoint x: 590, endPoint y: 495, distance: 387.4
click at [589, 495] on div at bounding box center [573, 509] width 32 height 32
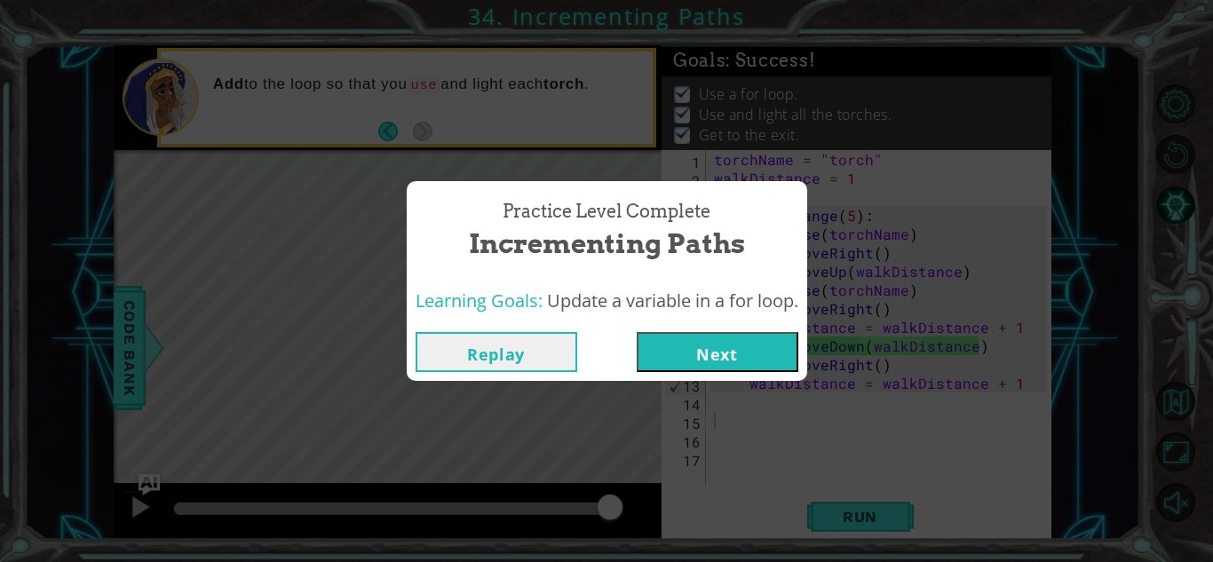
click at [657, 343] on button "Next" at bounding box center [718, 352] width 162 height 40
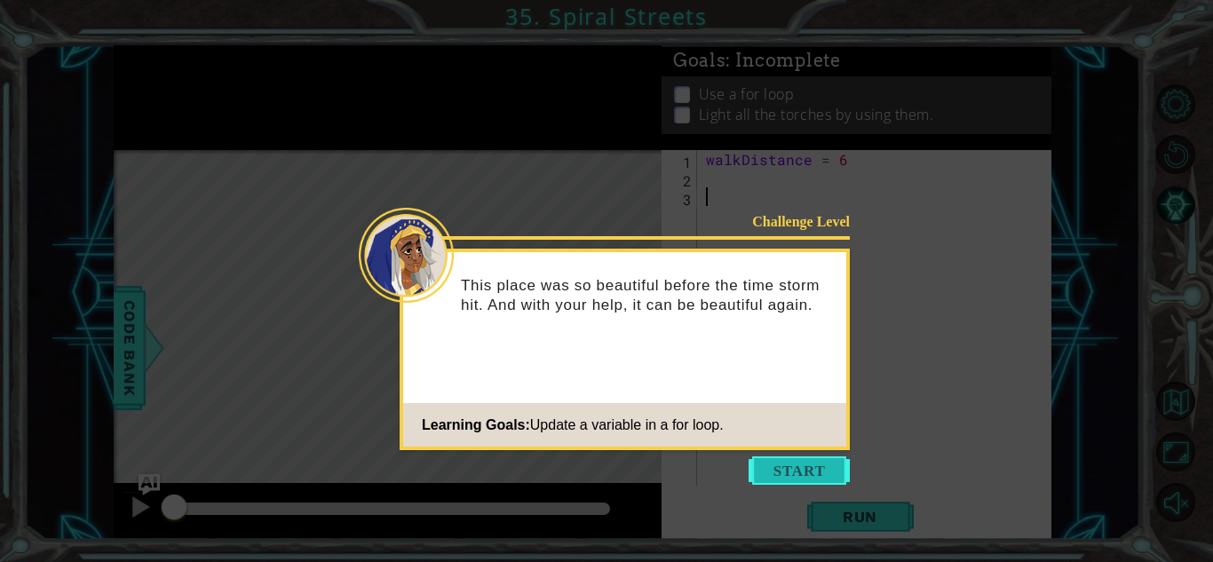
click at [772, 472] on button "Start" at bounding box center [799, 470] width 101 height 28
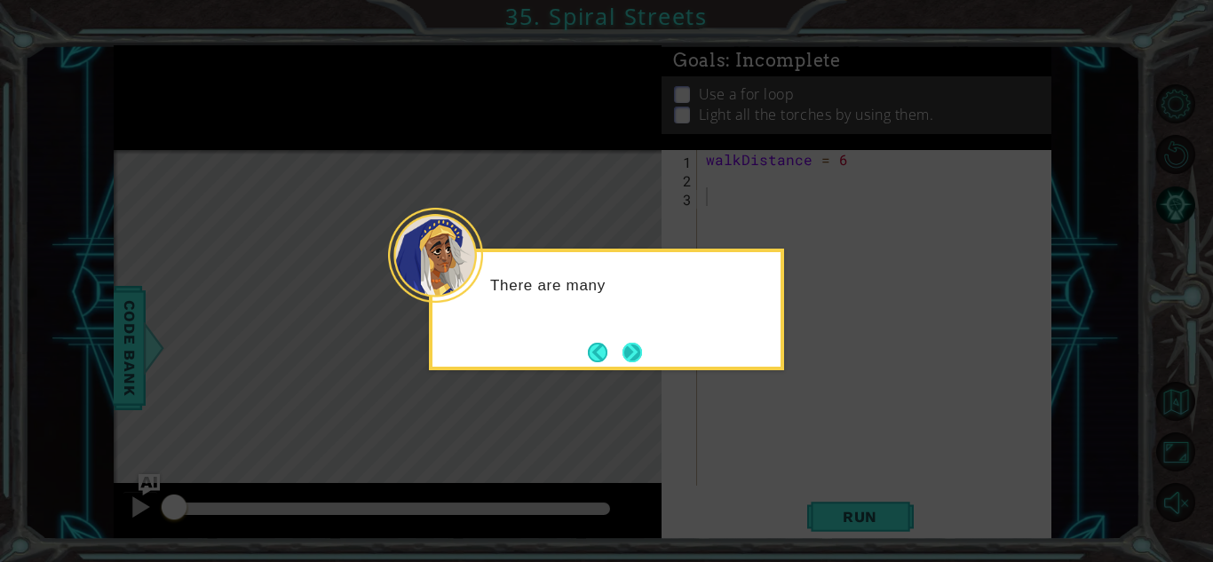
click at [642, 356] on button "Next" at bounding box center [632, 352] width 21 height 21
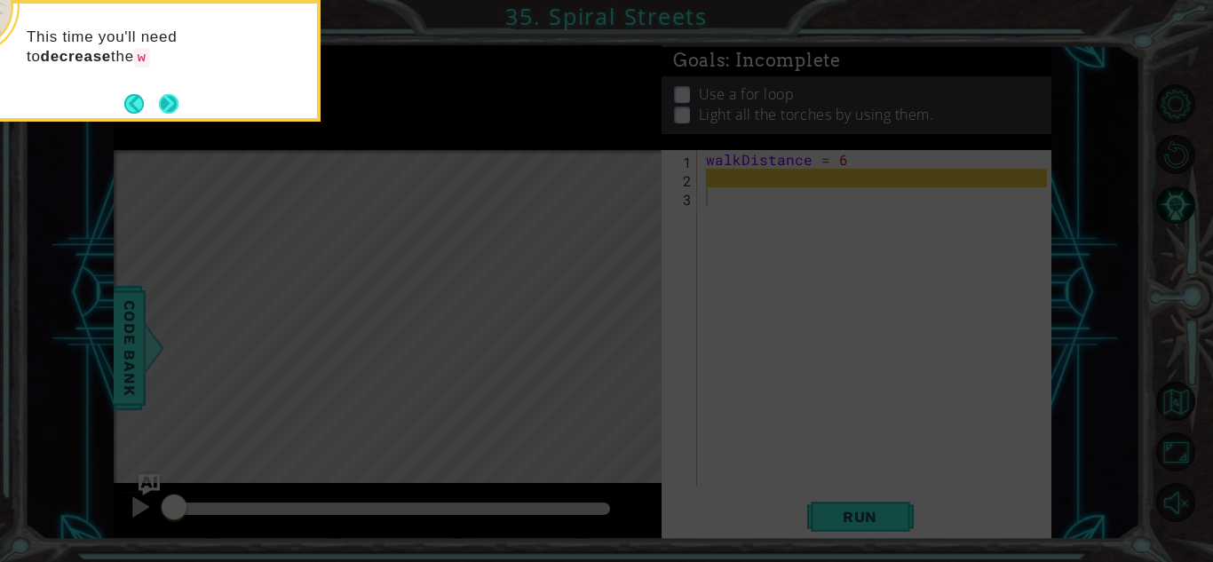
click at [174, 103] on button "Next" at bounding box center [168, 103] width 21 height 21
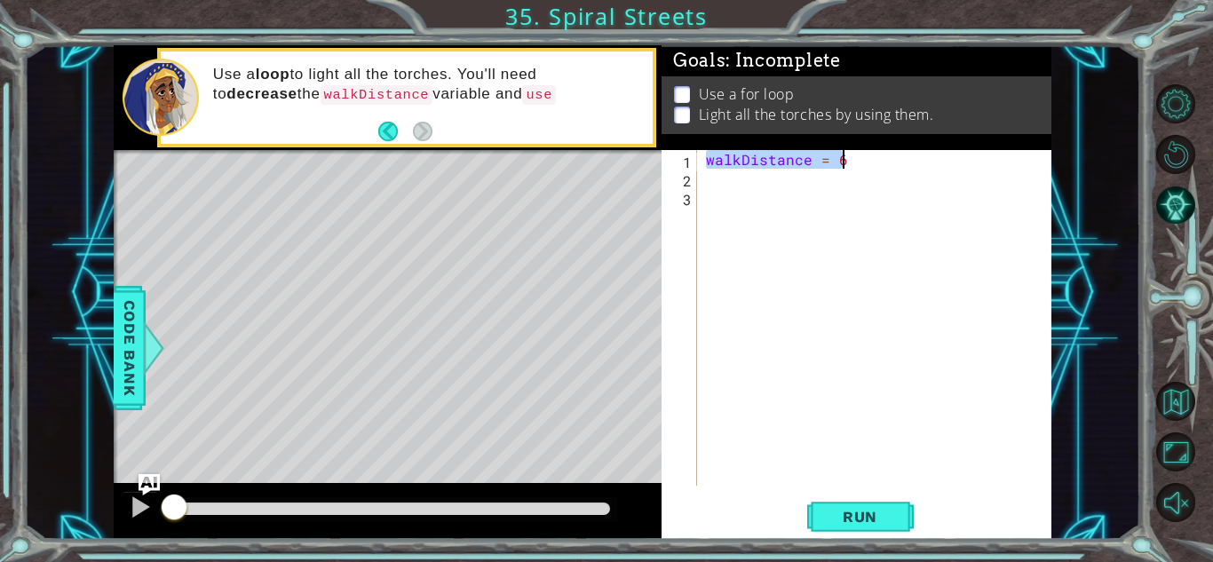
drag, startPoint x: 702, startPoint y: 156, endPoint x: 927, endPoint y: 162, distance: 224.7
click at [927, 162] on div "walkDistance = 6" at bounding box center [878, 336] width 353 height 373
type textarea "walkDistance = 6"
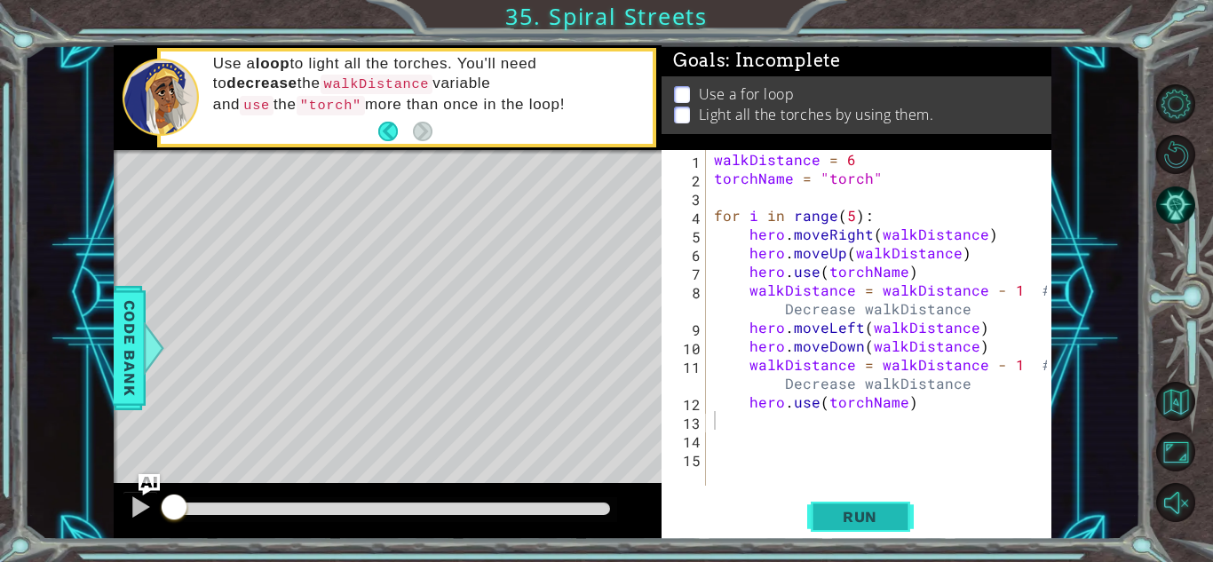
click at [883, 505] on button "Run" at bounding box center [860, 516] width 107 height 39
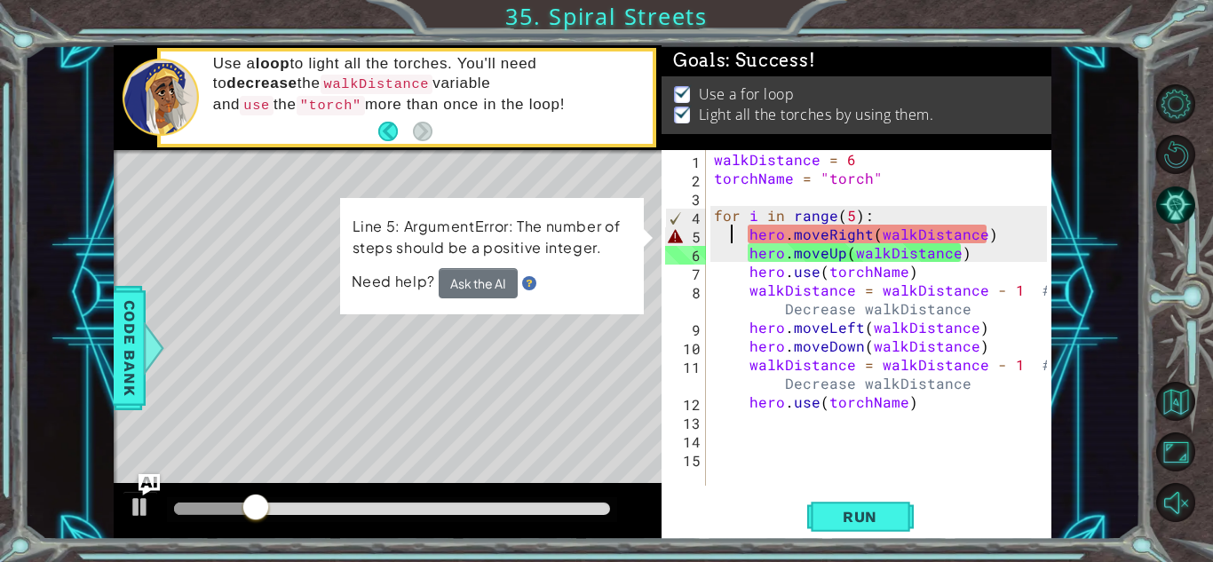
click at [731, 238] on div "walkDistance = 6 torchName = "torch" for i in range ( 5 ) : hero . moveRight ( …" at bounding box center [882, 336] width 345 height 373
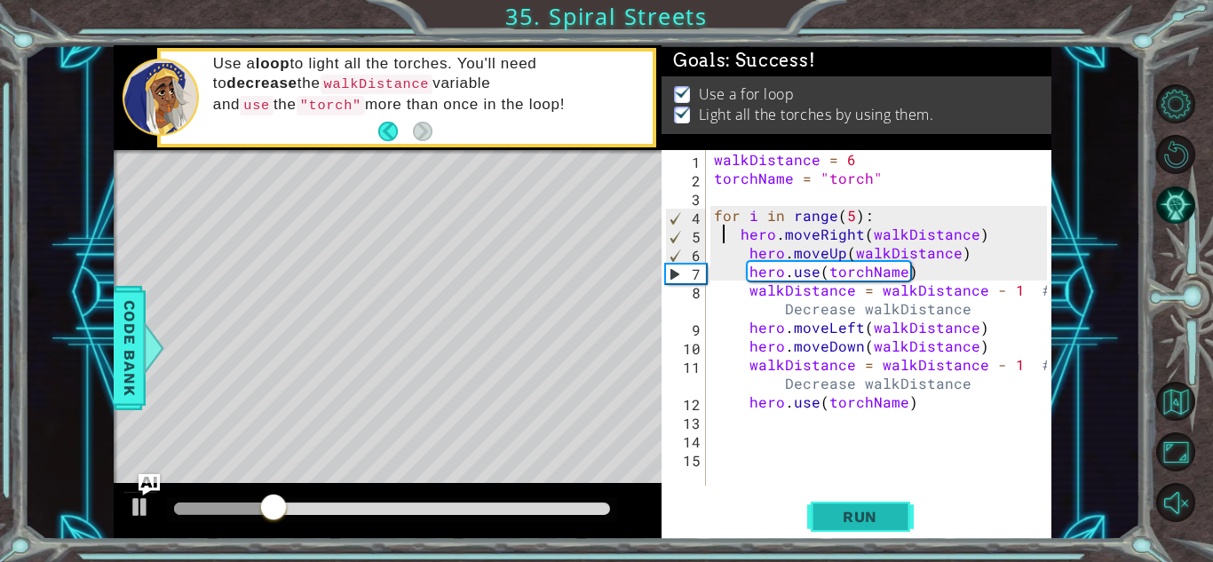
click at [863, 511] on span "Run" at bounding box center [860, 517] width 70 height 18
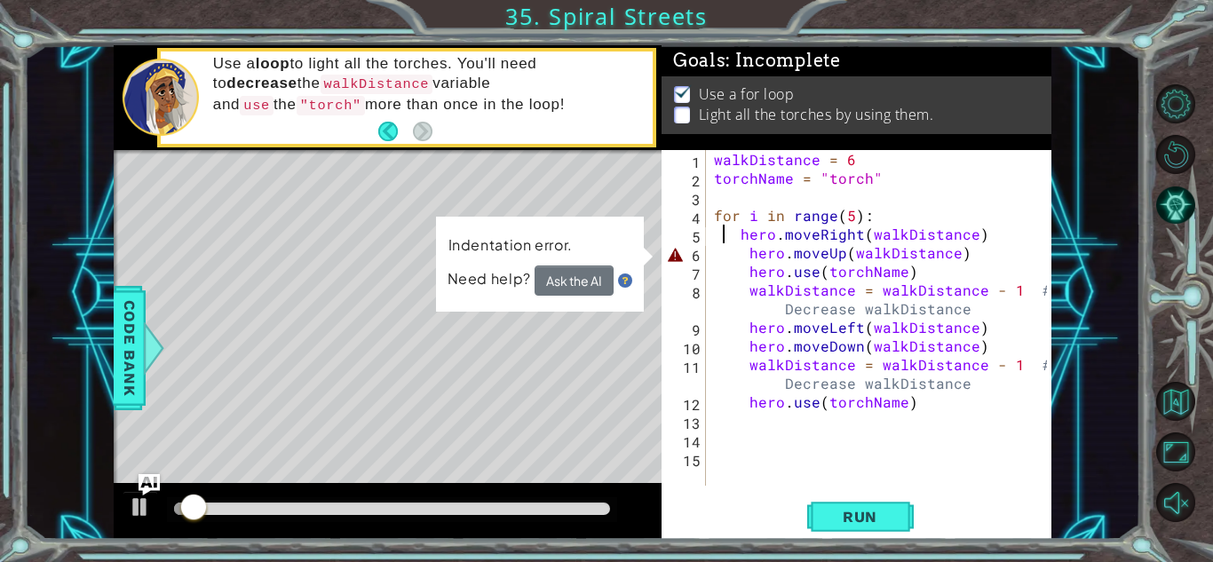
click at [744, 256] on div "walkDistance = 6 torchName = "torch" for i in range ( 5 ) : hero . moveRight ( …" at bounding box center [882, 336] width 345 height 373
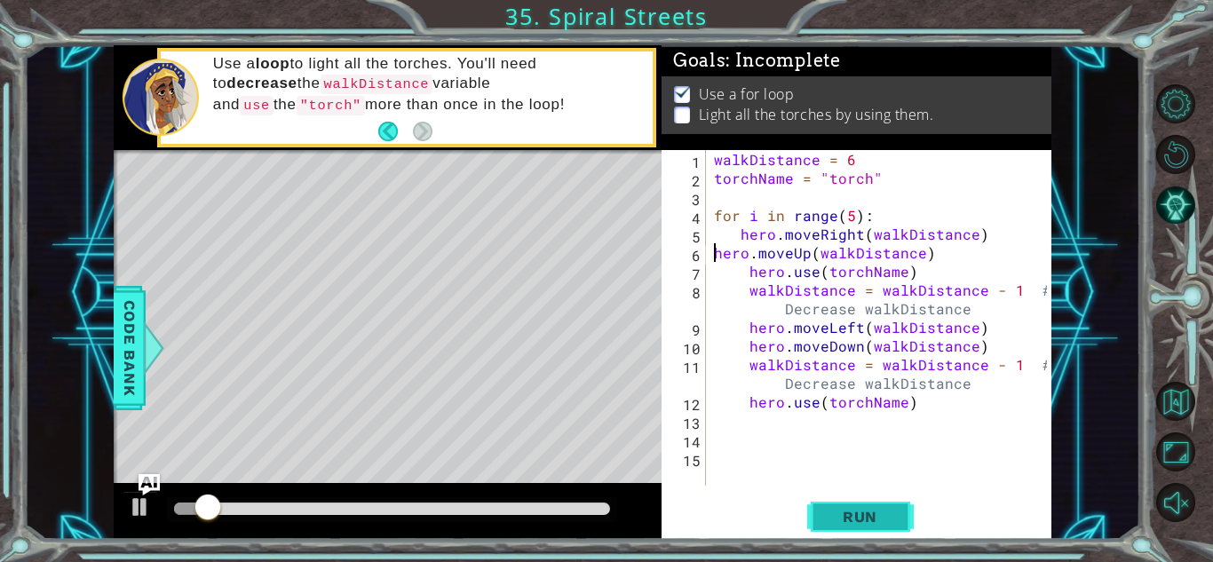
click at [850, 526] on button "Run" at bounding box center [860, 516] width 107 height 39
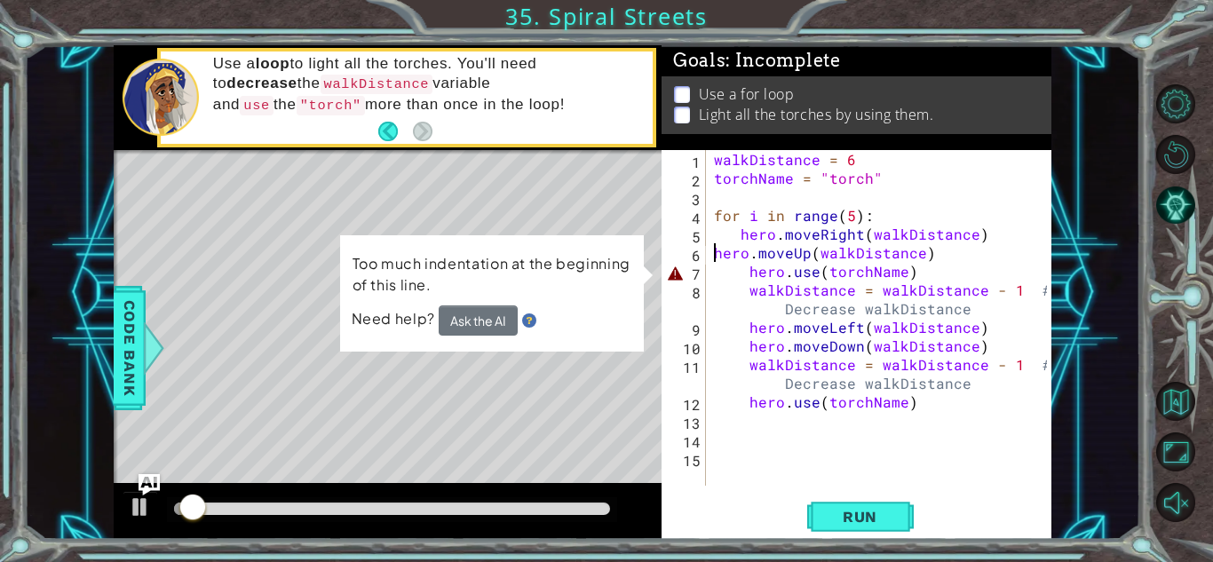
click at [739, 276] on div "walkDistance = 6 torchName = "torch" for i in range ( 5 ) : hero . moveRight ( …" at bounding box center [882, 336] width 345 height 373
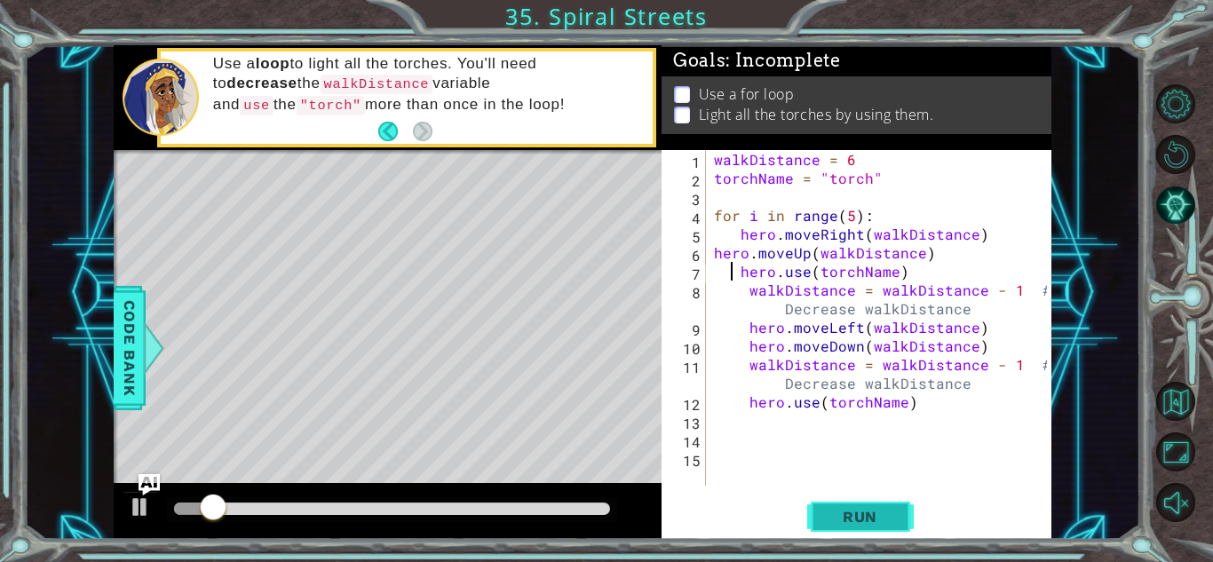
click at [836, 531] on button "Run" at bounding box center [860, 516] width 107 height 39
click at [845, 506] on button "Run" at bounding box center [860, 516] width 107 height 39
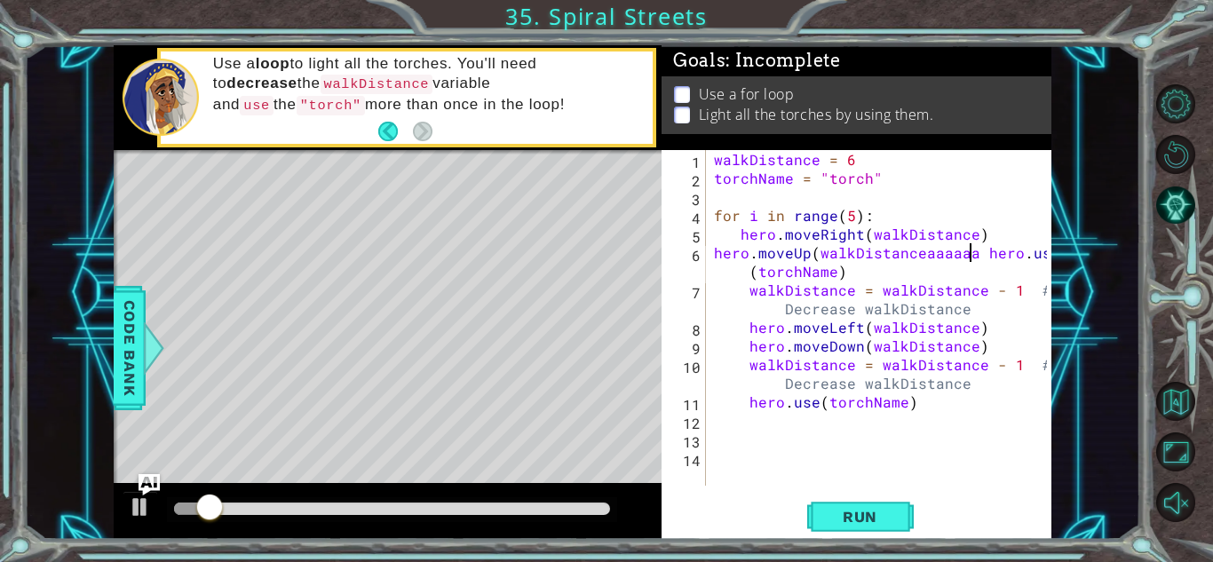
type textarea "hero.moveUp(walkDistanceaaaaaaaaaaa hero.use(torchName)"
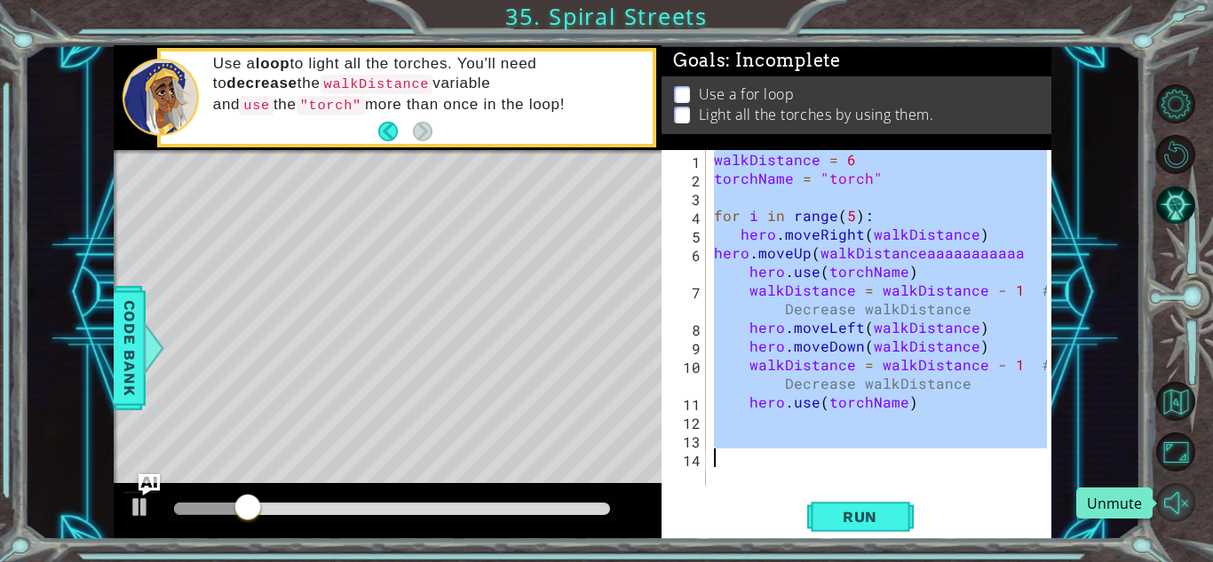
drag, startPoint x: 716, startPoint y: 159, endPoint x: 1161, endPoint y: 519, distance: 573.3
click at [1161, 519] on div "1 ההההההההההההההההההההההההההההההההההההההההההההההההההההההההההההההההההההההההההההה…" at bounding box center [606, 281] width 1213 height 562
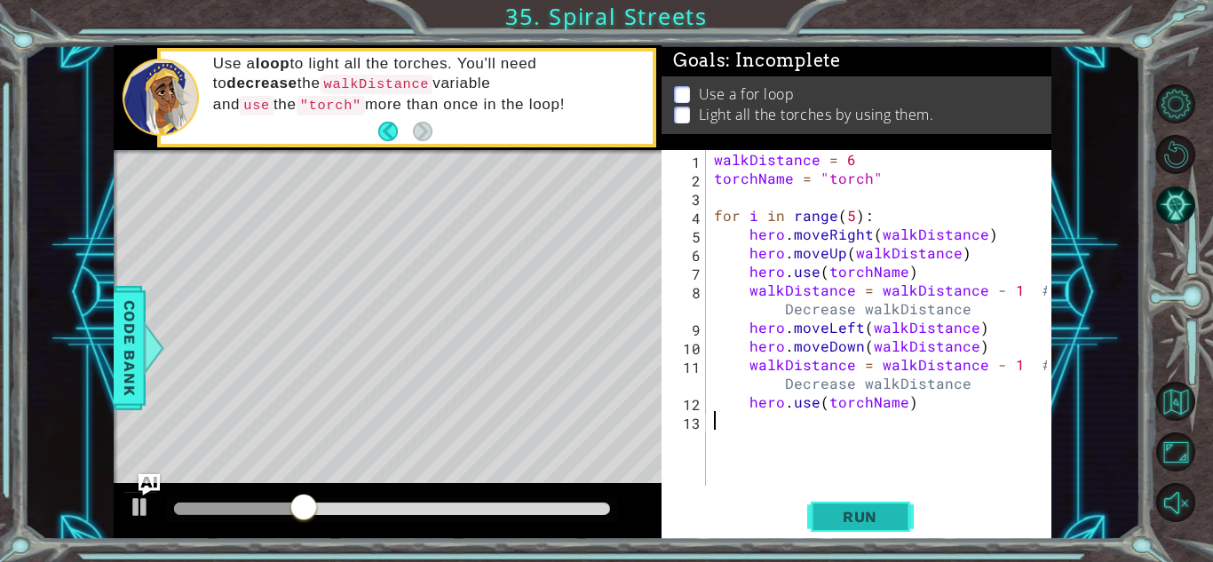
click at [862, 512] on span "Run" at bounding box center [860, 517] width 70 height 18
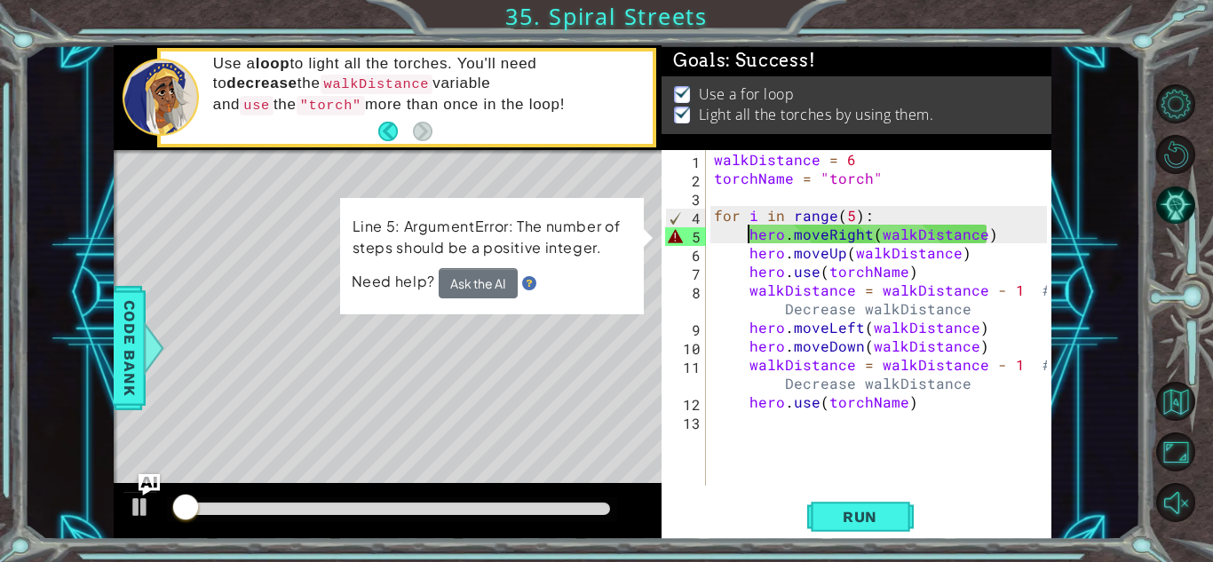
click at [745, 238] on div "walkDistance = 6 torchName = "torch" for i in range ( 5 ) : hero . moveRight ( …" at bounding box center [882, 336] width 345 height 373
click at [751, 236] on div "walkDistance = 6 torchName = "torch" for i in range ( 5 ) : hero . moveRight ( …" at bounding box center [882, 336] width 345 height 373
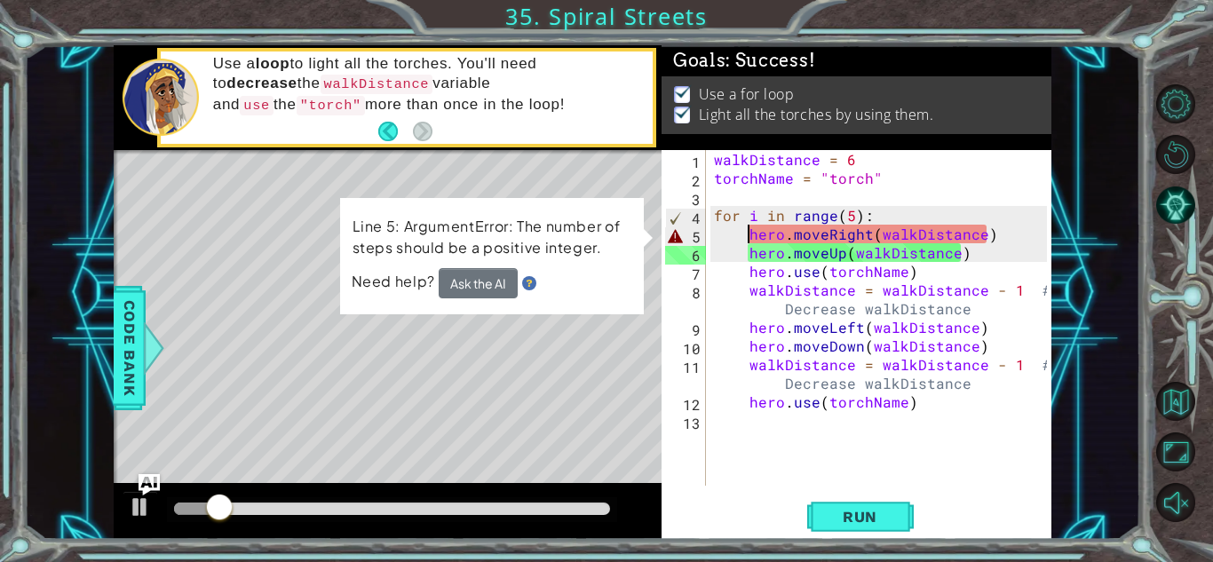
click at [751, 236] on div "walkDistance = 6 torchName = "torch" for i in range ( 5 ) : hero . moveRight ( …" at bounding box center [882, 336] width 345 height 373
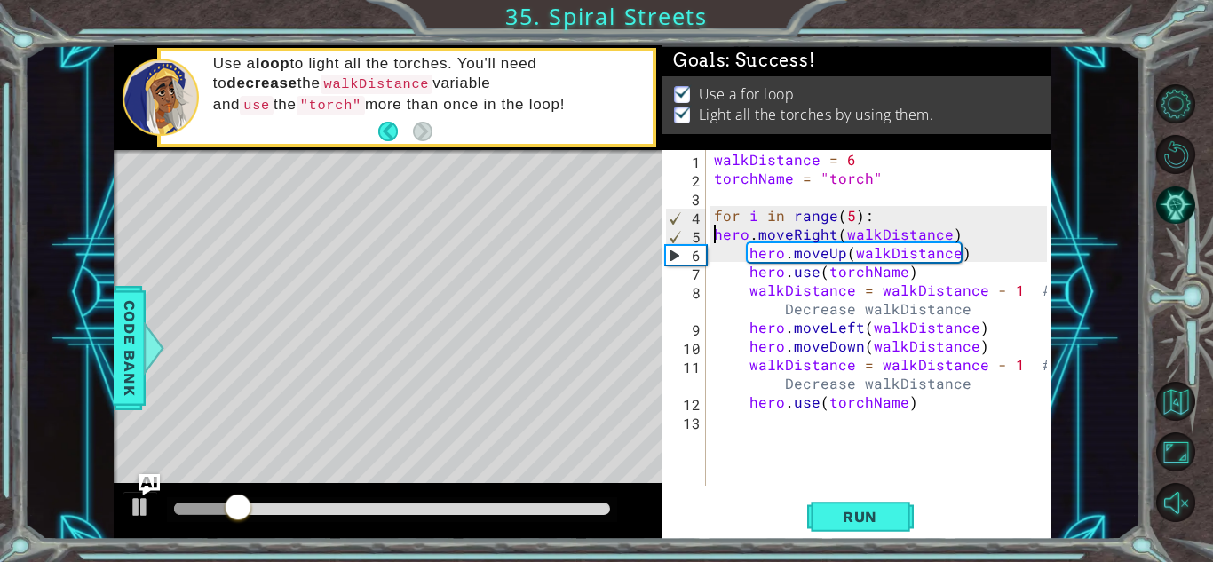
click at [741, 249] on div "walkDistance = 6 torchName = "torch" for i in range ( 5 ) : hero . moveRight ( …" at bounding box center [882, 336] width 345 height 373
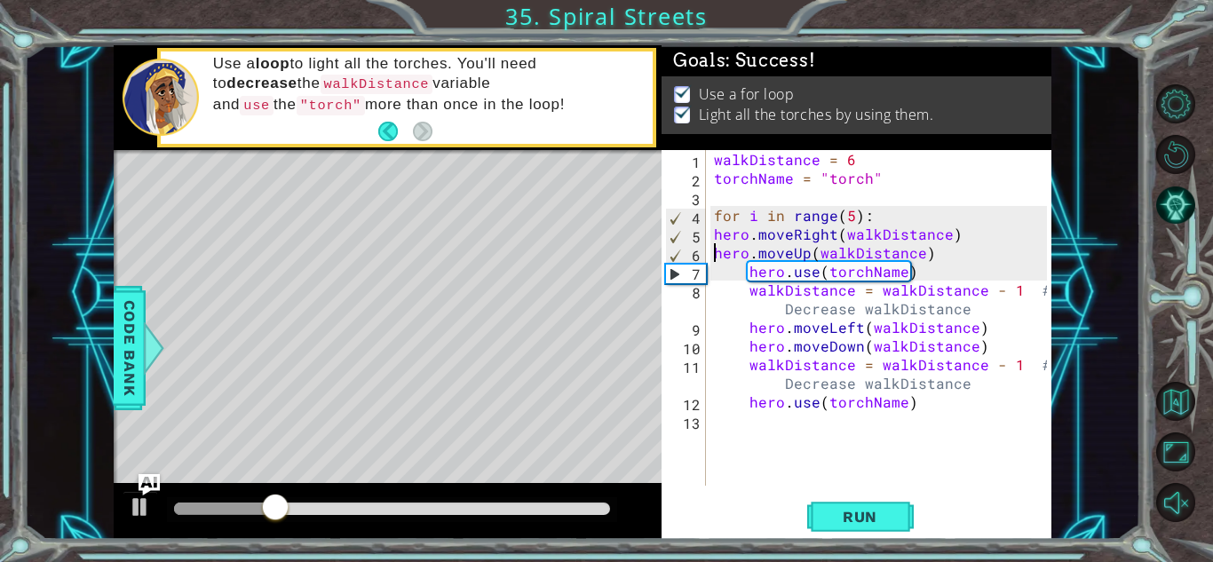
click at [741, 267] on div "walkDistance = 6 torchName = "torch" for i in range ( 5 ) : hero . moveRight ( …" at bounding box center [882, 336] width 345 height 373
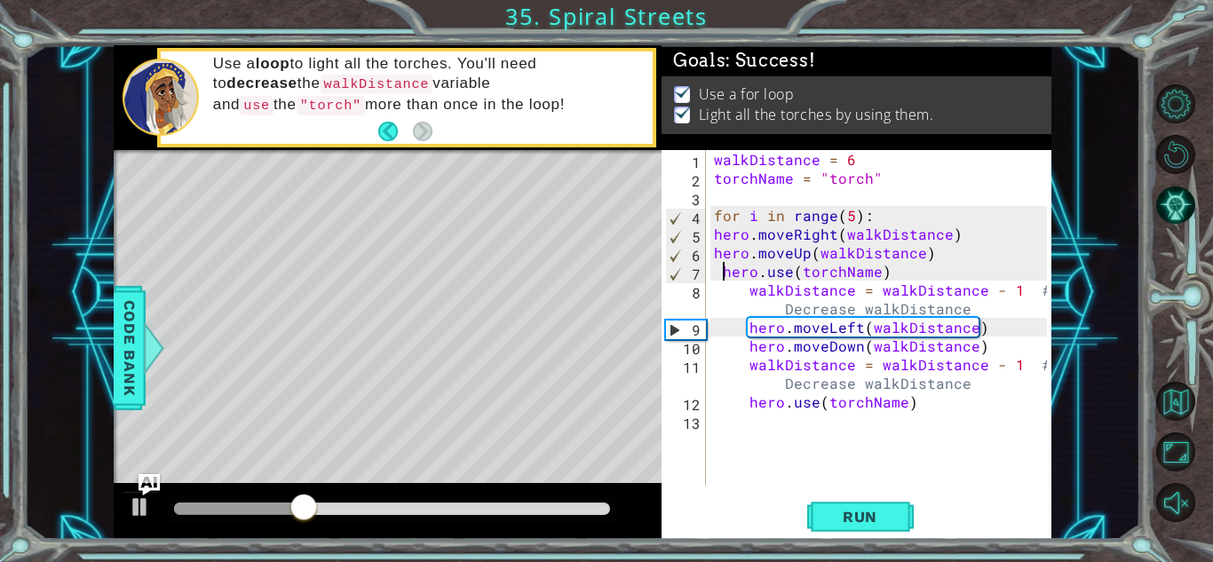
click at [720, 271] on div "walkDistance = 6 torchName = "torch" for i in range ( 5 ) : hero . moveRight ( …" at bounding box center [882, 336] width 345 height 373
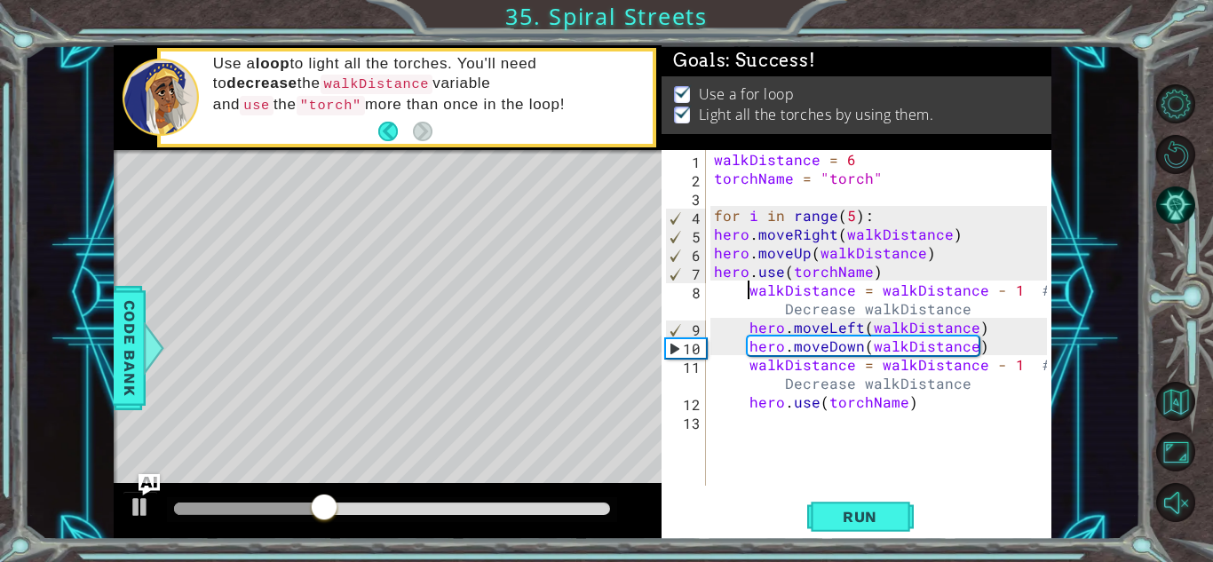
click at [749, 294] on div "walkDistance = 6 torchName = "torch" for i in range ( 5 ) : hero . moveRight ( …" at bounding box center [882, 336] width 345 height 373
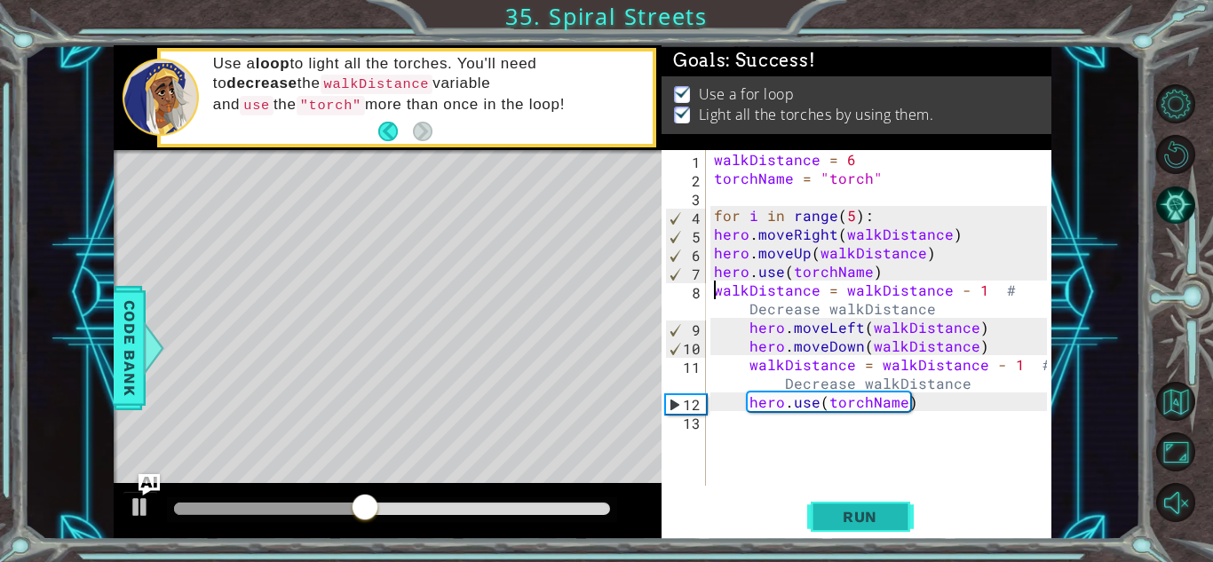
click at [838, 515] on span "Run" at bounding box center [860, 517] width 70 height 18
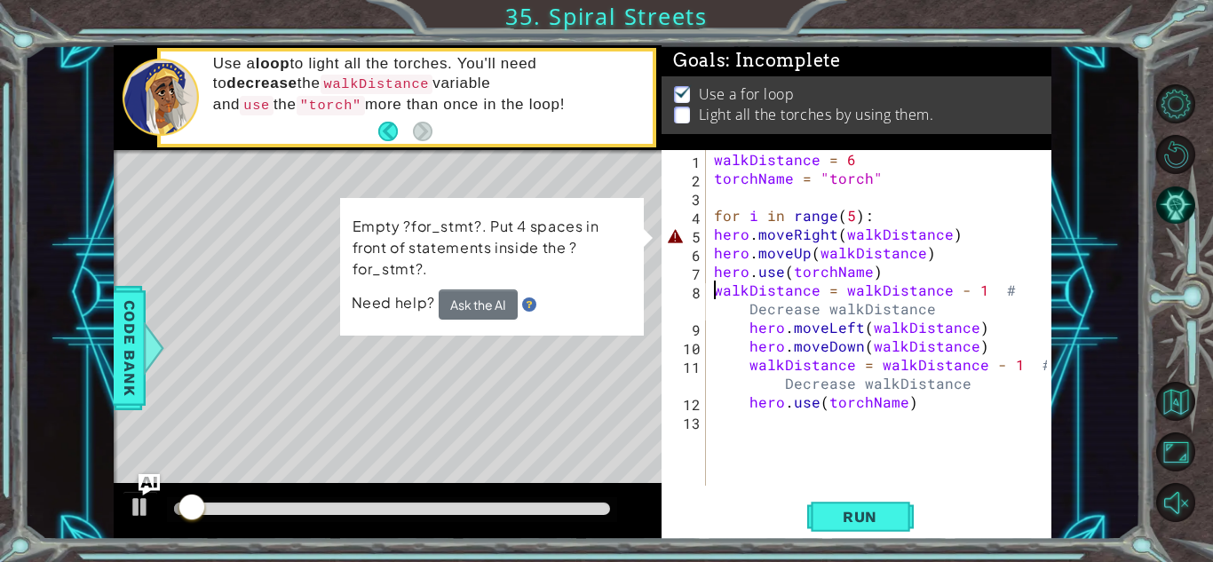
click at [713, 232] on div "walkDistance = 6 torchName = "torch" for i in range ( 5 ) : hero . moveRight ( …" at bounding box center [882, 336] width 345 height 373
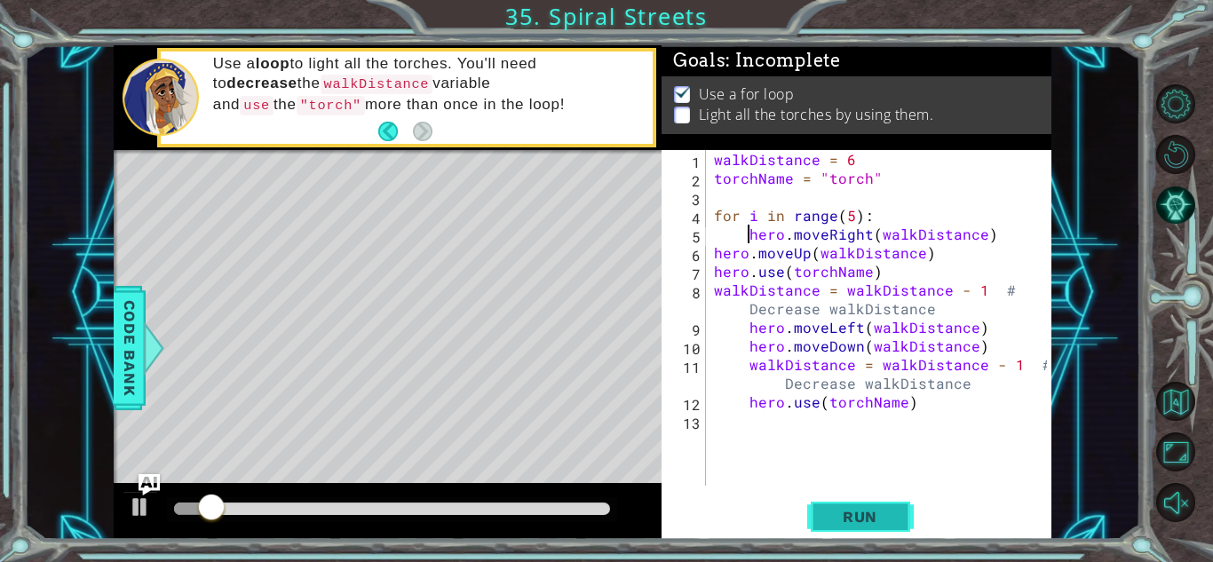
click at [825, 511] on span "Run" at bounding box center [860, 517] width 70 height 18
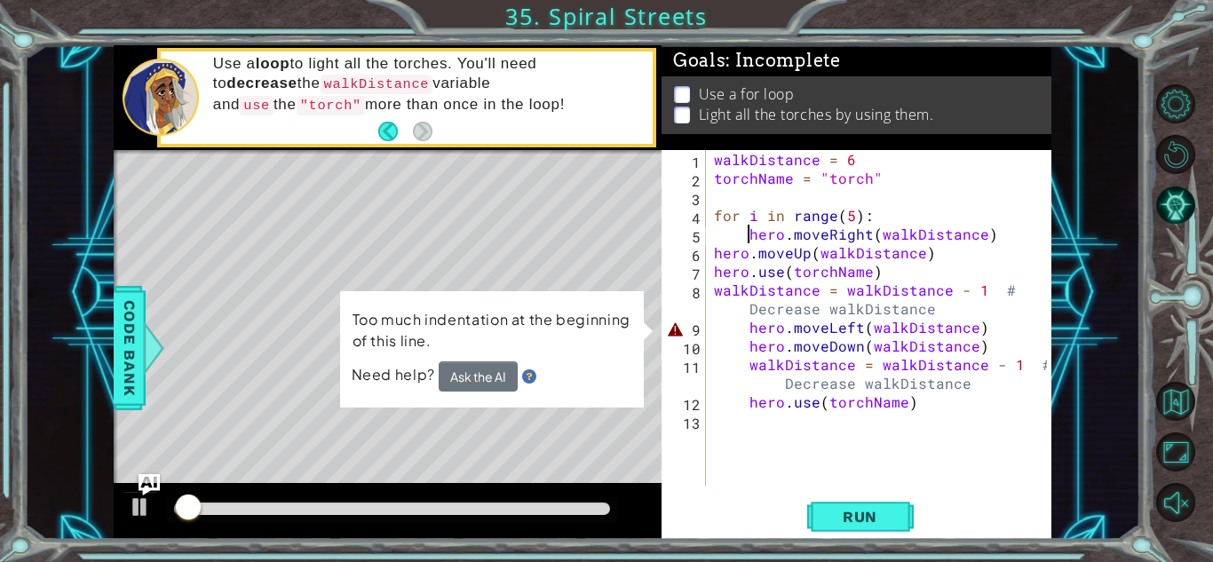
click at [744, 335] on div "walkDistance = 6 torchName = "torch" for i in range ( 5 ) : hero . moveRight ( …" at bounding box center [882, 336] width 345 height 373
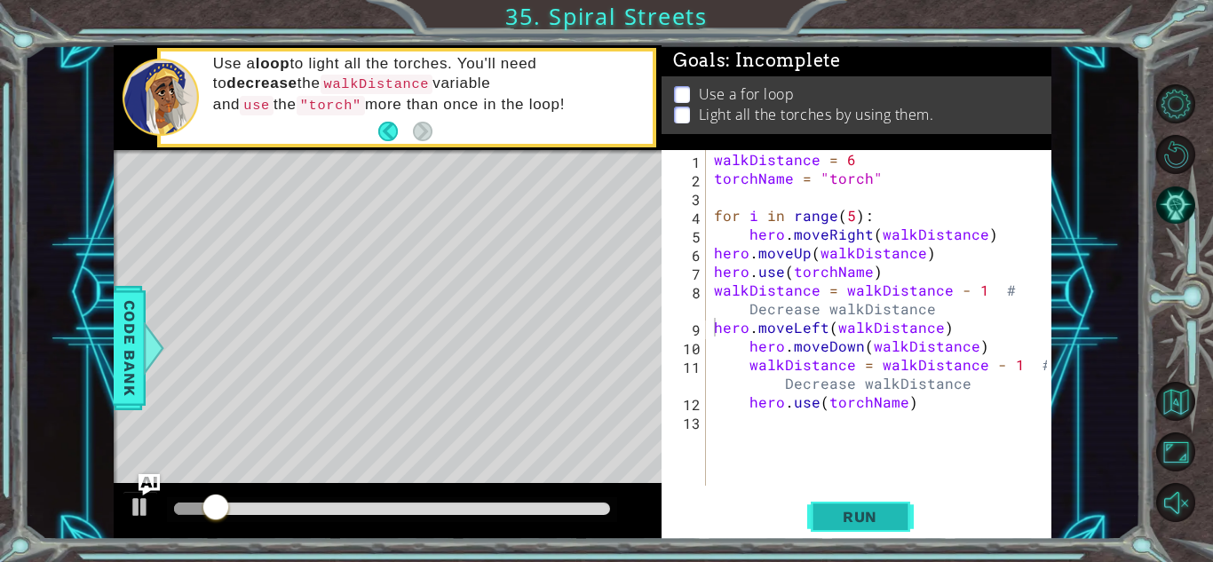
click at [847, 529] on button "Run" at bounding box center [860, 516] width 107 height 39
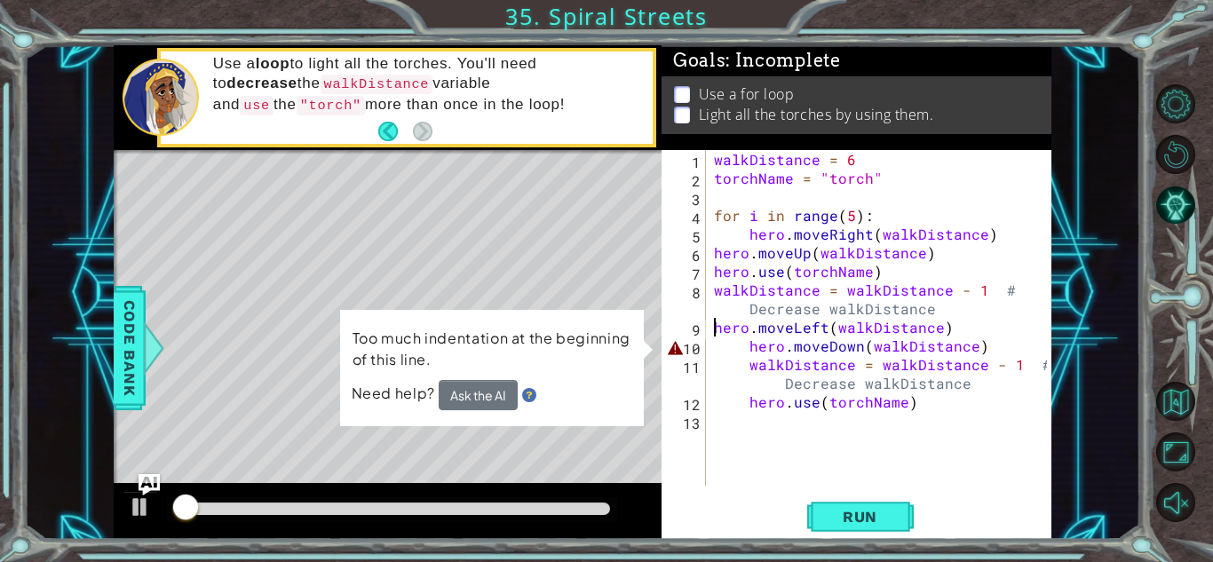
click at [748, 348] on div "walkDistance = 6 torchName = "torch" for i in range ( 5 ) : hero . moveRight ( …" at bounding box center [882, 336] width 345 height 373
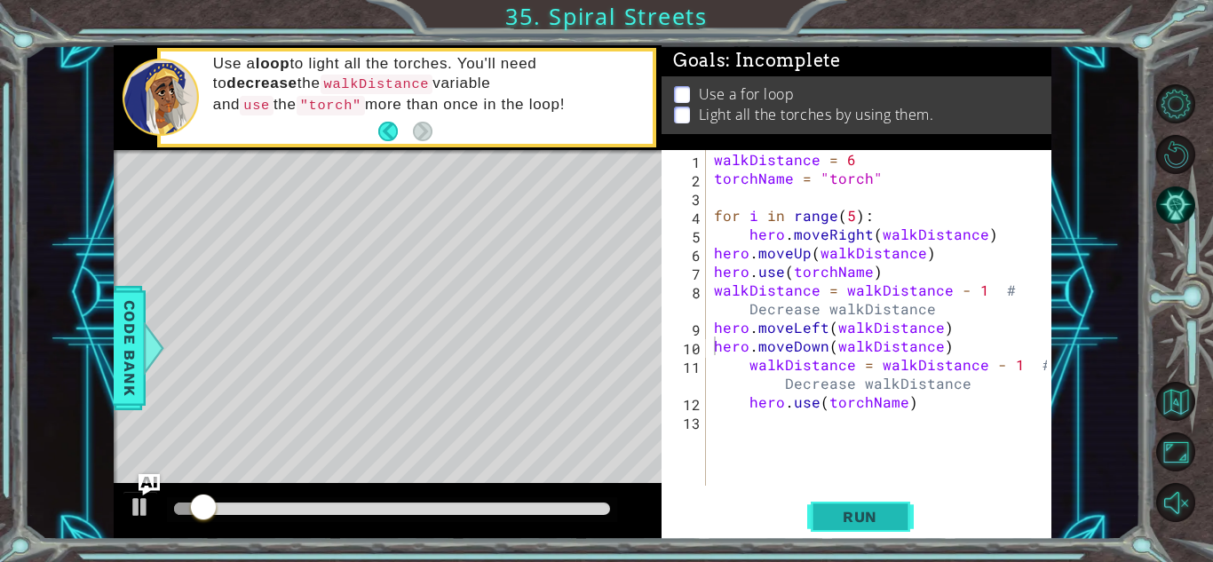
click at [834, 510] on span "Run" at bounding box center [860, 517] width 70 height 18
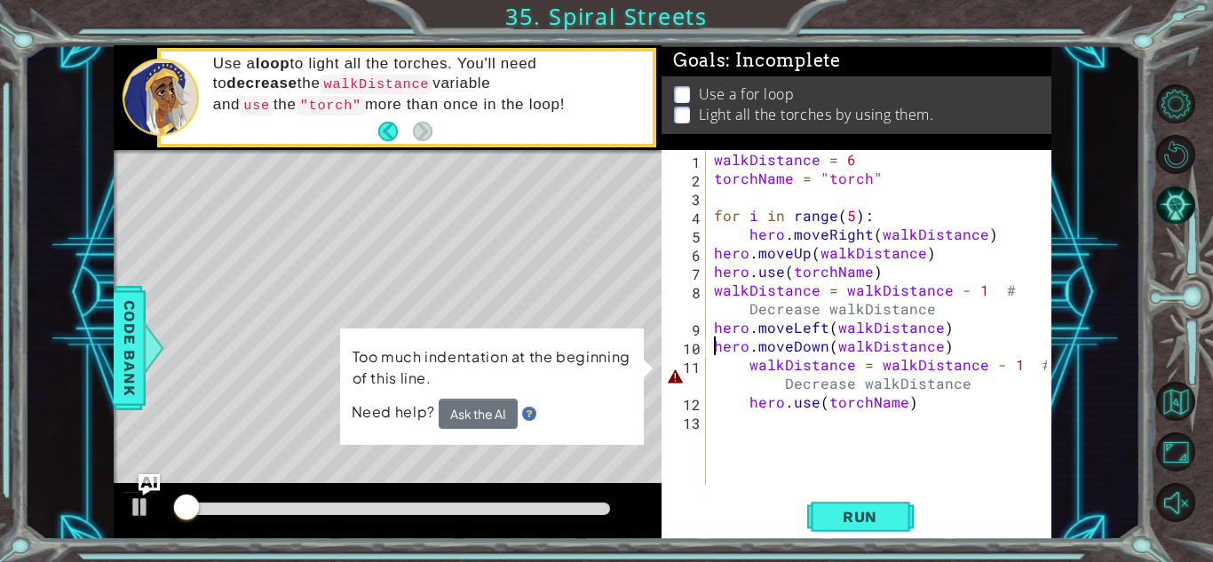
click at [745, 363] on div "walkDistance = 6 torchName = "torch" for i in range ( 5 ) : hero . moveRight ( …" at bounding box center [882, 336] width 345 height 373
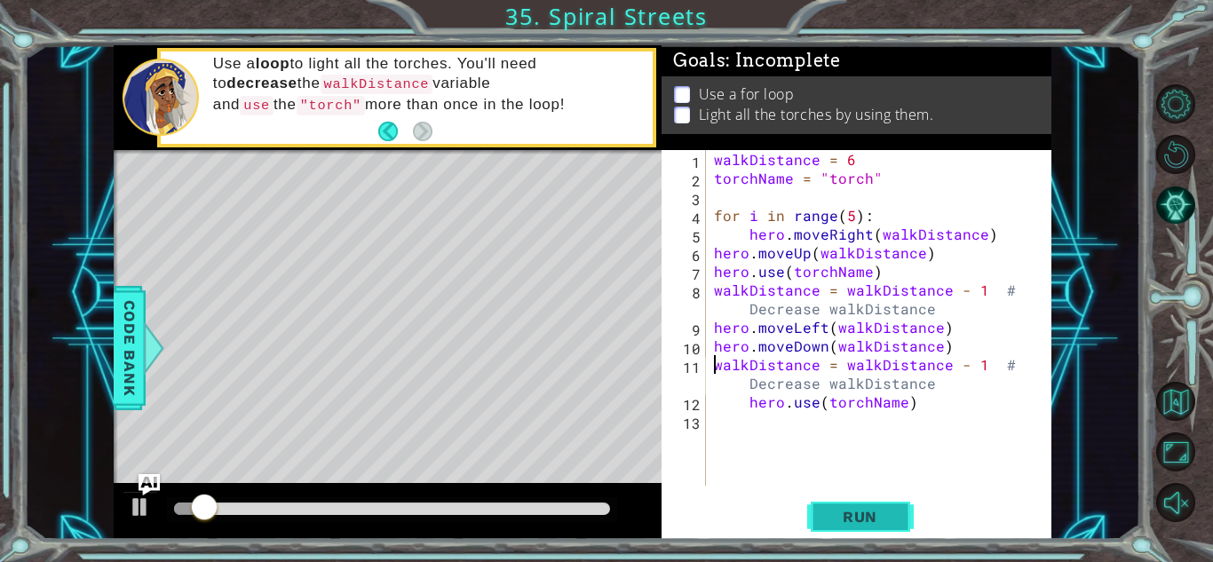
click at [840, 518] on span "Run" at bounding box center [860, 517] width 70 height 18
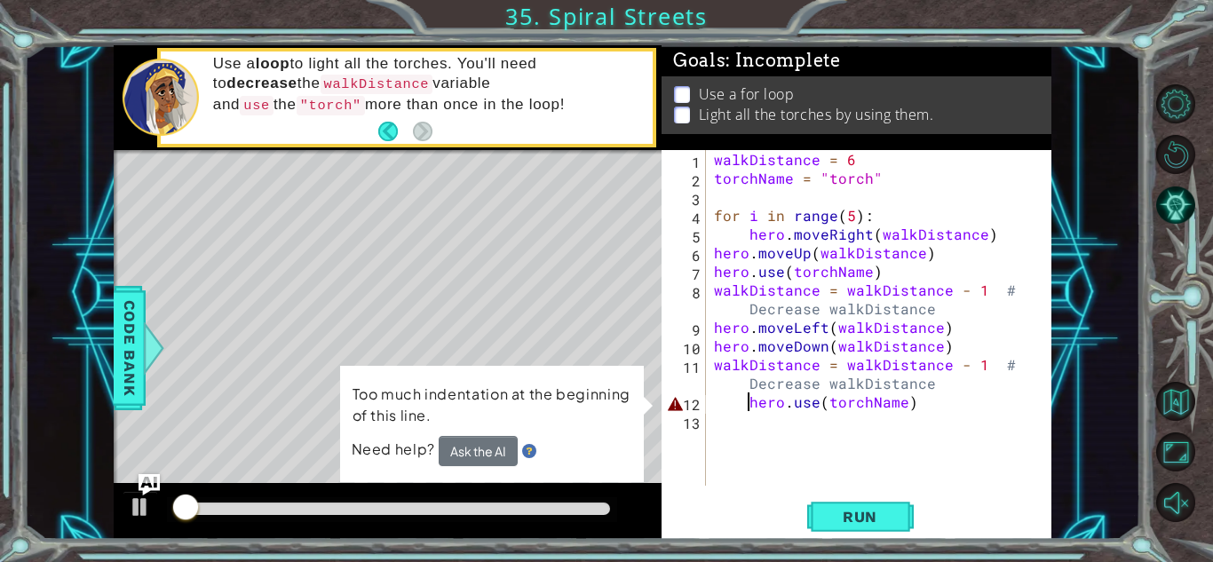
click at [747, 404] on div "walkDistance = 6 torchName = "torch" for i in range ( 5 ) : hero . moveRight ( …" at bounding box center [882, 336] width 345 height 373
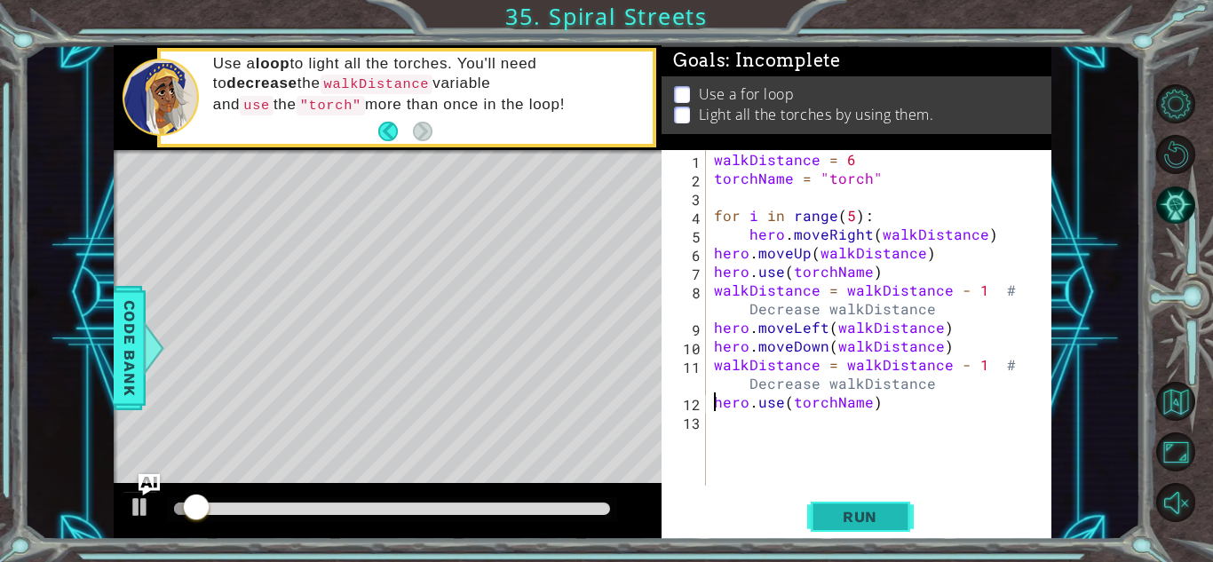
click at [848, 508] on span "Run" at bounding box center [860, 517] width 70 height 18
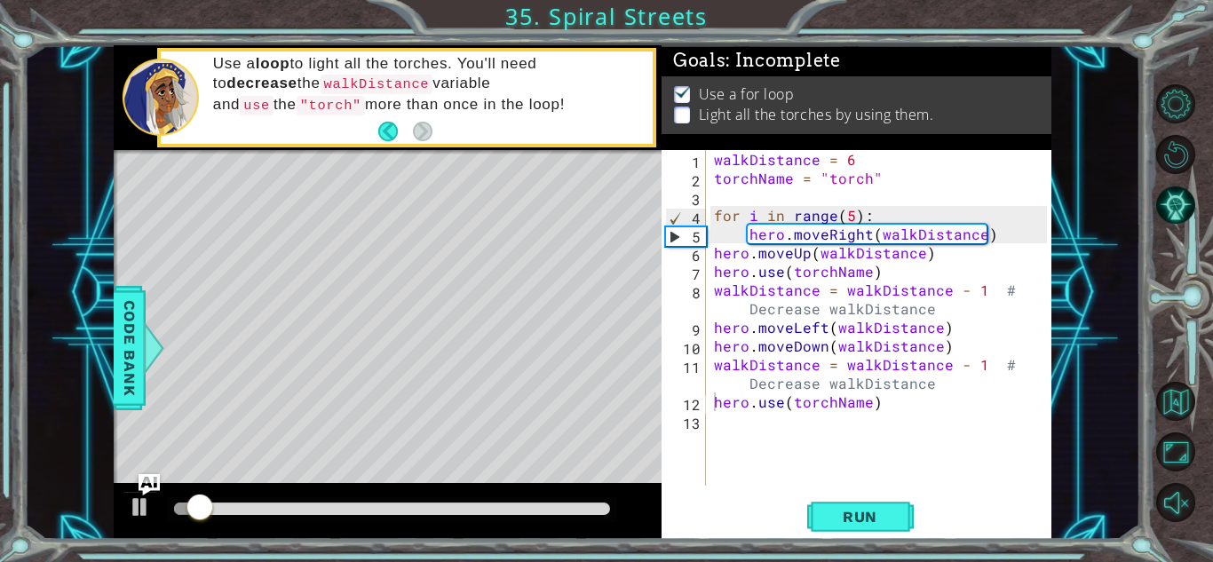
drag, startPoint x: 216, startPoint y: 523, endPoint x: 487, endPoint y: 553, distance: 272.5
click at [487, 553] on div "1 ההההההההההההההההההההההההההההההההההההההההההההההההההההההההההההההההההההההההההההה…" at bounding box center [606, 281] width 1213 height 562
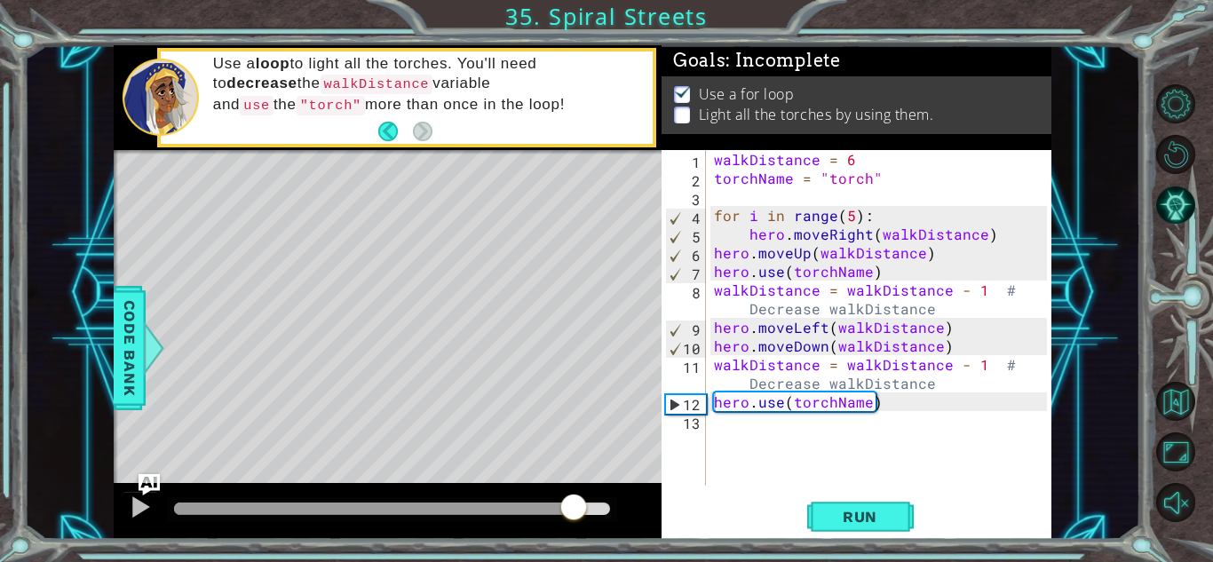
drag, startPoint x: 207, startPoint y: 509, endPoint x: 576, endPoint y: 532, distance: 370.1
click at [576, 532] on div at bounding box center [388, 511] width 548 height 57
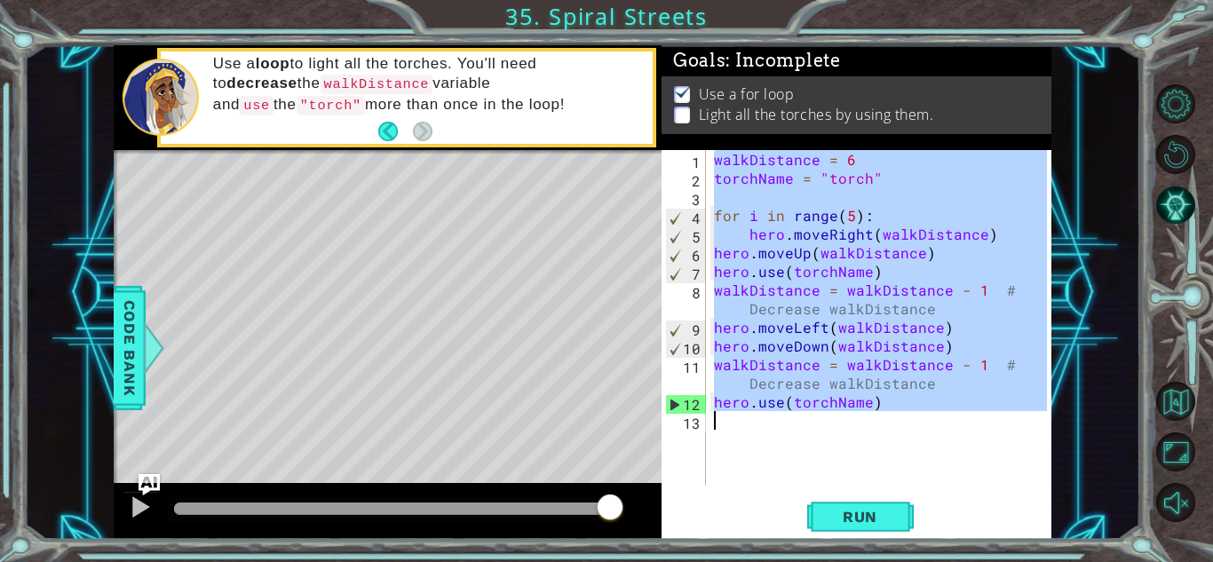
drag, startPoint x: 715, startPoint y: 155, endPoint x: 1042, endPoint y: 442, distance: 434.8
click at [1042, 442] on div "walkDistance = 6 torchName = "torch" for i in range ( 5 ) : hero . moveRight ( …" at bounding box center [882, 336] width 345 height 373
click at [935, 359] on div "walkDistance = 6 torchName = "torch" for i in range ( 5 ) : hero . moveRight ( …" at bounding box center [878, 318] width 337 height 336
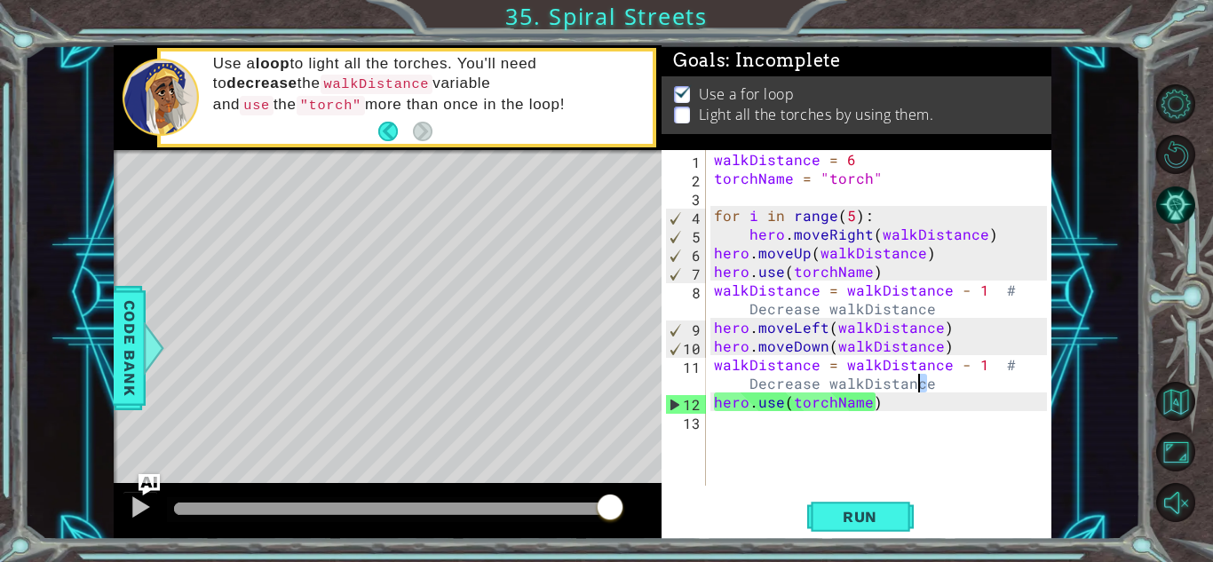
click at [927, 386] on div "walkDistance = 6 torchName = "torch" for i in range ( 5 ) : hero . moveRight ( …" at bounding box center [882, 336] width 345 height 373
drag, startPoint x: 929, startPoint y: 387, endPoint x: 749, endPoint y: 381, distance: 179.5
click at [749, 381] on div "walkDistance = 6 torchName = "torch" for i in range ( 5 ) : hero . moveRight ( …" at bounding box center [882, 336] width 345 height 373
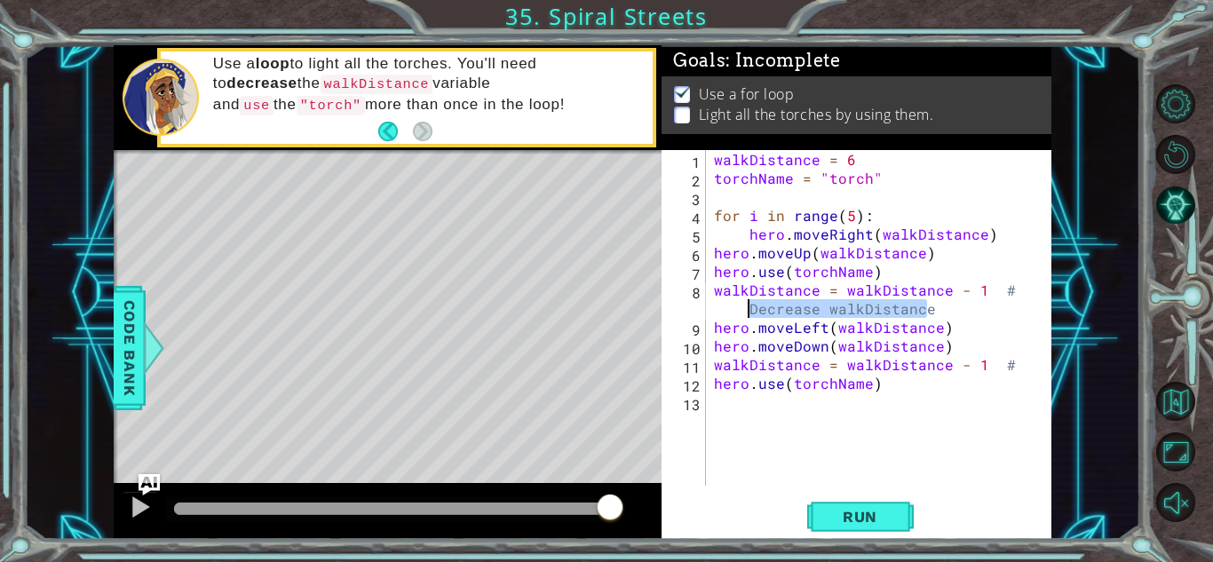
drag, startPoint x: 927, startPoint y: 307, endPoint x: 749, endPoint y: 310, distance: 177.6
click at [749, 310] on div "walkDistance = 6 torchName = "torch" for i in range ( 5 ) : hero . moveRight ( …" at bounding box center [882, 336] width 345 height 373
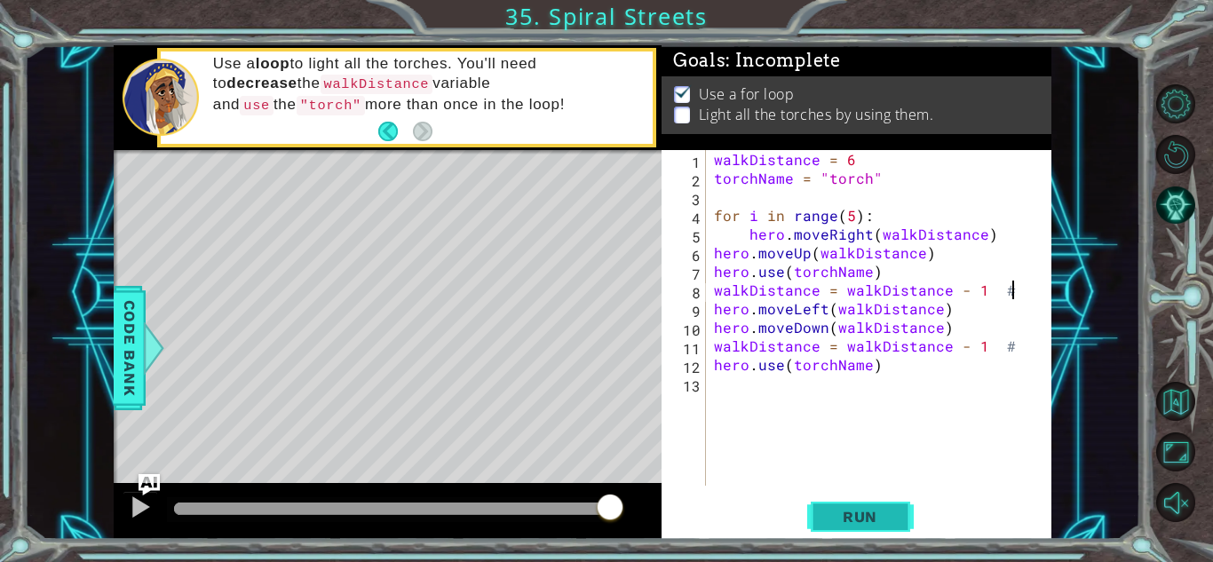
click at [887, 517] on span "Run" at bounding box center [860, 517] width 70 height 18
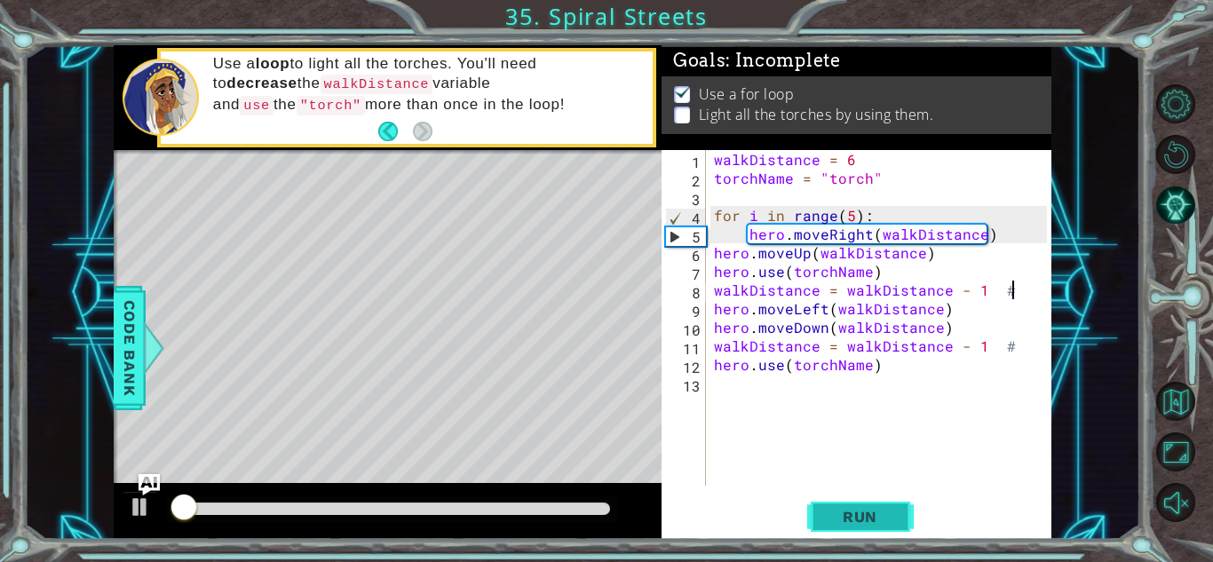
click at [887, 517] on span "Run" at bounding box center [860, 517] width 70 height 18
click at [1016, 346] on div "walkDistance = 6 torchName = "torch" for i in range ( 5 ) : hero . moveRight ( …" at bounding box center [882, 336] width 345 height 373
type textarea "walkDistance = walkDistance - 1"
click at [885, 510] on span "Run" at bounding box center [860, 517] width 70 height 18
